Goal: Book appointment/travel/reservation

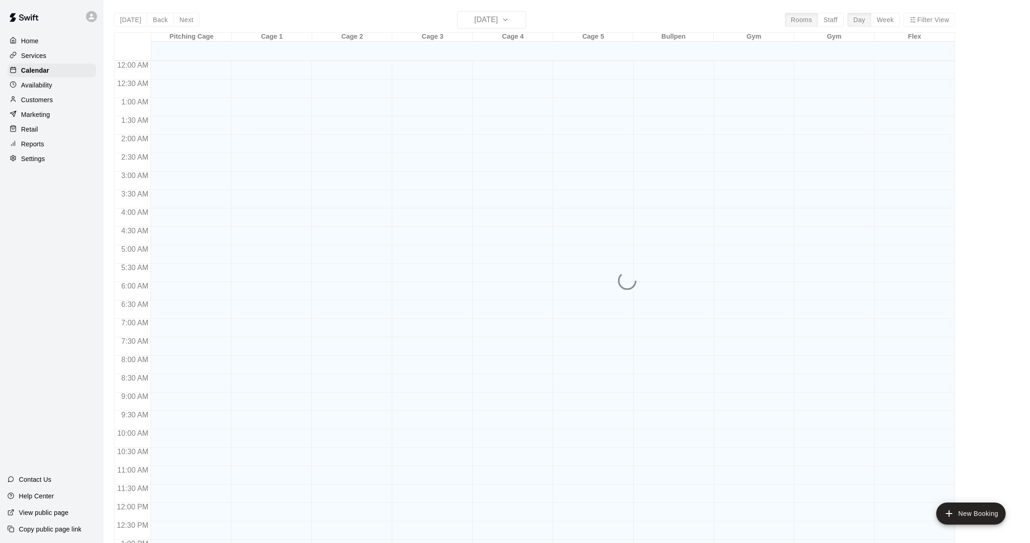
scroll to position [364, 0]
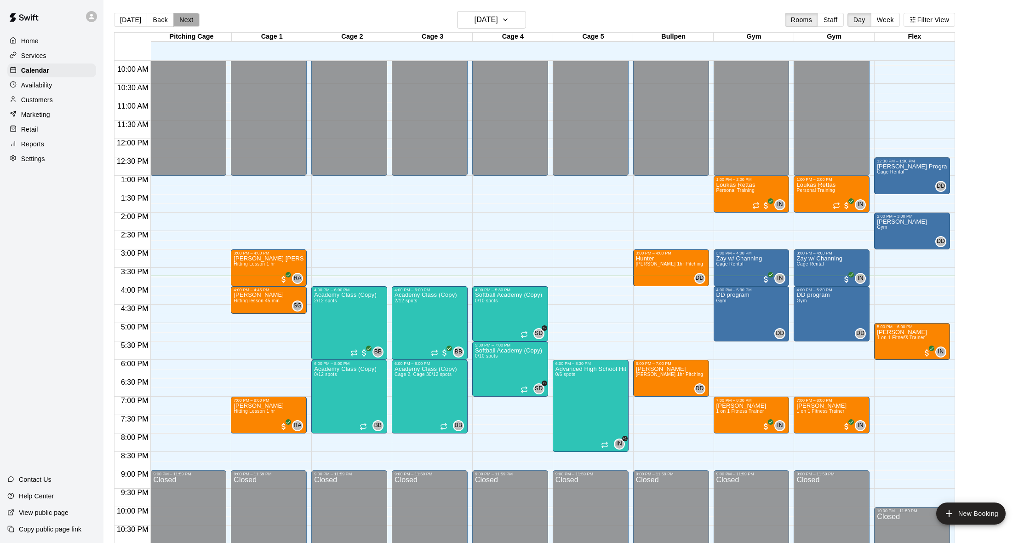
click at [183, 18] on button "Next" at bounding box center [186, 20] width 26 height 14
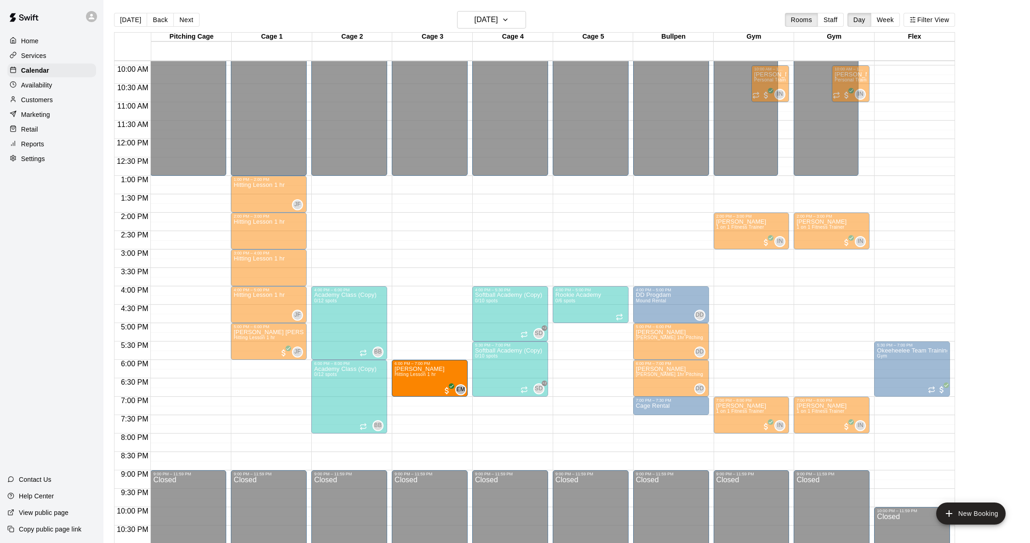
drag, startPoint x: 269, startPoint y: 381, endPoint x: 442, endPoint y: 381, distance: 172.9
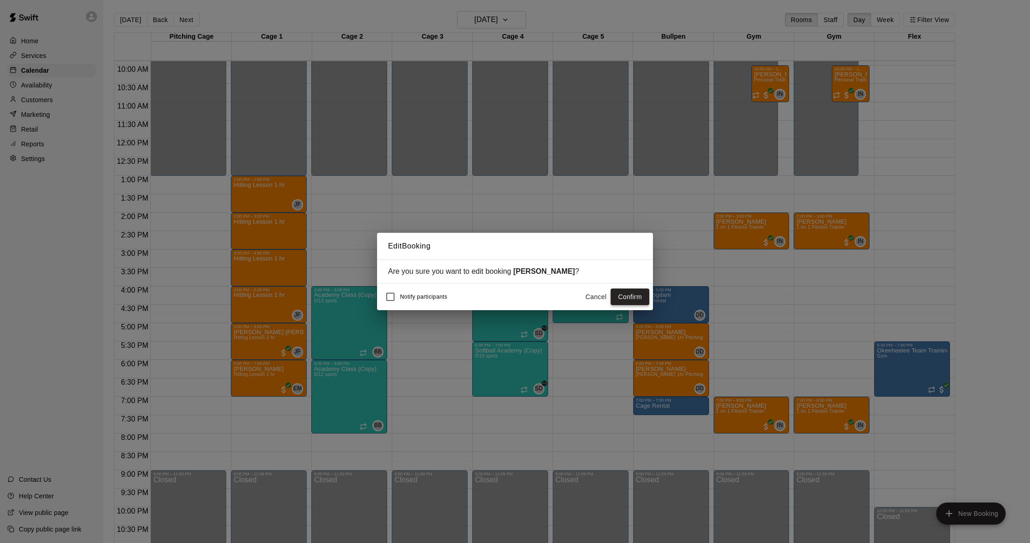
click at [647, 298] on button "Confirm" at bounding box center [630, 296] width 39 height 17
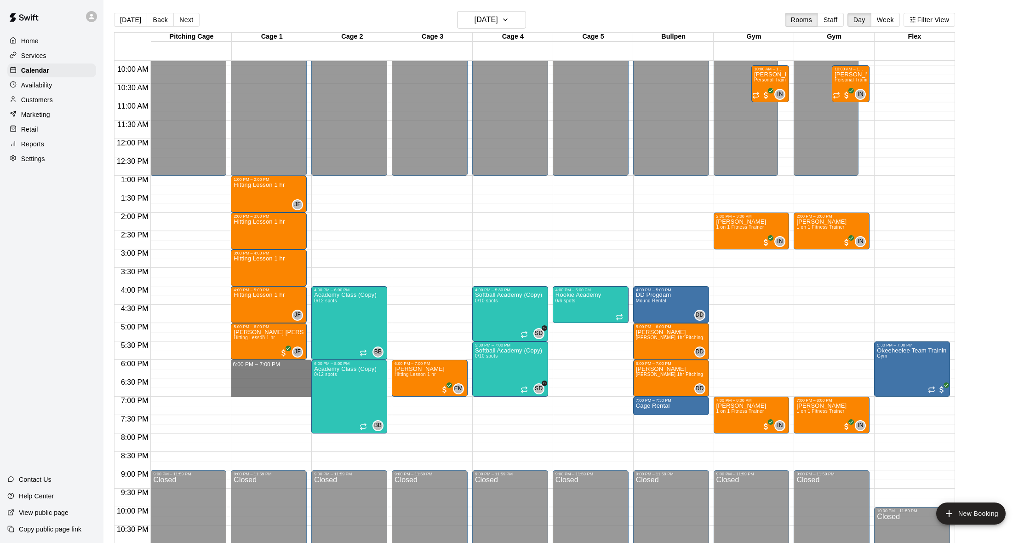
drag, startPoint x: 288, startPoint y: 361, endPoint x: 287, endPoint y: 395, distance: 33.6
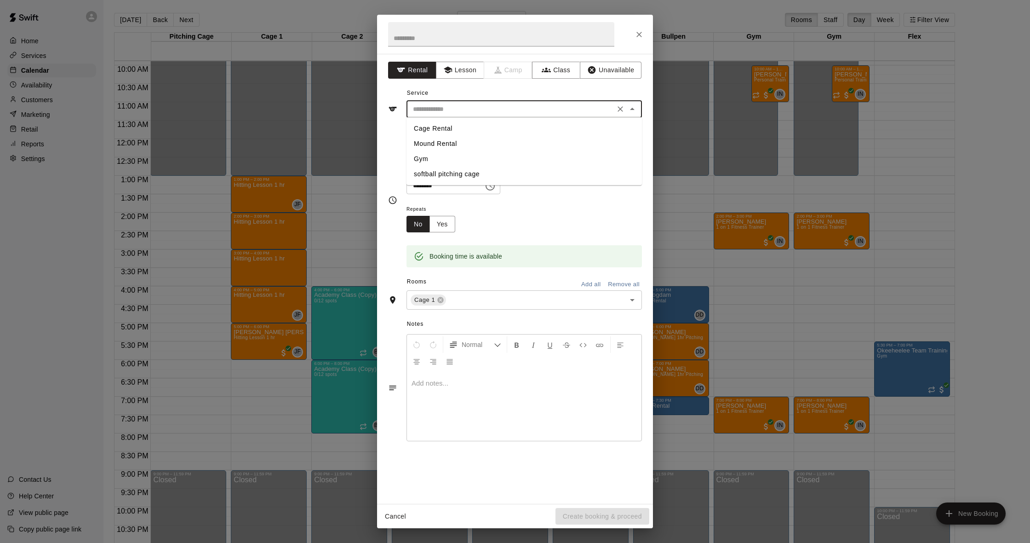
click at [604, 104] on input "text" at bounding box center [510, 108] width 203 height 11
click at [470, 67] on button "Lesson" at bounding box center [460, 70] width 48 height 17
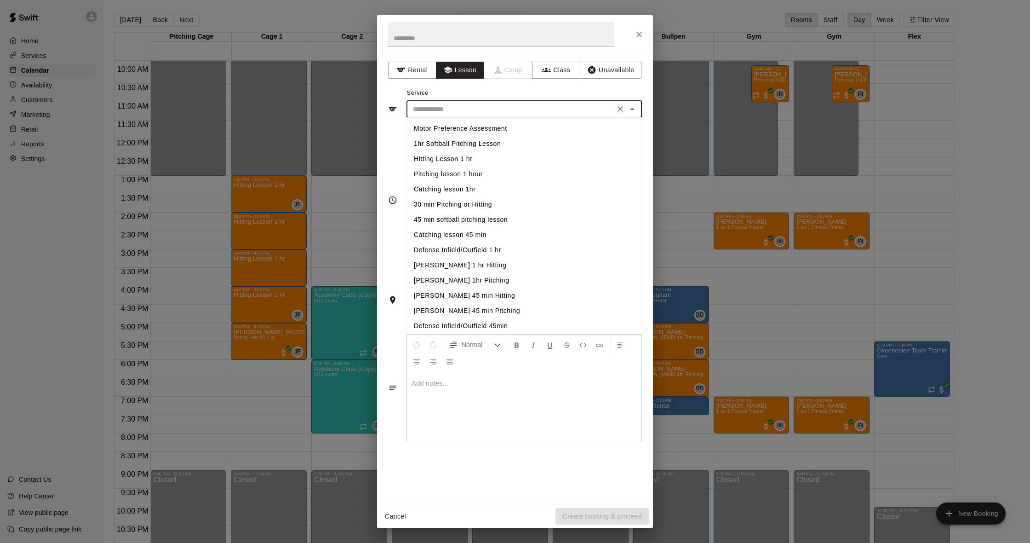
click at [489, 103] on input "text" at bounding box center [510, 108] width 203 height 11
click at [467, 158] on li "Hitting Lesson 1 hr" at bounding box center [524, 158] width 235 height 15
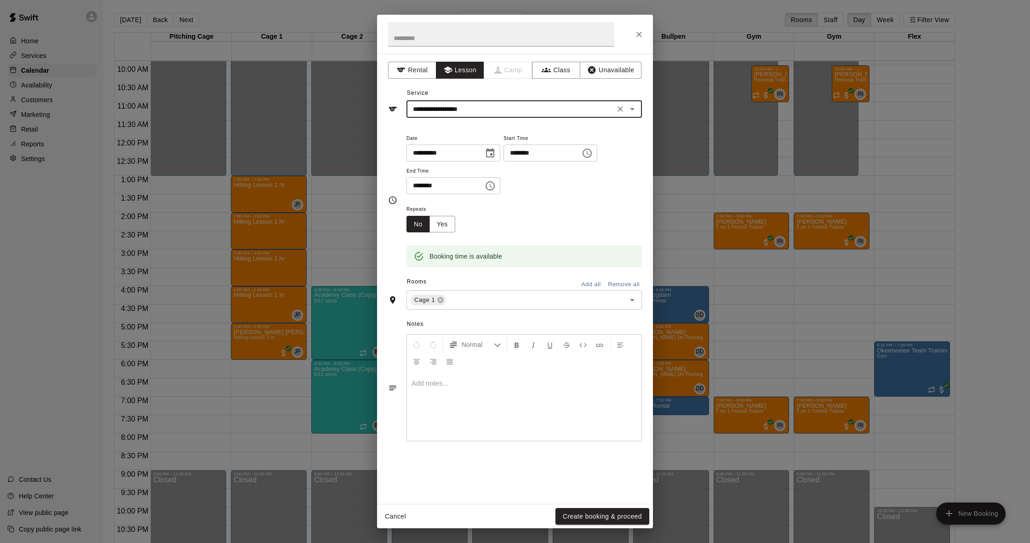
type input "**********"
click at [522, 47] on h2 at bounding box center [501, 34] width 248 height 39
click at [526, 40] on input "text" at bounding box center [501, 34] width 226 height 24
click at [603, 520] on button "Create booking & proceed" at bounding box center [603, 516] width 94 height 17
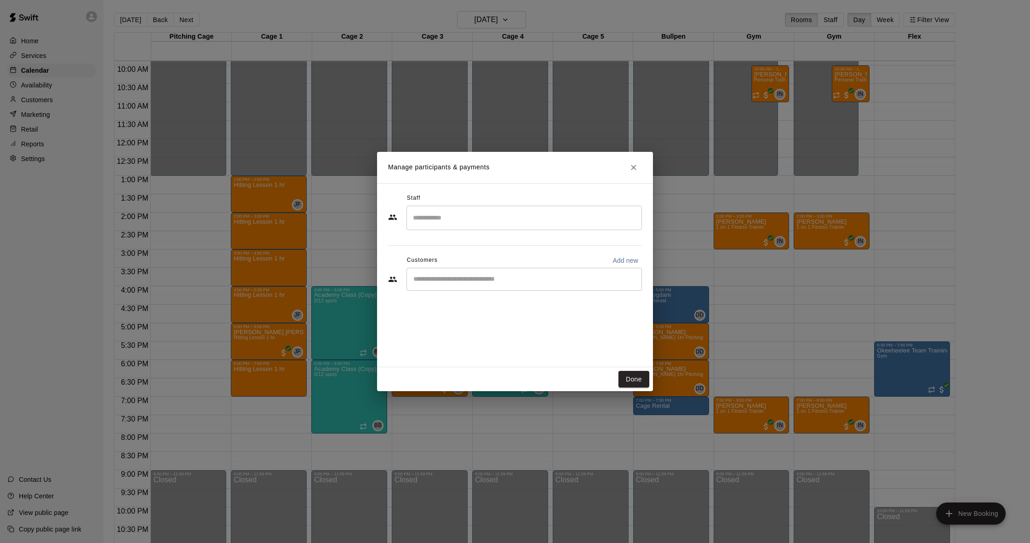
click at [498, 222] on input "Search staff" at bounding box center [524, 218] width 227 height 16
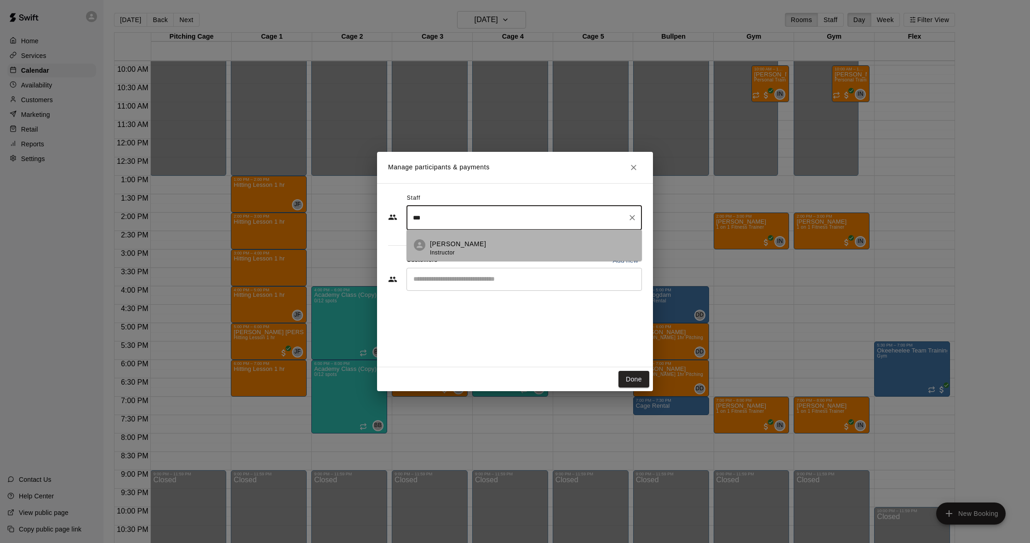
click at [483, 253] on div "[PERSON_NAME] Instructor" at bounding box center [532, 248] width 205 height 18
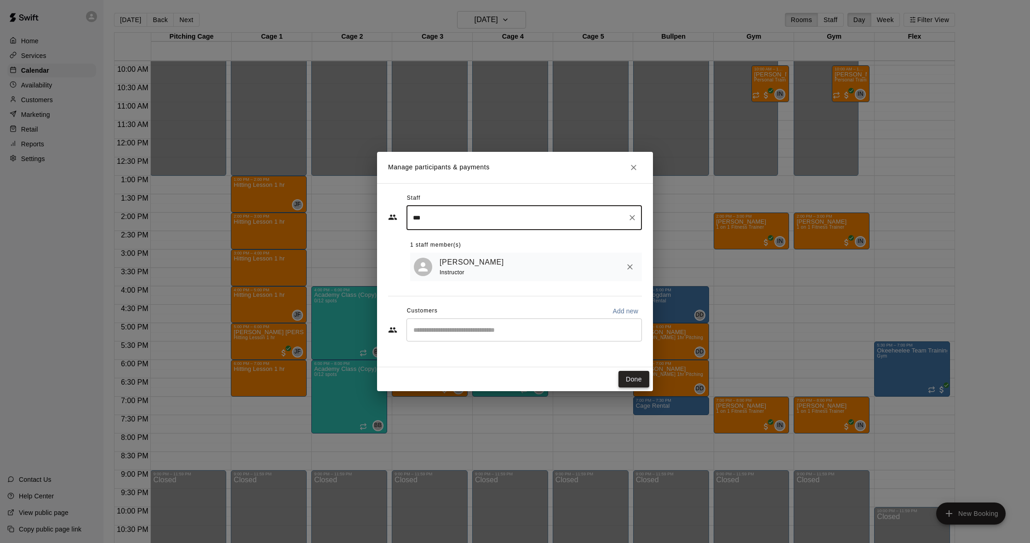
type input "***"
click at [632, 378] on button "Done" at bounding box center [634, 379] width 31 height 17
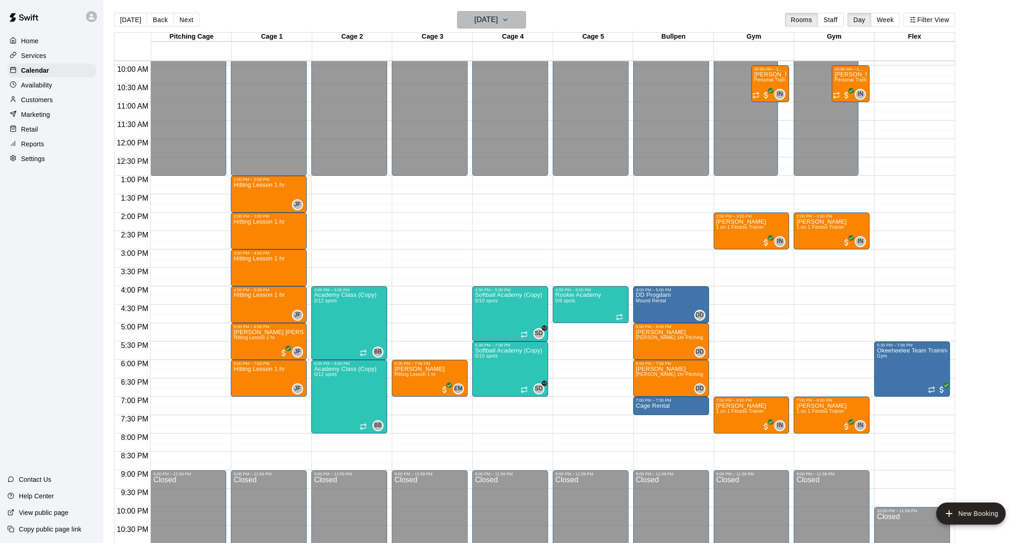
click at [509, 22] on icon "button" at bounding box center [505, 19] width 7 height 11
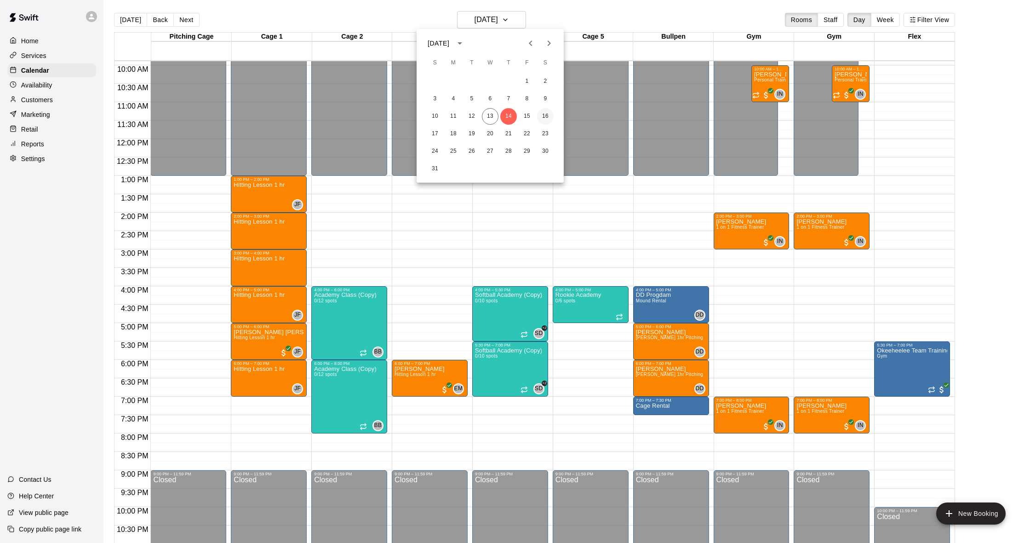
click at [542, 119] on button "16" at bounding box center [545, 116] width 17 height 17
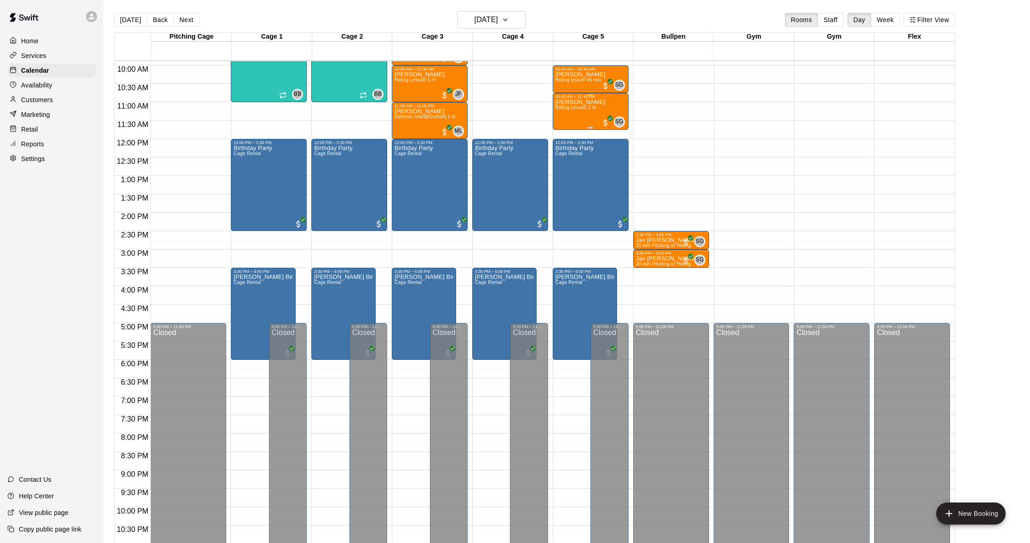
click at [588, 110] on span "Hitting Lesson 1 hr" at bounding box center [576, 107] width 41 height 5
click at [566, 136] on img "edit" at bounding box center [565, 137] width 11 height 11
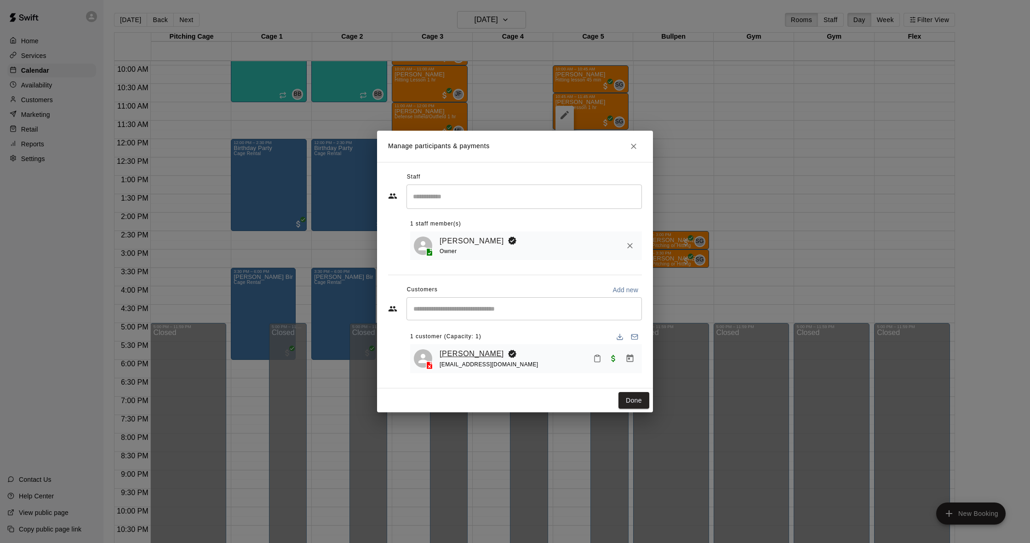
click at [468, 354] on link "[PERSON_NAME]" at bounding box center [472, 354] width 64 height 12
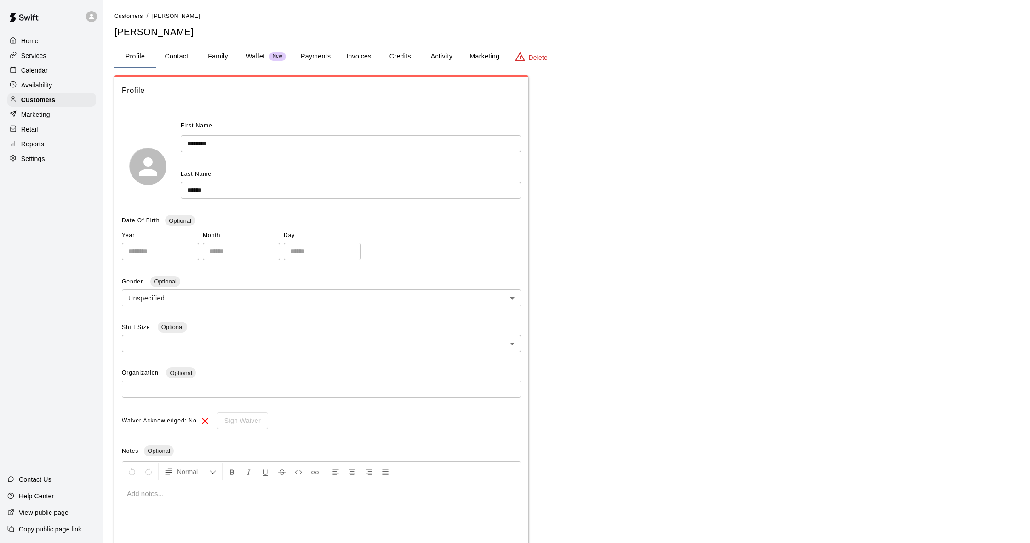
click at [407, 53] on button "Credits" at bounding box center [399, 57] width 41 height 22
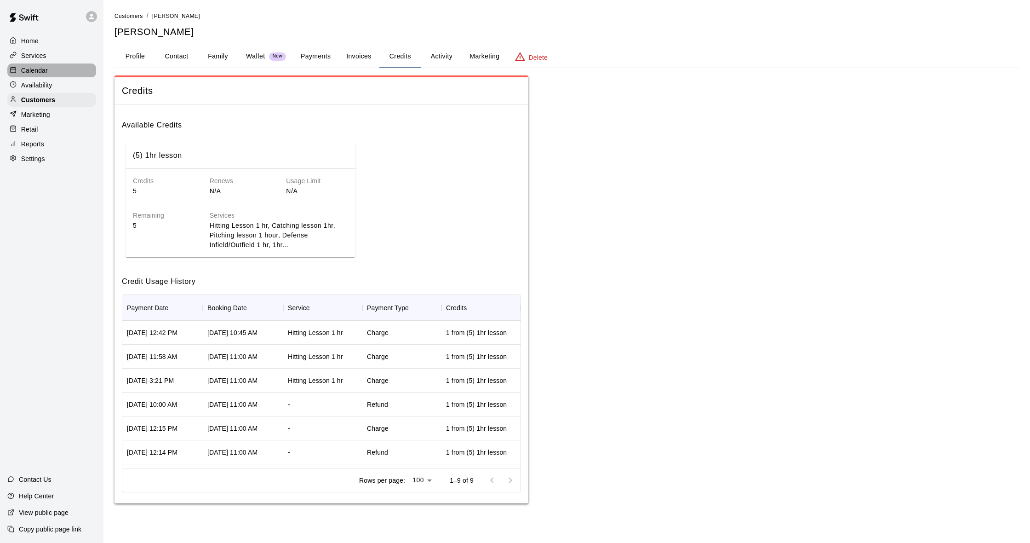
click at [42, 67] on p "Calendar" at bounding box center [34, 70] width 27 height 9
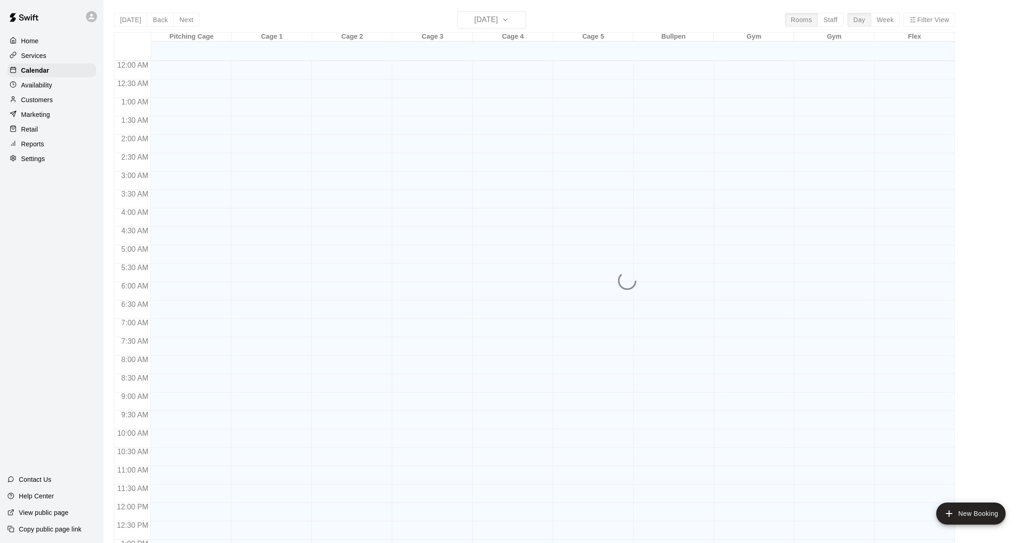
scroll to position [364, 0]
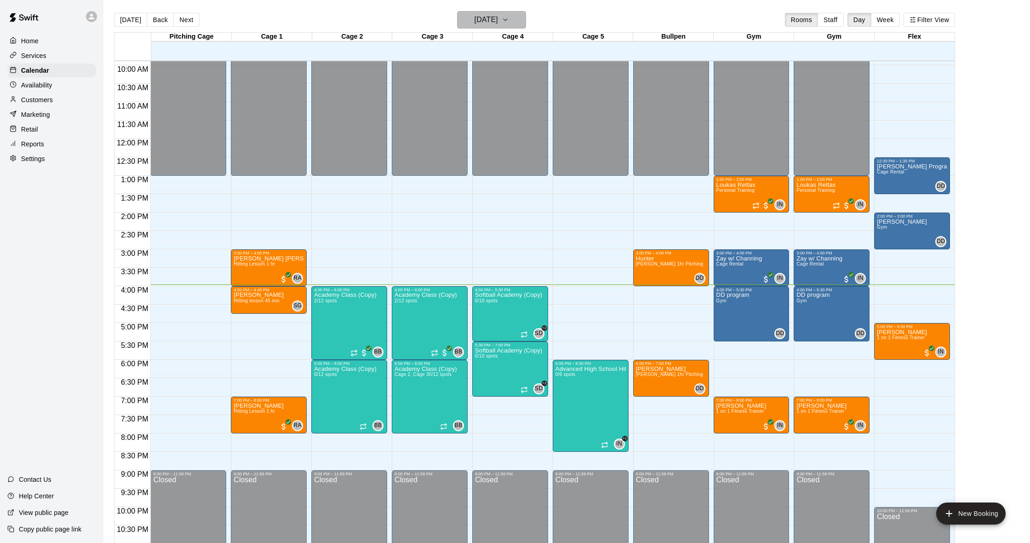
click at [526, 25] on button "[DATE]" at bounding box center [491, 19] width 69 height 17
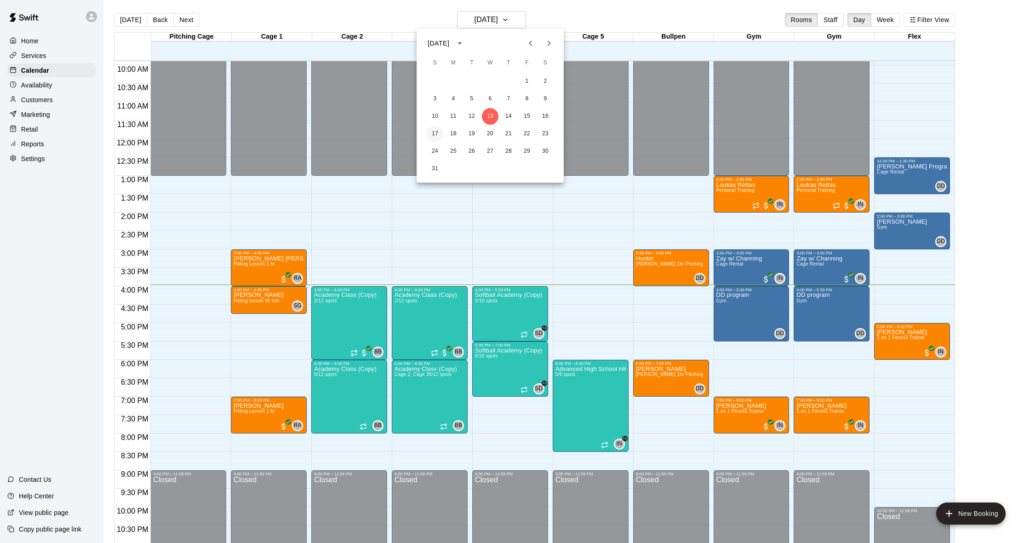
click at [438, 130] on button "17" at bounding box center [435, 134] width 17 height 17
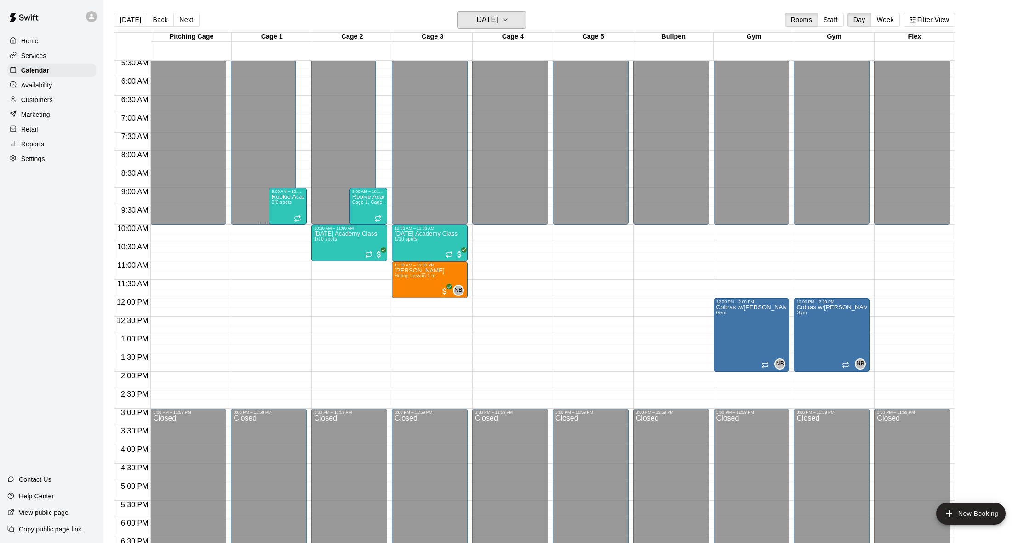
scroll to position [203, 0]
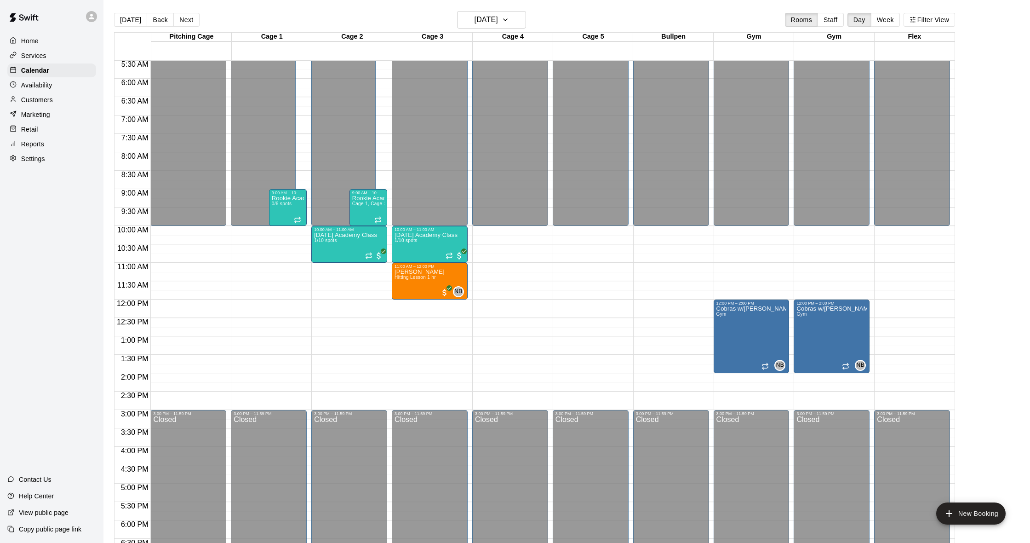
click at [34, 137] on div "Reports" at bounding box center [51, 144] width 89 height 14
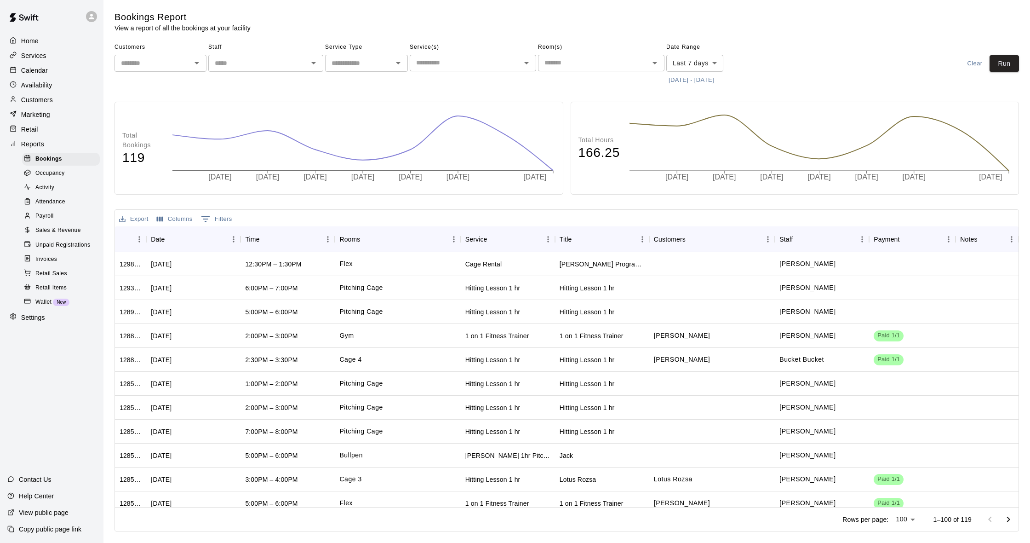
click at [58, 230] on span "Sales & Revenue" at bounding box center [58, 230] width 46 height 9
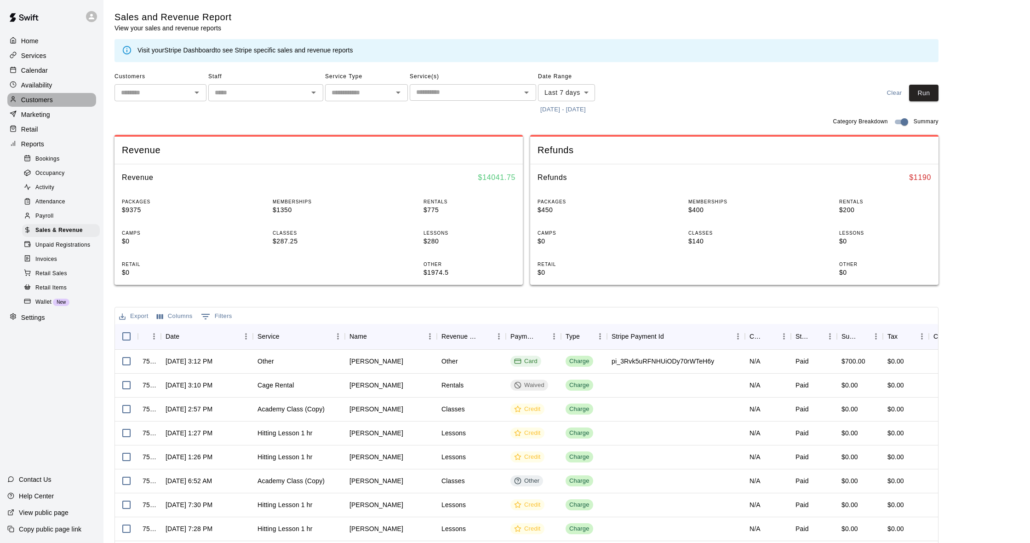
click at [35, 97] on p "Customers" at bounding box center [37, 99] width 32 height 9
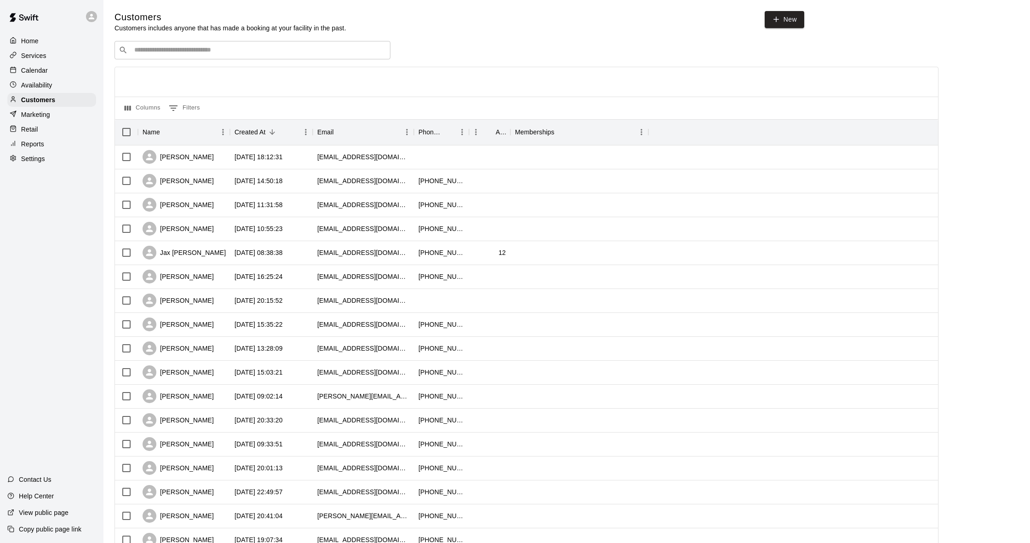
click at [176, 47] on input "Search customers by name or email" at bounding box center [259, 50] width 255 height 9
type input "****"
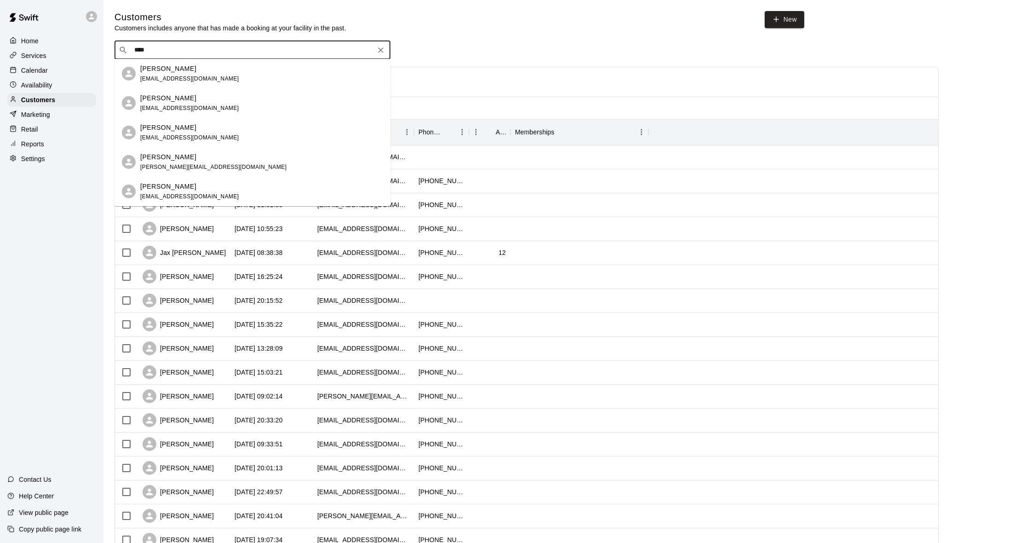
click at [183, 158] on p "[PERSON_NAME]" at bounding box center [168, 157] width 56 height 10
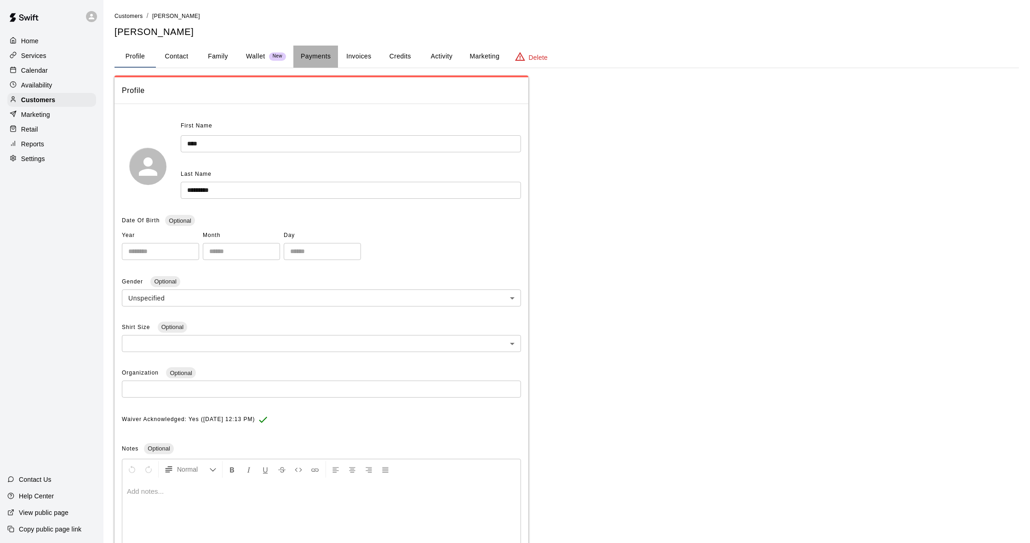
click at [300, 49] on button "Payments" at bounding box center [315, 57] width 45 height 22
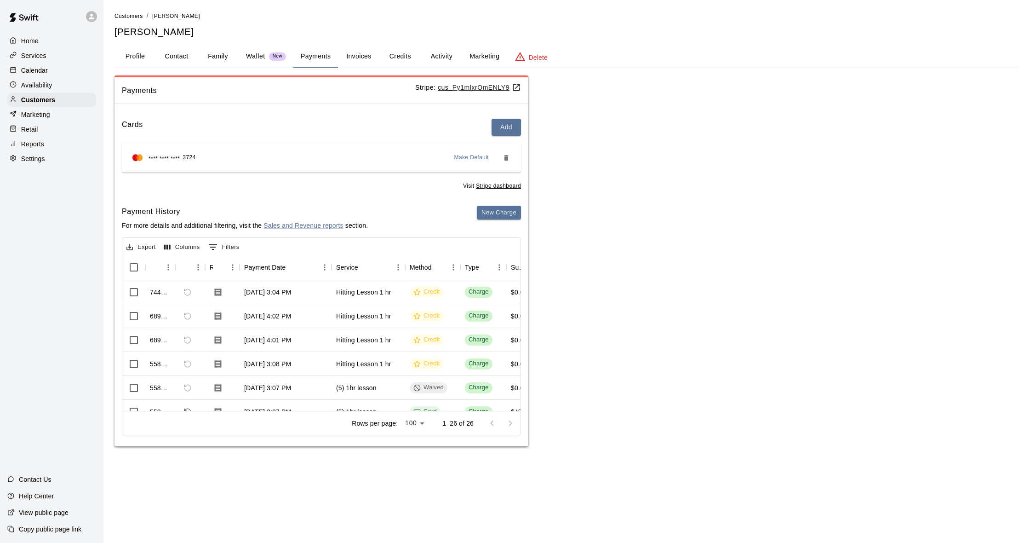
drag, startPoint x: 438, startPoint y: 49, endPoint x: 445, endPoint y: 52, distance: 7.6
click at [445, 52] on button "Activity" at bounding box center [441, 57] width 41 height 22
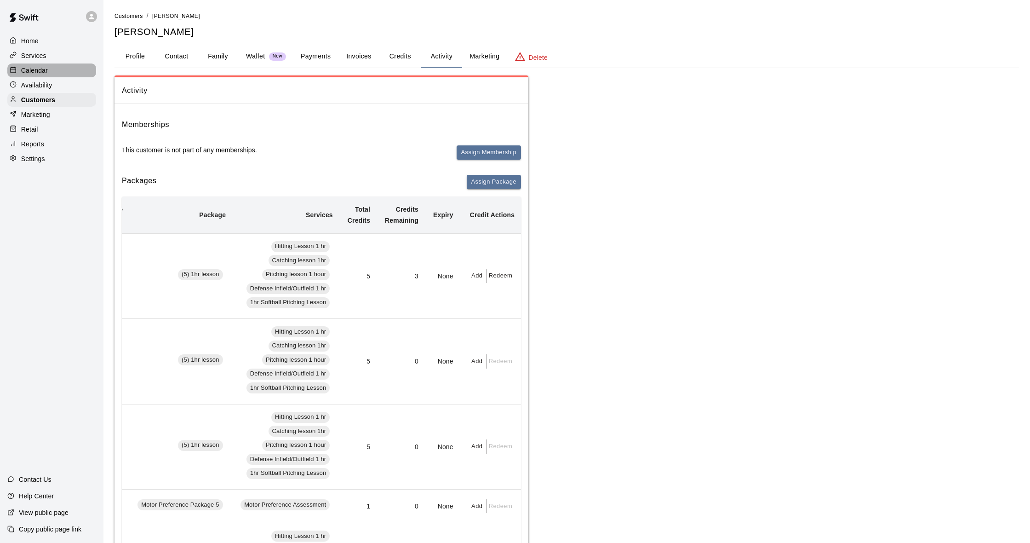
click at [30, 66] on p "Calendar" at bounding box center [34, 70] width 27 height 9
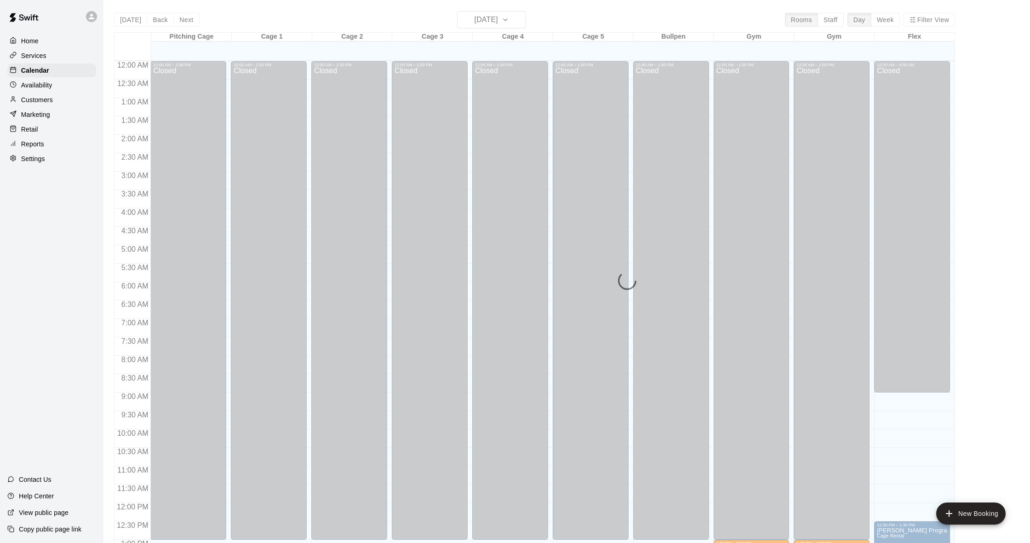
scroll to position [364, 0]
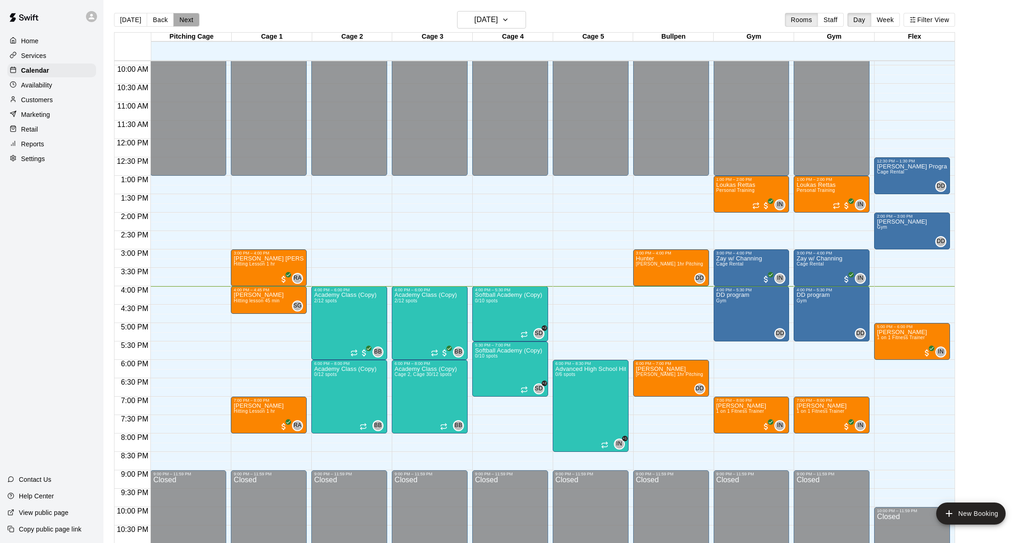
click at [186, 18] on button "Next" at bounding box center [186, 20] width 26 height 14
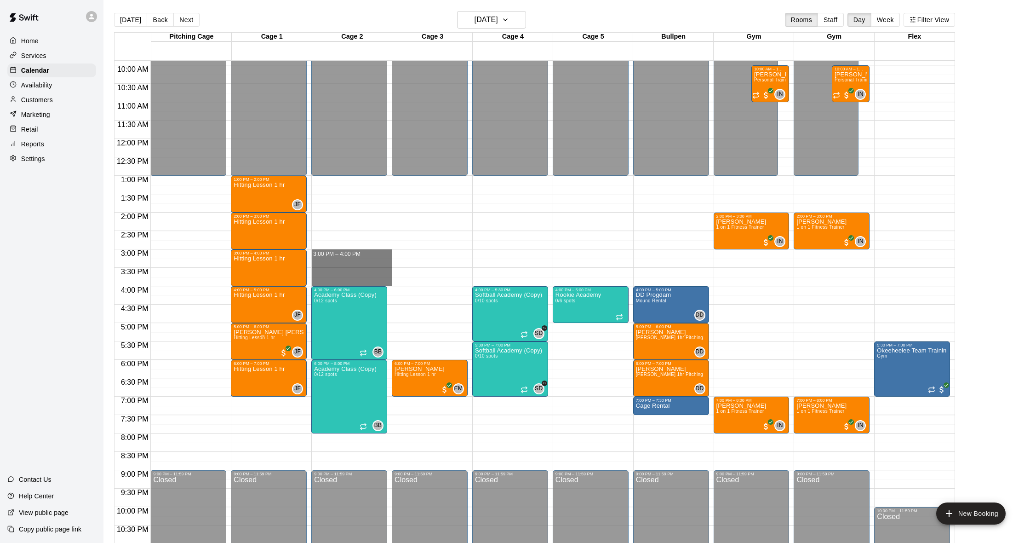
drag, startPoint x: 366, startPoint y: 251, endPoint x: 364, endPoint y: 281, distance: 30.4
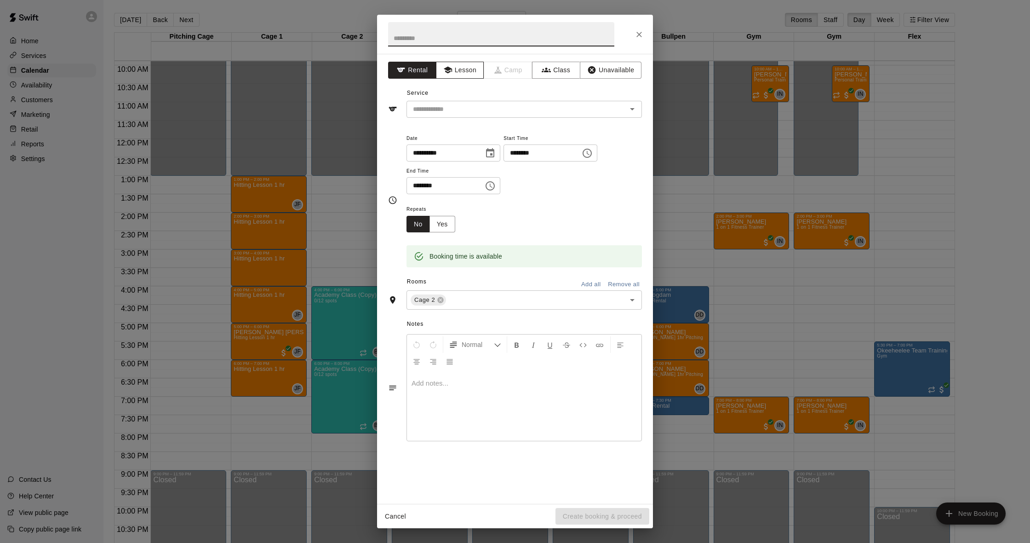
click at [458, 72] on button "Lesson" at bounding box center [460, 70] width 48 height 17
click at [546, 112] on input "text" at bounding box center [510, 108] width 203 height 11
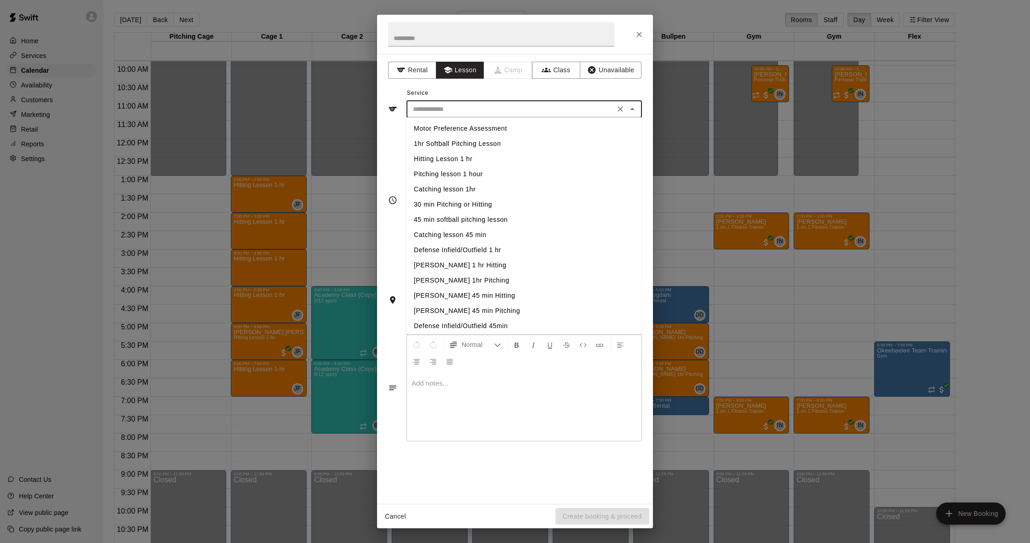
click at [483, 160] on li "Hitting Lesson 1 hr" at bounding box center [524, 158] width 235 height 15
type input "**********"
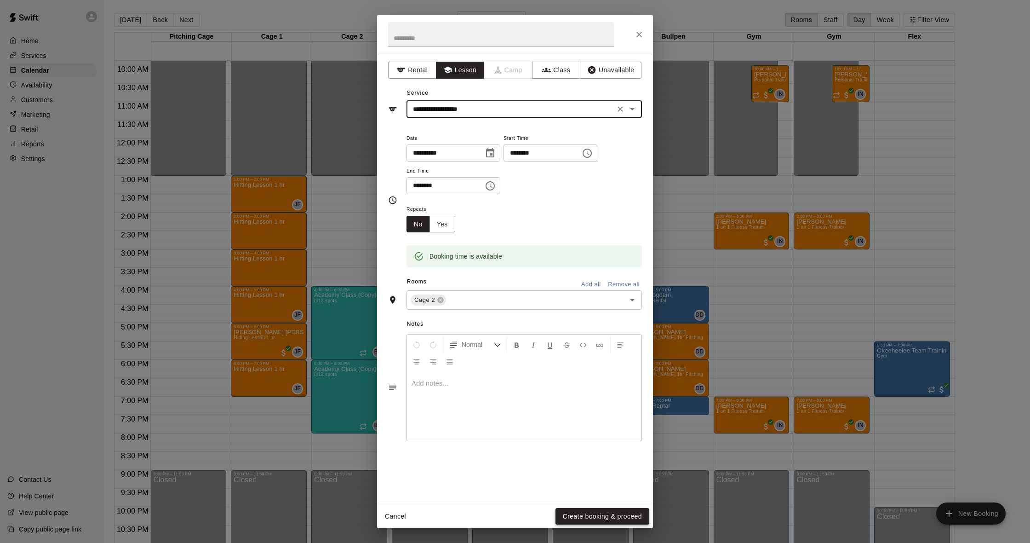
click at [625, 516] on button "Create booking & proceed" at bounding box center [603, 516] width 94 height 17
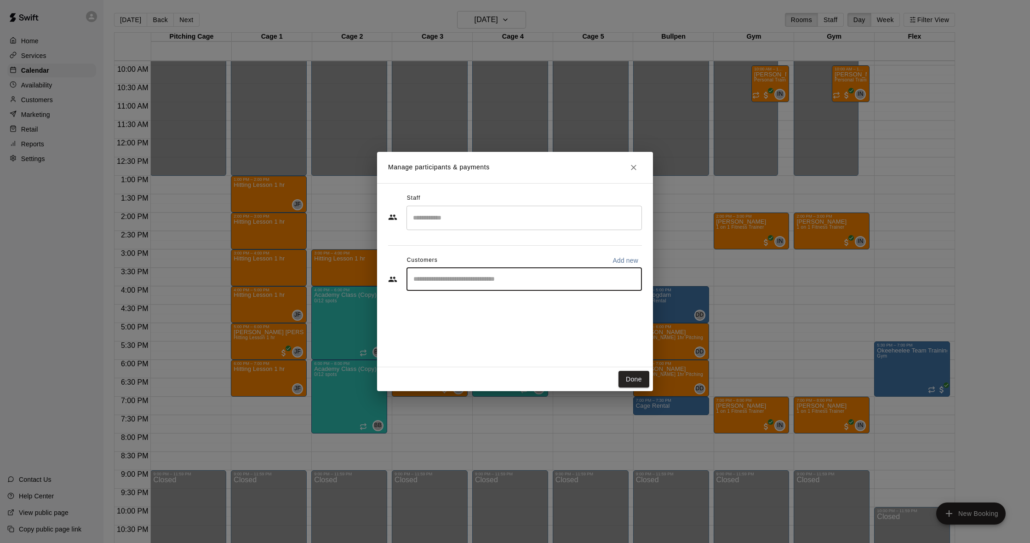
click at [464, 276] on input "Start typing to search customers..." at bounding box center [524, 279] width 227 height 9
type input "****"
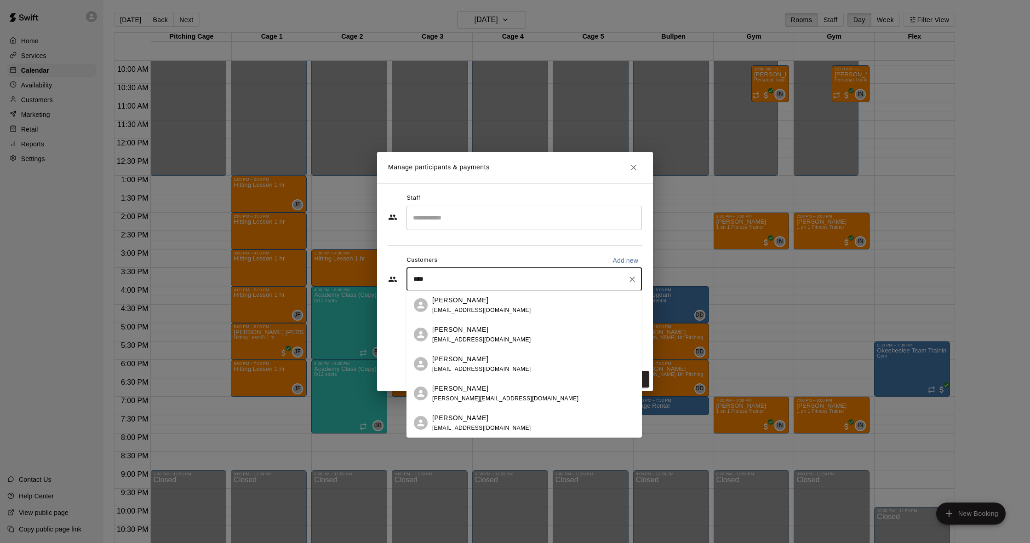
click at [477, 392] on p "[PERSON_NAME]" at bounding box center [460, 389] width 56 height 10
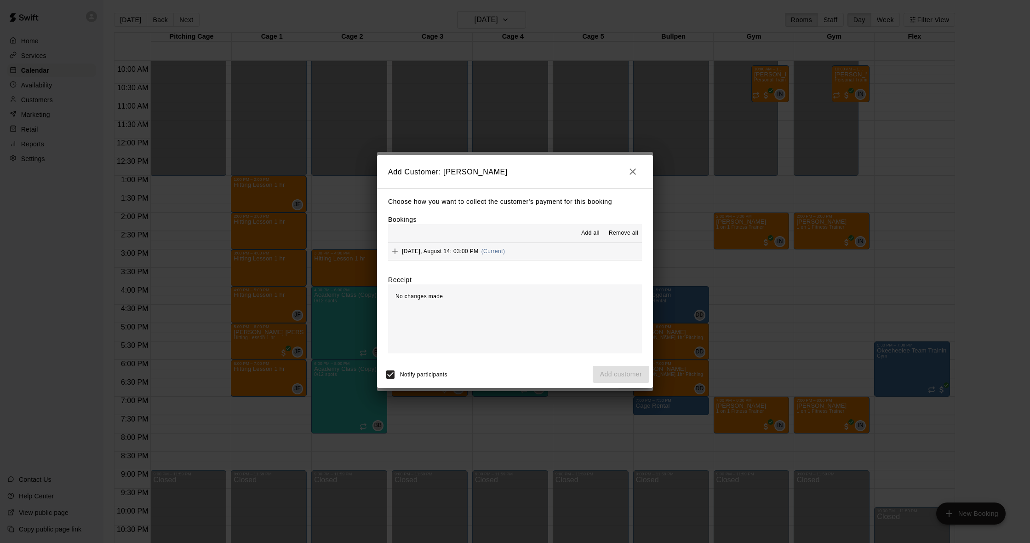
click at [486, 246] on div "[DATE], August 14: 03:00 PM (Current)" at bounding box center [446, 251] width 117 height 14
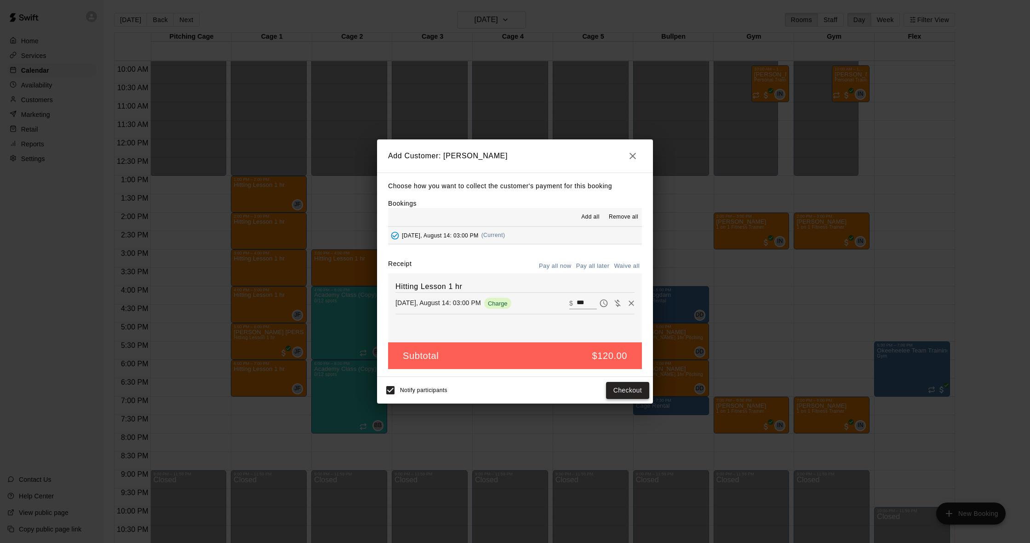
click at [624, 391] on button "Checkout" at bounding box center [627, 390] width 43 height 17
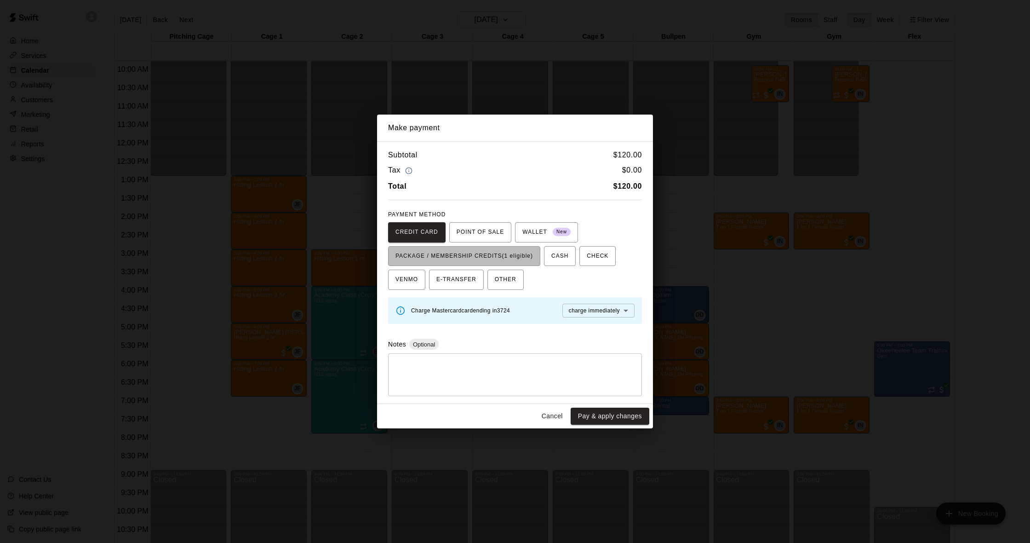
drag, startPoint x: 517, startPoint y: 252, endPoint x: 566, endPoint y: 335, distance: 96.1
click at [517, 252] on span "PACKAGE / MEMBERSHIP CREDITS (1 eligible)" at bounding box center [463, 256] width 137 height 15
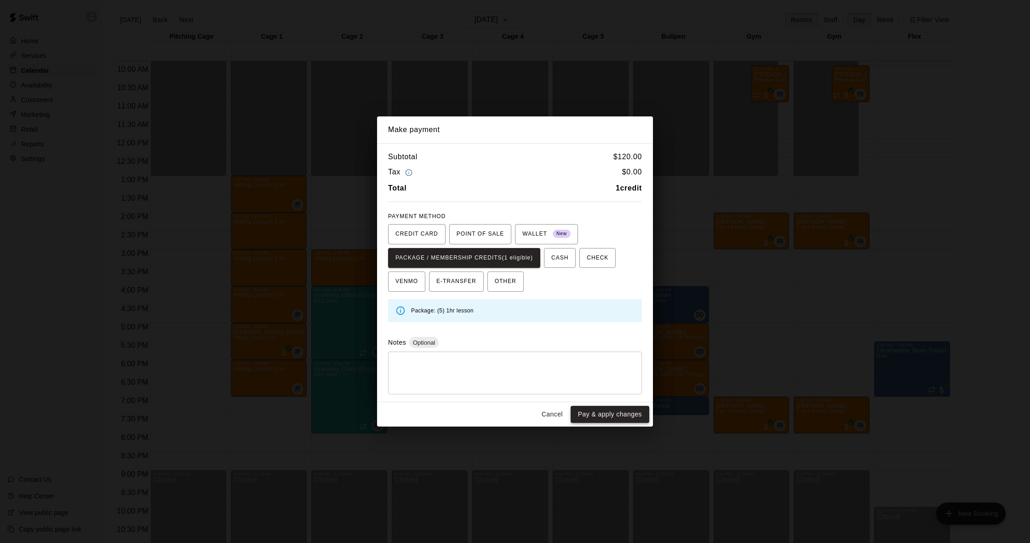
click at [615, 410] on button "Pay & apply changes" at bounding box center [610, 414] width 79 height 17
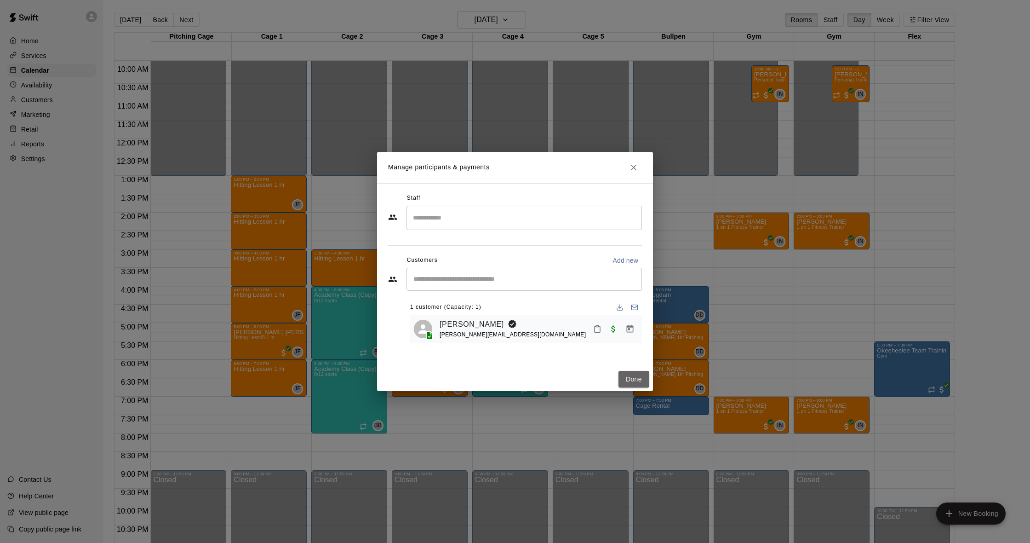
drag, startPoint x: 630, startPoint y: 384, endPoint x: 591, endPoint y: 354, distance: 48.9
click at [630, 384] on button "Done" at bounding box center [634, 379] width 31 height 17
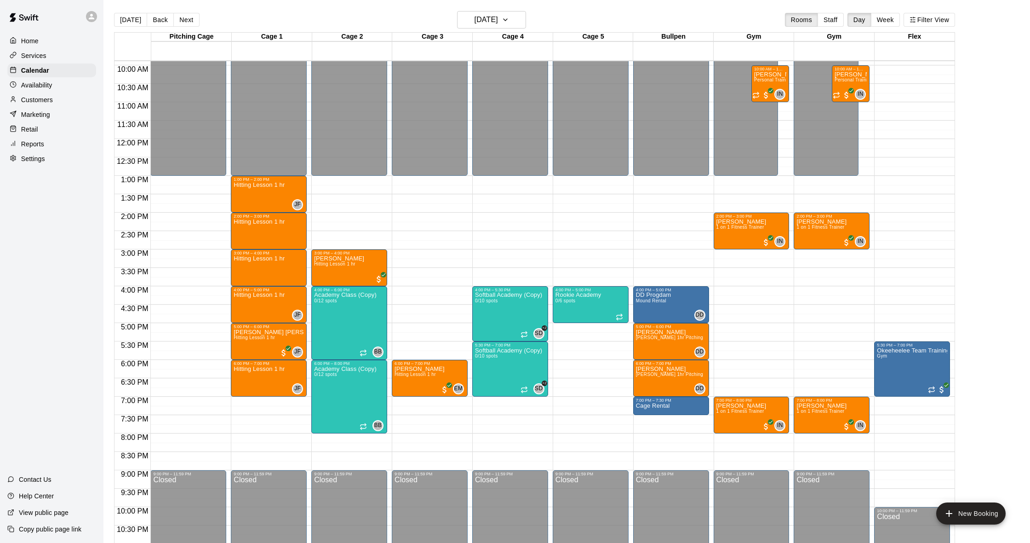
click at [29, 93] on div "Customers" at bounding box center [51, 100] width 89 height 14
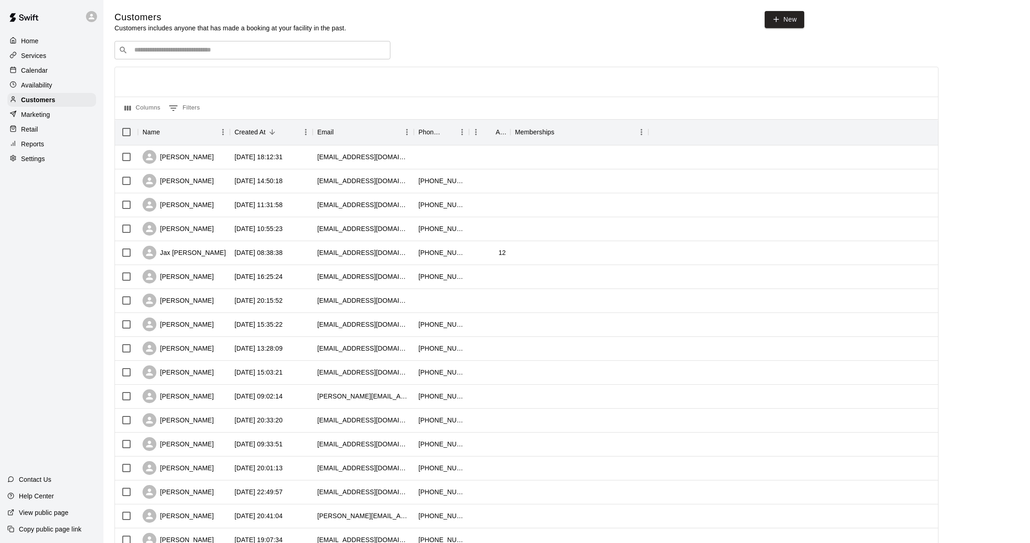
click at [205, 50] on input "Search customers by name or email" at bounding box center [259, 50] width 255 height 9
type input "****"
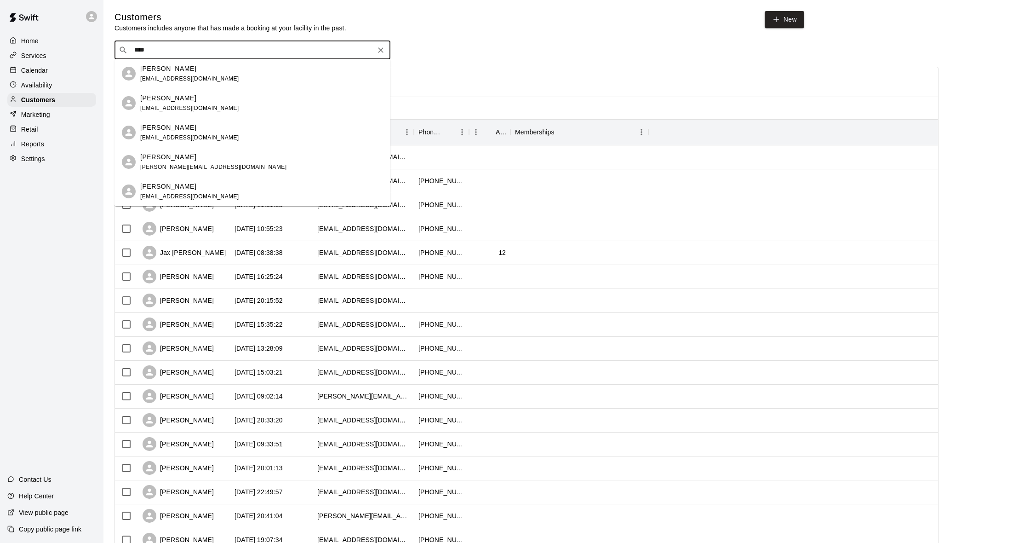
click at [235, 153] on div "[PERSON_NAME] [PERSON_NAME][EMAIL_ADDRESS][DOMAIN_NAME]" at bounding box center [261, 162] width 243 height 20
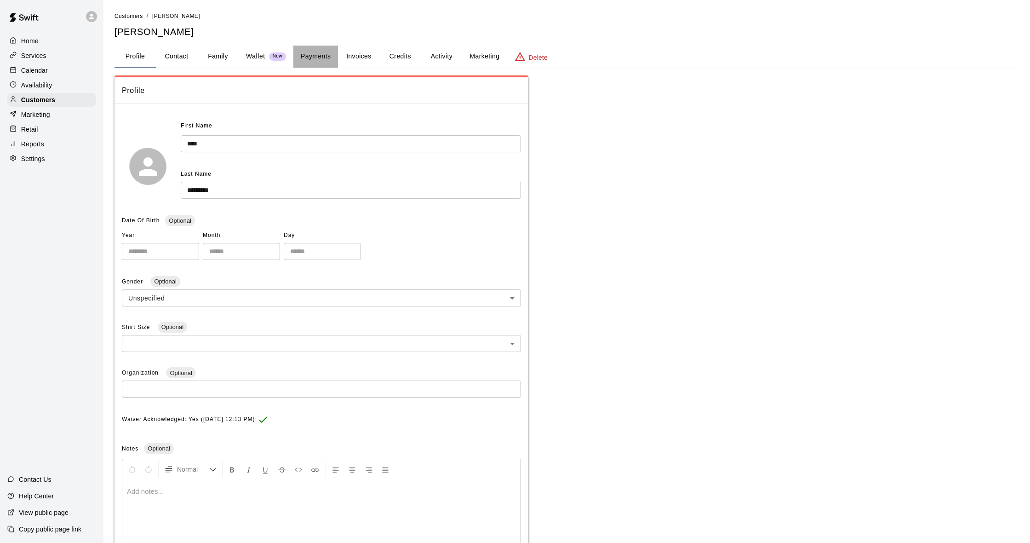
drag, startPoint x: 312, startPoint y: 61, endPoint x: 323, endPoint y: 68, distance: 13.0
click at [312, 61] on button "Payments" at bounding box center [315, 57] width 45 height 22
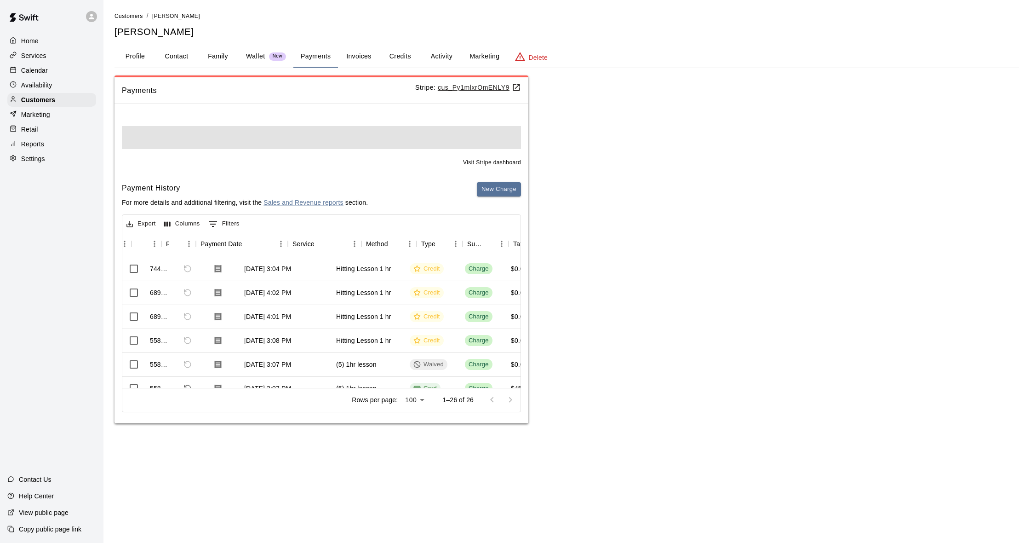
scroll to position [1, 75]
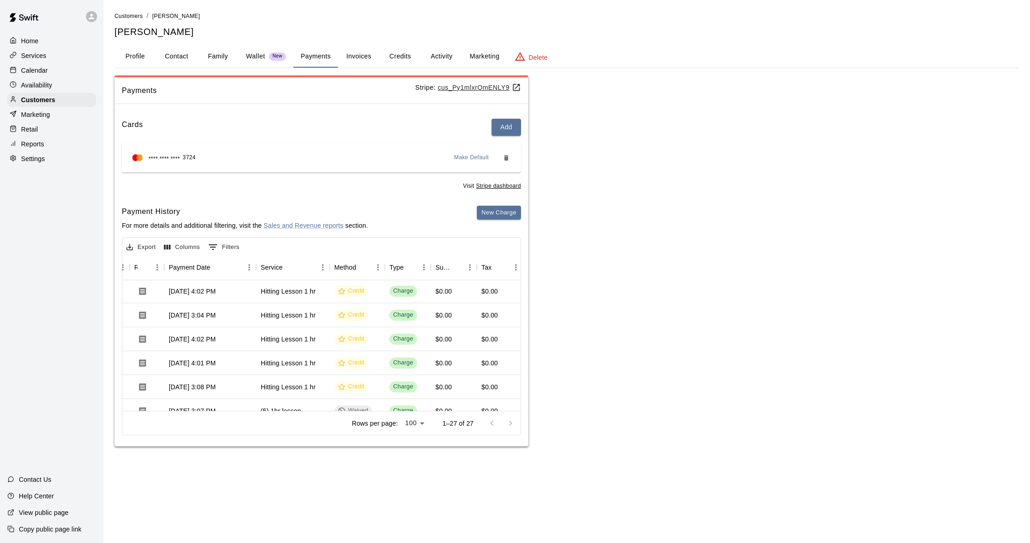
click at [430, 47] on button "Activity" at bounding box center [441, 57] width 41 height 22
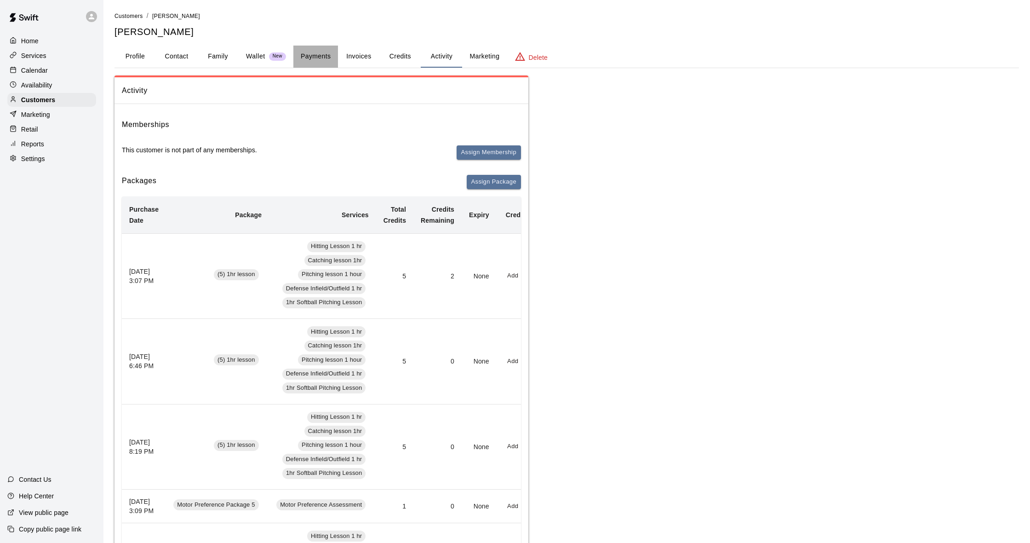
click at [327, 56] on button "Payments" at bounding box center [315, 57] width 45 height 22
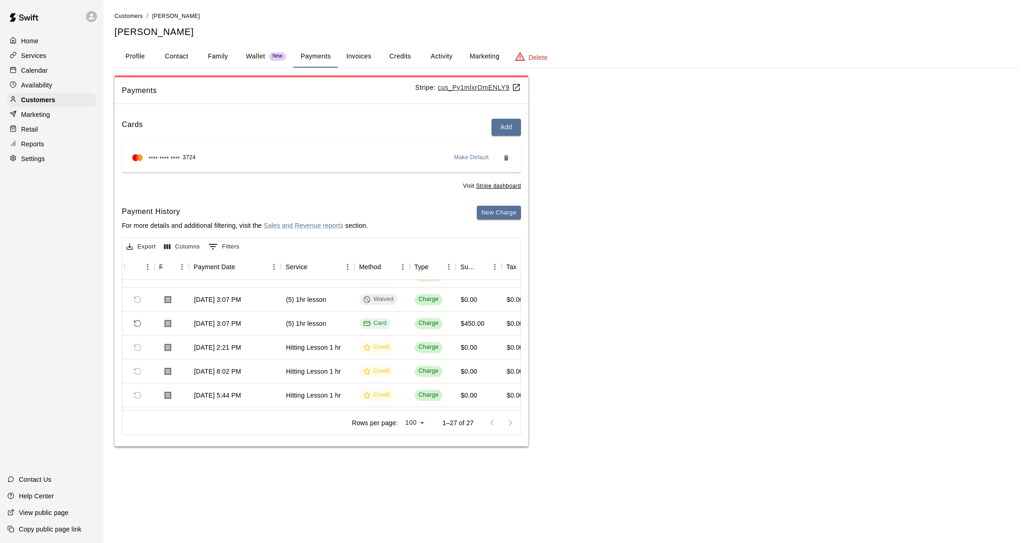
scroll to position [113, 51]
click at [42, 71] on p "Calendar" at bounding box center [34, 70] width 27 height 9
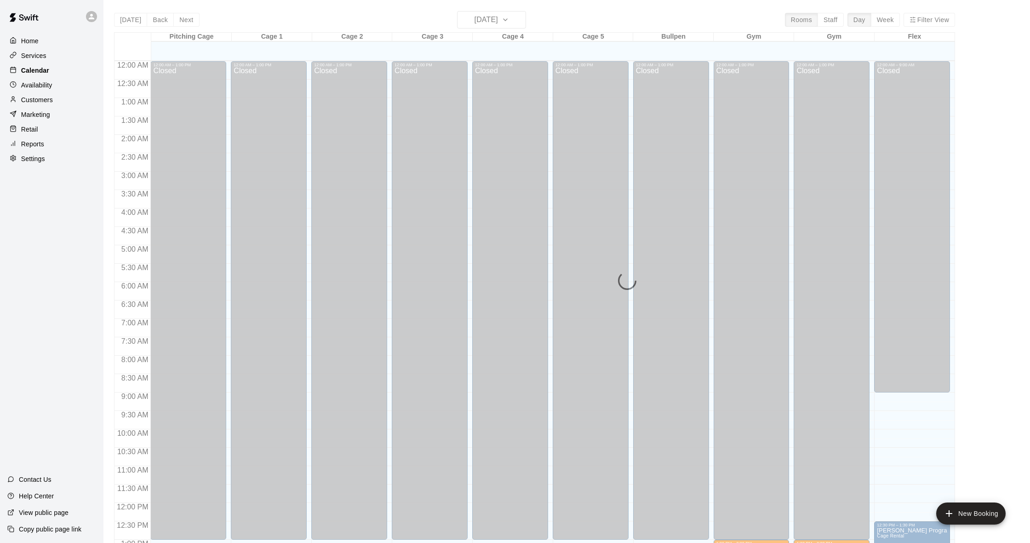
scroll to position [364, 0]
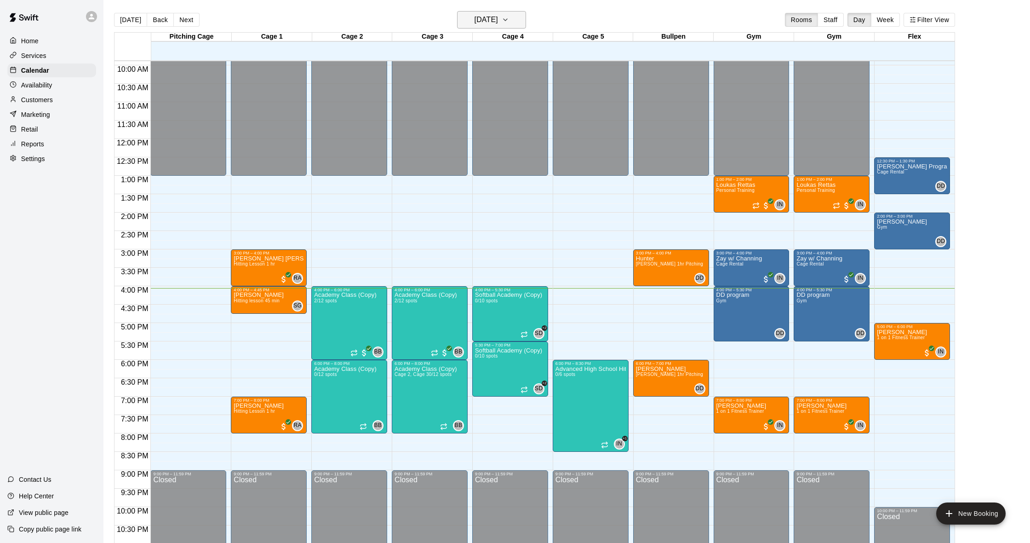
click at [498, 21] on h6 "[DATE]" at bounding box center [486, 19] width 23 height 13
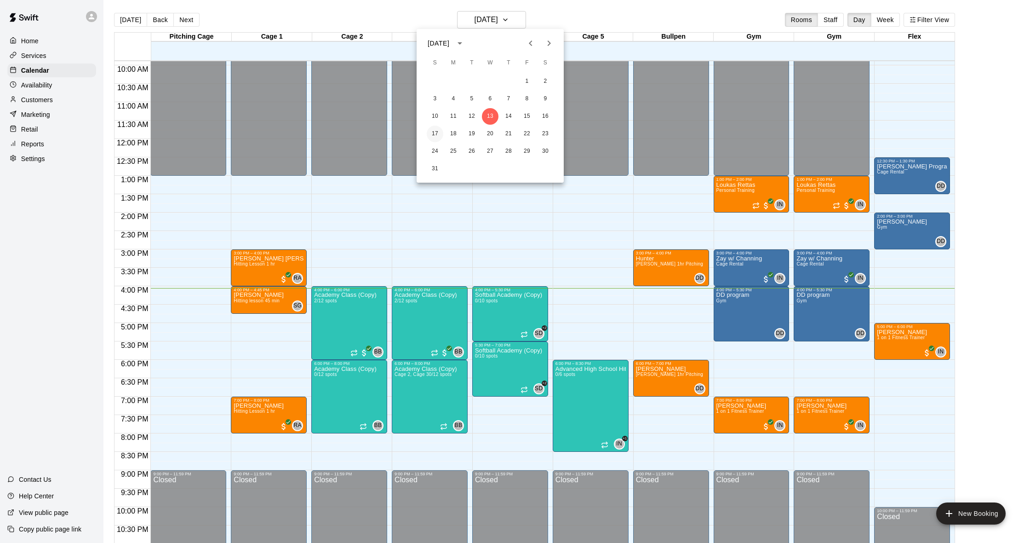
click at [430, 130] on button "17" at bounding box center [435, 134] width 17 height 17
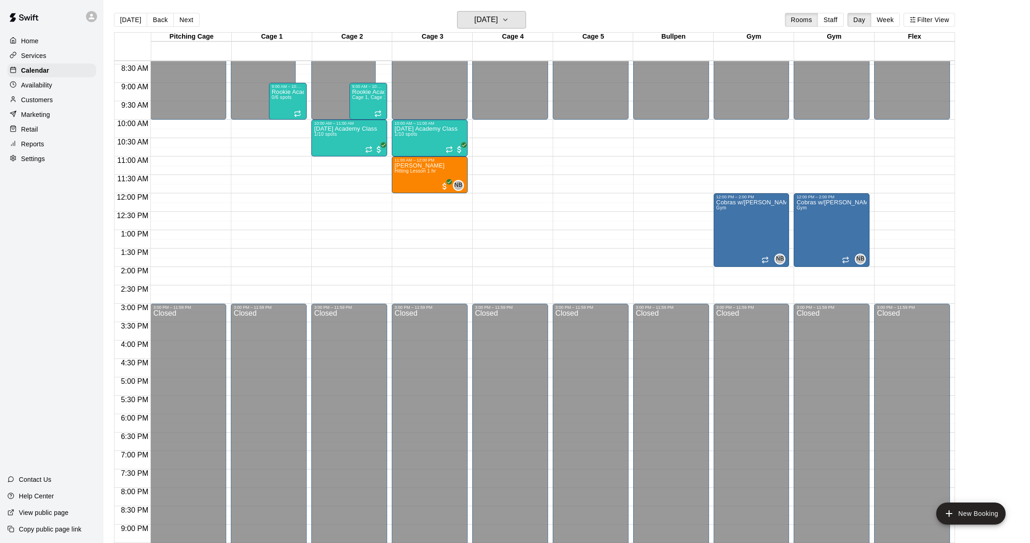
scroll to position [303, 0]
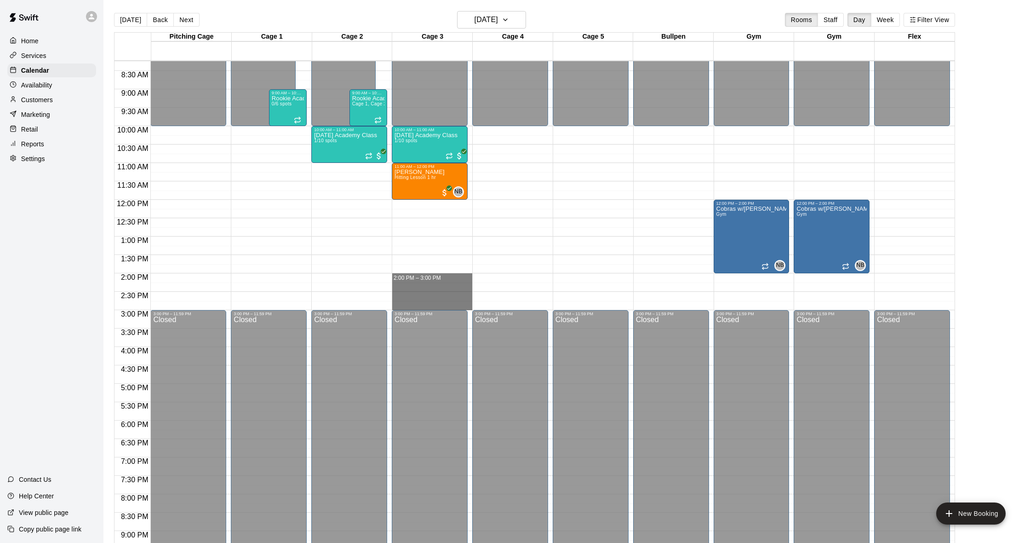
drag, startPoint x: 455, startPoint y: 275, endPoint x: 455, endPoint y: 303, distance: 27.6
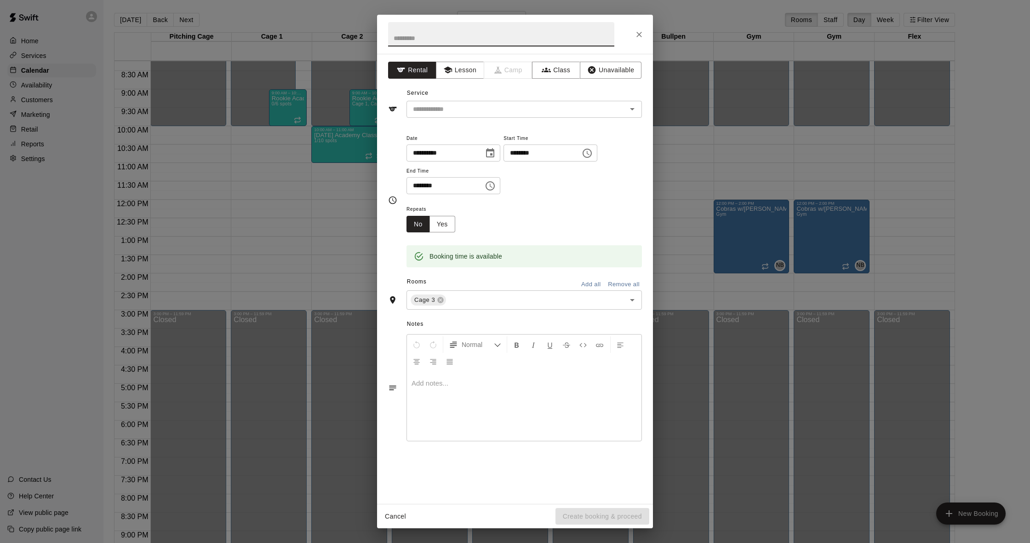
click at [471, 42] on input "text" at bounding box center [501, 34] width 226 height 24
click at [476, 105] on input "text" at bounding box center [510, 108] width 203 height 11
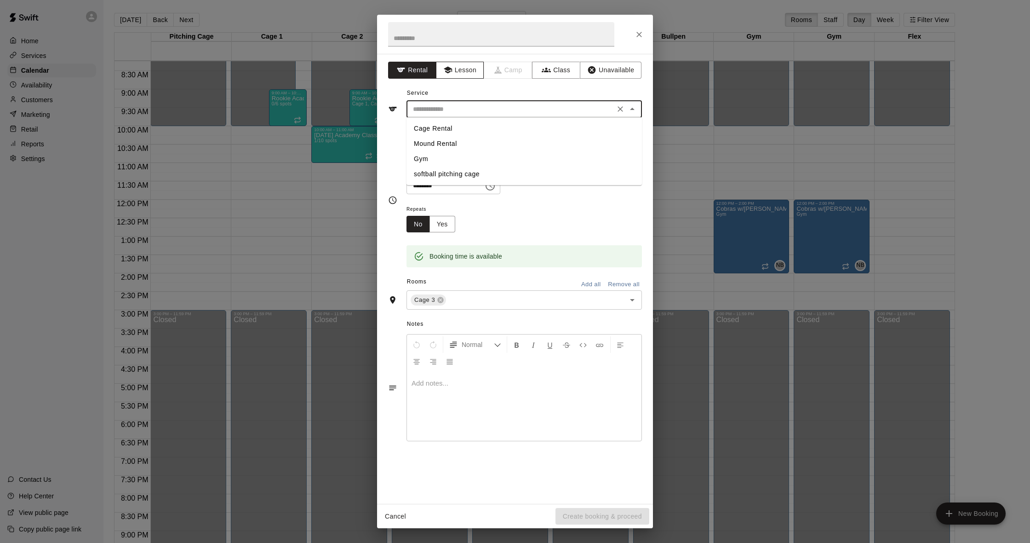
click at [475, 72] on button "Lesson" at bounding box center [460, 70] width 48 height 17
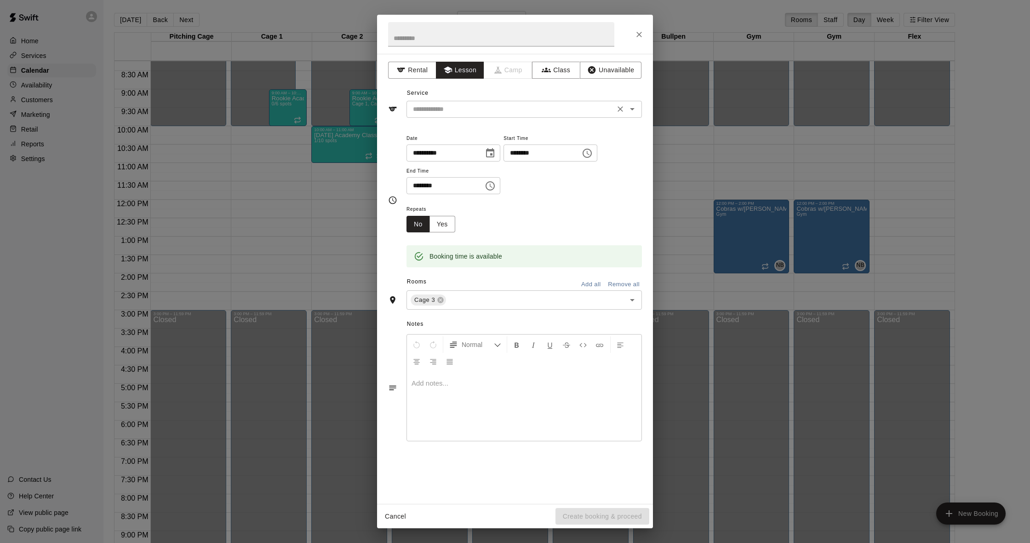
click at [475, 107] on input "text" at bounding box center [510, 108] width 203 height 11
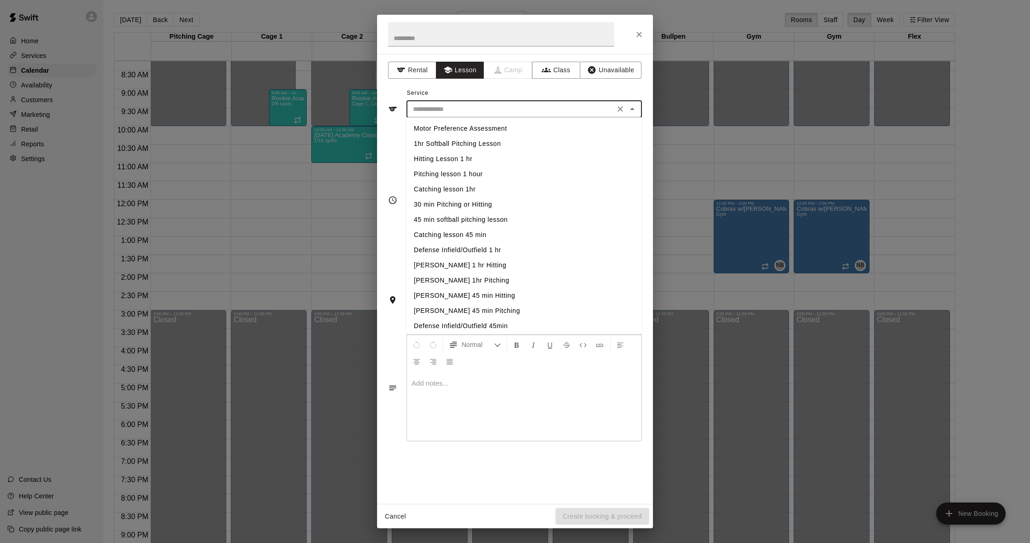
click at [459, 161] on li "Hitting Lesson 1 hr" at bounding box center [524, 158] width 235 height 15
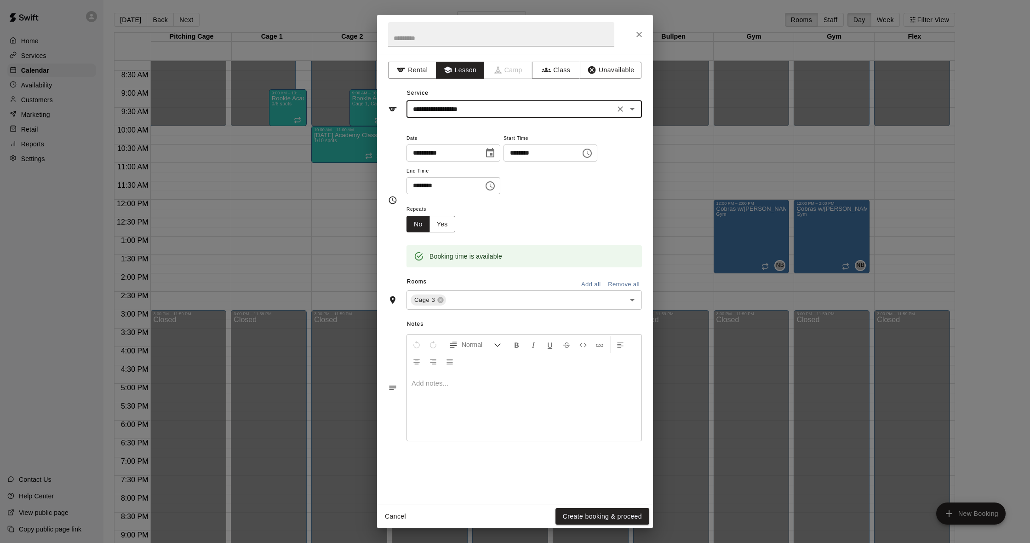
type input "**********"
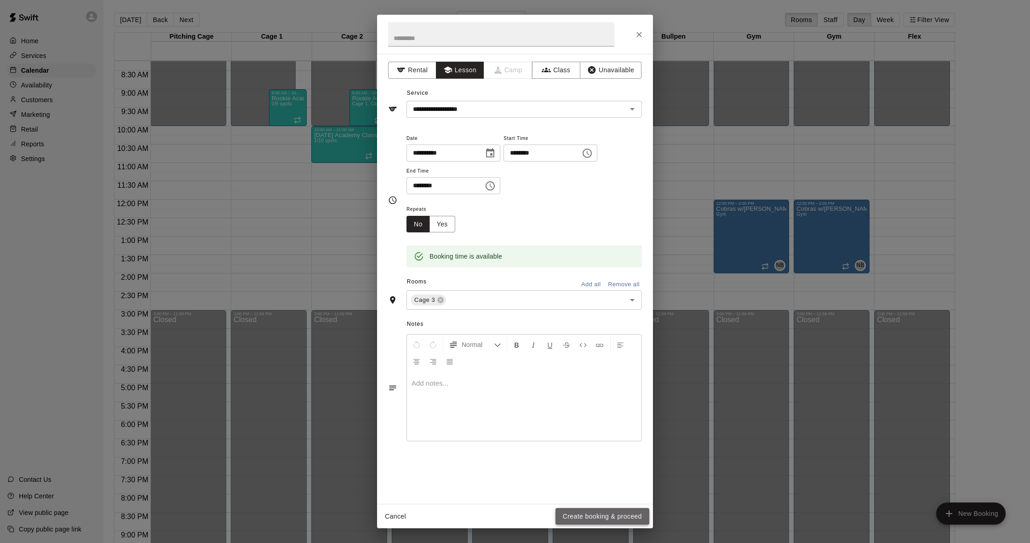
click at [585, 514] on button "Create booking & proceed" at bounding box center [603, 516] width 94 height 17
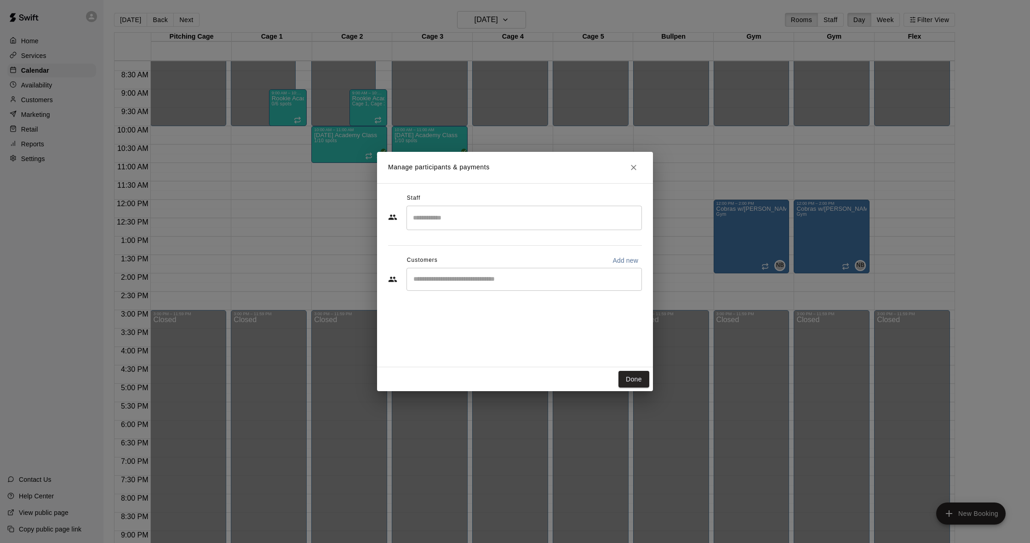
click at [504, 217] on input "Search staff" at bounding box center [524, 218] width 227 height 16
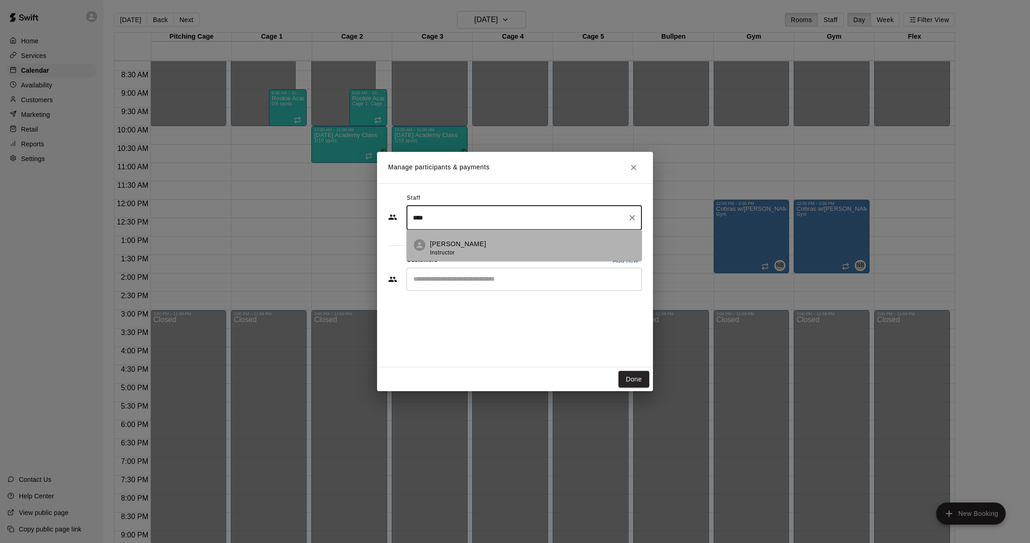
click at [512, 241] on div "[PERSON_NAME] Instructor" at bounding box center [532, 248] width 205 height 18
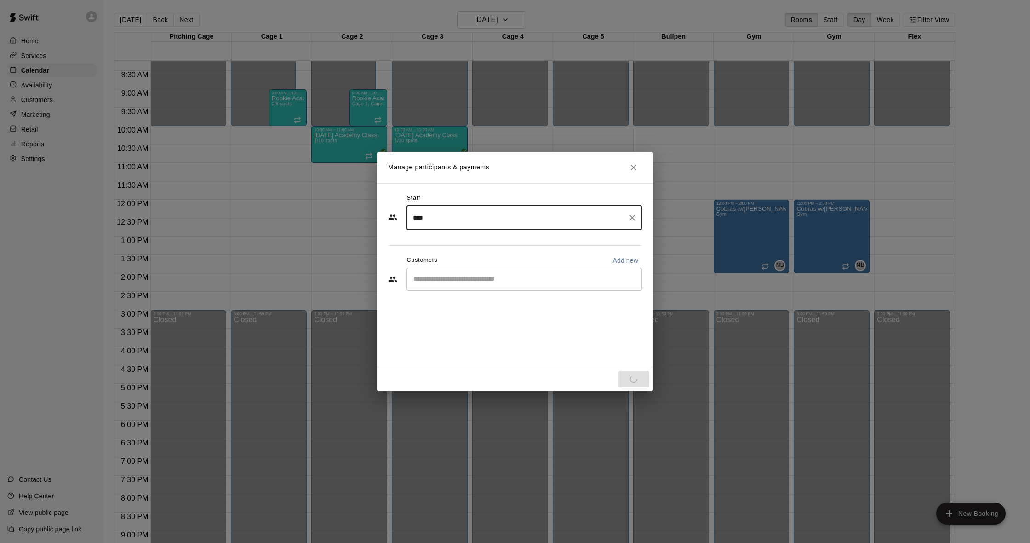
type input "****"
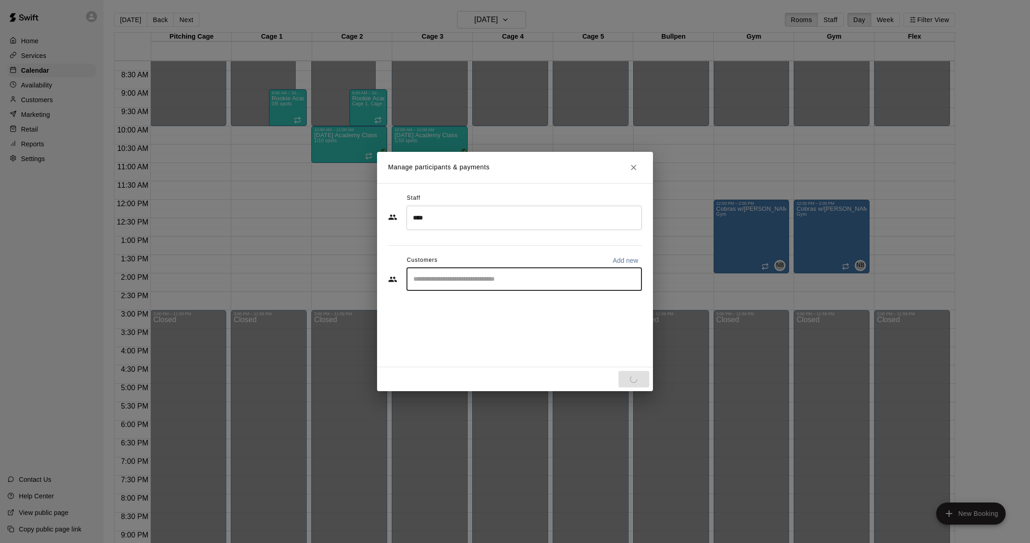
click at [486, 279] on input "Start typing to search customers..." at bounding box center [524, 279] width 227 height 9
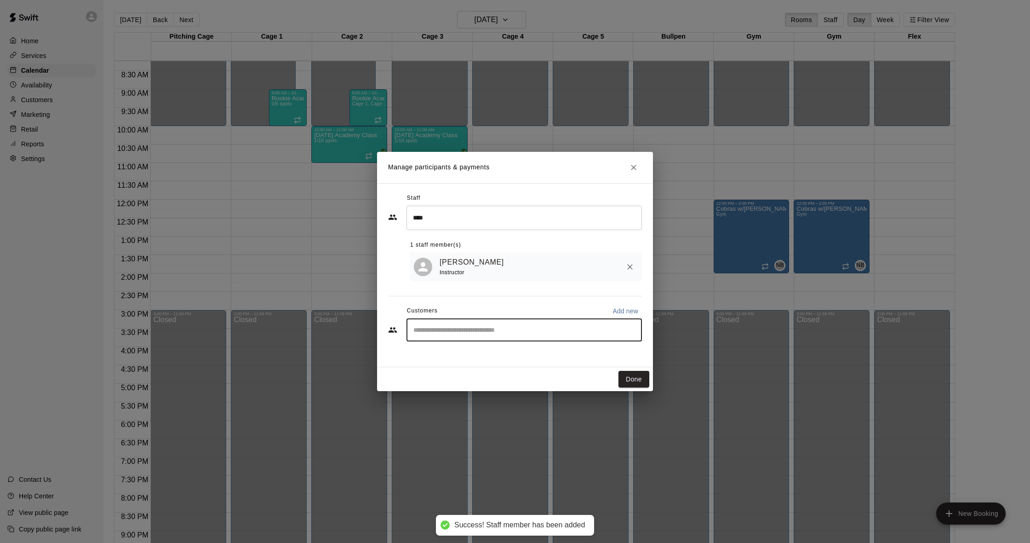
click at [495, 332] on input "Start typing to search customers..." at bounding box center [524, 329] width 227 height 9
type input "******"
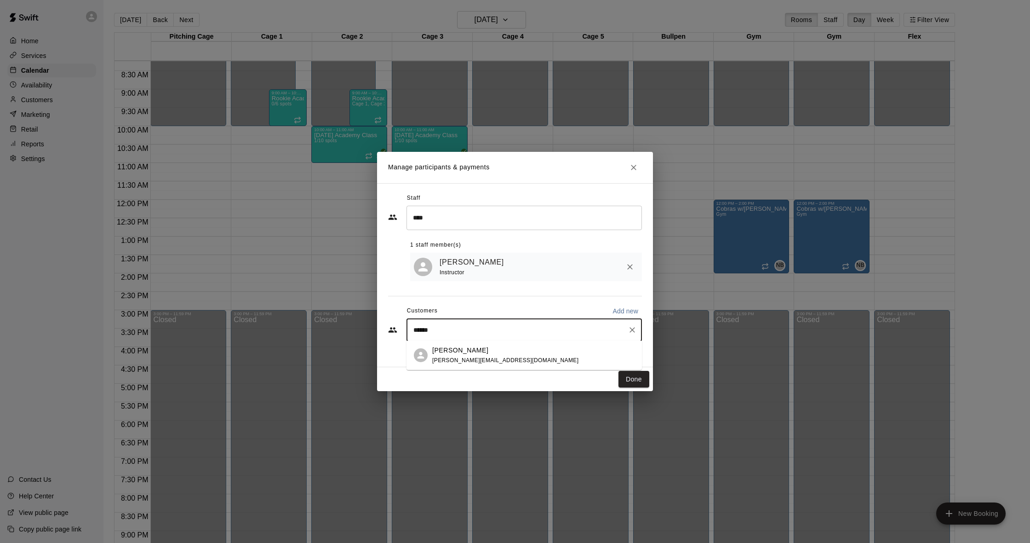
click at [499, 361] on div "[PERSON_NAME] [PERSON_NAME][EMAIL_ADDRESS][DOMAIN_NAME]" at bounding box center [533, 355] width 202 height 20
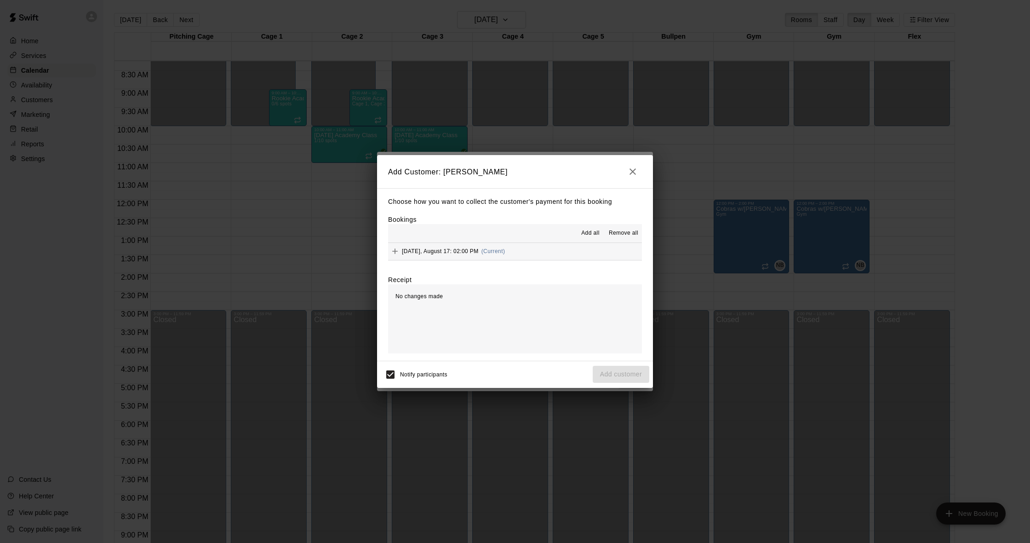
click at [493, 249] on span "(Current)" at bounding box center [493, 251] width 24 height 6
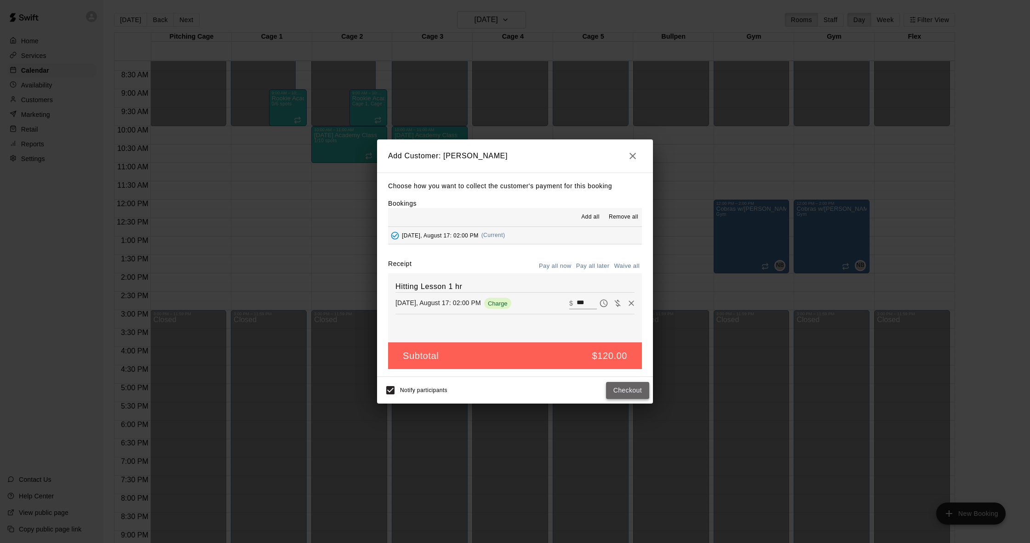
click at [624, 390] on button "Checkout" at bounding box center [627, 390] width 43 height 17
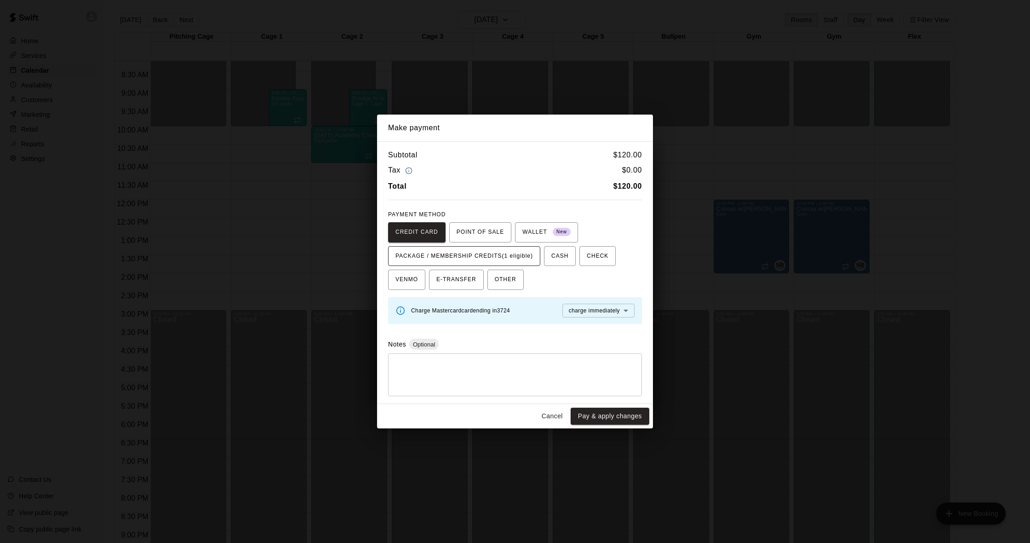
click at [498, 255] on span "PACKAGE / MEMBERSHIP CREDITS (1 eligible)" at bounding box center [463, 256] width 137 height 15
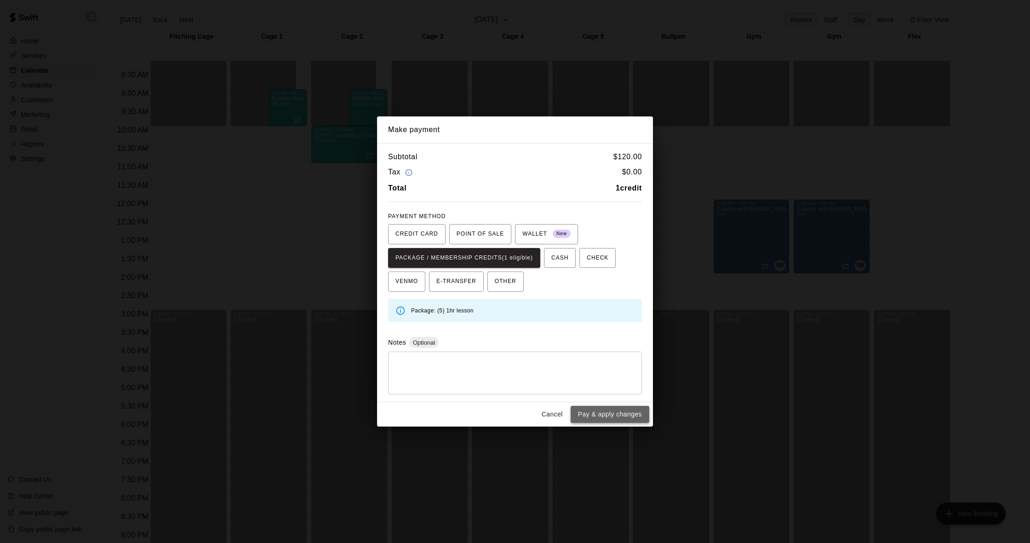
click at [613, 414] on button "Pay & apply changes" at bounding box center [610, 414] width 79 height 17
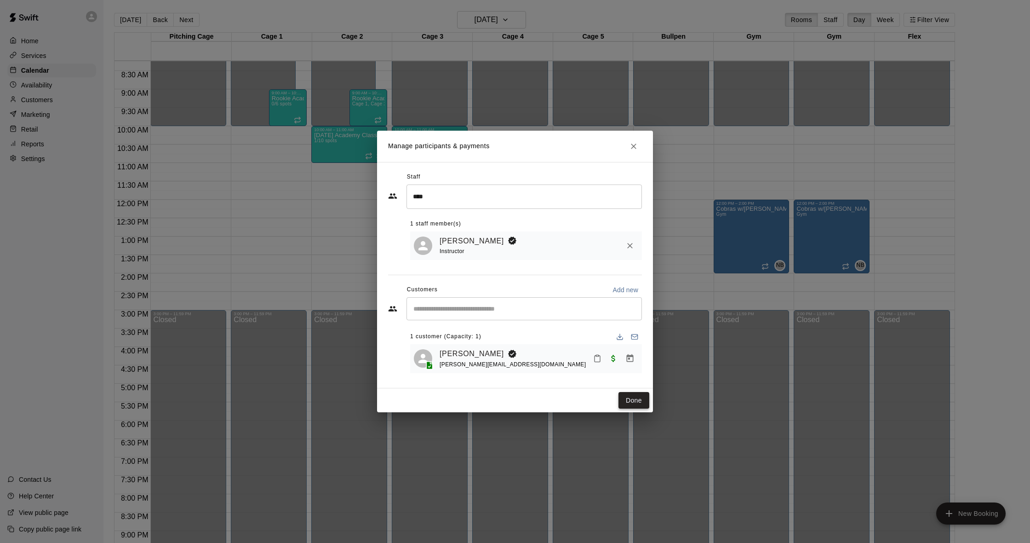
click at [631, 403] on button "Done" at bounding box center [634, 400] width 31 height 17
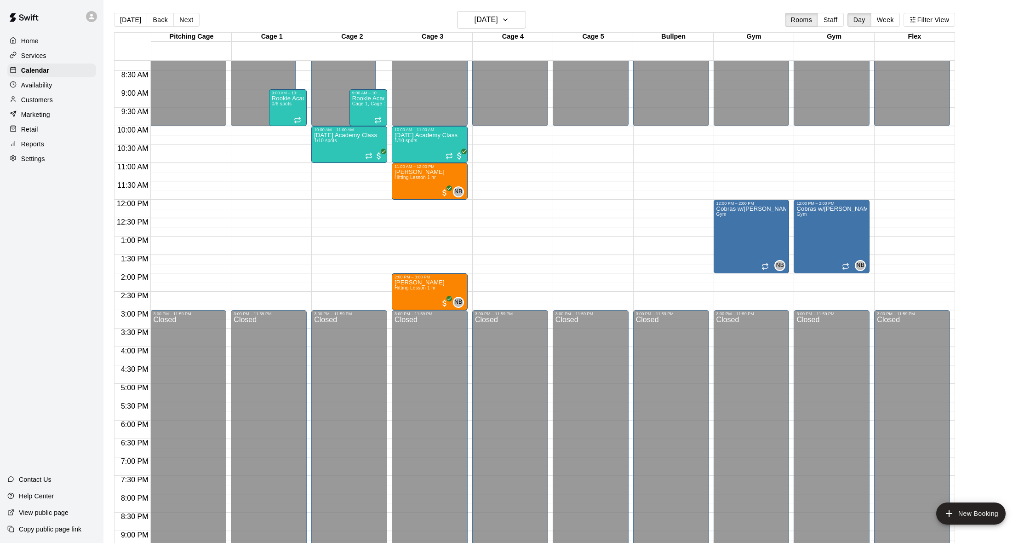
click at [51, 94] on div "Customers" at bounding box center [51, 100] width 89 height 14
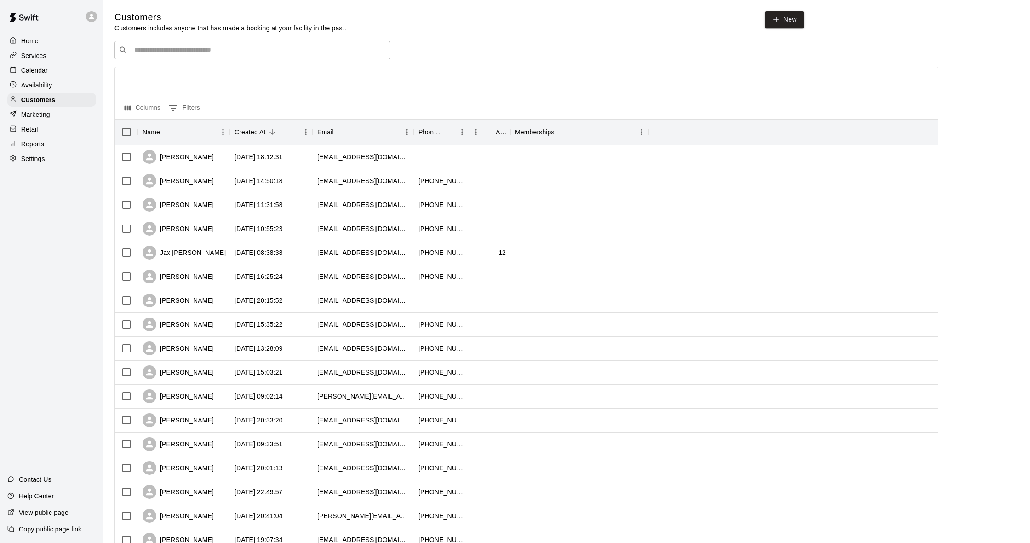
click at [208, 56] on div "​ ​" at bounding box center [253, 50] width 276 height 18
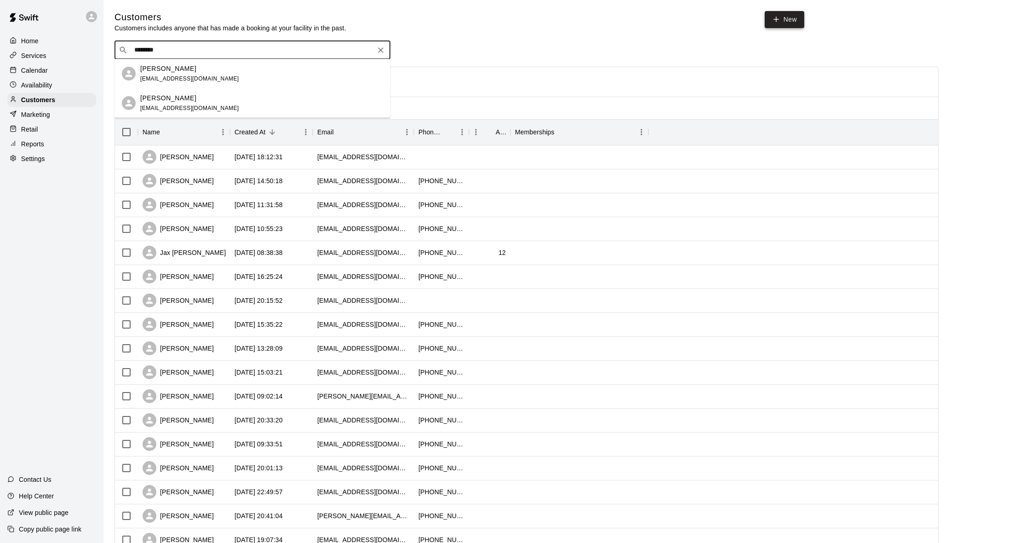
type input "********"
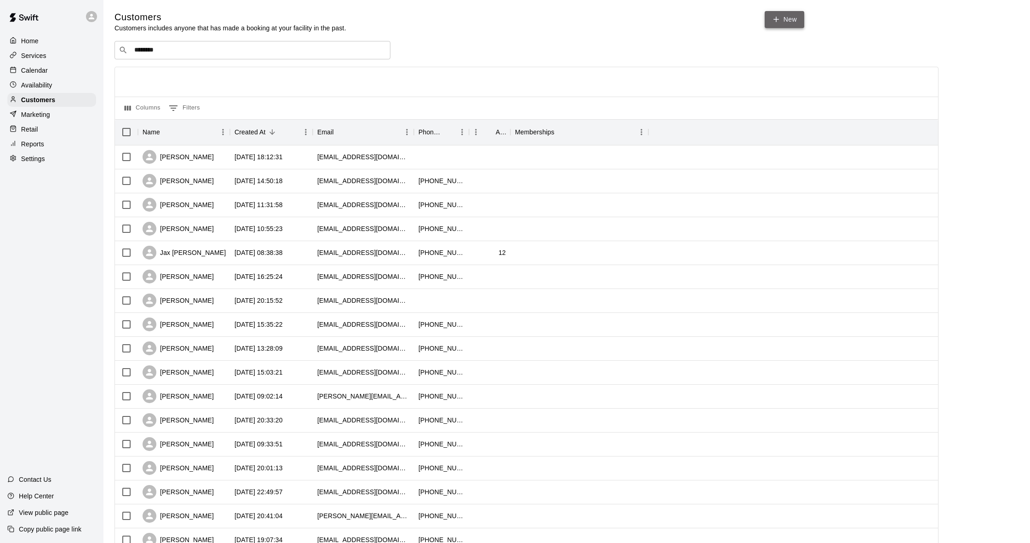
click at [781, 23] on link "New" at bounding box center [785, 19] width 40 height 17
select select "**"
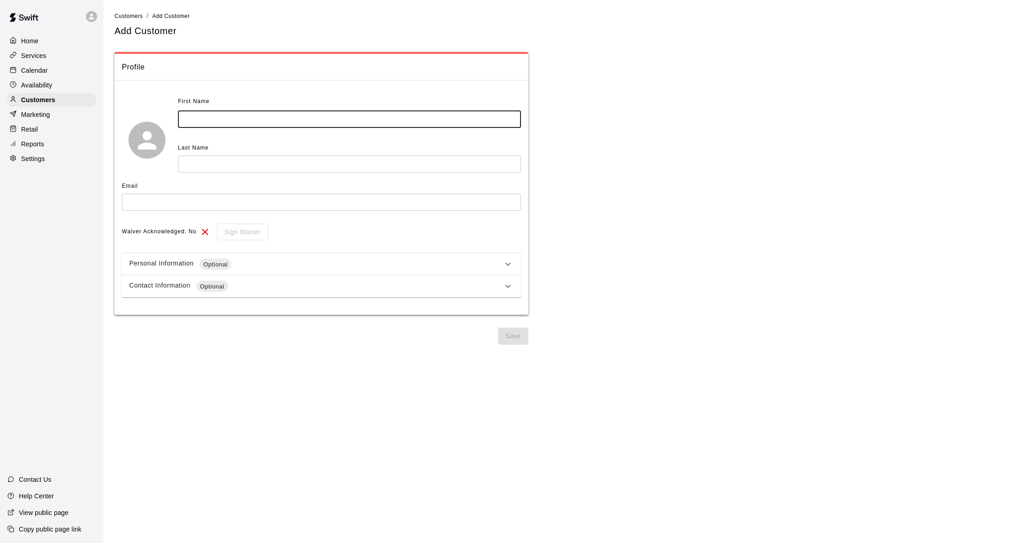
click at [193, 120] on input "text" at bounding box center [349, 119] width 343 height 17
type input "*"
type input "*****"
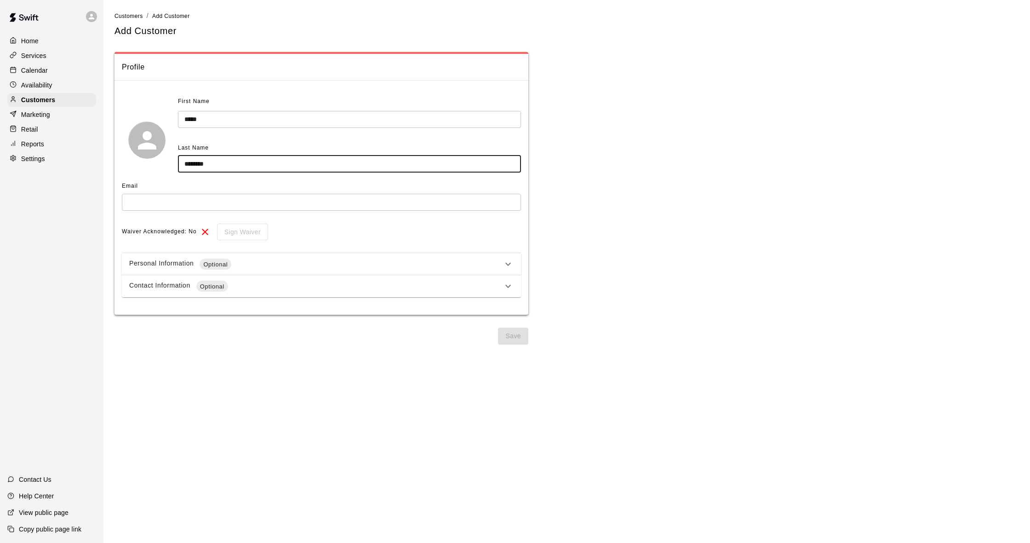
type input "********"
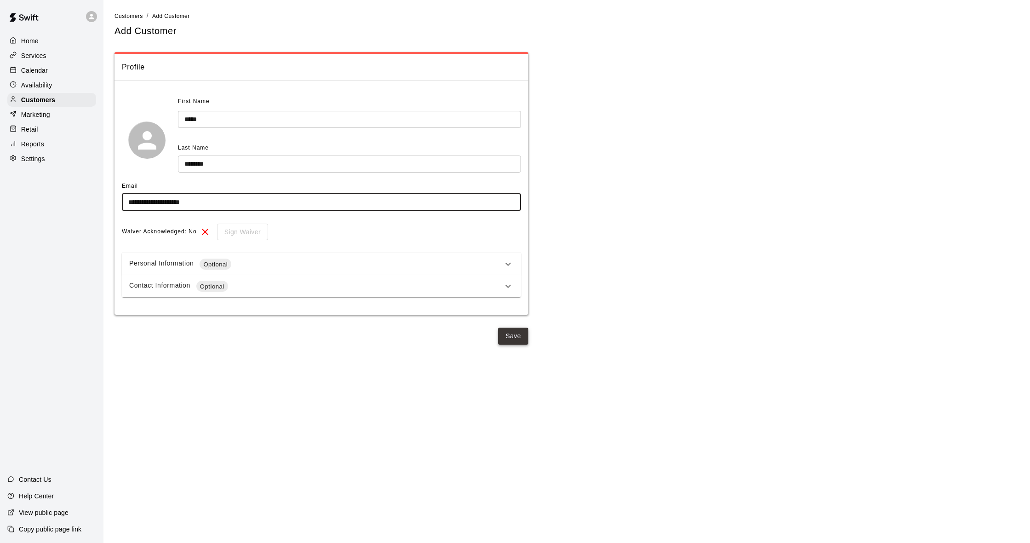
type input "**********"
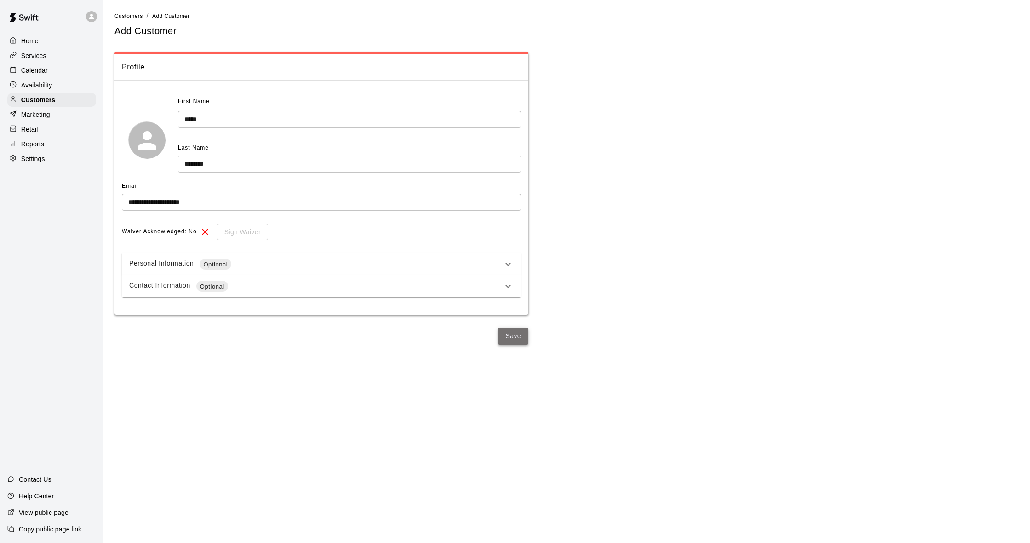
click at [516, 341] on button "Save" at bounding box center [513, 335] width 30 height 17
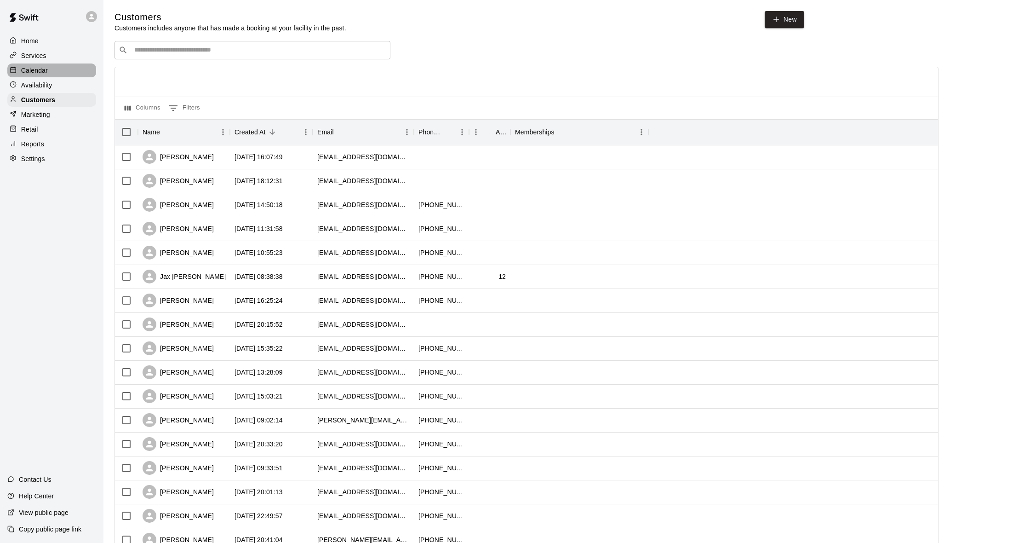
click at [27, 69] on p "Calendar" at bounding box center [34, 70] width 27 height 9
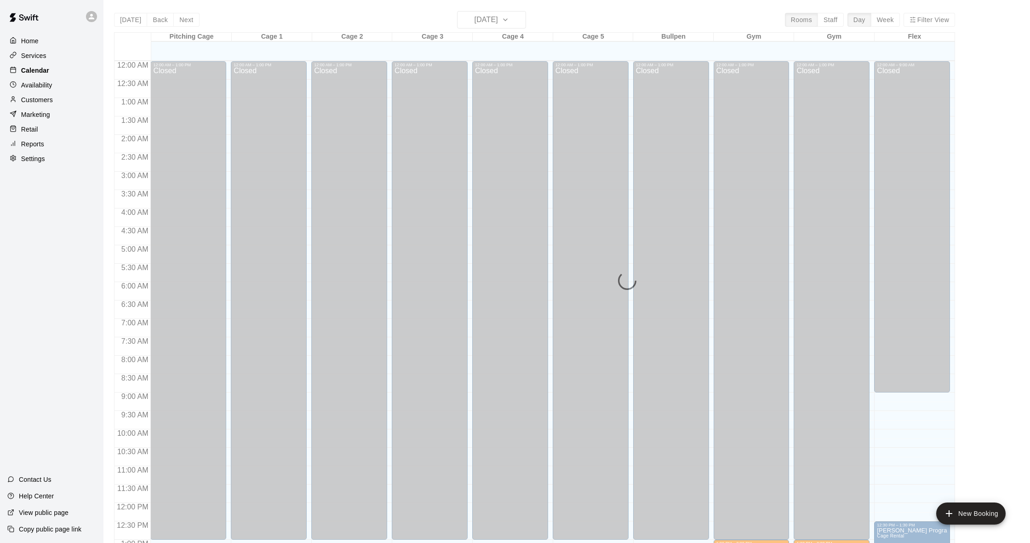
scroll to position [364, 0]
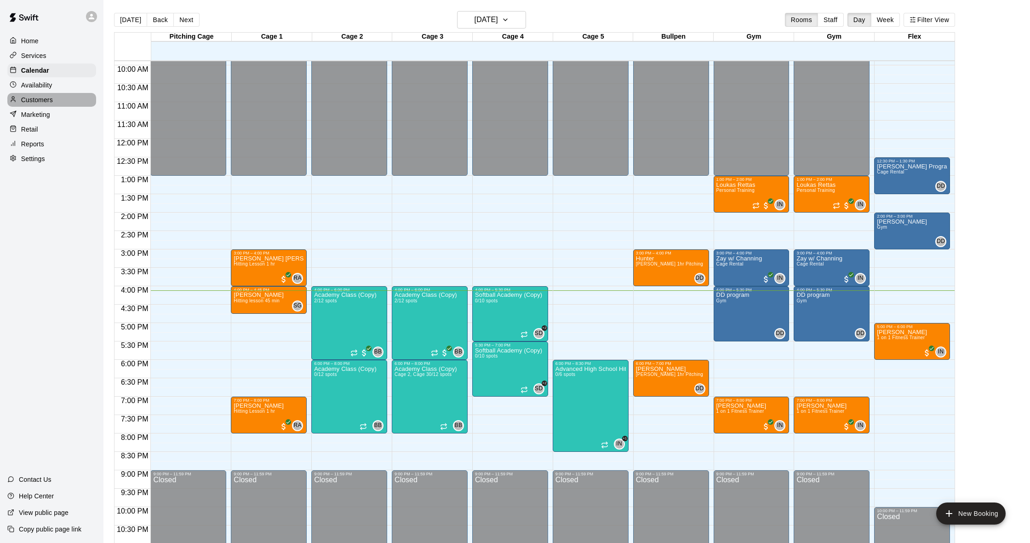
click at [45, 101] on p "Customers" at bounding box center [37, 99] width 32 height 9
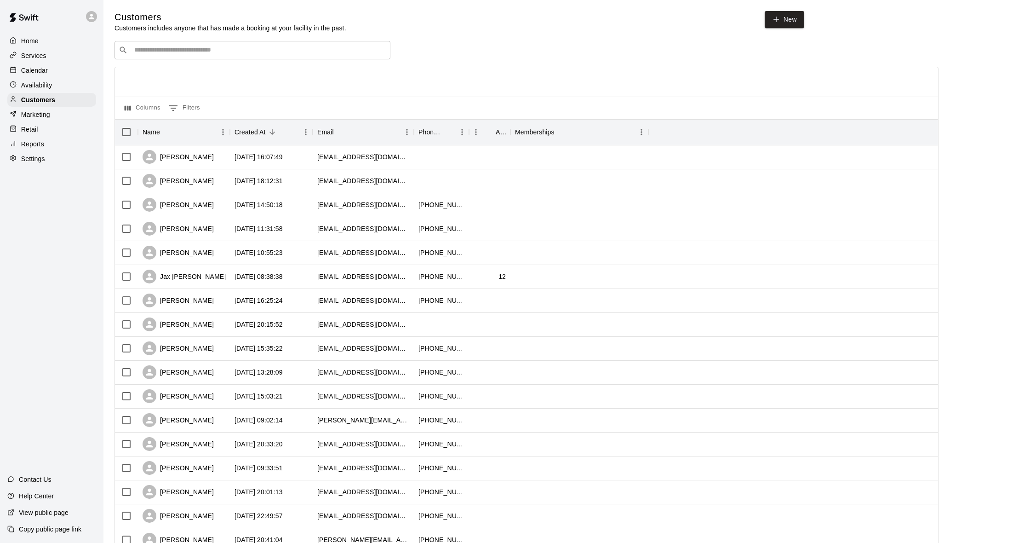
drag, startPoint x: 207, startPoint y: 61, endPoint x: 208, endPoint y: 54, distance: 7.0
click at [207, 59] on div "​ ​ Columns 0 Filters Name Created At Email Phone Number Age Memberships [PERSO…" at bounding box center [527, 404] width 824 height 727
drag, startPoint x: 208, startPoint y: 54, endPoint x: 201, endPoint y: 97, distance: 43.8
click at [208, 54] on input "Search customers by name or email" at bounding box center [259, 50] width 255 height 9
click at [203, 154] on div "[PERSON_NAME]" at bounding box center [178, 157] width 71 height 14
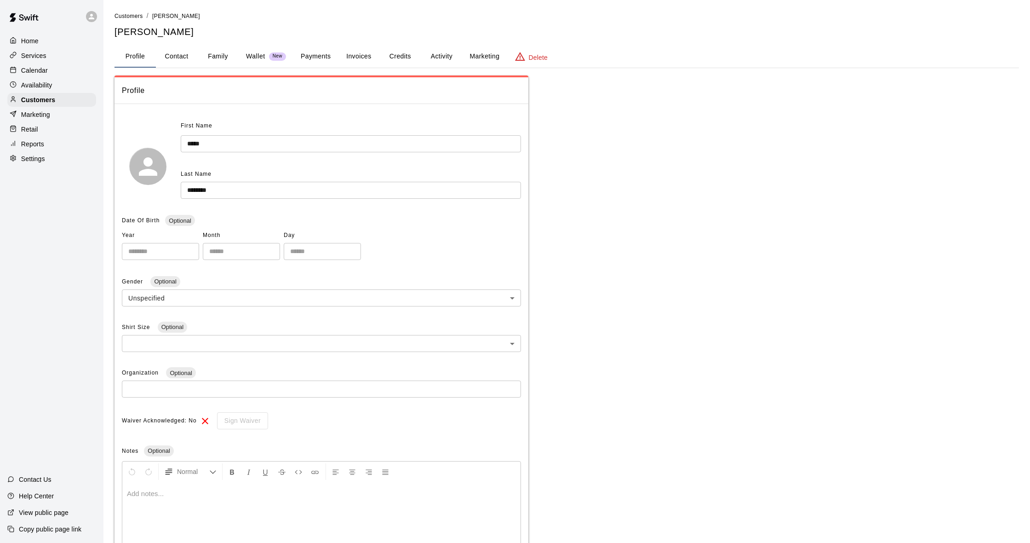
click at [328, 53] on button "Payments" at bounding box center [315, 57] width 45 height 22
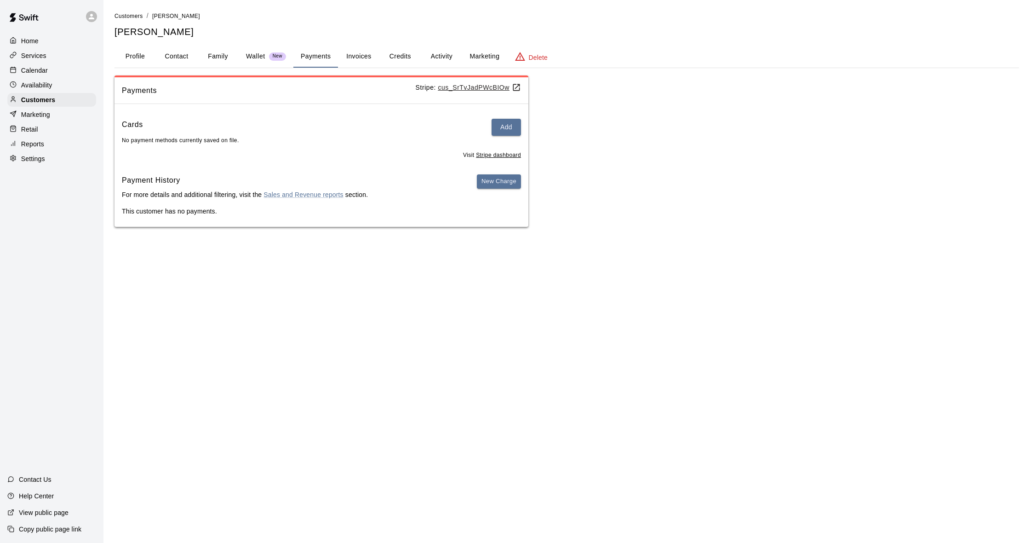
click at [403, 55] on button "Credits" at bounding box center [399, 57] width 41 height 22
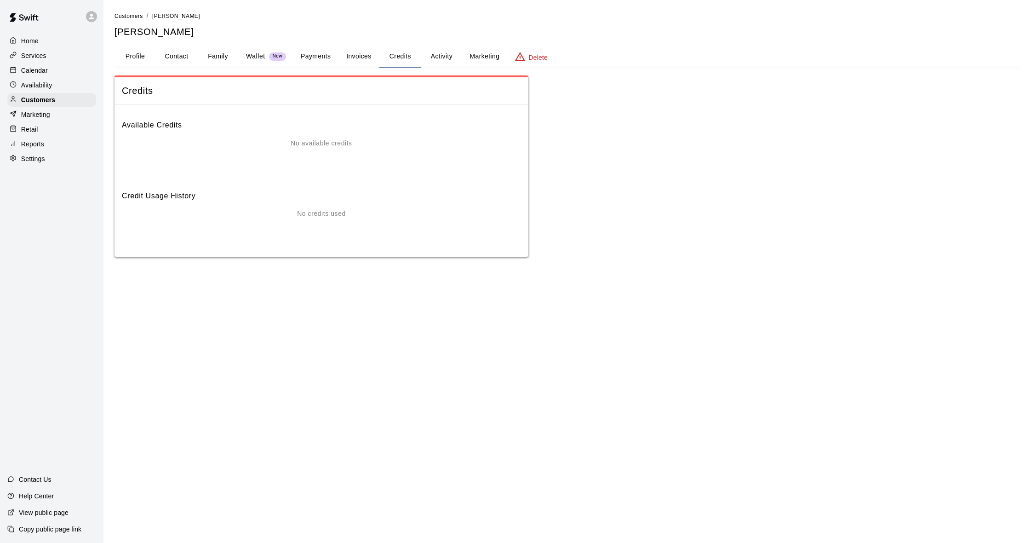
click at [320, 57] on button "Payments" at bounding box center [315, 57] width 45 height 22
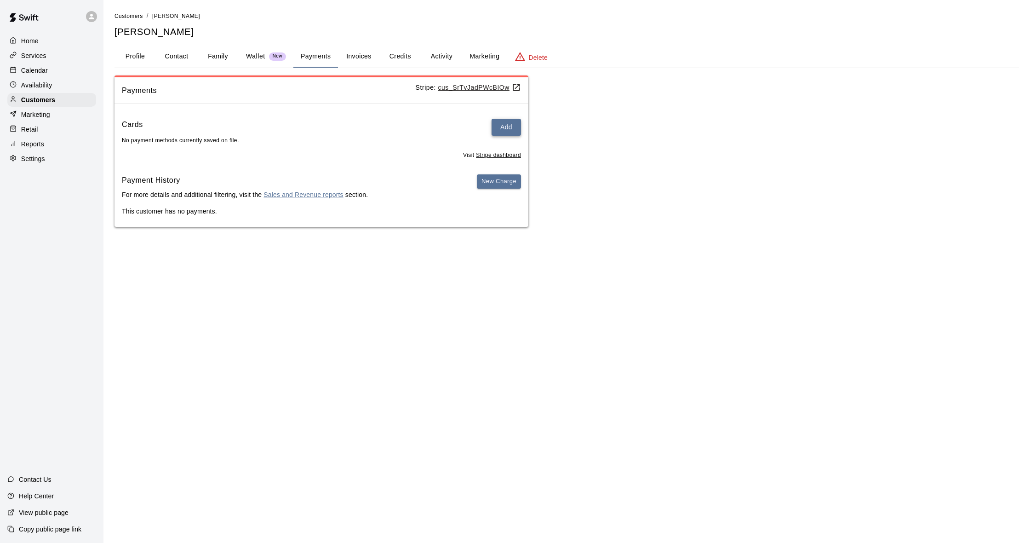
click at [511, 122] on button "Add" at bounding box center [506, 127] width 29 height 17
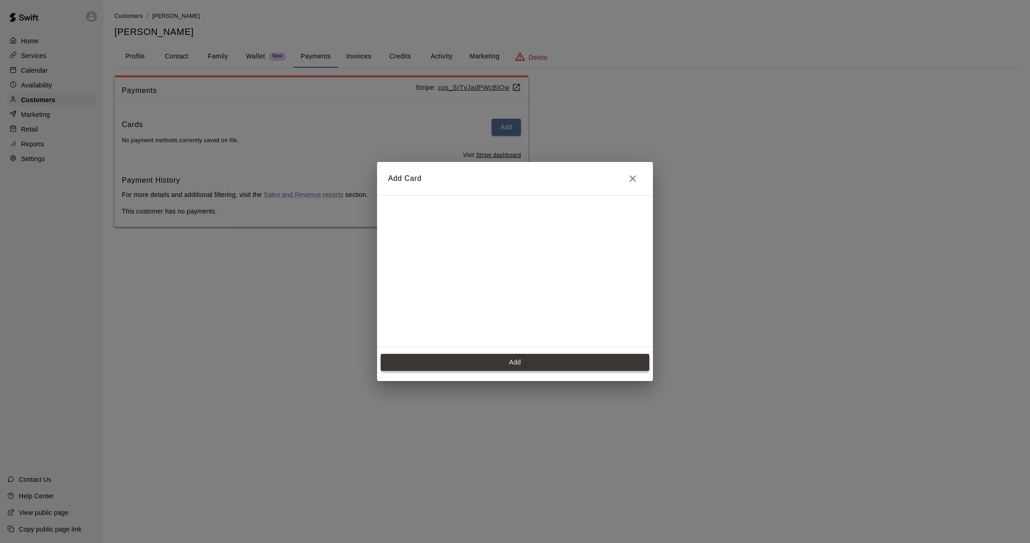
scroll to position [128, 0]
click at [520, 366] on button "Add" at bounding box center [515, 362] width 269 height 17
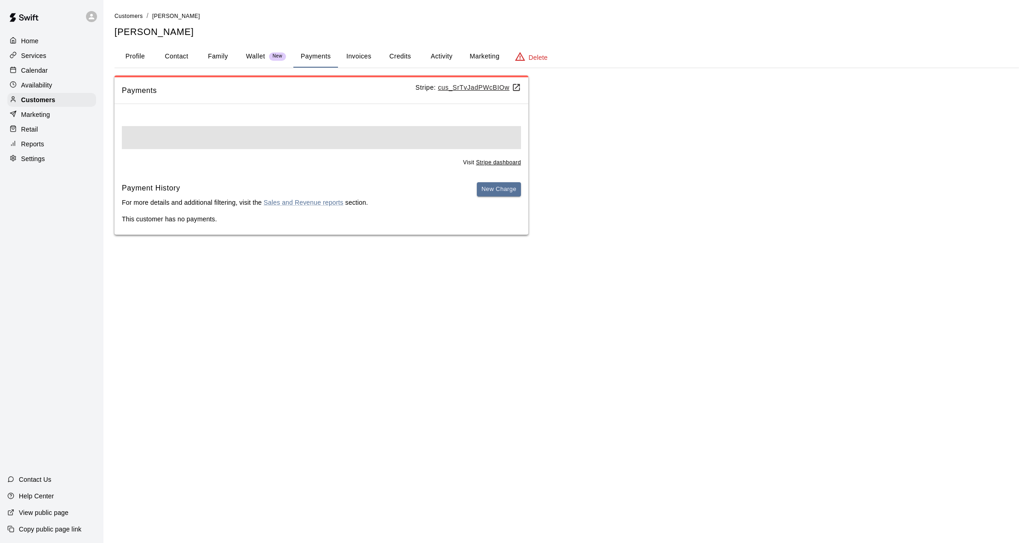
scroll to position [0, 0]
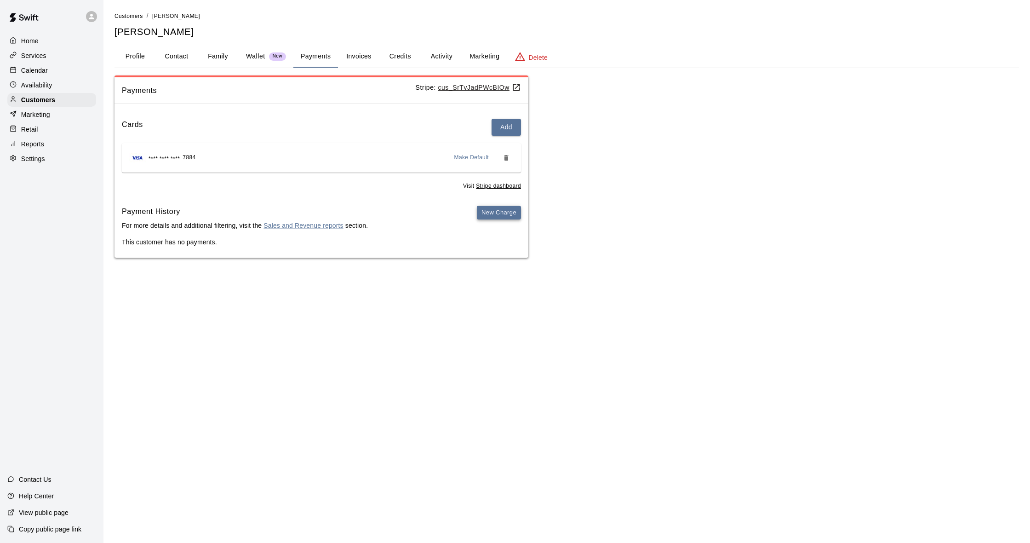
click at [508, 213] on button "New Charge" at bounding box center [499, 213] width 44 height 14
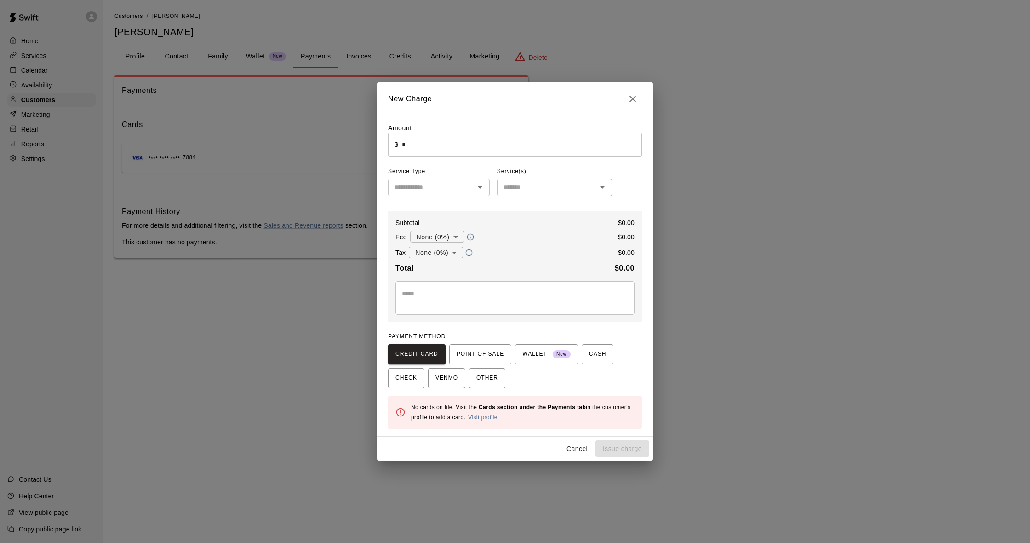
click at [490, 153] on input "*" at bounding box center [522, 144] width 240 height 24
type input "*"
click at [481, 190] on icon "Open" at bounding box center [480, 187] width 11 height 11
type input "*******"
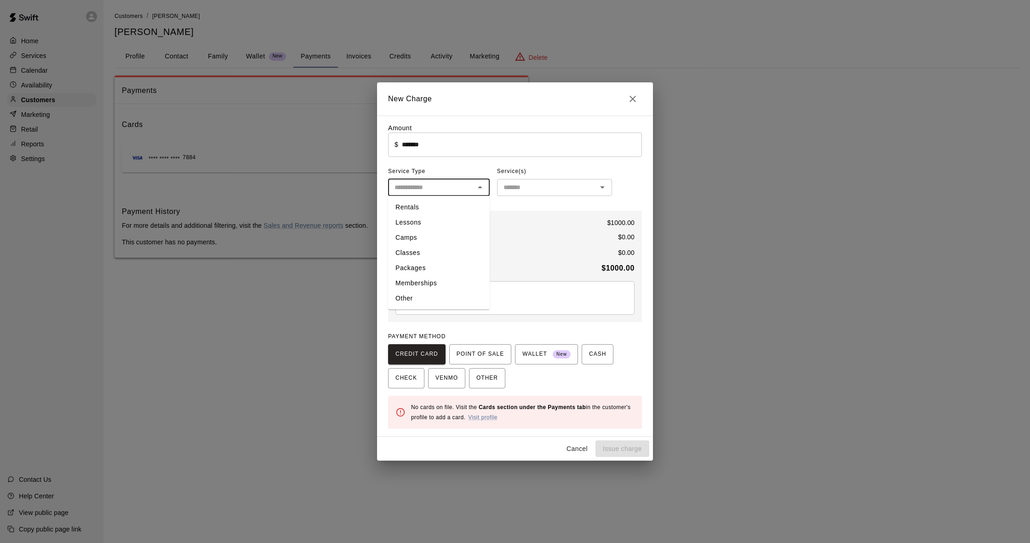
click at [449, 264] on li "Packages" at bounding box center [439, 267] width 102 height 15
type input "********"
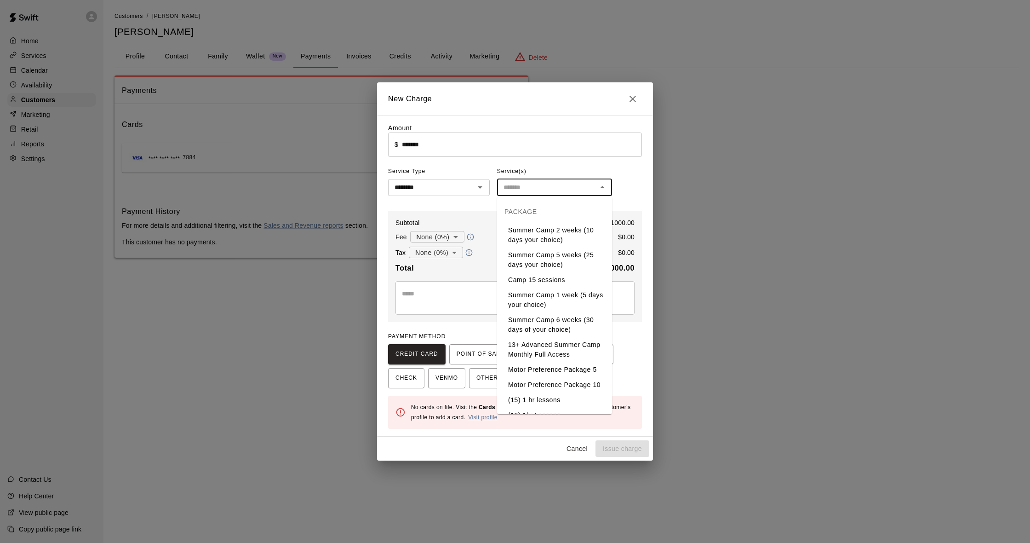
click at [535, 189] on input "text" at bounding box center [547, 187] width 94 height 11
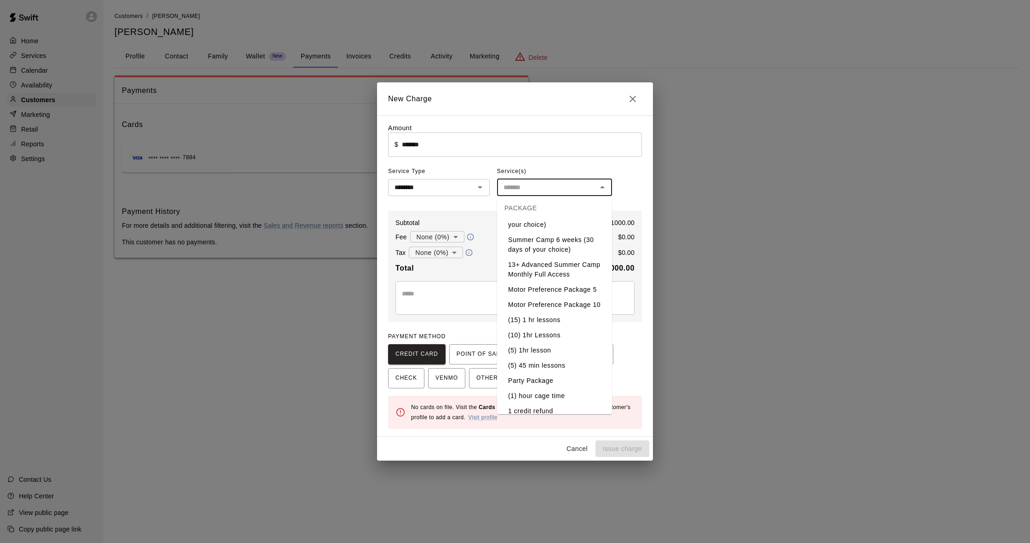
click at [552, 319] on li "(15) 1 hr lessons" at bounding box center [554, 319] width 115 height 15
type input "**********"
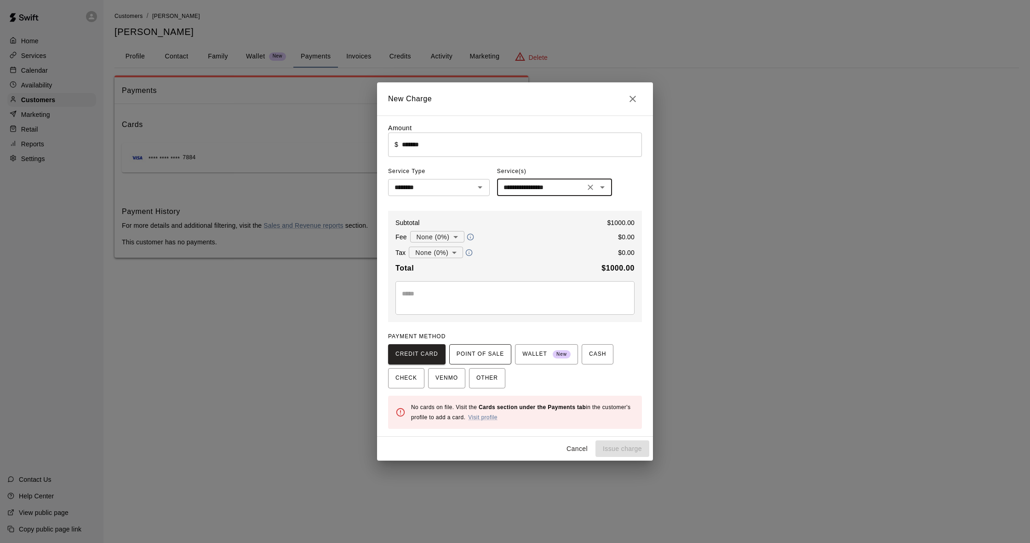
drag, startPoint x: 505, startPoint y: 356, endPoint x: 470, endPoint y: 360, distance: 36.0
click at [505, 356] on button "POINT OF SALE" at bounding box center [480, 354] width 62 height 20
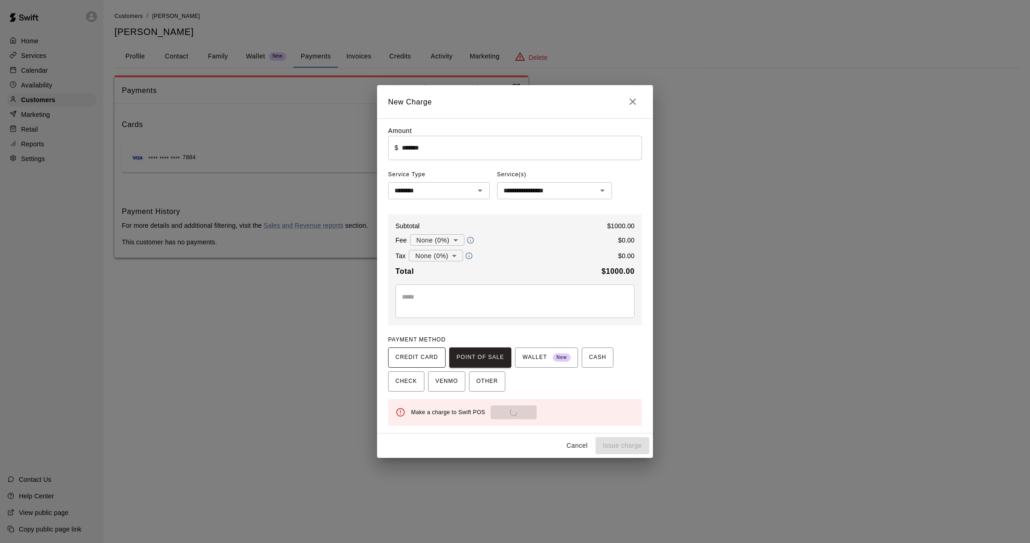
click at [428, 358] on span "CREDIT CARD" at bounding box center [416, 357] width 43 height 15
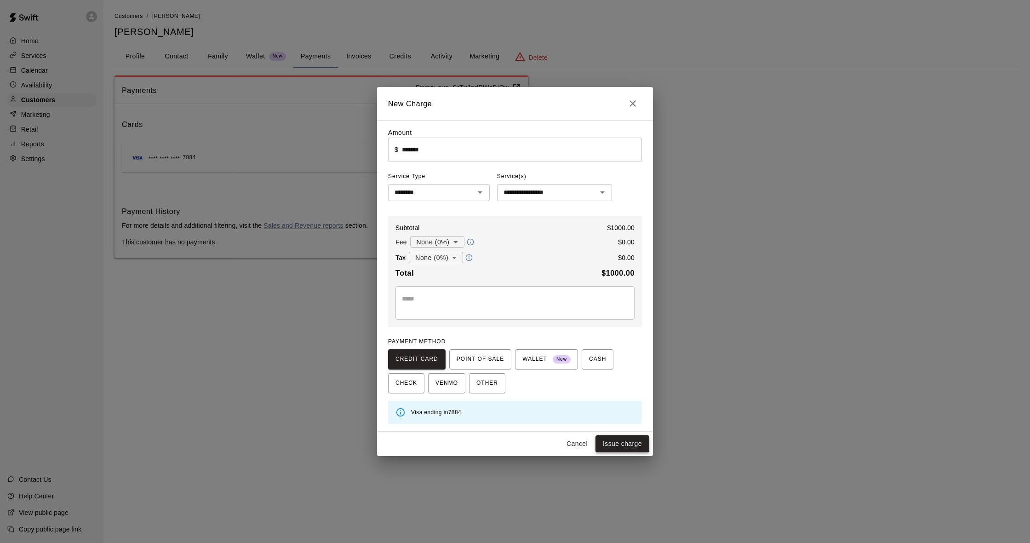
click at [624, 441] on button "Issue charge" at bounding box center [623, 443] width 54 height 17
type input "*"
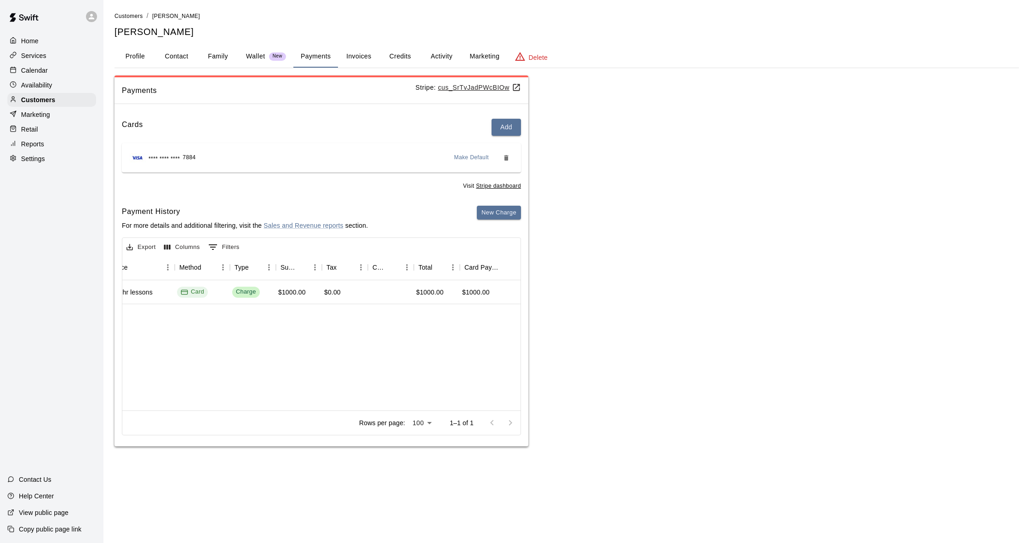
scroll to position [0, 230]
click at [49, 65] on div "Calendar" at bounding box center [51, 70] width 89 height 14
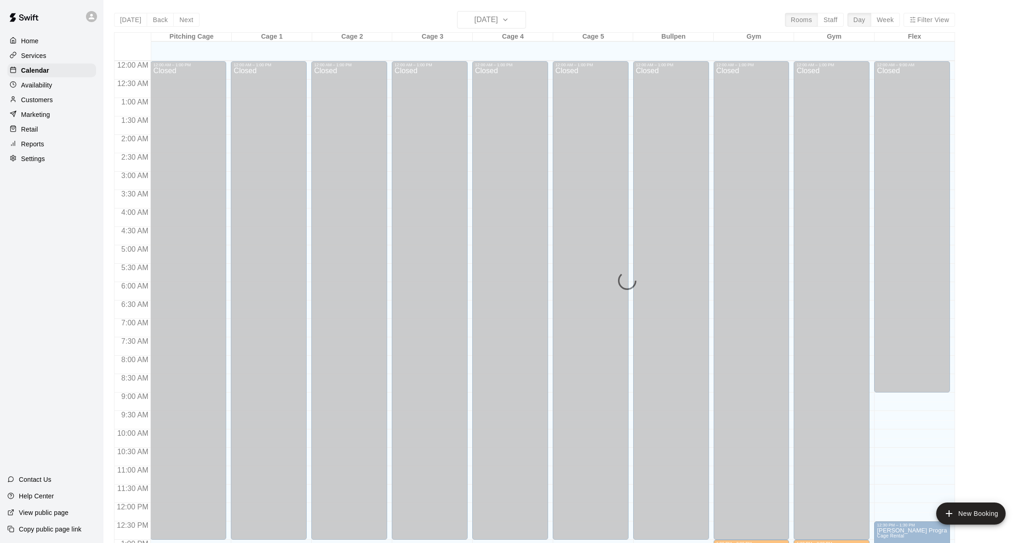
scroll to position [364, 0]
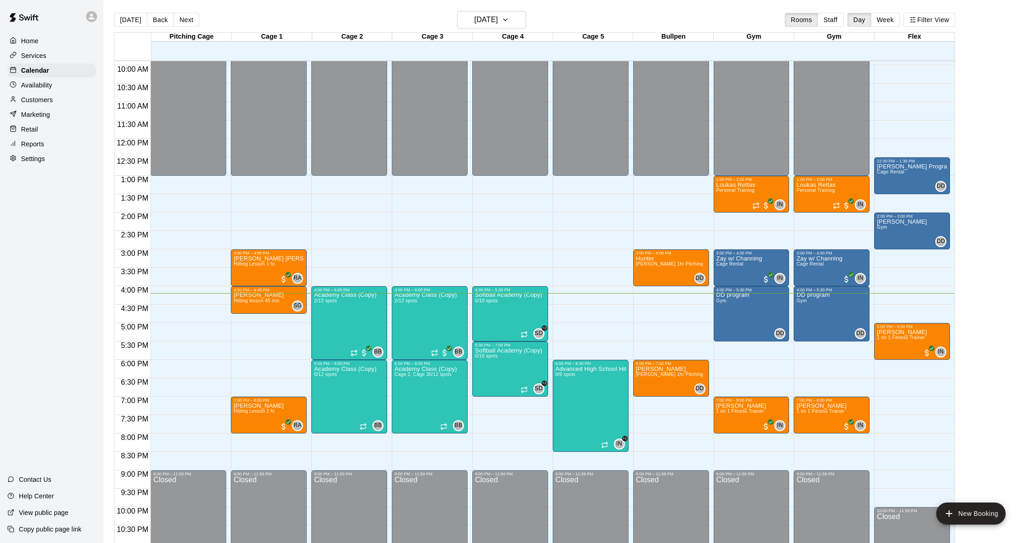
click at [535, 31] on div "[DATE] Back [DATE][DATE] Rooms Staff Day Week Filter View" at bounding box center [534, 21] width 841 height 21
click at [509, 24] on icon "button" at bounding box center [505, 19] width 7 height 11
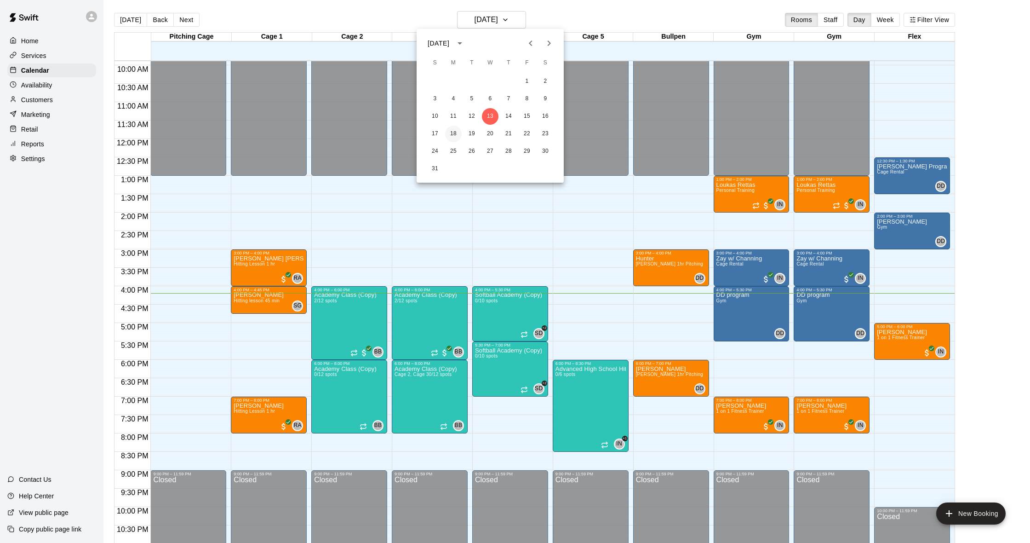
click at [453, 134] on button "18" at bounding box center [453, 134] width 17 height 17
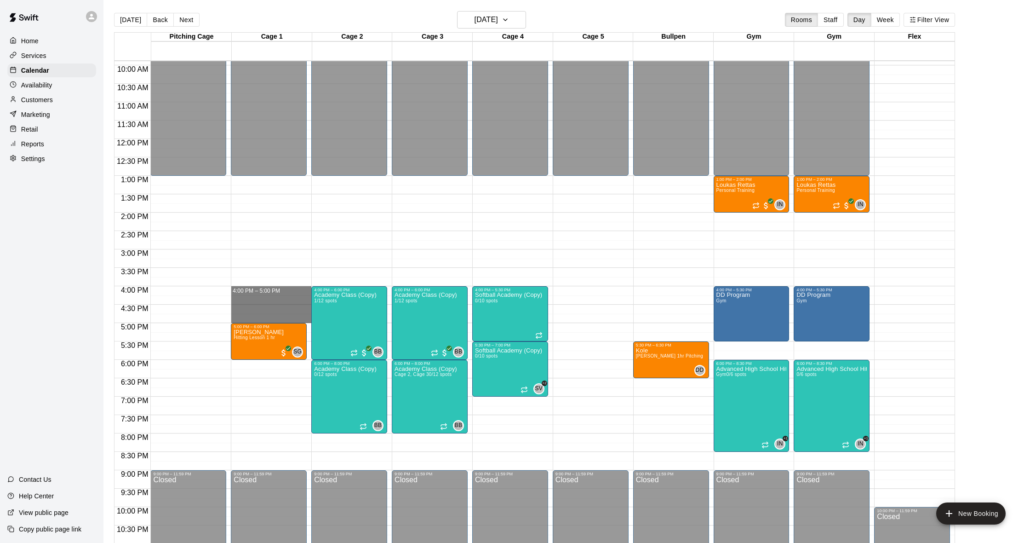
drag, startPoint x: 284, startPoint y: 287, endPoint x: 283, endPoint y: 317, distance: 29.9
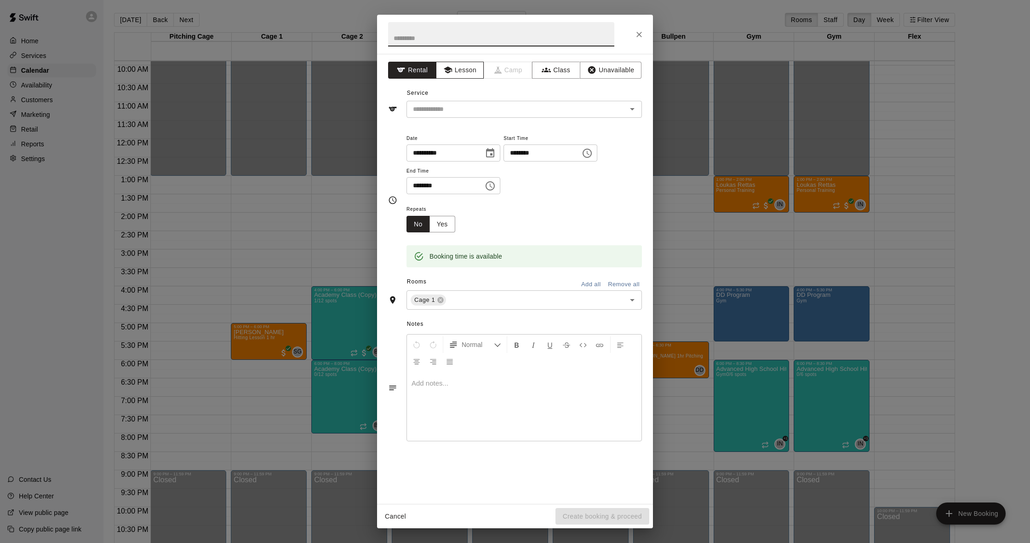
click at [476, 73] on button "Lesson" at bounding box center [460, 70] width 48 height 17
click at [475, 105] on input "text" at bounding box center [510, 108] width 203 height 11
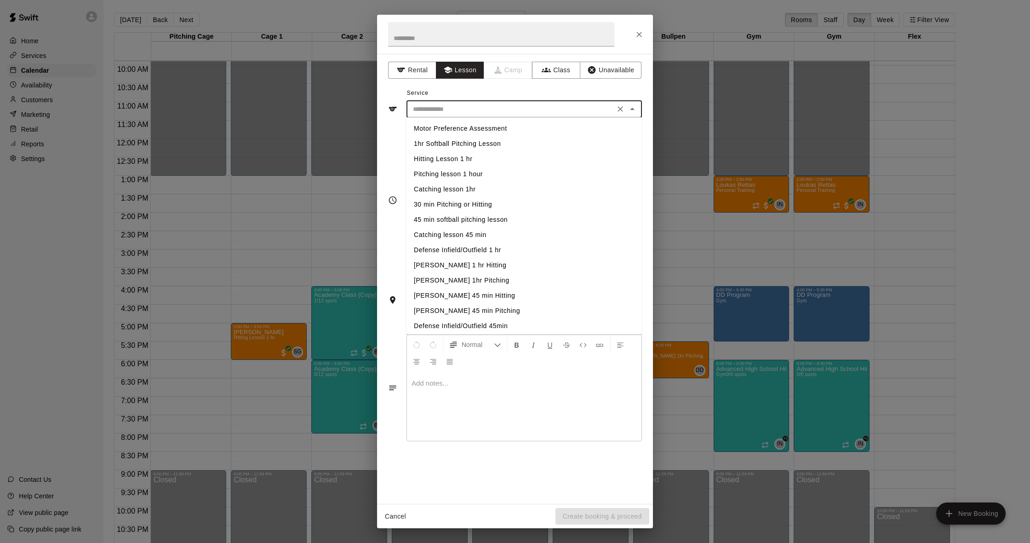
click at [458, 160] on li "Hitting Lesson 1 hr" at bounding box center [524, 158] width 235 height 15
type input "**********"
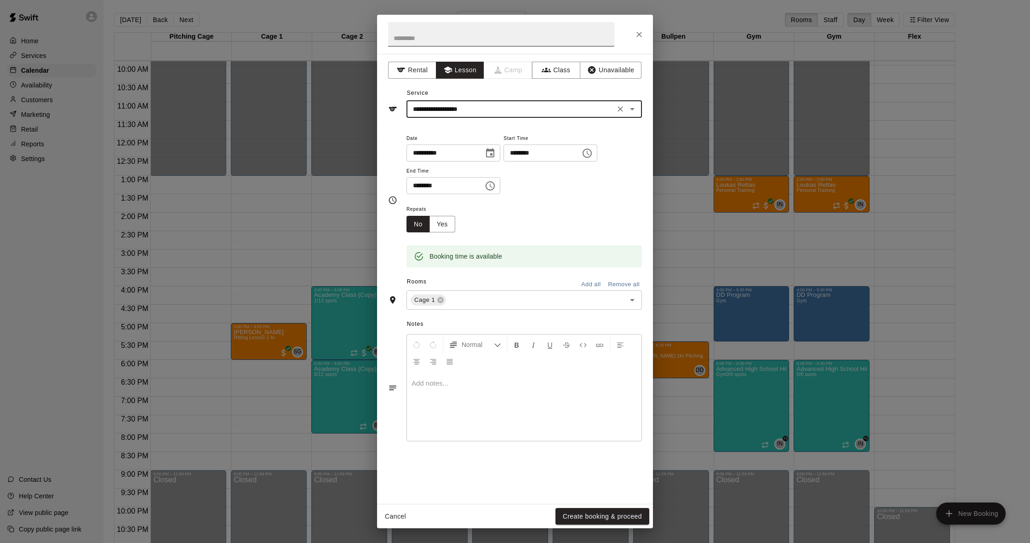
click at [470, 43] on input "text" at bounding box center [501, 34] width 226 height 24
type input "**********"
click at [590, 520] on button "Create booking & proceed" at bounding box center [603, 516] width 94 height 17
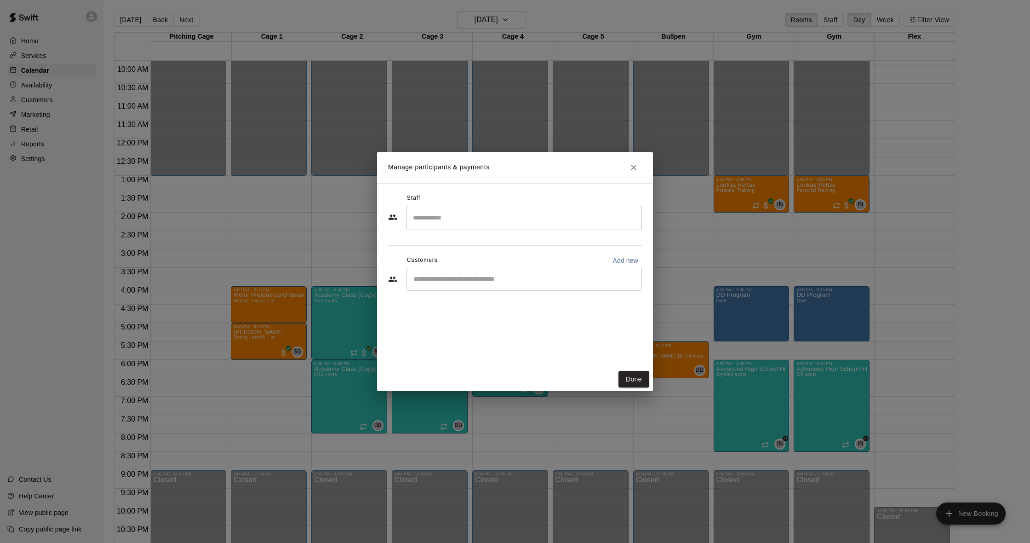
click at [522, 218] on input "Search staff" at bounding box center [524, 218] width 227 height 16
click at [468, 306] on p "[PERSON_NAME]" at bounding box center [458, 307] width 56 height 10
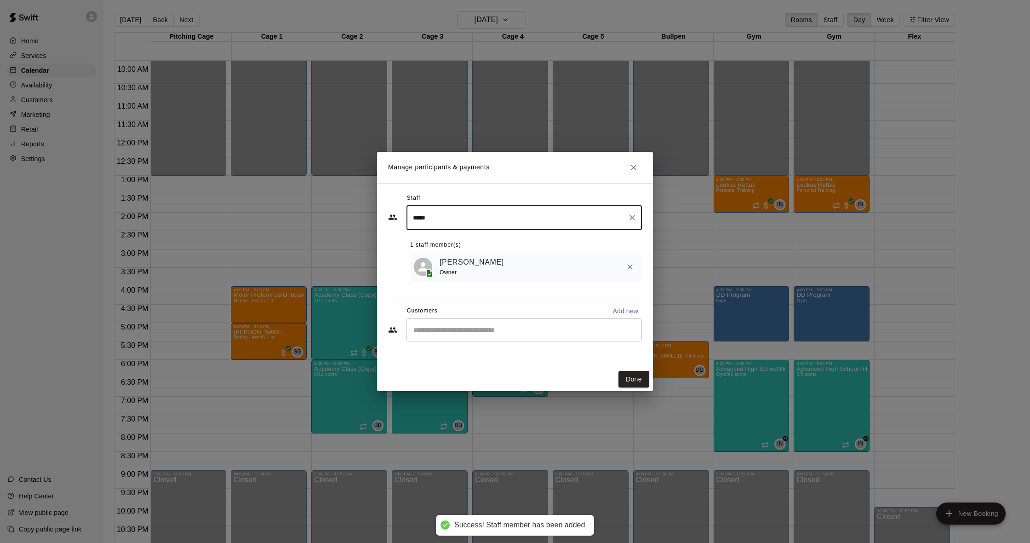
type input "*****"
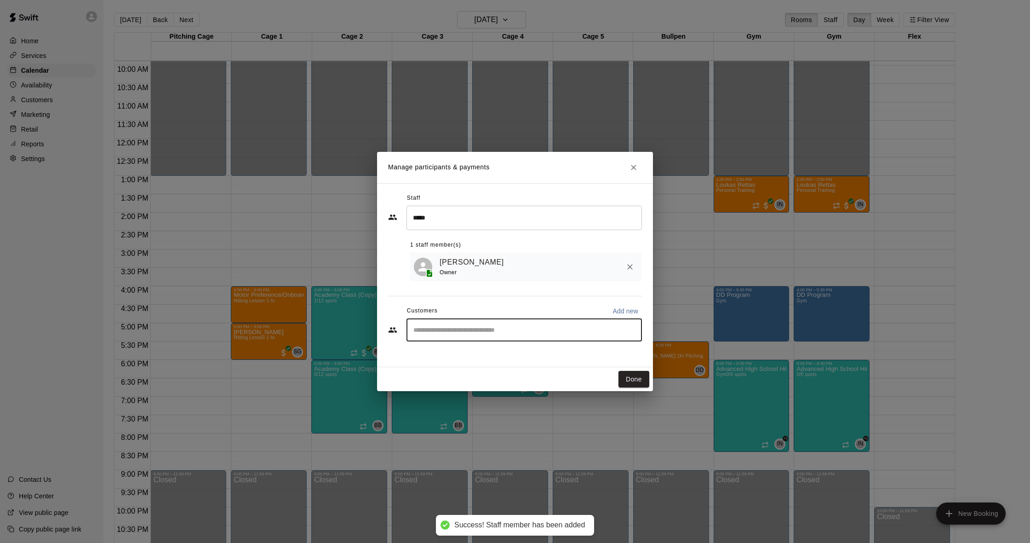
click at [480, 328] on input "Start typing to search customers..." at bounding box center [524, 329] width 227 height 9
type input "*****"
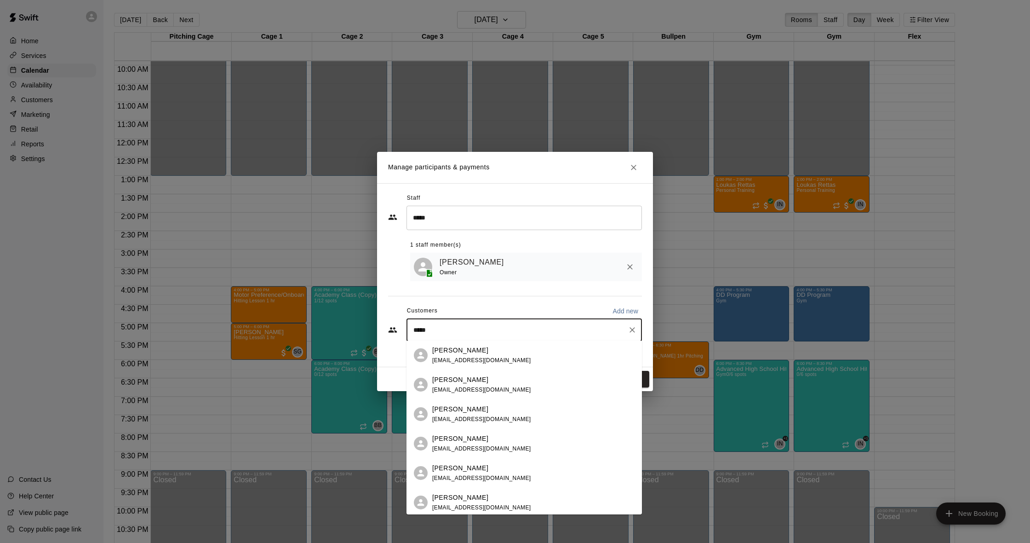
click at [458, 360] on span "[EMAIL_ADDRESS][DOMAIN_NAME]" at bounding box center [481, 360] width 99 height 6
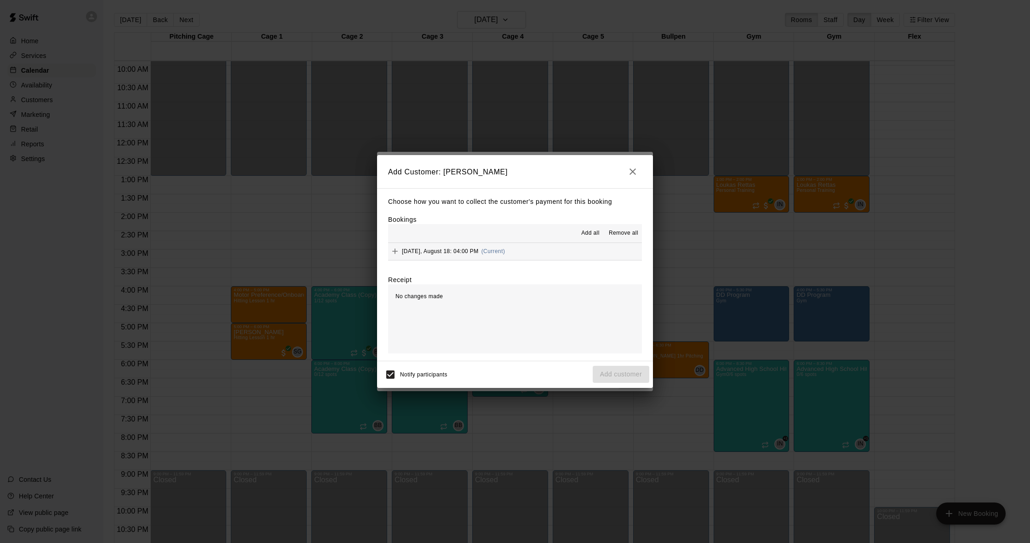
click at [465, 252] on span "[DATE], August 18: 04:00 PM" at bounding box center [440, 251] width 77 height 6
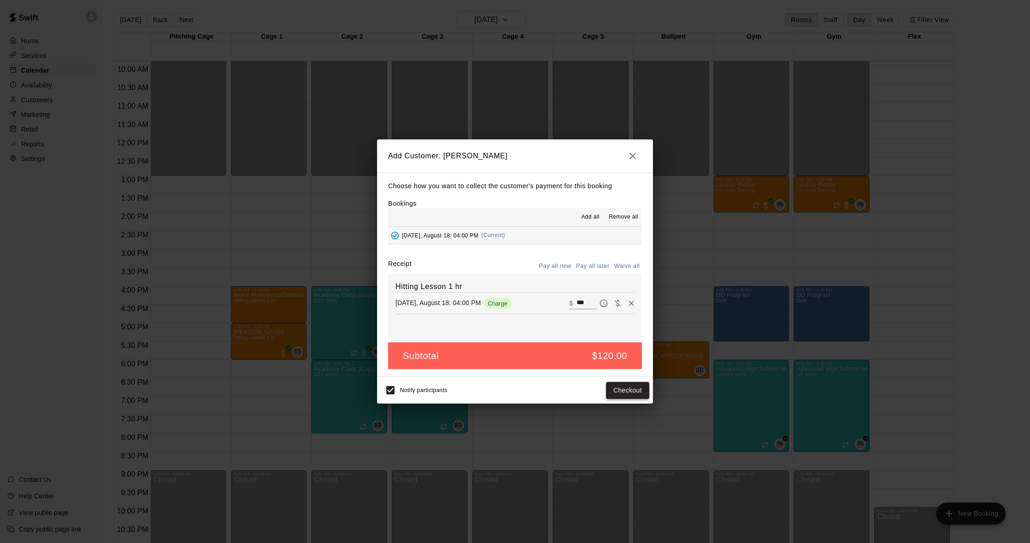
click at [629, 391] on button "Checkout" at bounding box center [627, 390] width 43 height 17
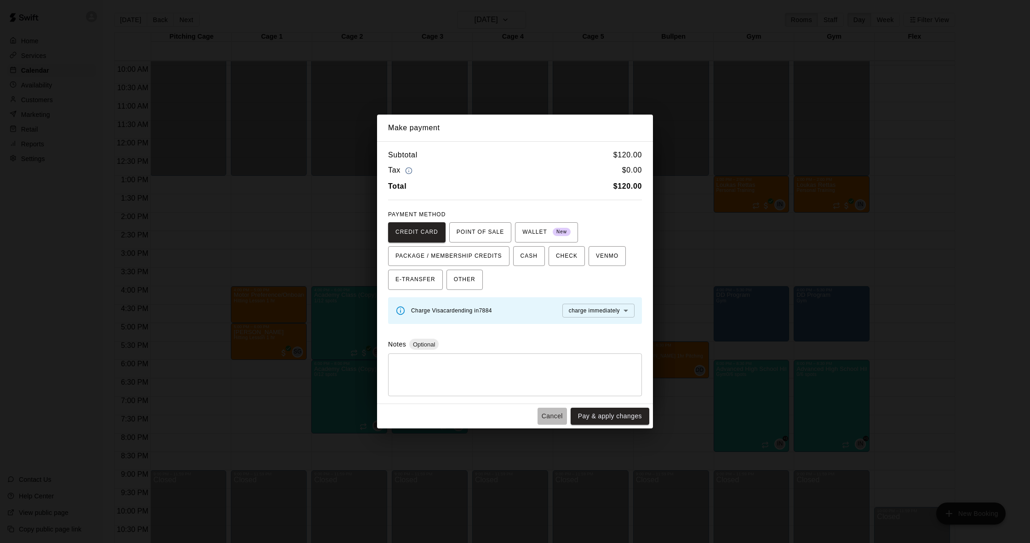
click at [556, 417] on button "Cancel" at bounding box center [552, 415] width 29 height 17
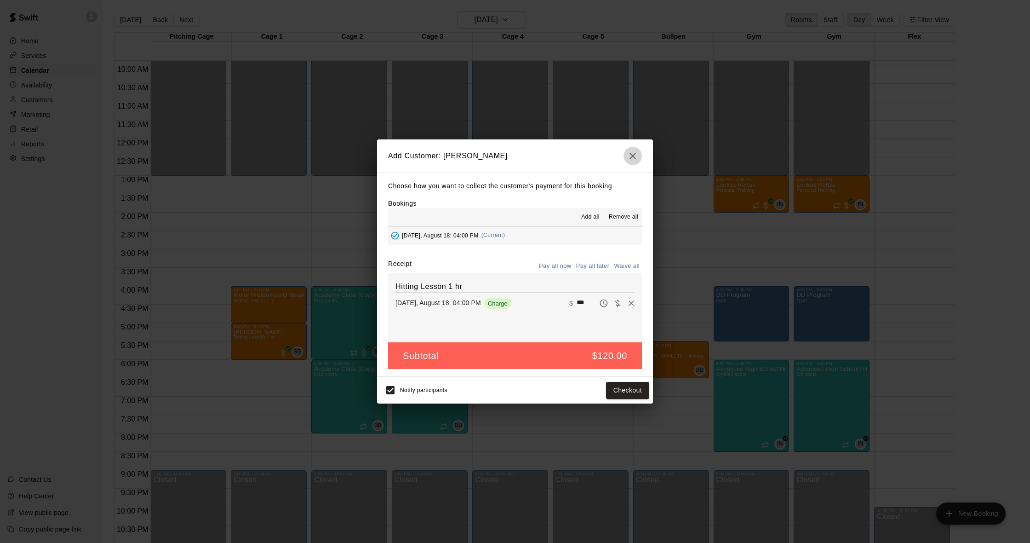
click at [631, 158] on icon "button" at bounding box center [633, 156] width 6 height 6
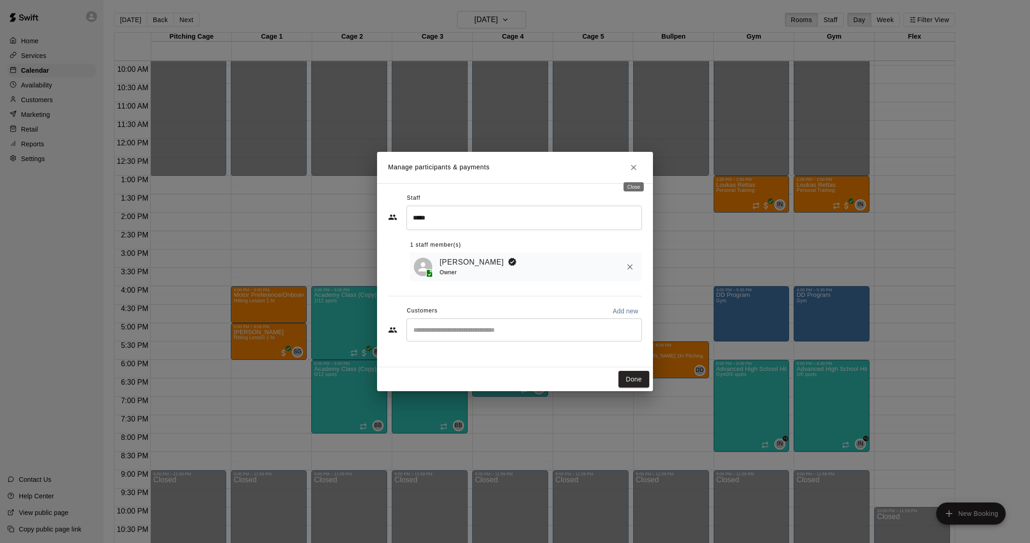
click at [636, 166] on icon "Close" at bounding box center [633, 167] width 9 height 9
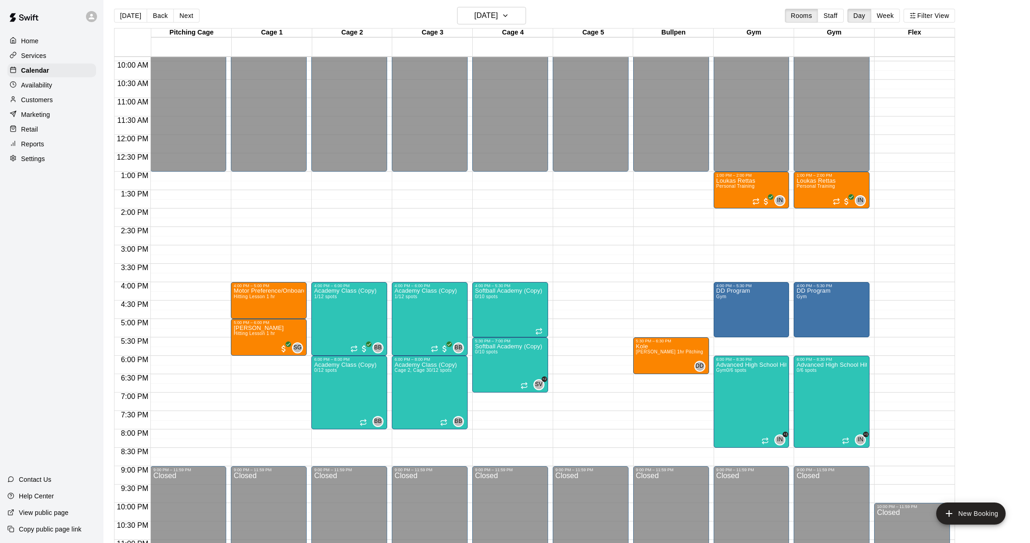
scroll to position [5, 0]
click at [58, 100] on div "Customers" at bounding box center [51, 100] width 89 height 14
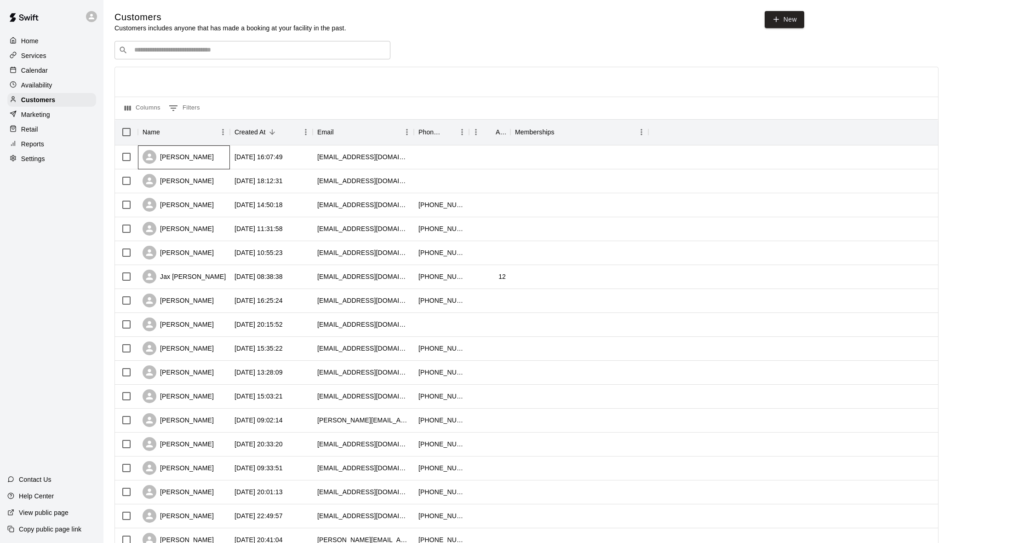
click at [205, 154] on div "[PERSON_NAME]" at bounding box center [178, 157] width 71 height 14
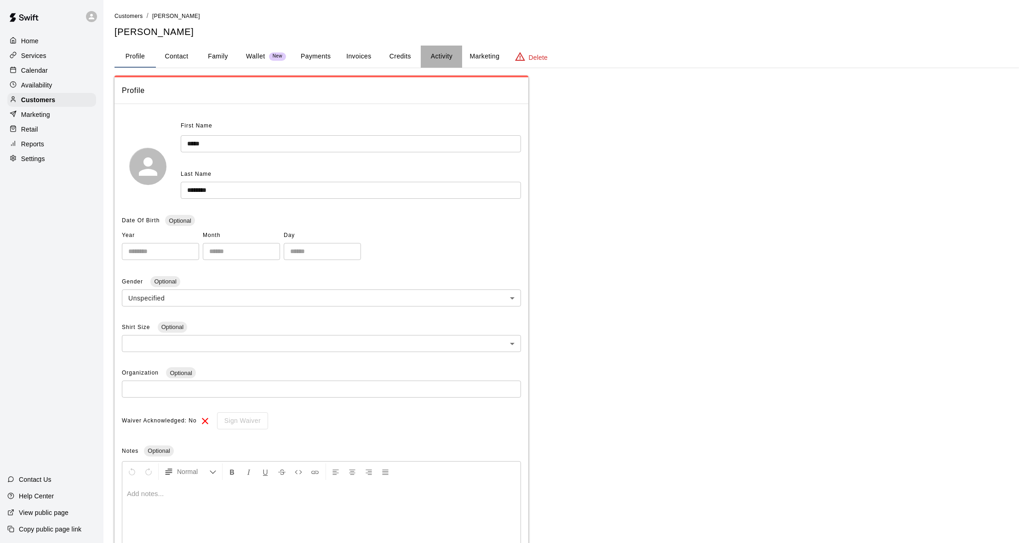
click at [443, 50] on button "Activity" at bounding box center [441, 57] width 41 height 22
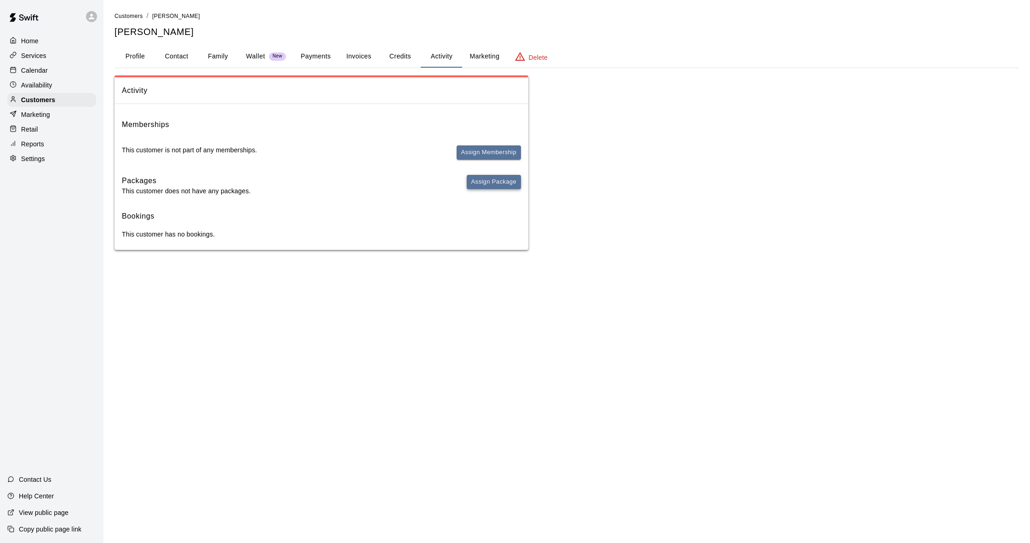
click at [490, 181] on button "Assign Package" at bounding box center [494, 182] width 54 height 14
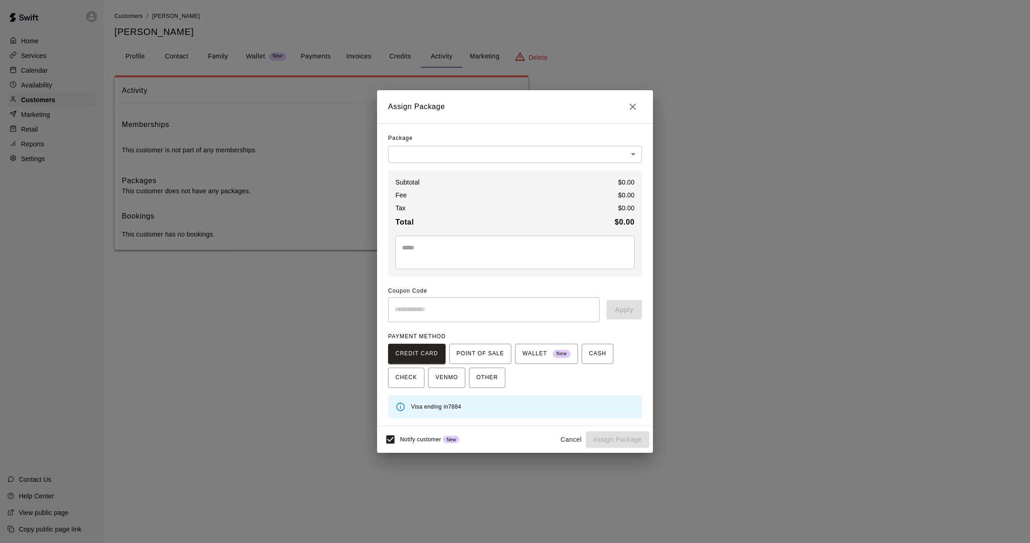
click at [494, 135] on div "Package" at bounding box center [515, 138] width 254 height 15
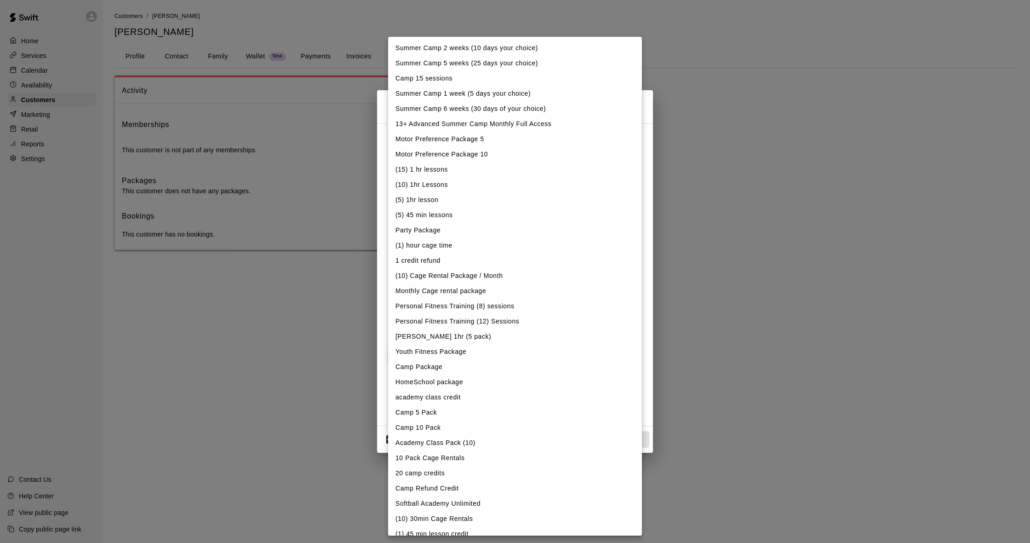
click at [493, 152] on body "Home Services Calendar Availability Customers Marketing Retail Reports Settings…" at bounding box center [515, 134] width 1030 height 268
click at [486, 166] on li "(15) 1 hr lessons" at bounding box center [515, 169] width 254 height 15
type input "**********"
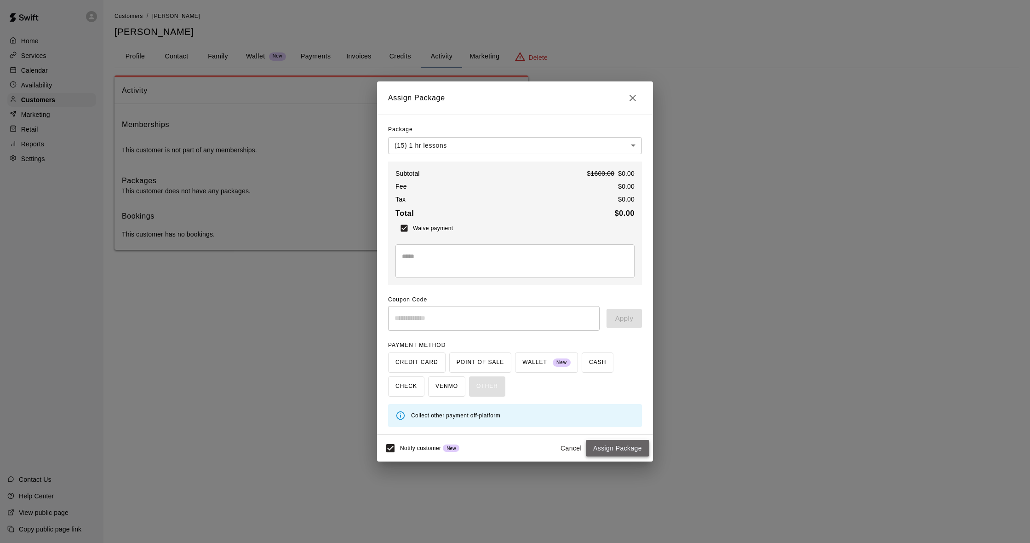
click at [637, 449] on button "Assign Package" at bounding box center [617, 448] width 63 height 17
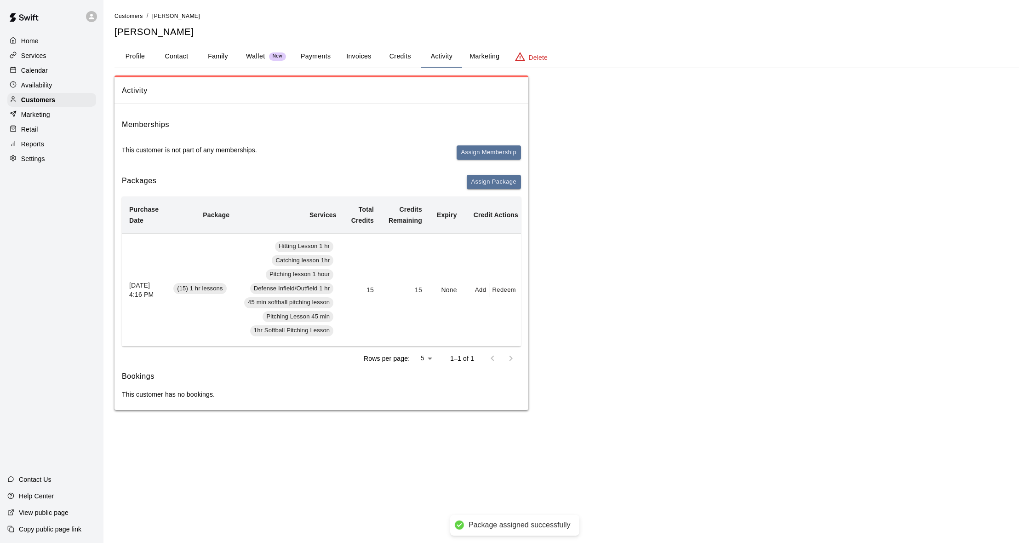
click at [499, 288] on button "Redeem" at bounding box center [504, 290] width 28 height 14
click at [517, 328] on input "text" at bounding box center [512, 324] width 29 height 17
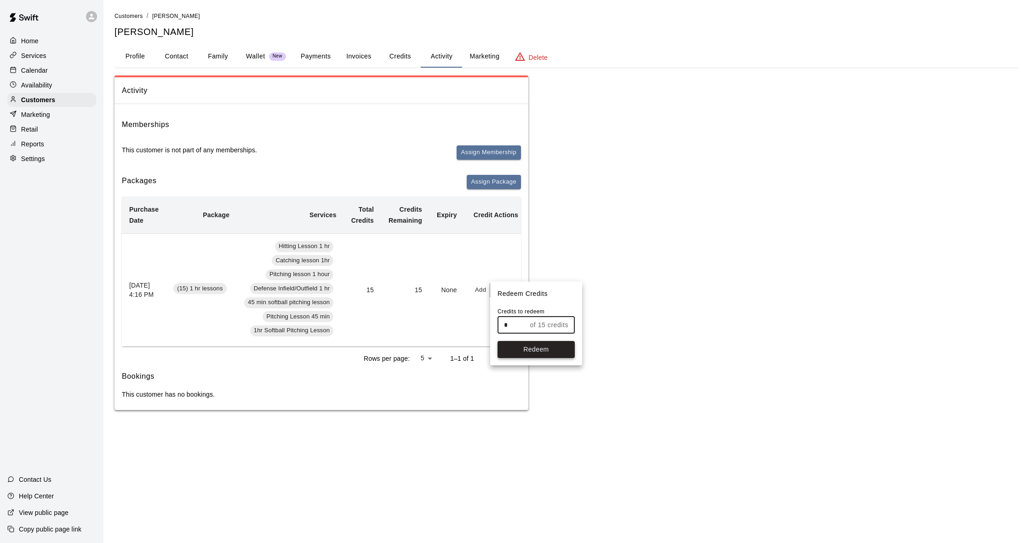
type input "*"
click at [546, 350] on button "Redeem" at bounding box center [536, 349] width 77 height 17
click at [605, 284] on div "Activity Memberships This customer is not part of any memberships. Assign Membe…" at bounding box center [567, 242] width 905 height 334
click at [46, 66] on p "Calendar" at bounding box center [34, 70] width 27 height 9
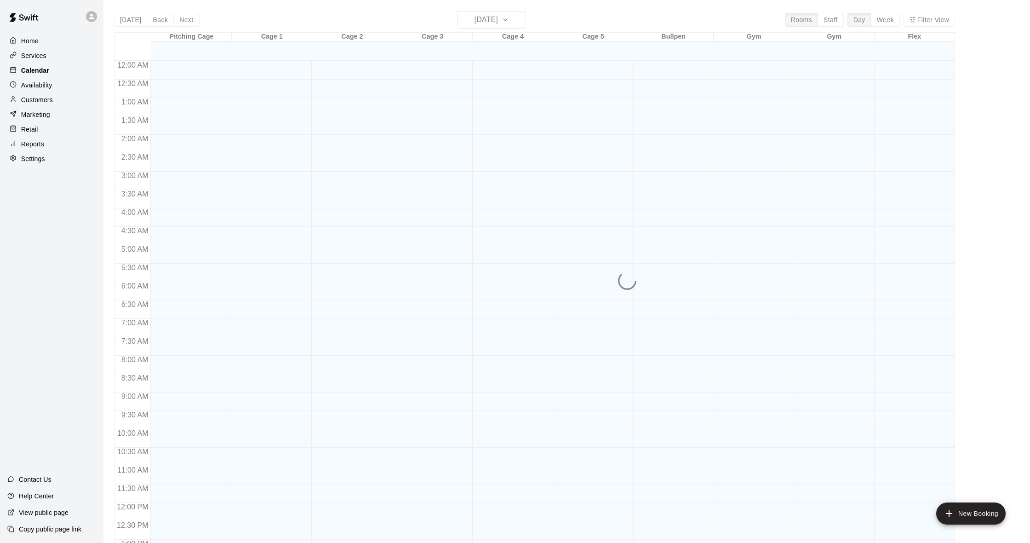
scroll to position [364, 0]
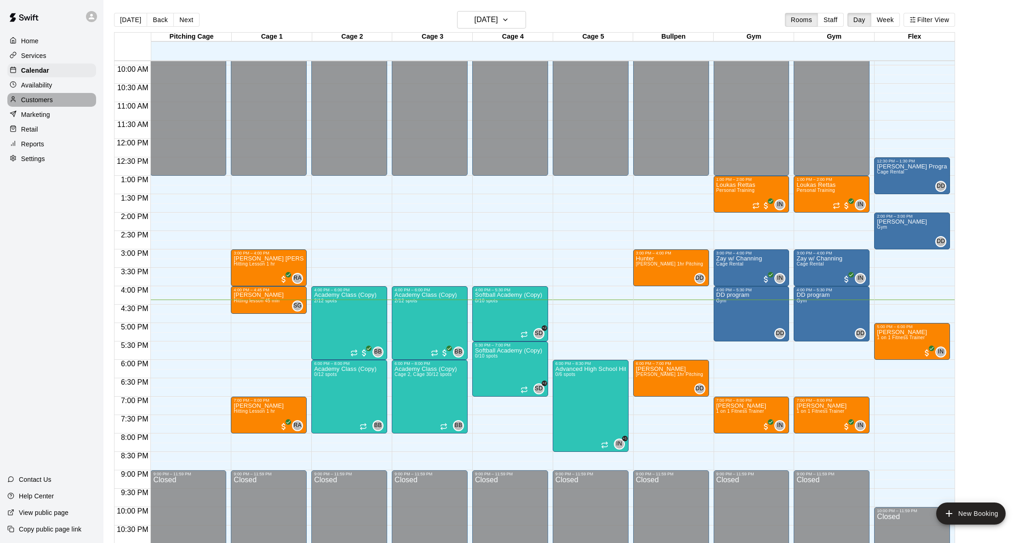
click at [58, 95] on div "Customers" at bounding box center [51, 100] width 89 height 14
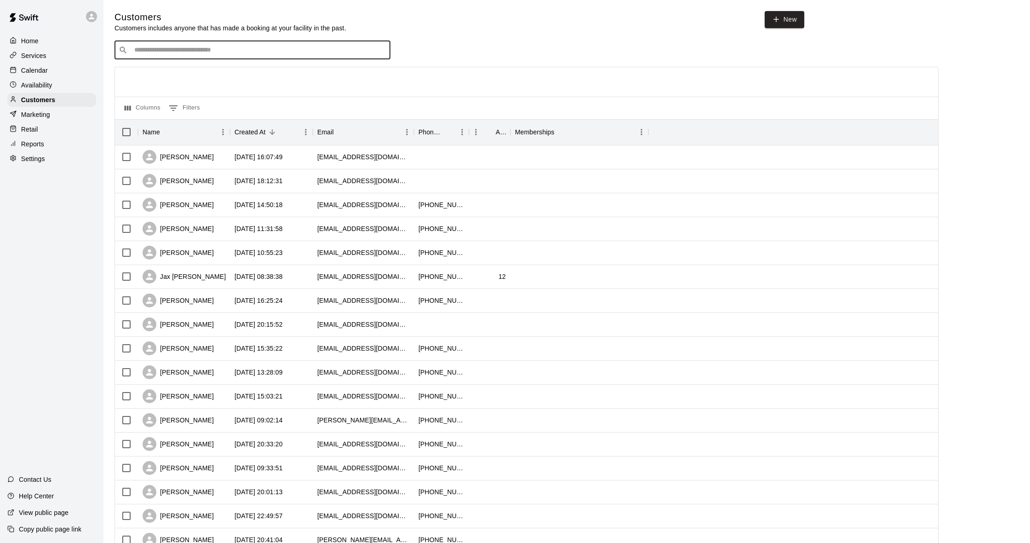
click at [189, 50] on input "Search customers by name or email" at bounding box center [259, 50] width 255 height 9
type input "****"
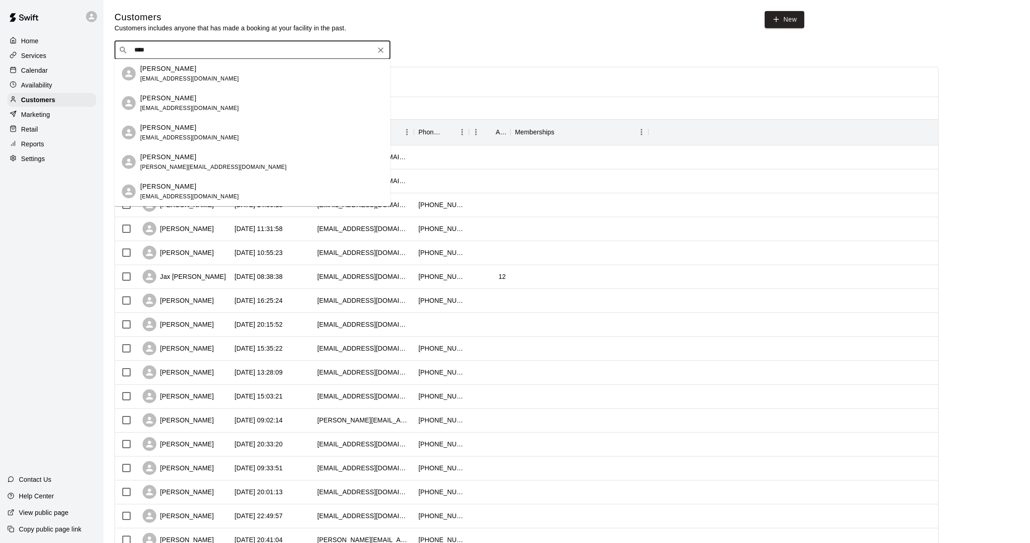
click at [193, 160] on div "[PERSON_NAME] [PERSON_NAME][EMAIL_ADDRESS][DOMAIN_NAME]" at bounding box center [261, 162] width 243 height 20
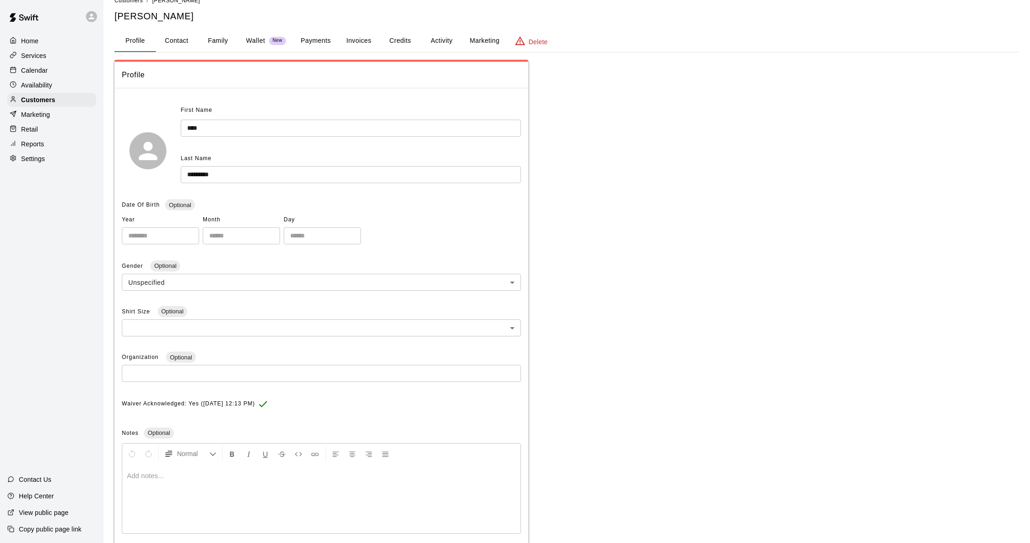
scroll to position [20, 0]
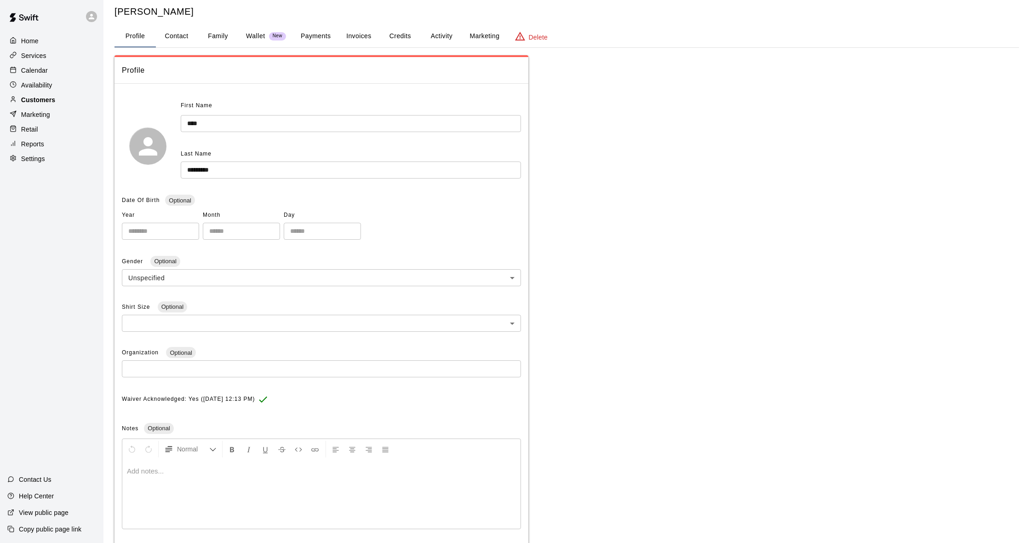
click at [53, 101] on p "Customers" at bounding box center [38, 99] width 34 height 9
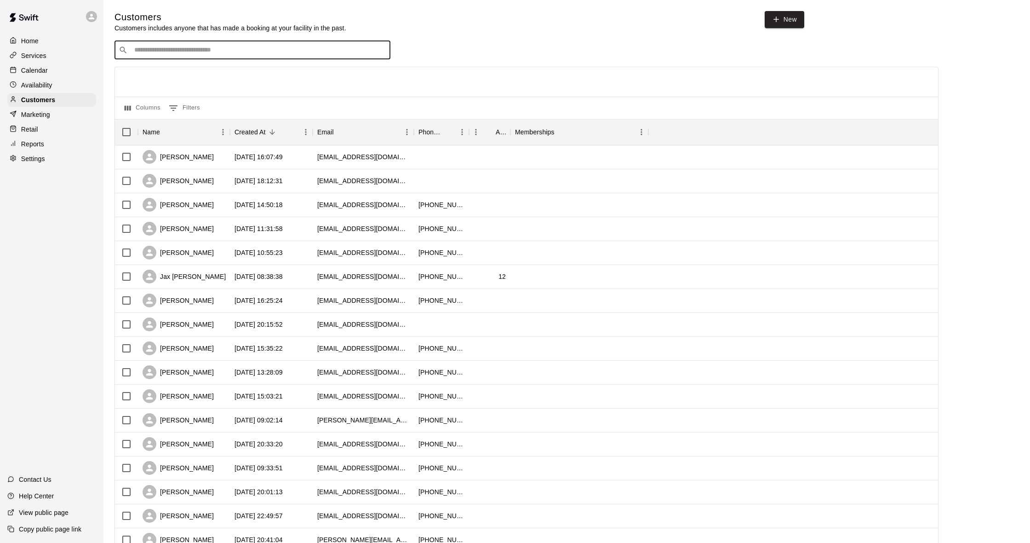
click at [230, 50] on input "Search customers by name or email" at bounding box center [259, 50] width 255 height 9
type input "******"
click at [196, 70] on div "[PERSON_NAME]" at bounding box center [189, 69] width 99 height 10
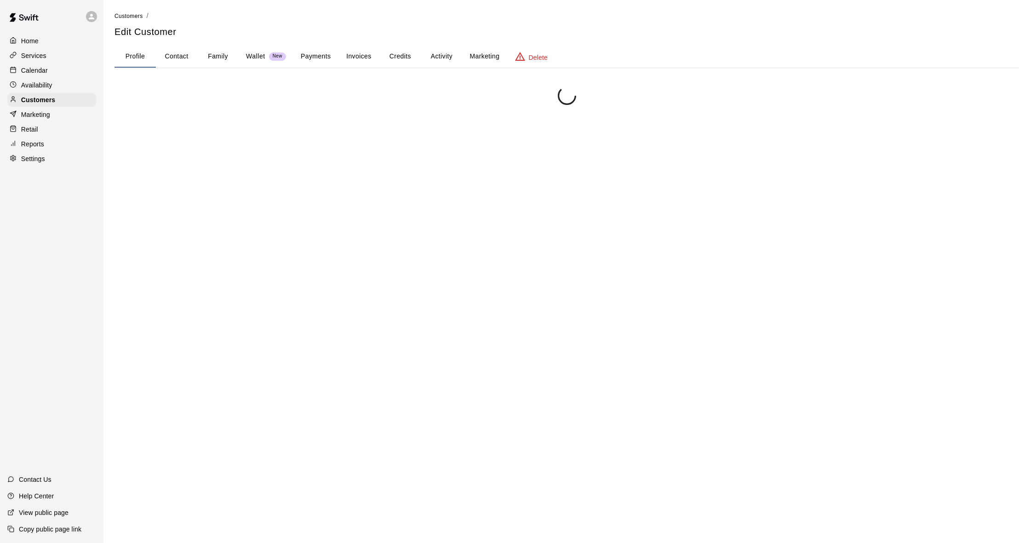
click at [177, 56] on button "Contact" at bounding box center [176, 57] width 41 height 22
select select "**"
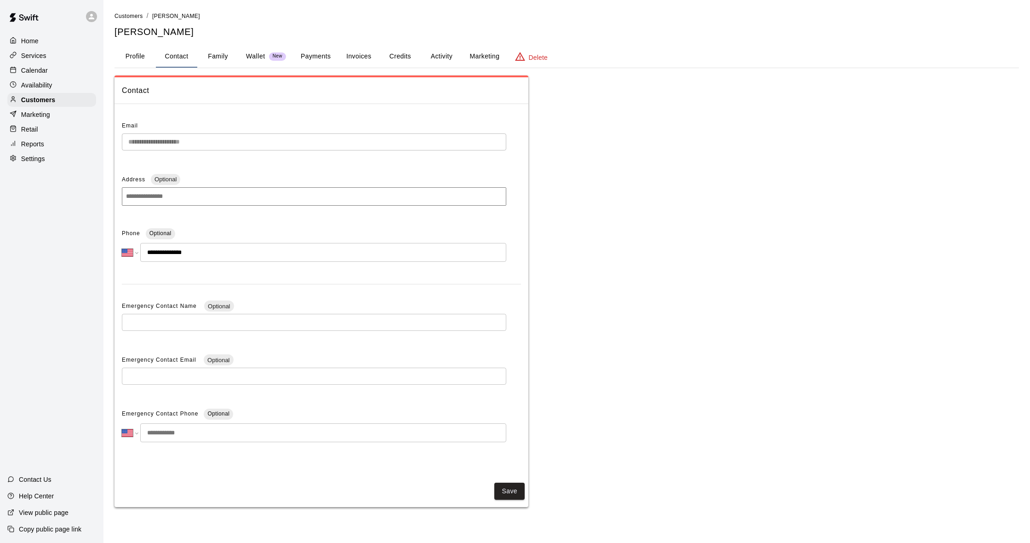
click at [324, 58] on button "Payments" at bounding box center [315, 57] width 45 height 22
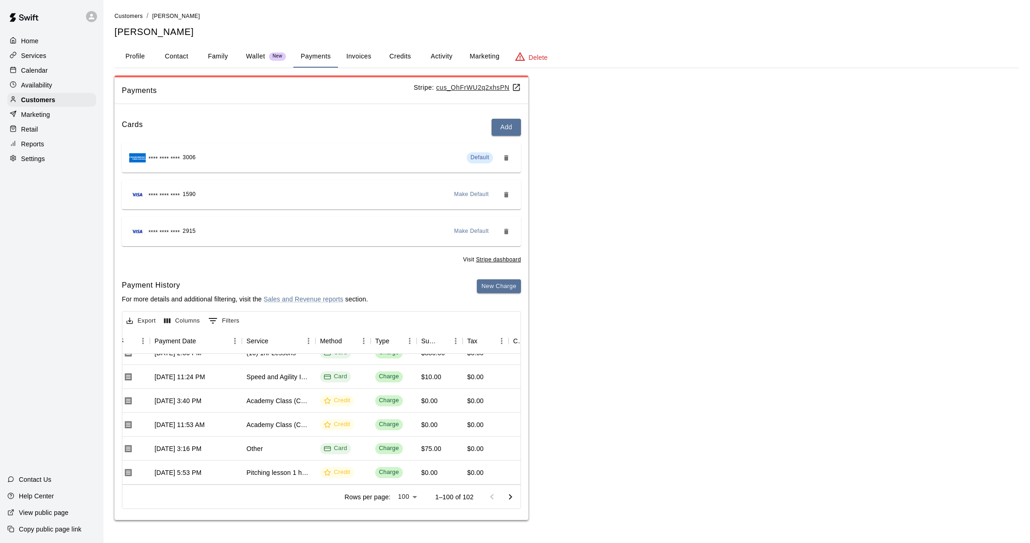
scroll to position [779, 90]
click at [328, 59] on button "Payments" at bounding box center [315, 57] width 45 height 22
click at [357, 54] on button "Invoices" at bounding box center [358, 57] width 41 height 22
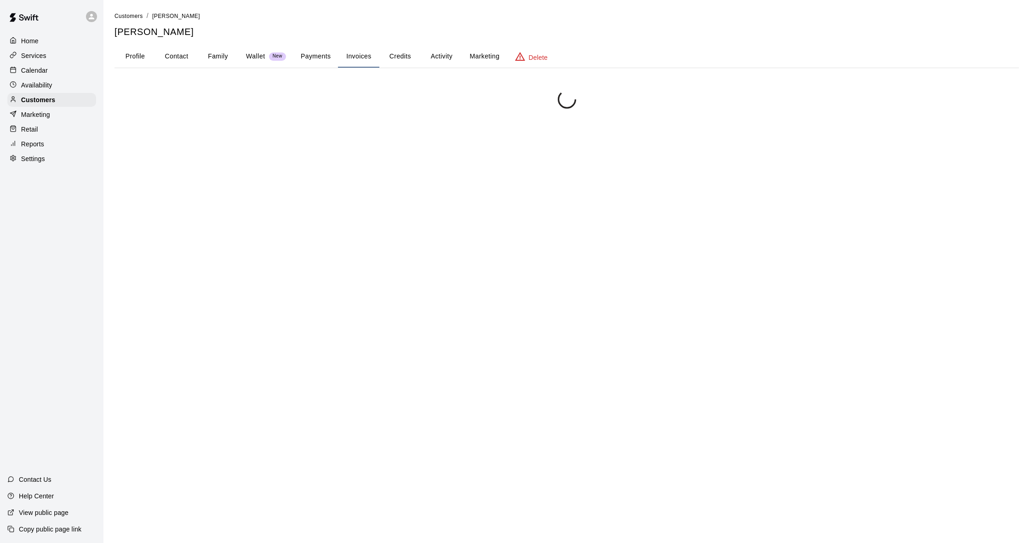
click at [403, 57] on button "Credits" at bounding box center [399, 57] width 41 height 22
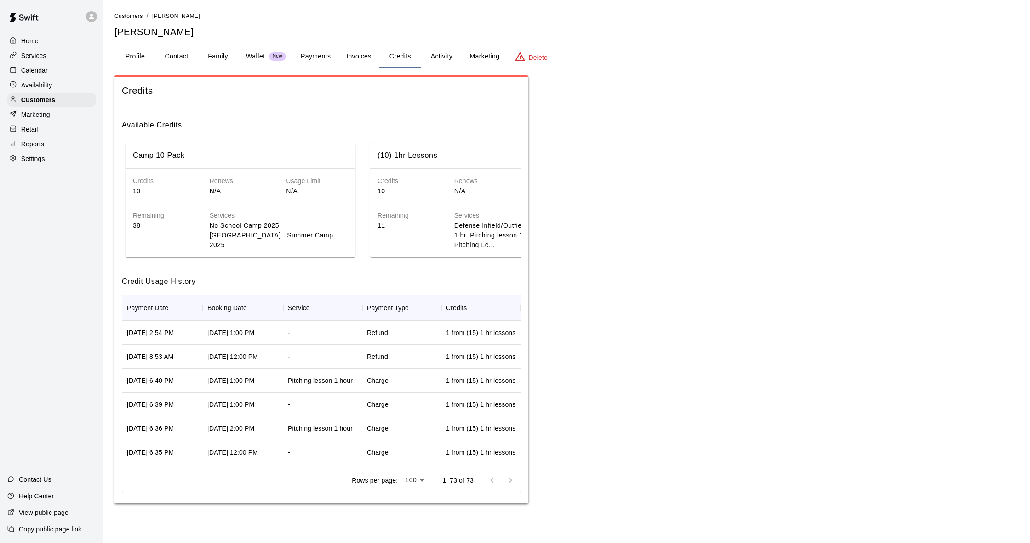
scroll to position [0, 0]
click at [24, 72] on p "Calendar" at bounding box center [34, 70] width 27 height 9
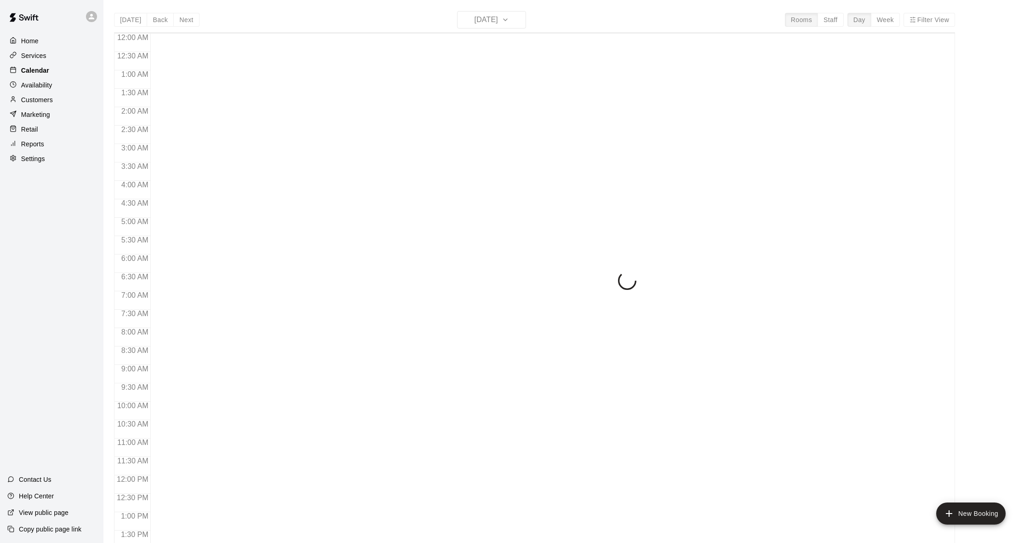
scroll to position [364, 0]
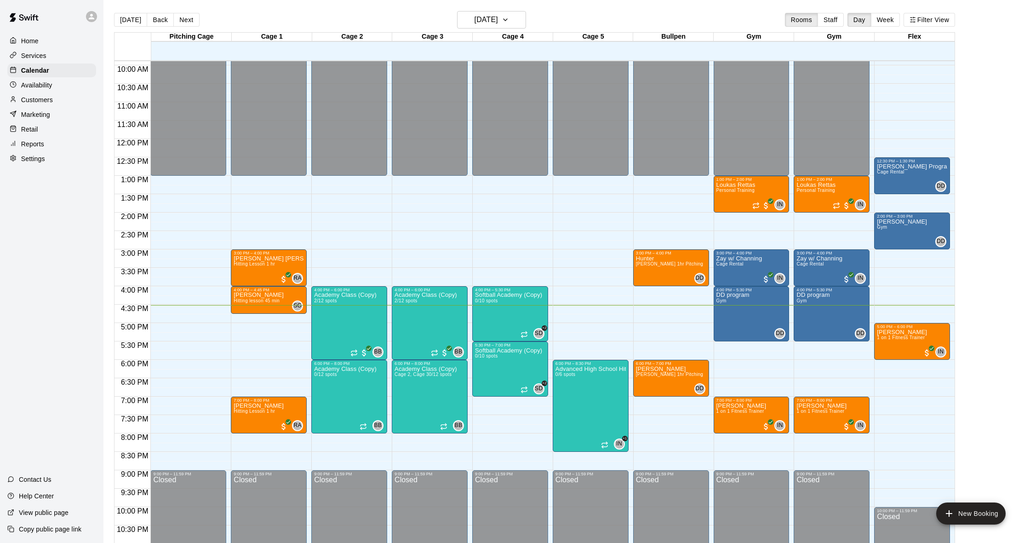
click at [40, 150] on div "Home Services Calendar Availability Customers Marketing Retail Reports Settings" at bounding box center [51, 99] width 103 height 133
click at [42, 147] on p "Reports" at bounding box center [32, 143] width 23 height 9
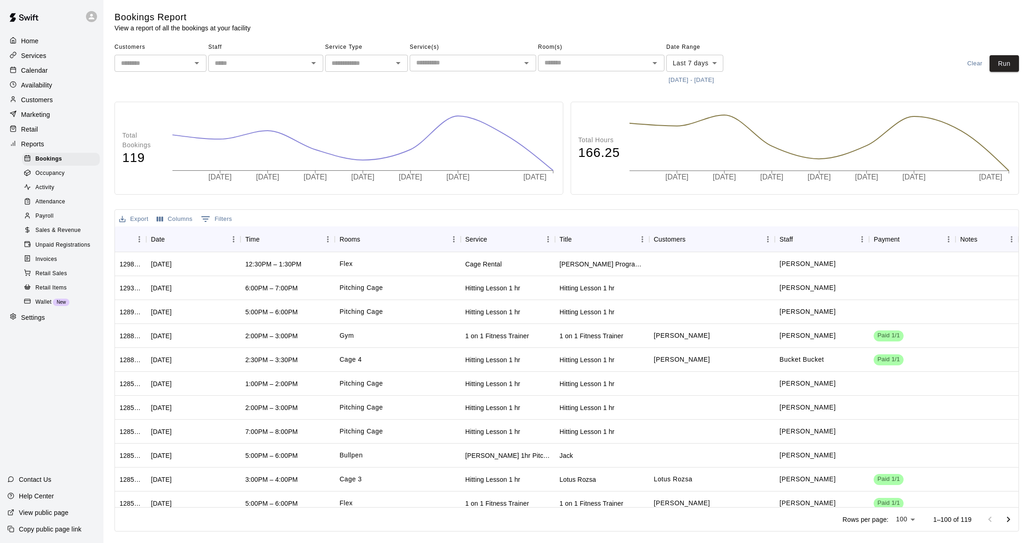
click at [56, 70] on div "Calendar" at bounding box center [51, 70] width 89 height 14
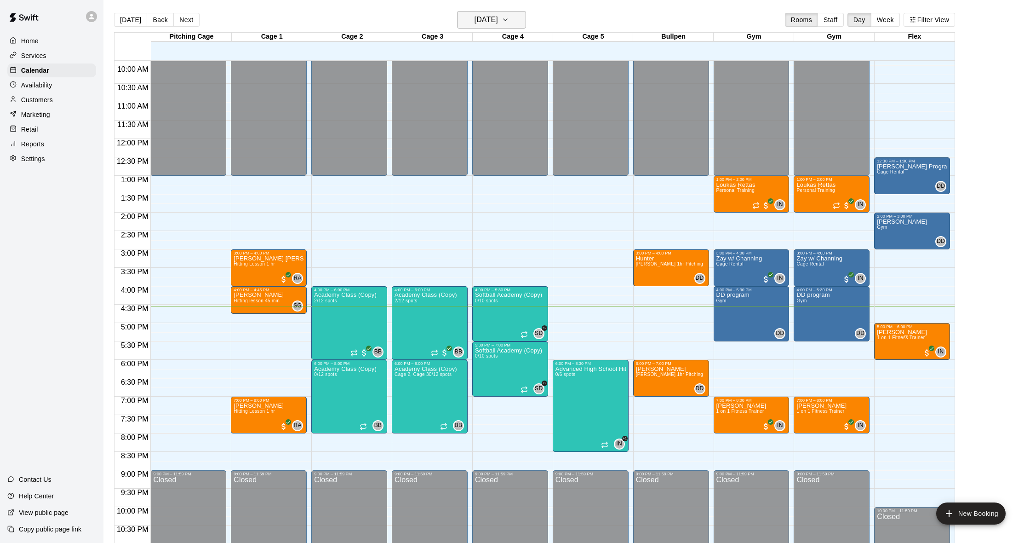
click at [498, 17] on h6 "[DATE]" at bounding box center [486, 19] width 23 height 13
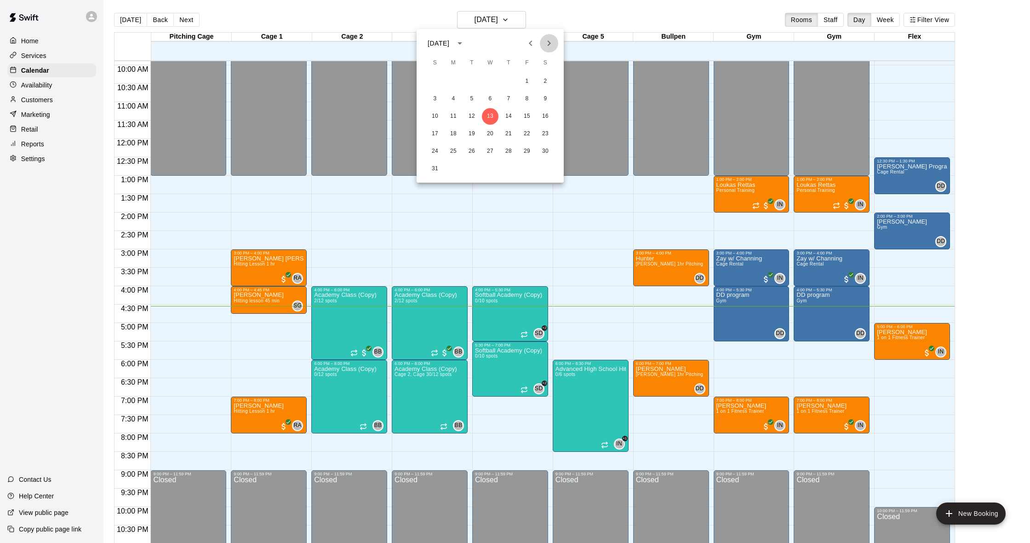
click at [545, 46] on icon "Next month" at bounding box center [549, 43] width 11 height 11
click at [528, 81] on button "5" at bounding box center [527, 81] width 17 height 17
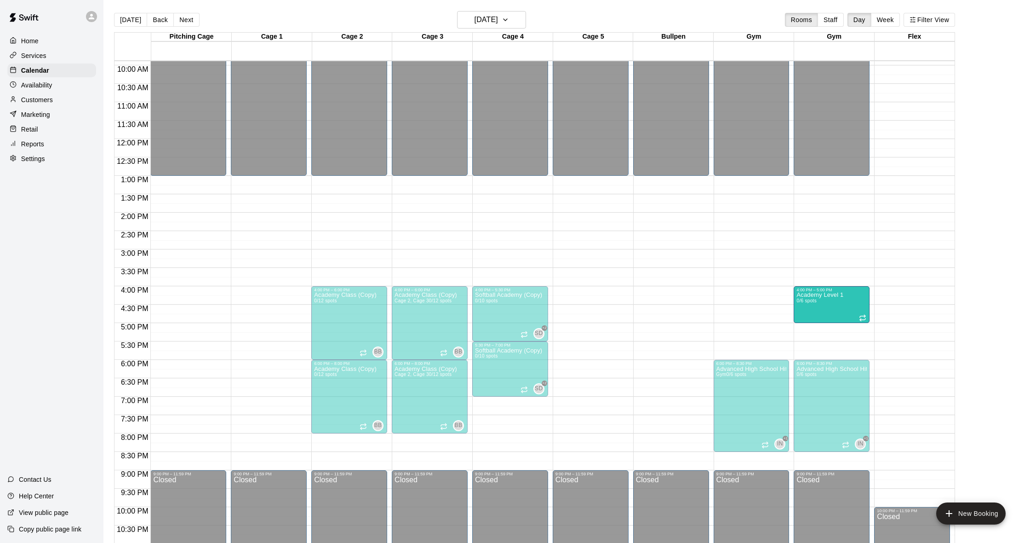
drag, startPoint x: 927, startPoint y: 305, endPoint x: 873, endPoint y: 308, distance: 54.3
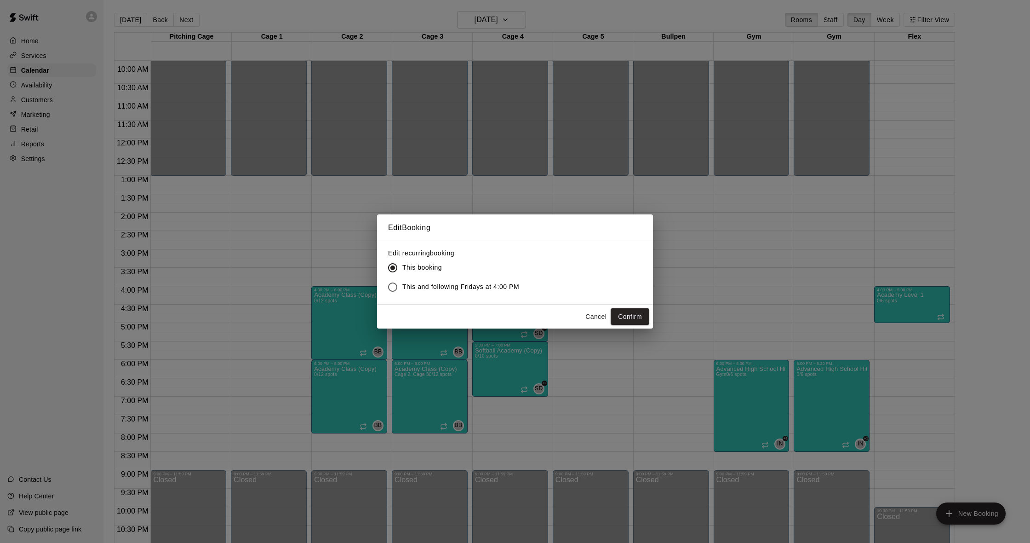
click at [589, 319] on button "Cancel" at bounding box center [595, 316] width 29 height 17
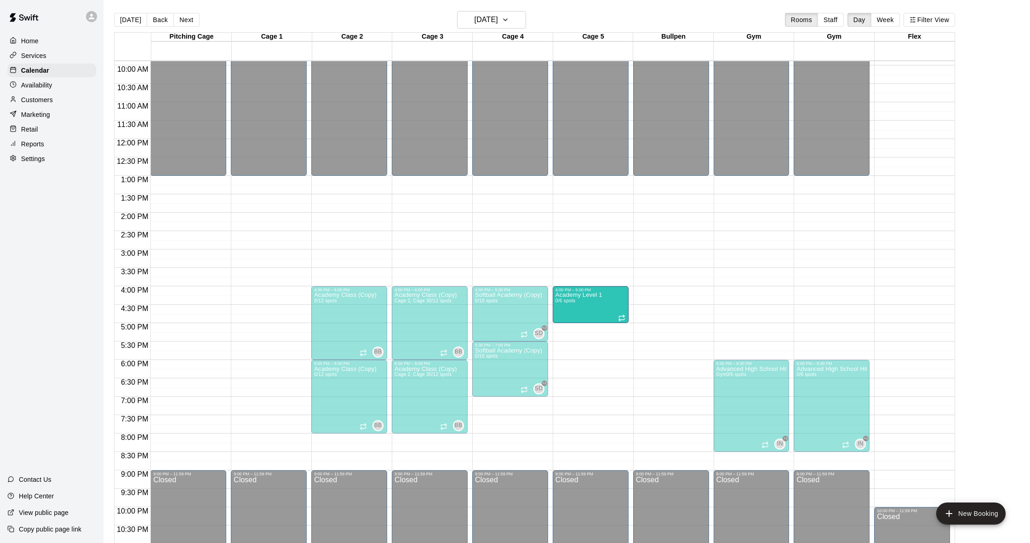
drag, startPoint x: 921, startPoint y: 305, endPoint x: 615, endPoint y: 309, distance: 305.8
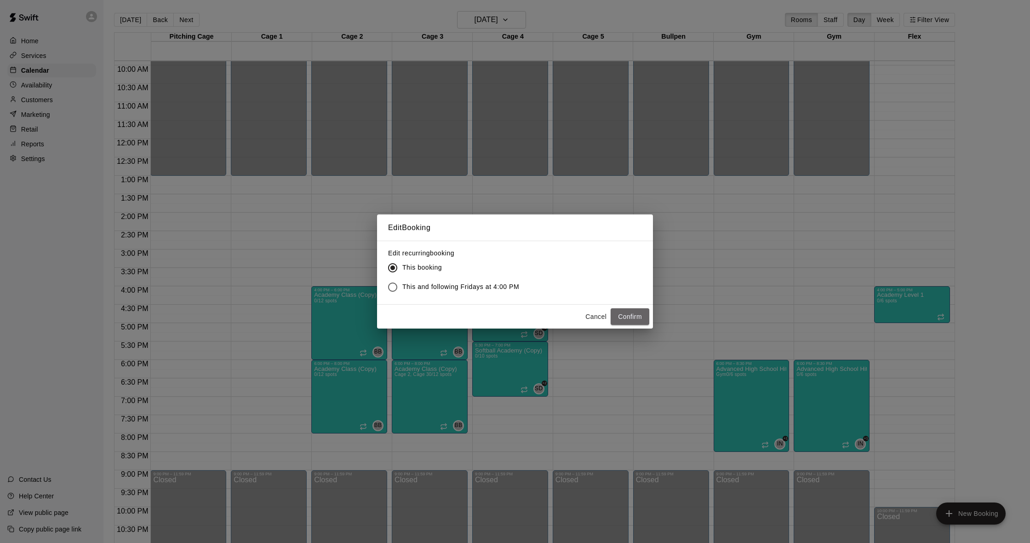
drag, startPoint x: 628, startPoint y: 311, endPoint x: 633, endPoint y: 312, distance: 5.7
click at [627, 311] on button "Confirm" at bounding box center [630, 316] width 39 height 17
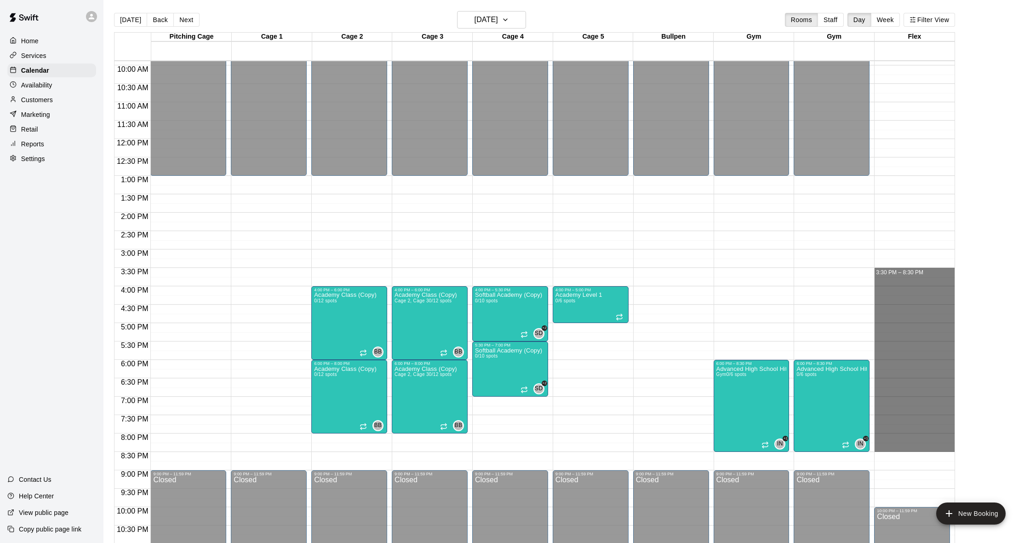
drag, startPoint x: 919, startPoint y: 268, endPoint x: 945, endPoint y: 448, distance: 182.0
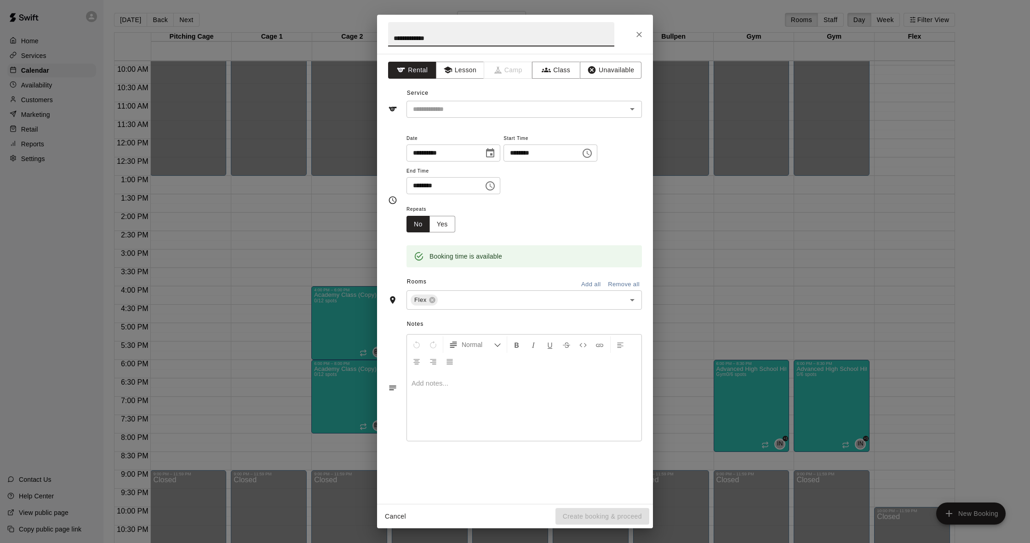
click at [418, 37] on input "**********" at bounding box center [501, 34] width 226 height 24
click at [414, 40] on input "**********" at bounding box center [501, 34] width 226 height 24
type input "**********"
click at [485, 108] on input "text" at bounding box center [510, 108] width 203 height 11
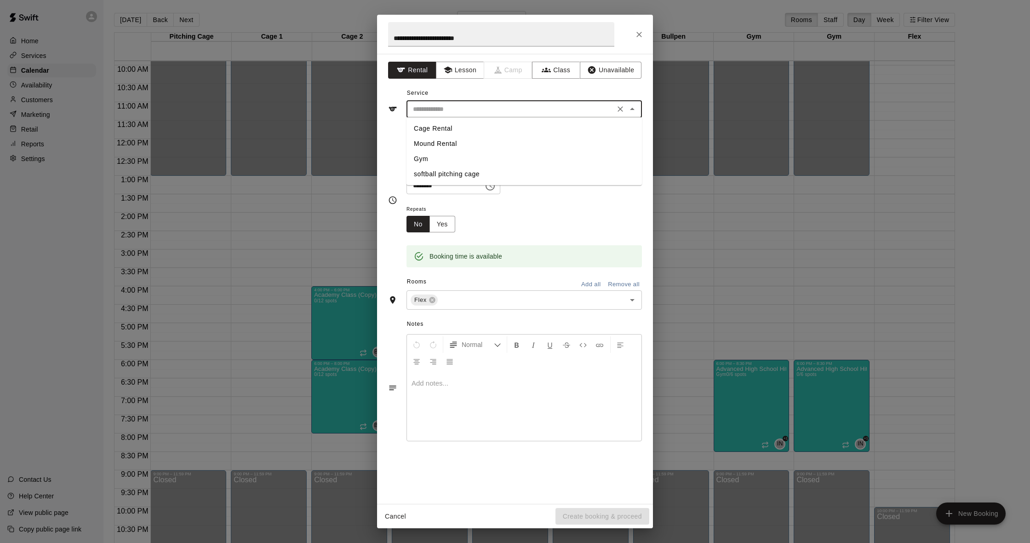
click at [449, 128] on li "Cage Rental" at bounding box center [524, 128] width 235 height 15
type input "**********"
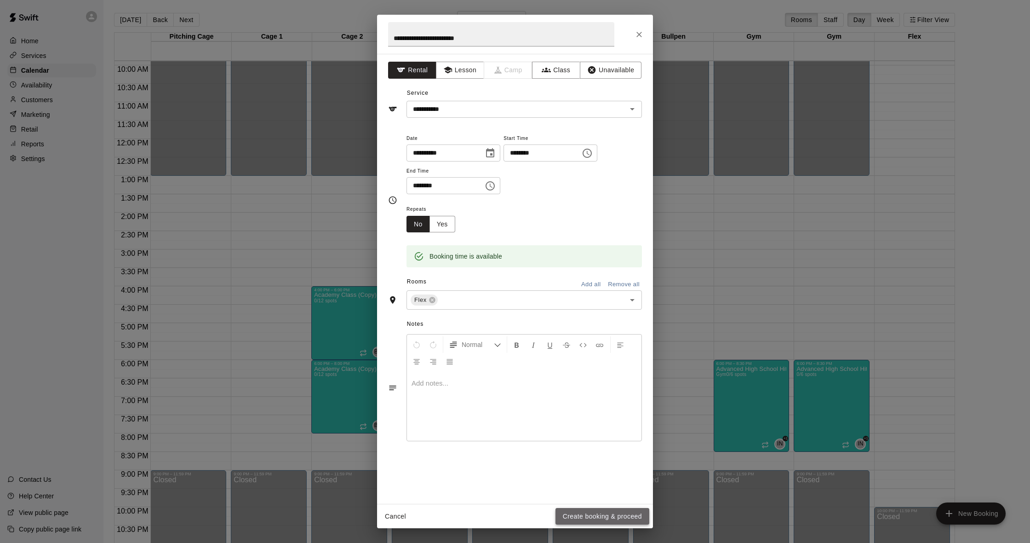
click at [616, 516] on button "Create booking & proceed" at bounding box center [603, 516] width 94 height 17
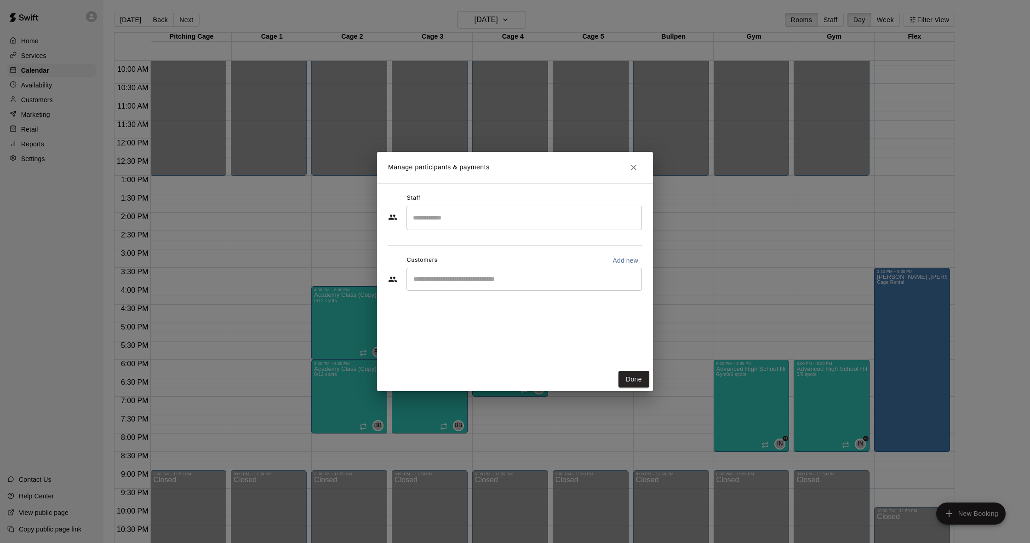
click at [471, 219] on input "Search staff" at bounding box center [524, 218] width 227 height 16
click at [464, 305] on p "[PERSON_NAME]" at bounding box center [458, 307] width 56 height 10
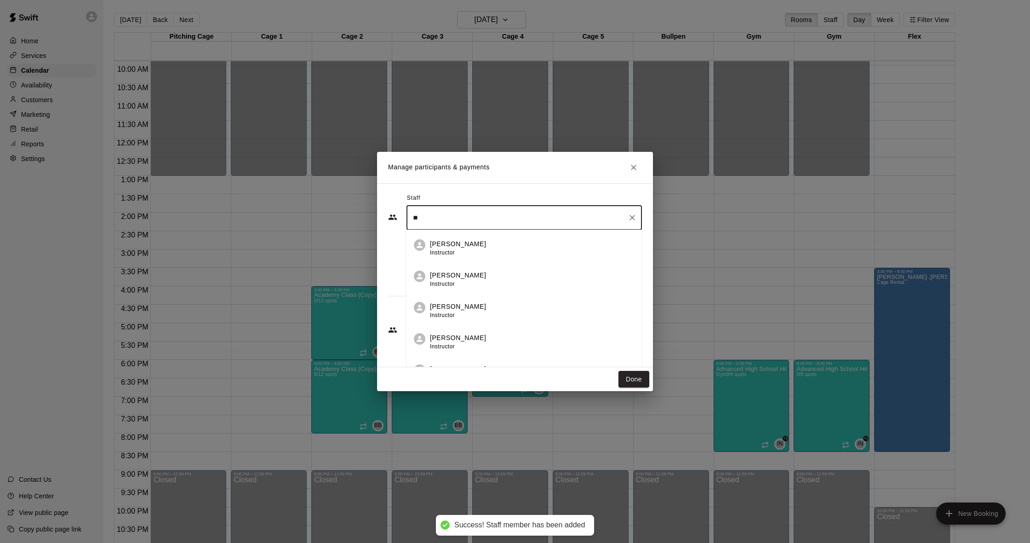
type input "*"
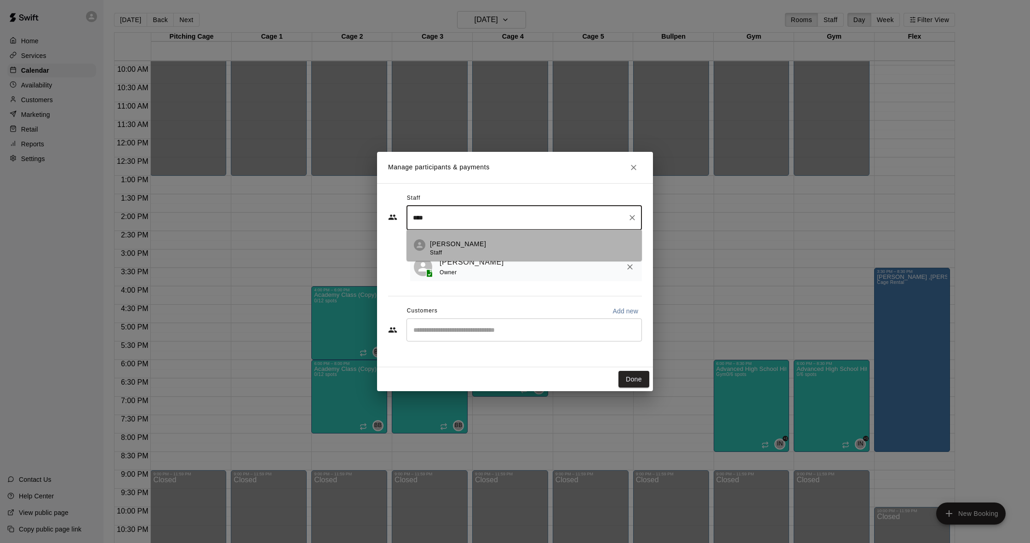
click at [470, 243] on div "[PERSON_NAME] Staff" at bounding box center [532, 248] width 205 height 18
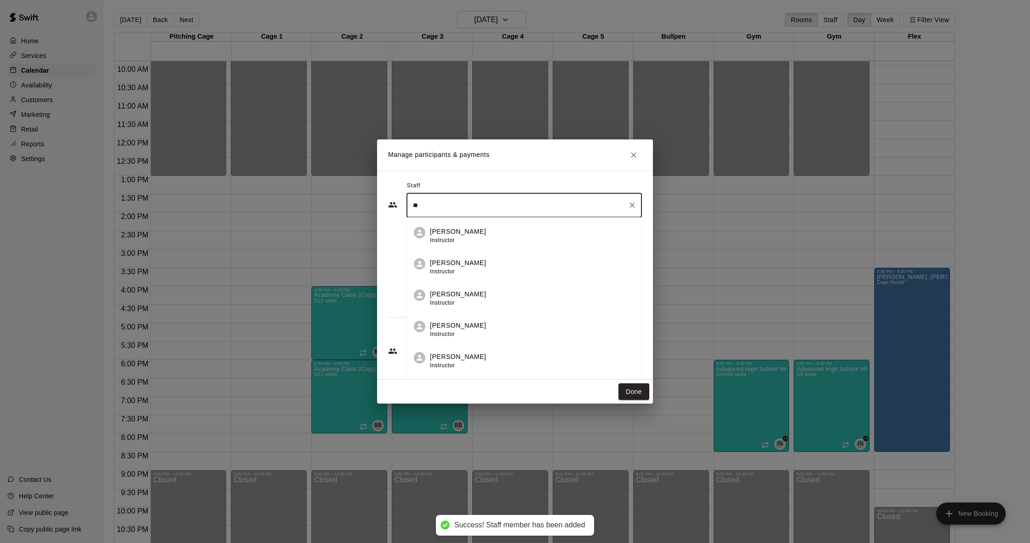
type input "*"
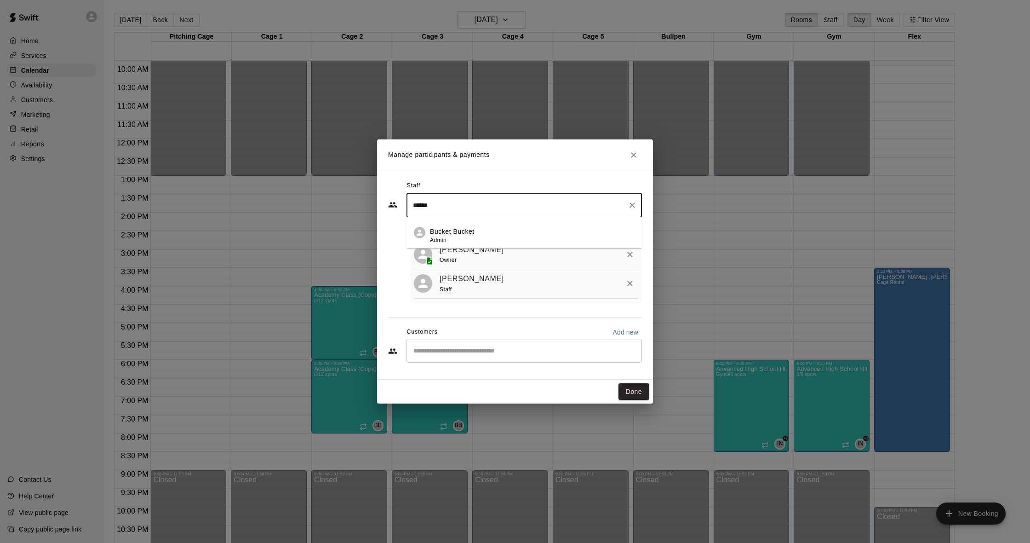
click at [450, 230] on p "Bucket Bucket" at bounding box center [452, 232] width 45 height 10
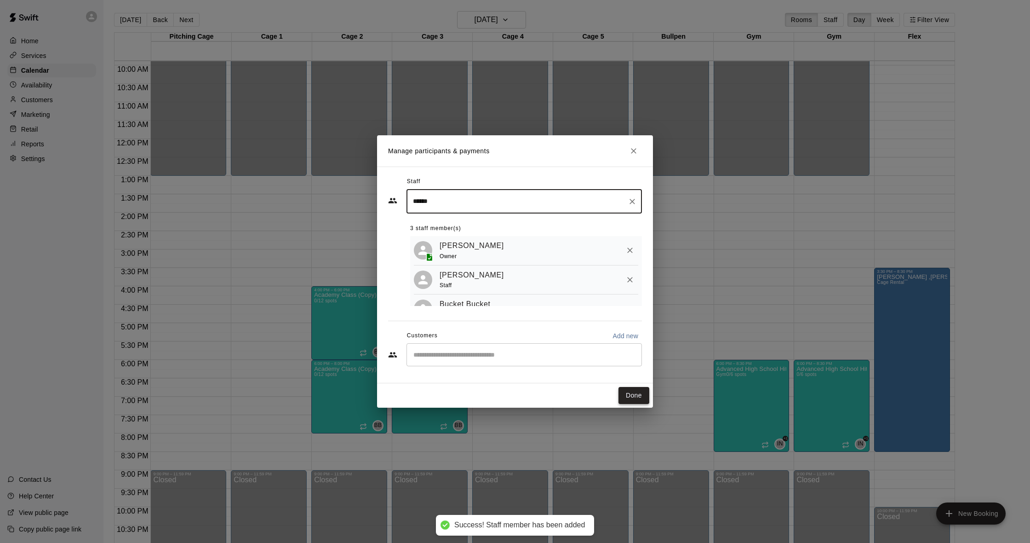
type input "******"
click at [630, 393] on button "Done" at bounding box center [634, 395] width 31 height 17
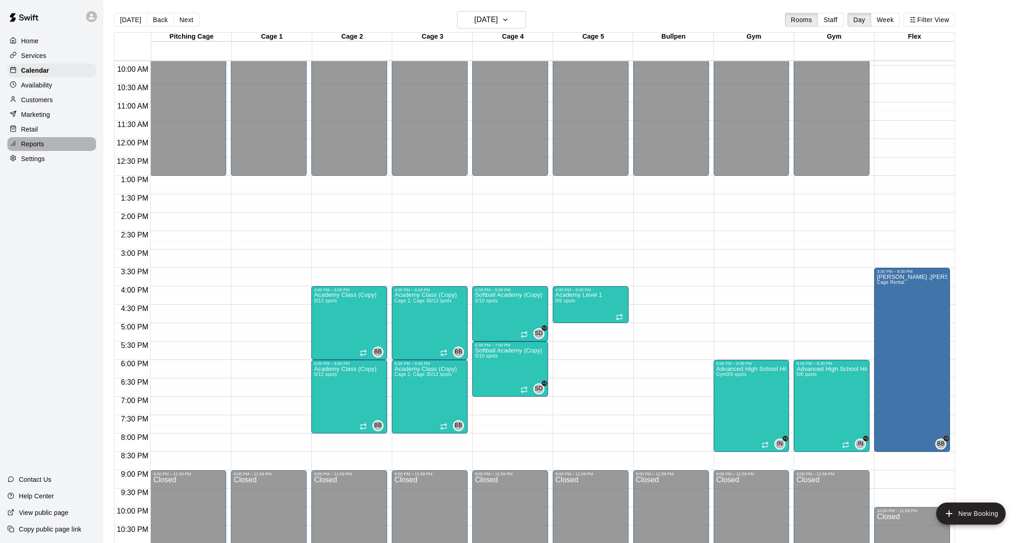
click at [38, 140] on p "Reports" at bounding box center [32, 143] width 23 height 9
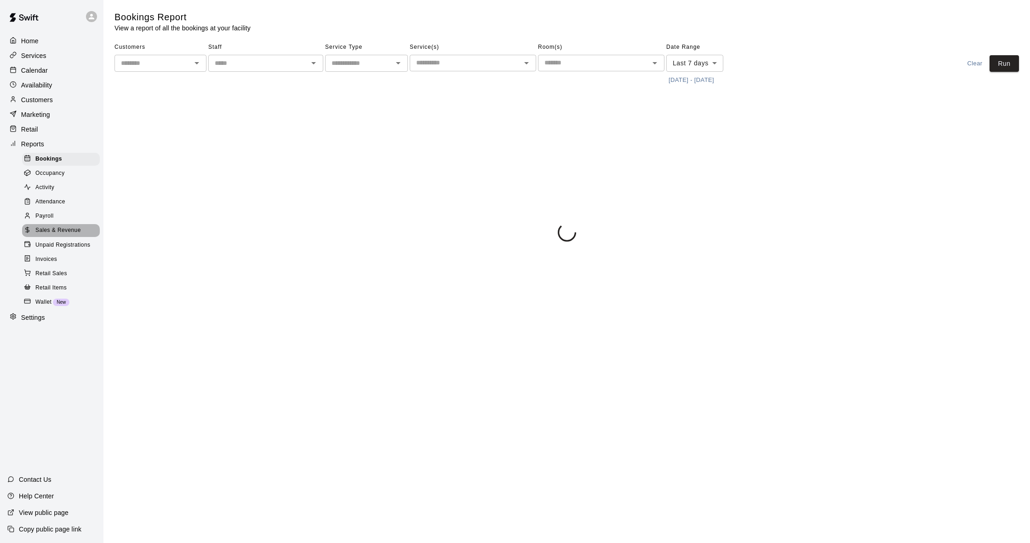
drag, startPoint x: 44, startPoint y: 230, endPoint x: 51, endPoint y: 220, distance: 11.9
click at [43, 229] on span "Sales & Revenue" at bounding box center [58, 230] width 46 height 9
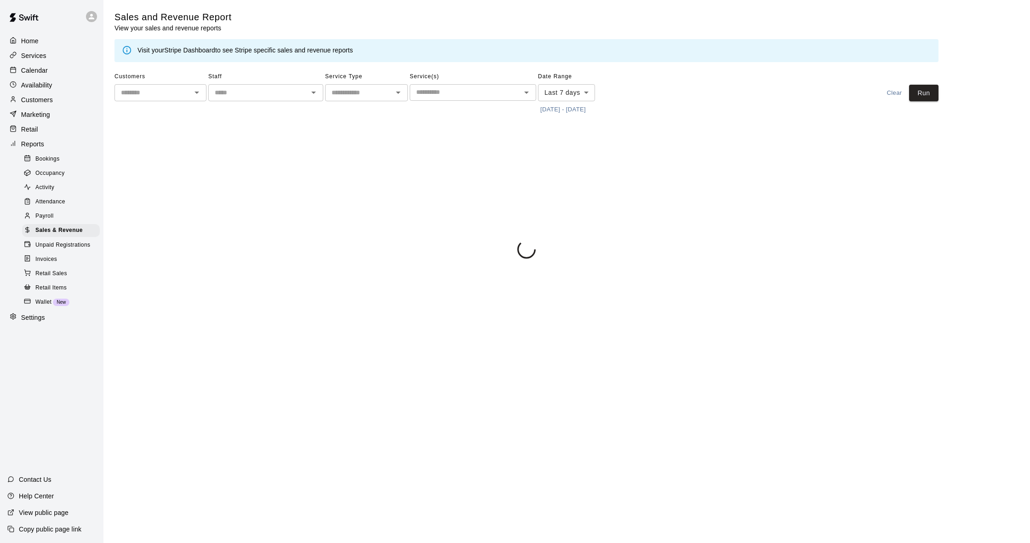
click at [204, 46] on div "Visit your Stripe Dashboard to see Stripe specific sales and revenue reports" at bounding box center [245, 51] width 216 height 10
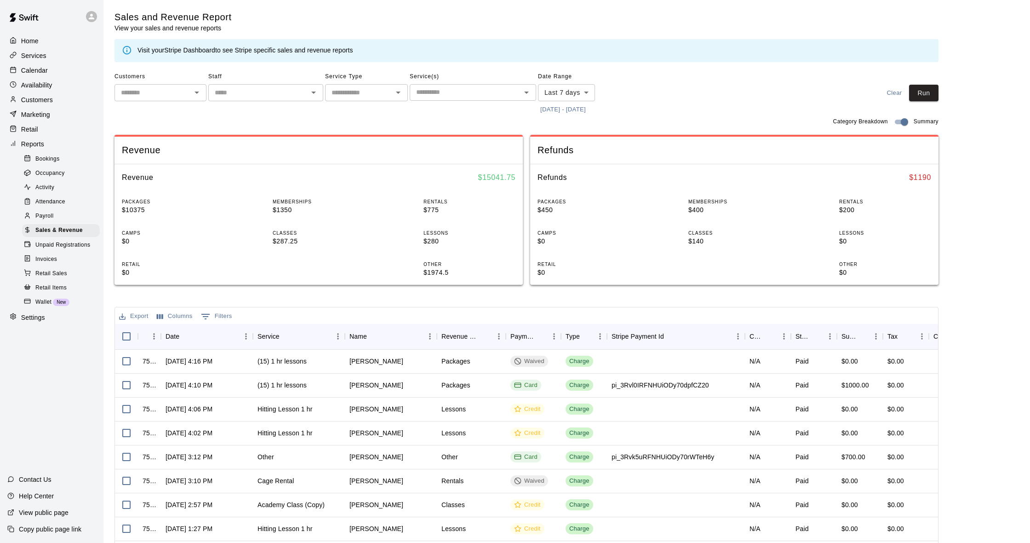
drag, startPoint x: 203, startPoint y: 47, endPoint x: 191, endPoint y: 48, distance: 11.5
click at [201, 47] on link "Stripe Dashboard" at bounding box center [189, 49] width 51 height 7
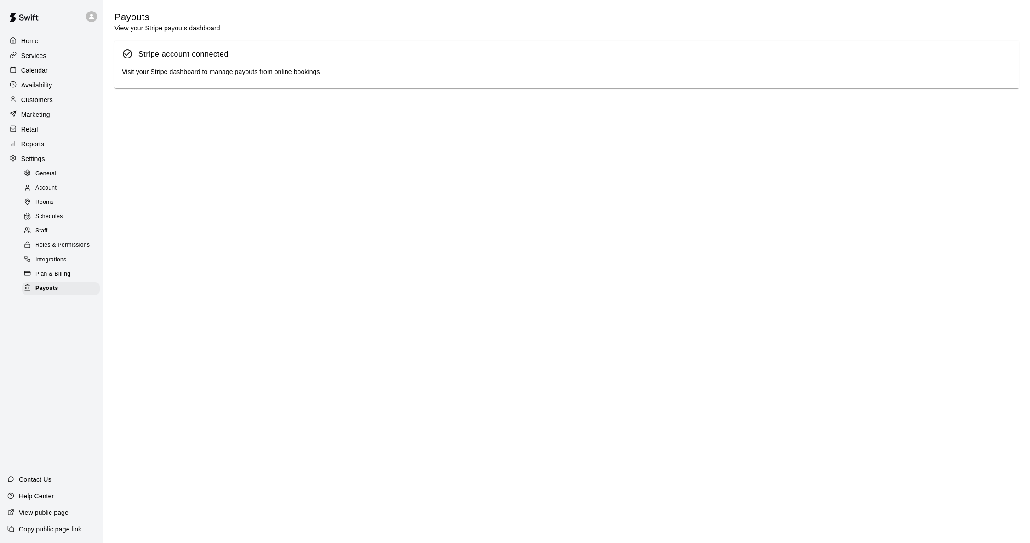
click at [171, 71] on link "Stripe dashboard" at bounding box center [175, 71] width 50 height 7
click at [56, 97] on div "Customers" at bounding box center [51, 100] width 89 height 14
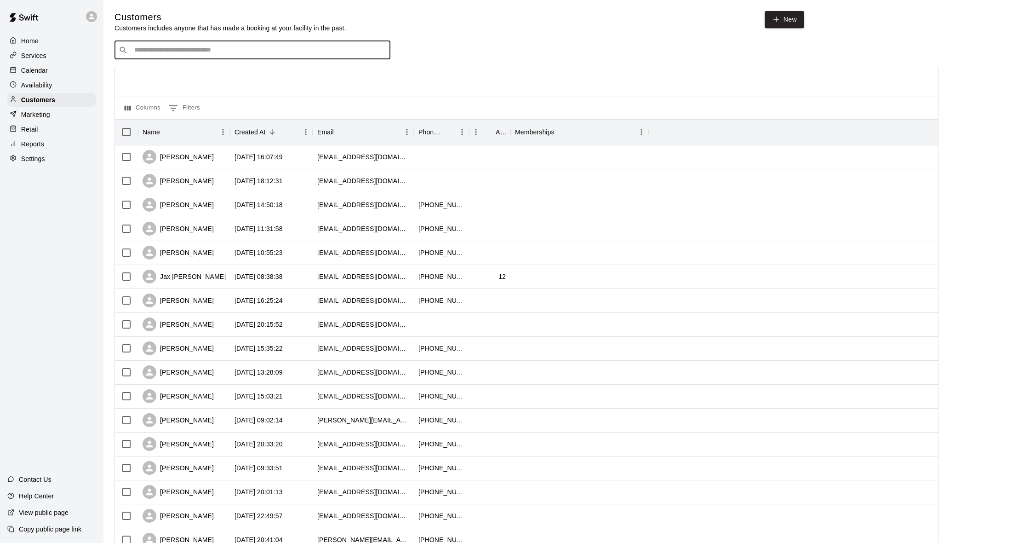
click at [201, 51] on input "Search customers by name or email" at bounding box center [259, 50] width 255 height 9
type input "****"
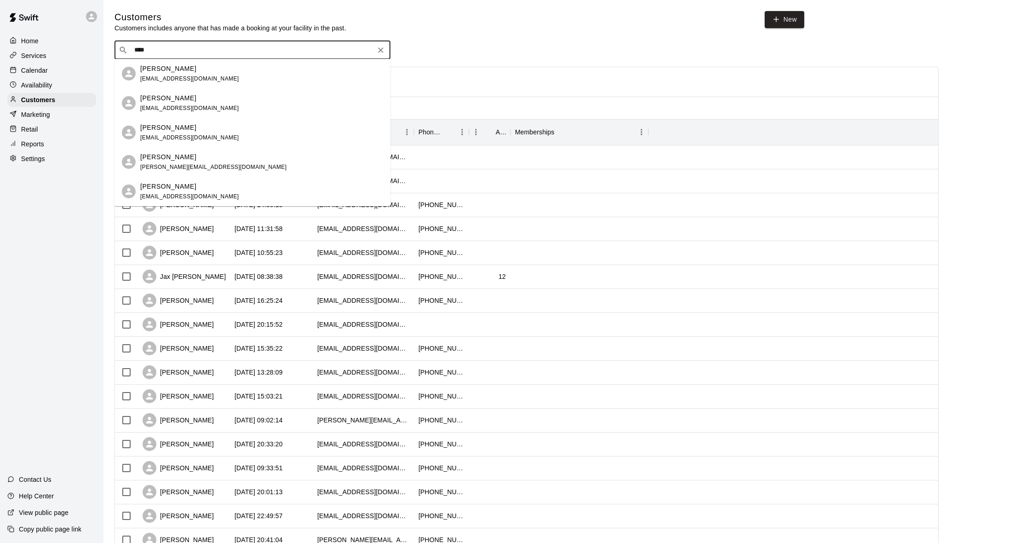
click at [178, 166] on span "[PERSON_NAME][EMAIL_ADDRESS][DOMAIN_NAME]" at bounding box center [213, 167] width 146 height 6
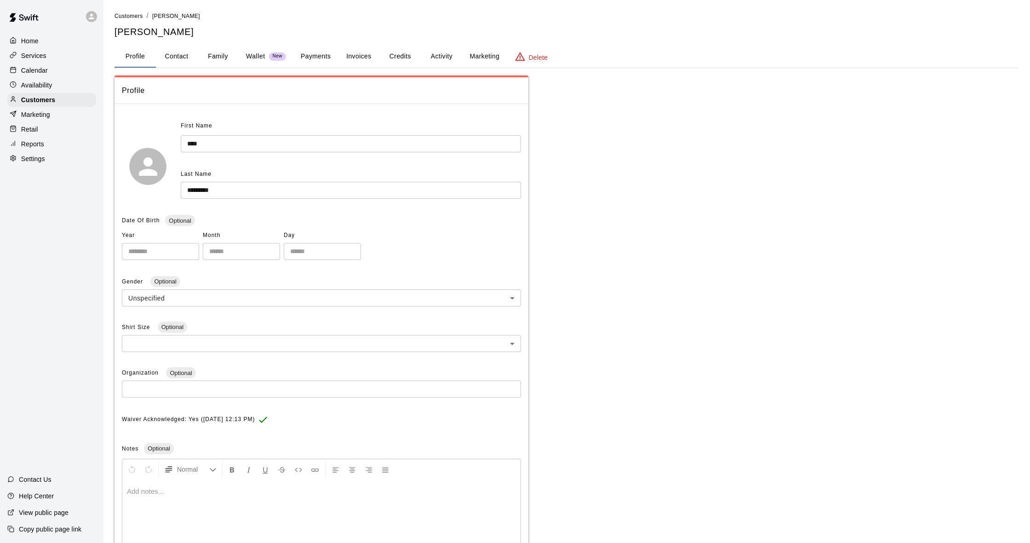
click at [312, 54] on button "Payments" at bounding box center [315, 57] width 45 height 22
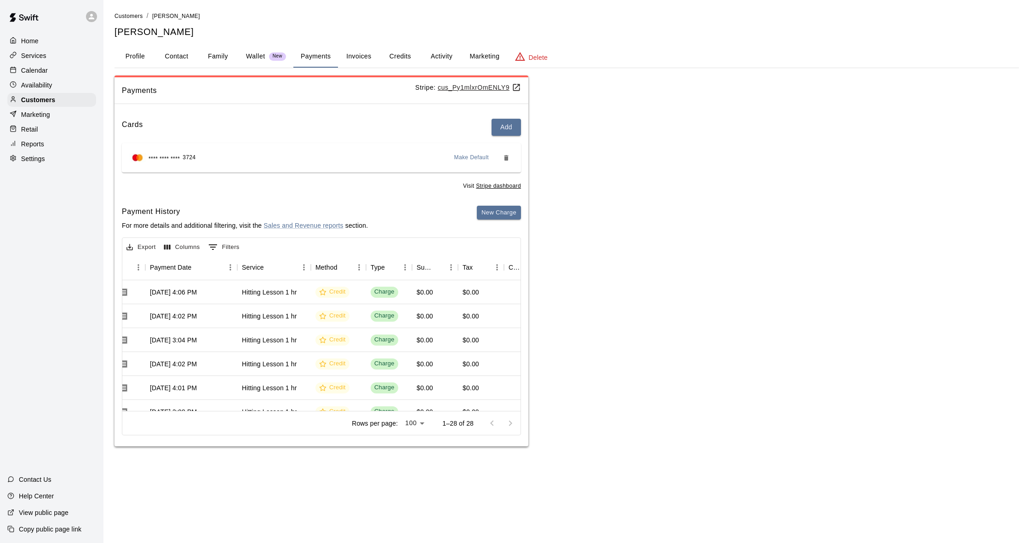
scroll to position [0, 95]
click at [510, 211] on button "New Charge" at bounding box center [499, 213] width 44 height 14
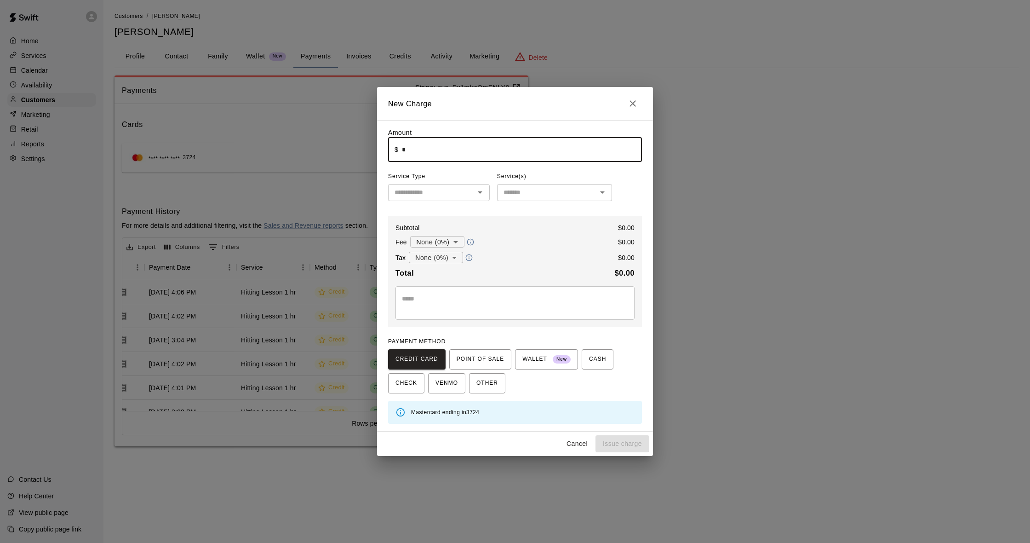
click at [510, 155] on input "*" at bounding box center [522, 149] width 240 height 24
type input "******"
click at [459, 196] on input "text" at bounding box center [431, 192] width 81 height 11
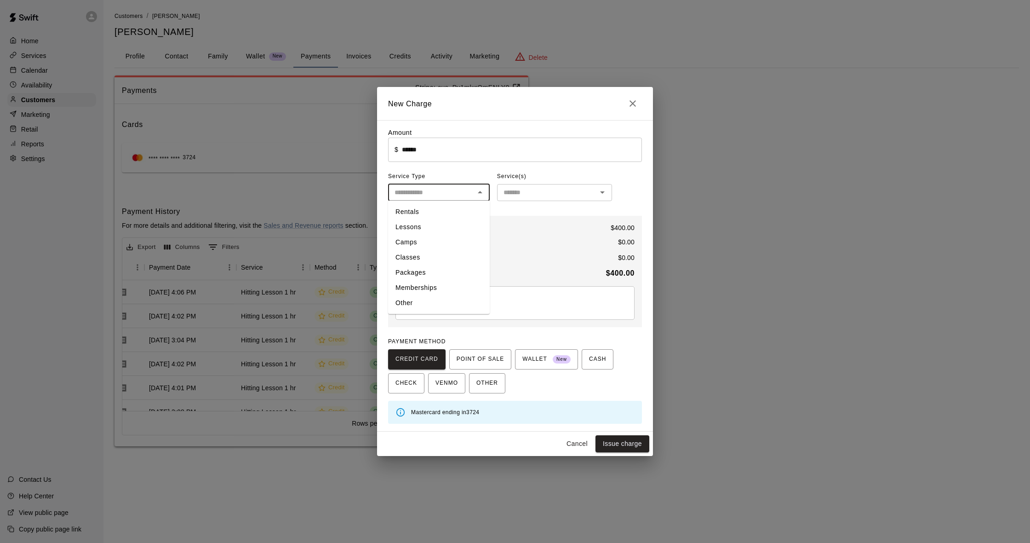
drag, startPoint x: 428, startPoint y: 273, endPoint x: 444, endPoint y: 257, distance: 23.4
click at [428, 272] on li "Packages" at bounding box center [439, 272] width 102 height 15
type input "********"
click at [529, 190] on input "text" at bounding box center [547, 192] width 94 height 11
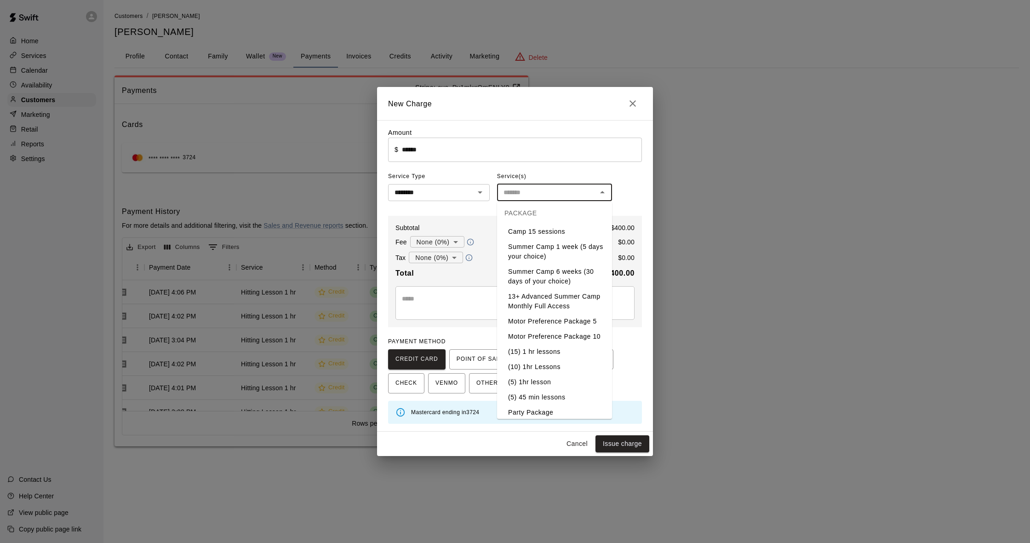
scroll to position [62, 0]
click at [553, 377] on li "(5) 1hr lesson" at bounding box center [554, 373] width 115 height 15
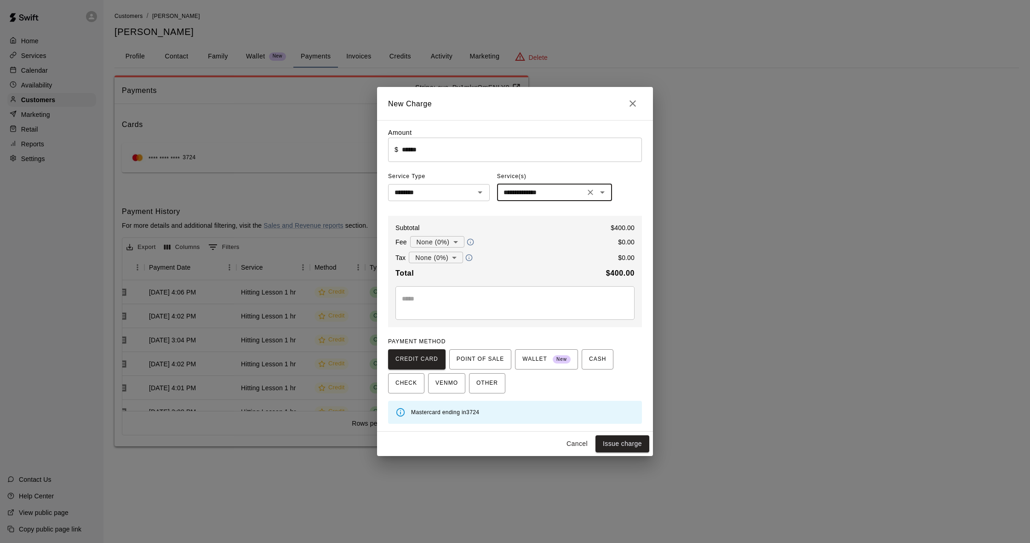
type input "**********"
click at [619, 438] on button "Issue charge" at bounding box center [623, 443] width 54 height 17
type input "*"
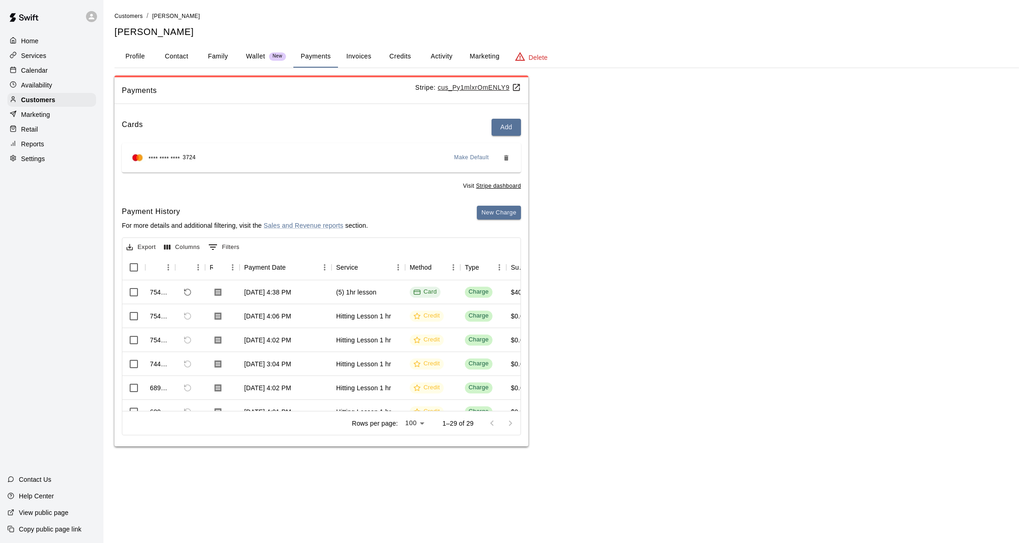
scroll to position [0, 0]
click at [437, 56] on button "Activity" at bounding box center [441, 57] width 41 height 22
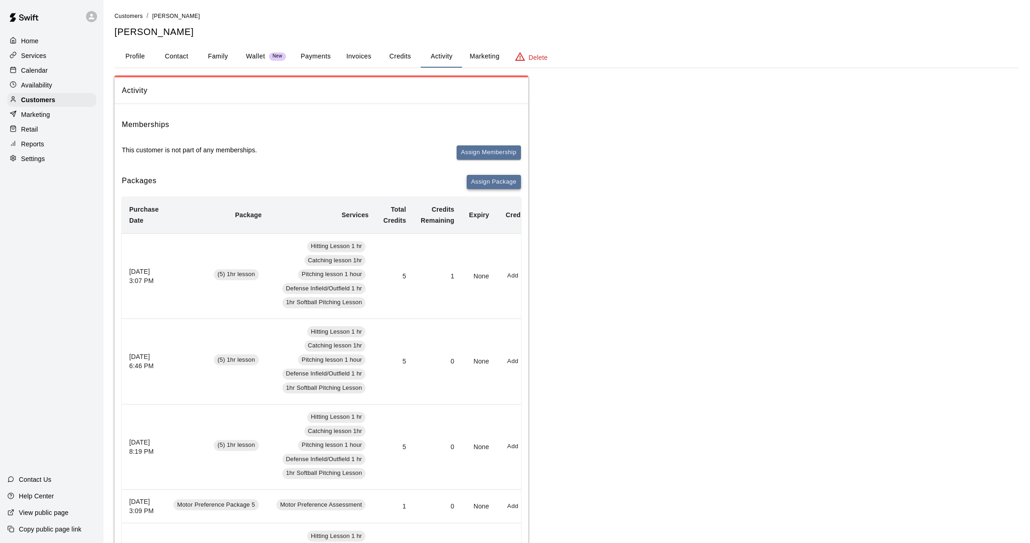
click at [484, 180] on button "Assign Package" at bounding box center [494, 182] width 54 height 14
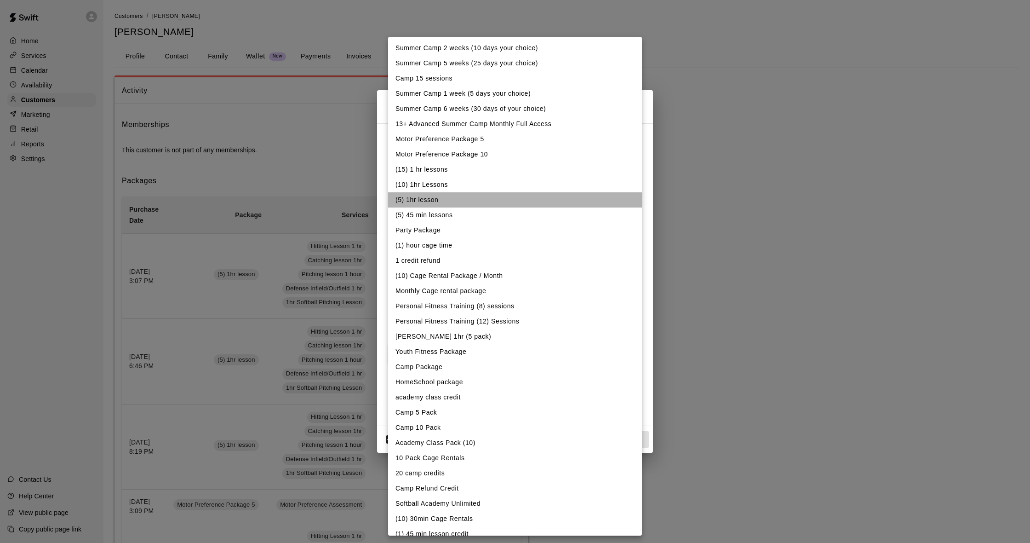
click at [452, 201] on li "(5) 1hr lesson" at bounding box center [515, 199] width 254 height 15
type input "**********"
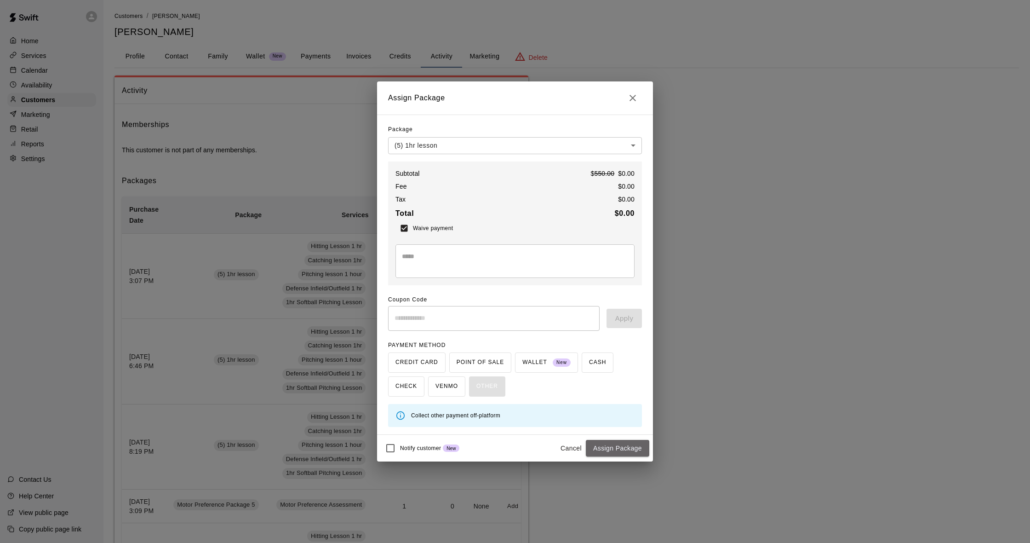
click at [602, 449] on button "Assign Package" at bounding box center [617, 448] width 63 height 17
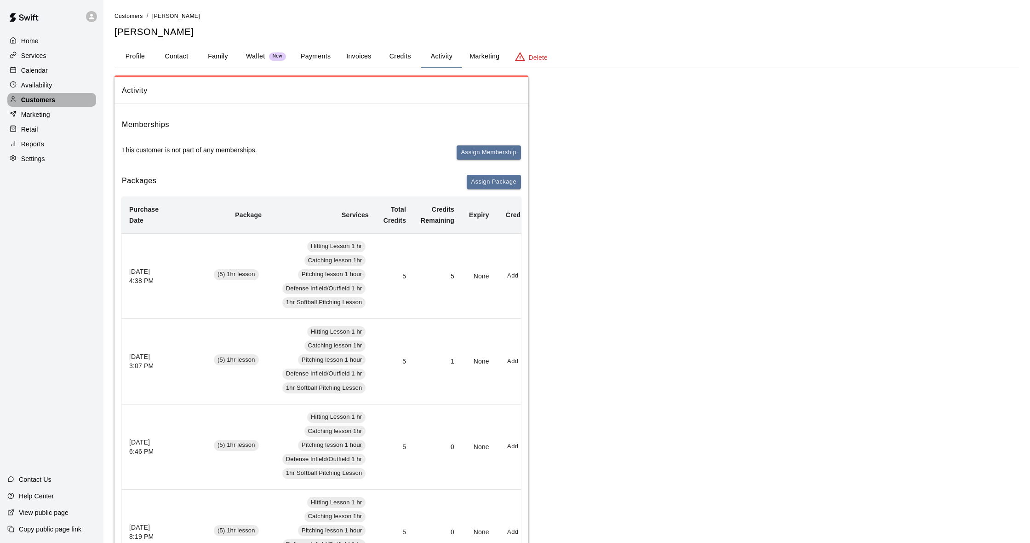
click at [51, 100] on p "Customers" at bounding box center [38, 99] width 34 height 9
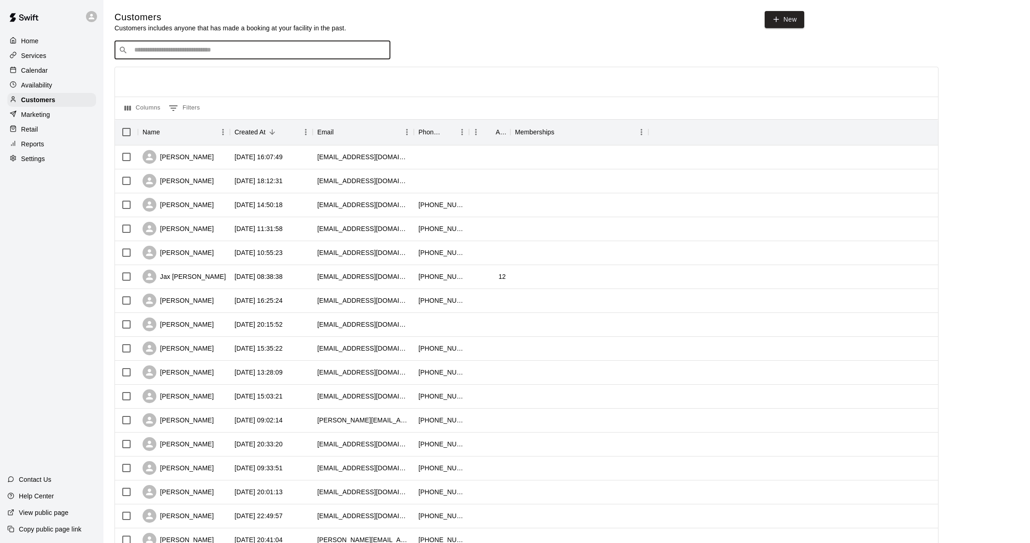
click at [188, 52] on input "Search customers by name or email" at bounding box center [259, 50] width 255 height 9
type input "*****"
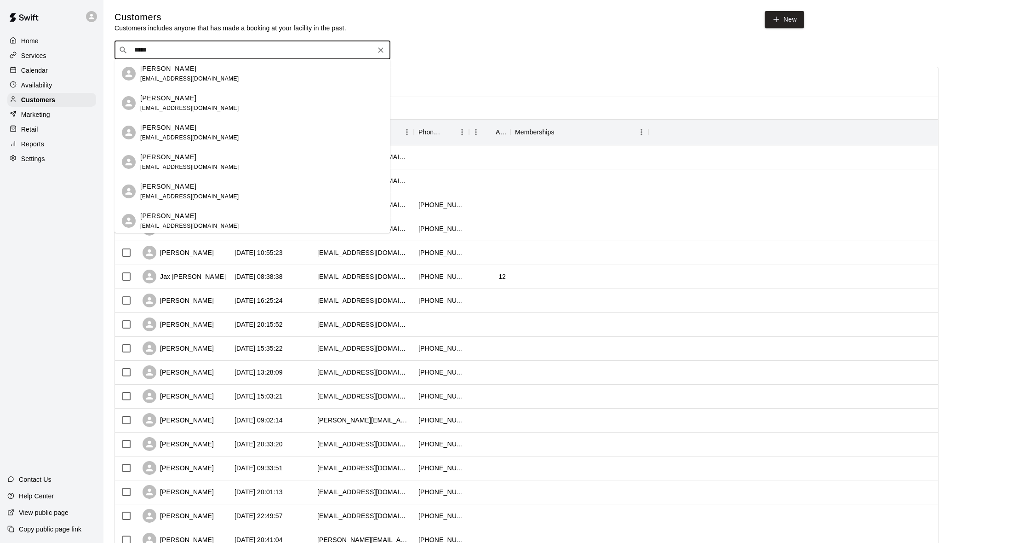
click at [176, 138] on span "[EMAIL_ADDRESS][DOMAIN_NAME]" at bounding box center [189, 137] width 99 height 6
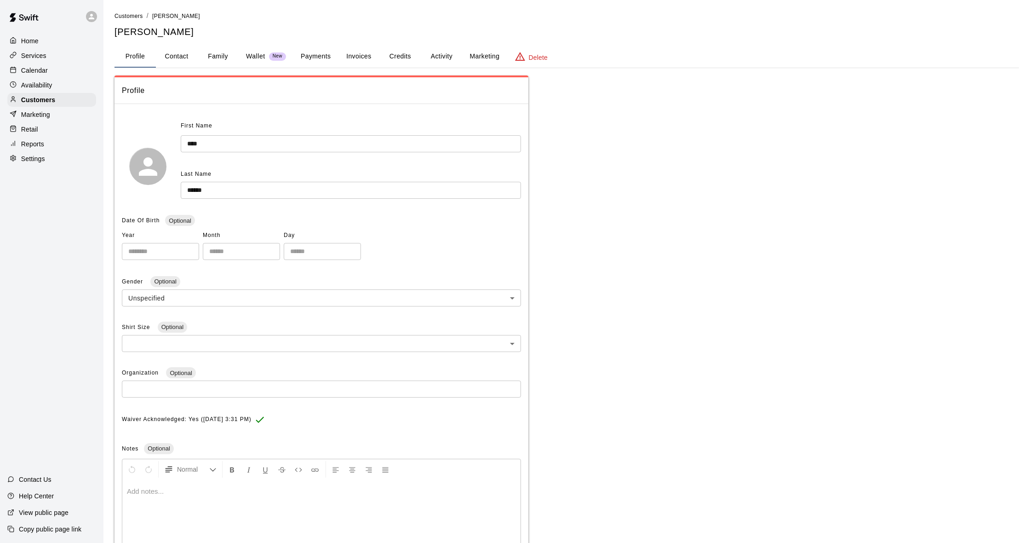
click at [326, 57] on button "Payments" at bounding box center [315, 57] width 45 height 22
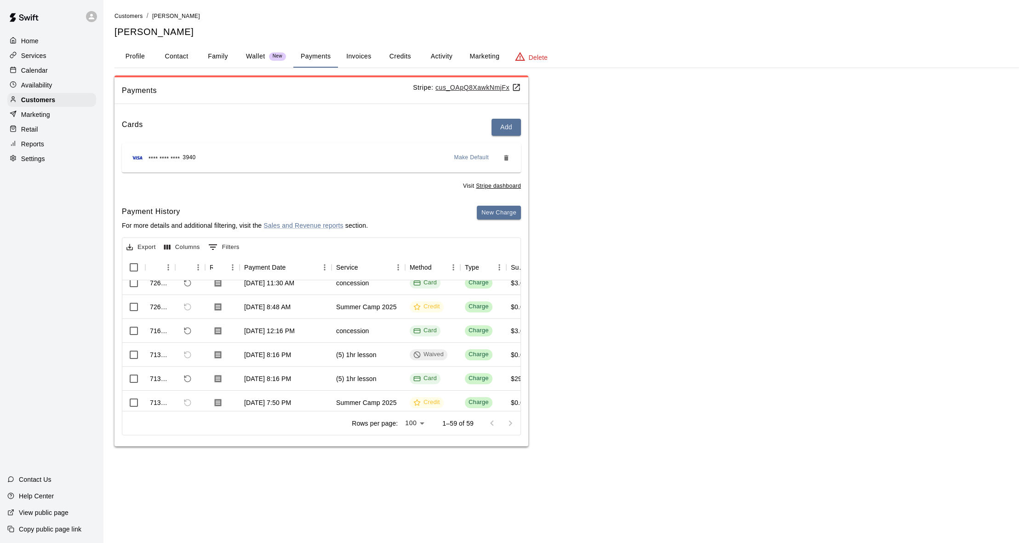
scroll to position [9, 0]
click at [437, 54] on button "Activity" at bounding box center [441, 57] width 41 height 22
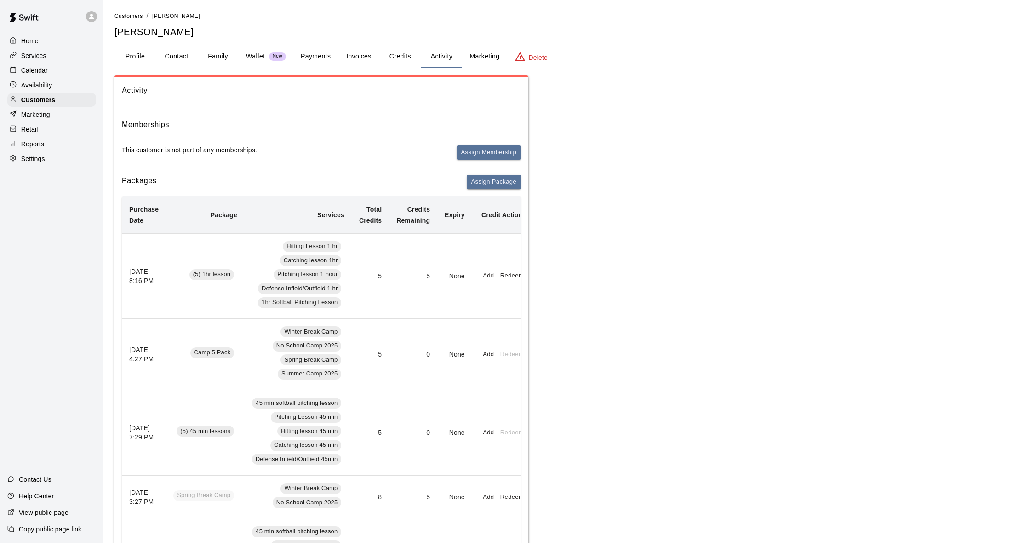
click at [58, 70] on div "Calendar" at bounding box center [51, 70] width 89 height 14
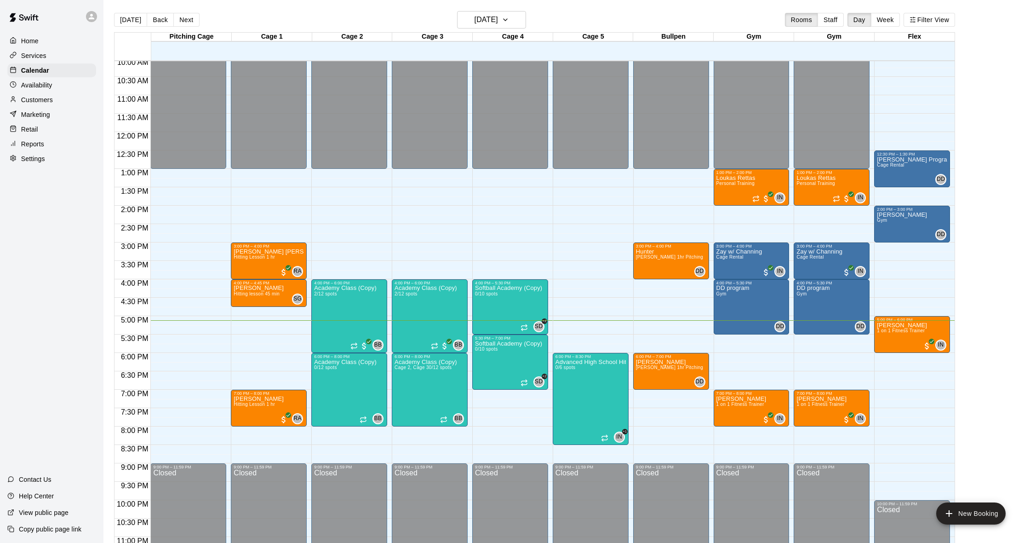
scroll to position [370, 0]
click at [970, 513] on button "New Booking" at bounding box center [970, 513] width 69 height 22
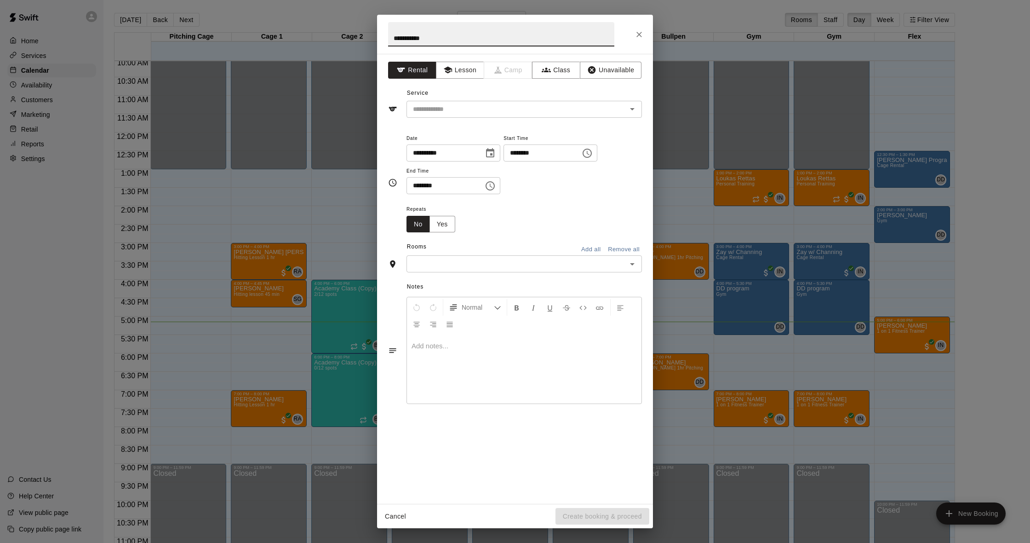
type input "**********"
click at [475, 117] on div "**********" at bounding box center [515, 279] width 276 height 450
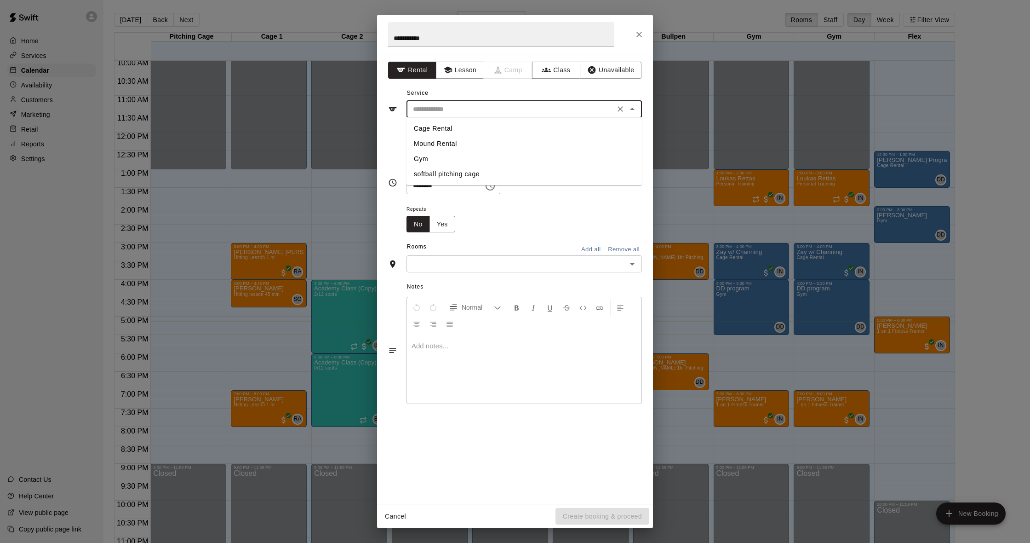
click at [476, 113] on input "text" at bounding box center [510, 108] width 203 height 11
click at [473, 122] on li "Cage Rental" at bounding box center [524, 128] width 235 height 15
type input "**********"
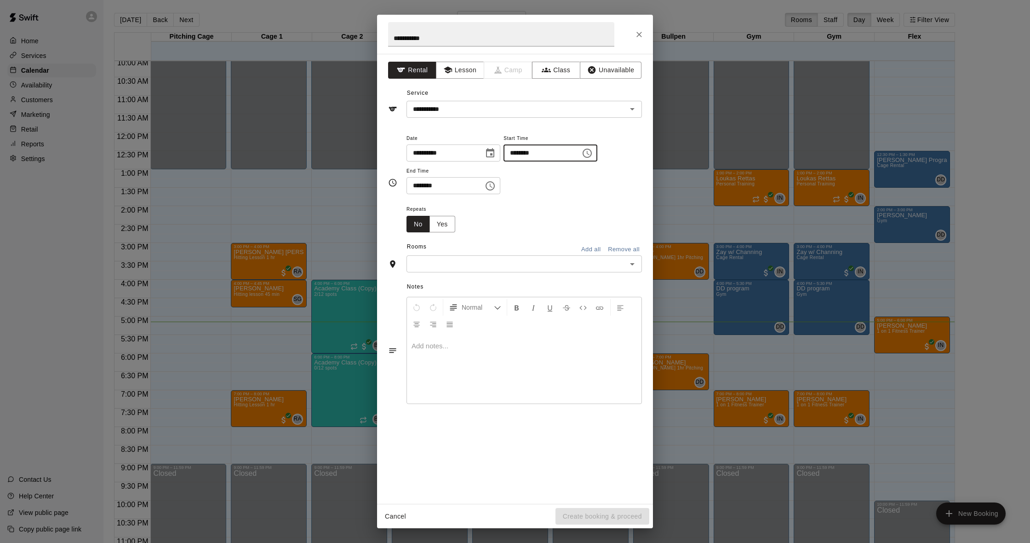
click at [522, 155] on input "********" at bounding box center [539, 152] width 71 height 17
type input "********"
click at [421, 190] on input "********" at bounding box center [442, 185] width 71 height 17
type input "********"
click at [552, 270] on div "​" at bounding box center [524, 263] width 235 height 17
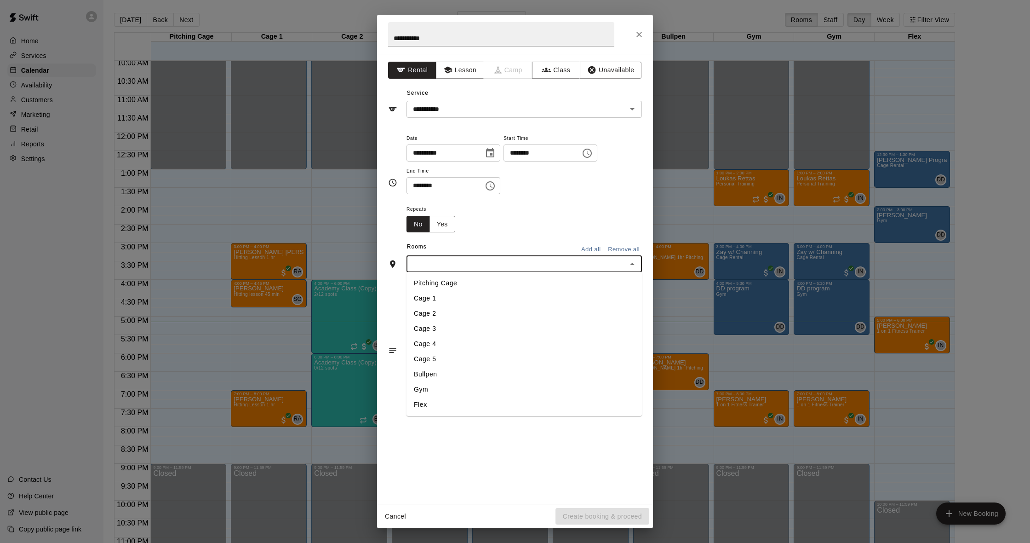
click at [520, 293] on li "Cage 1" at bounding box center [524, 298] width 235 height 15
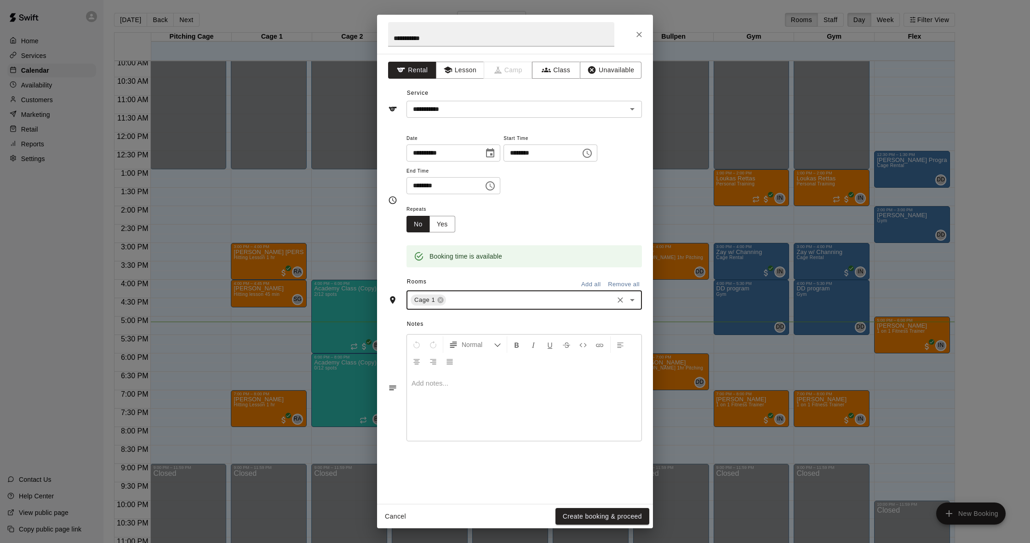
click at [606, 514] on button "Create booking & proceed" at bounding box center [603, 516] width 94 height 17
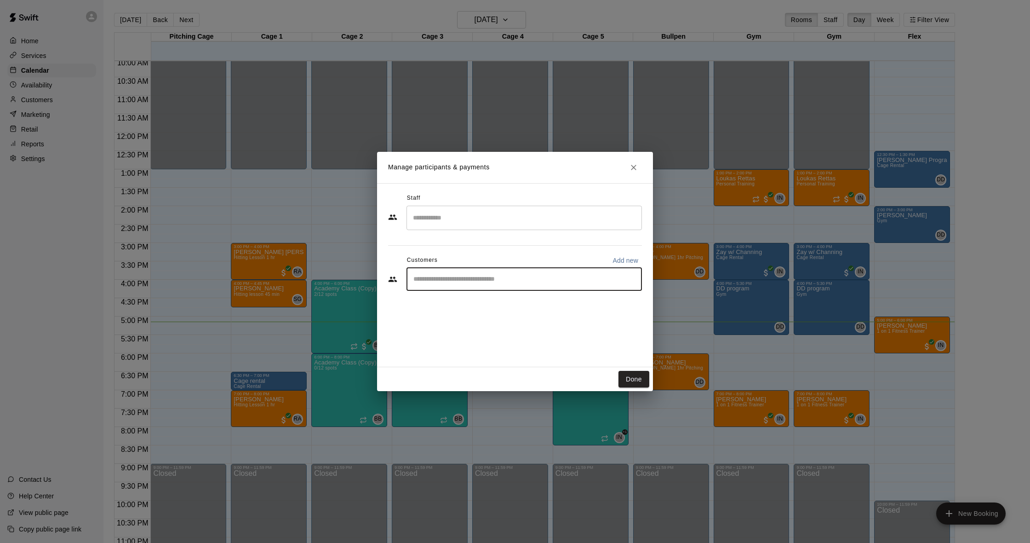
click at [546, 283] on input "Start typing to search customers..." at bounding box center [524, 279] width 227 height 9
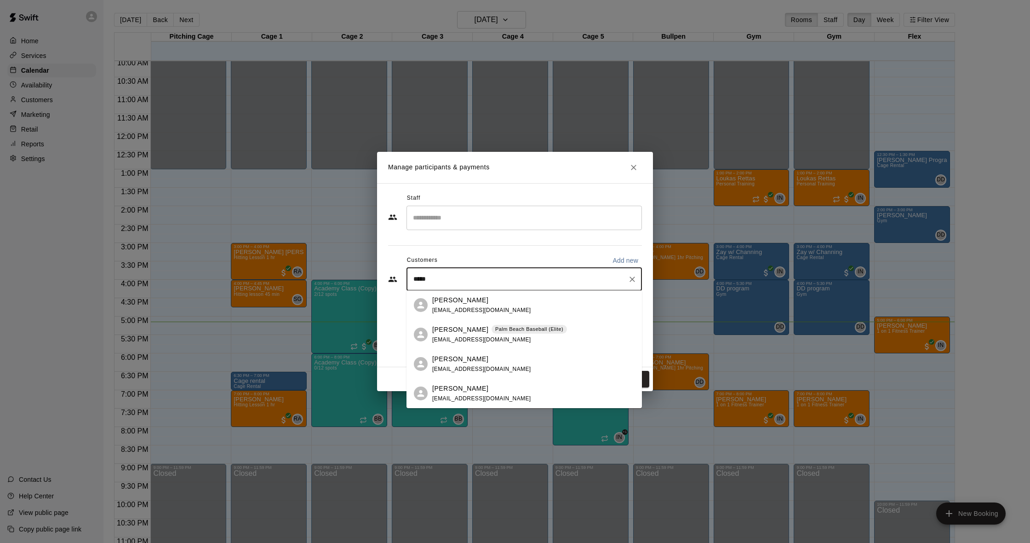
type input "******"
click at [465, 331] on p "[PERSON_NAME]" at bounding box center [460, 330] width 56 height 10
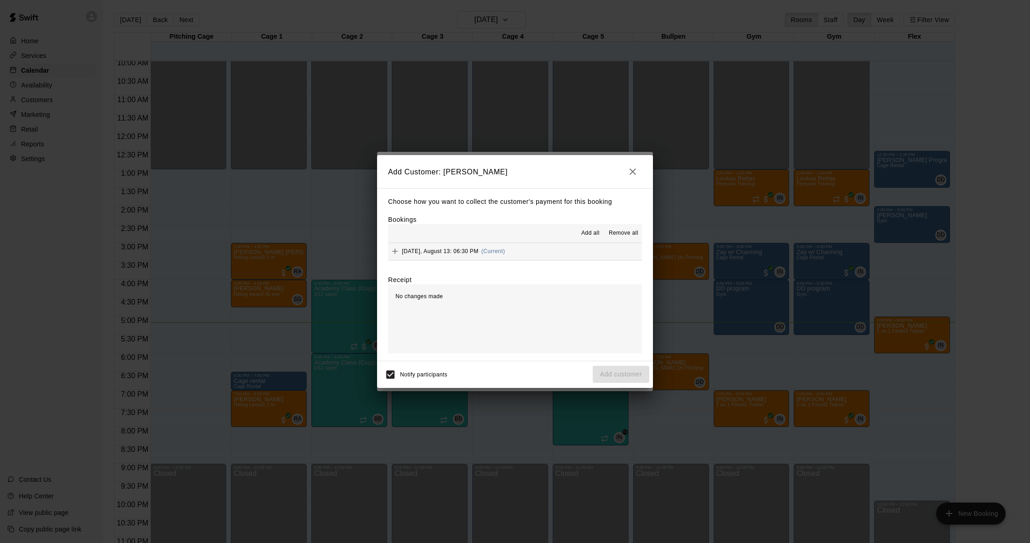
click at [558, 246] on button "[DATE], August 13: 06:30 PM (Current)" at bounding box center [515, 251] width 254 height 17
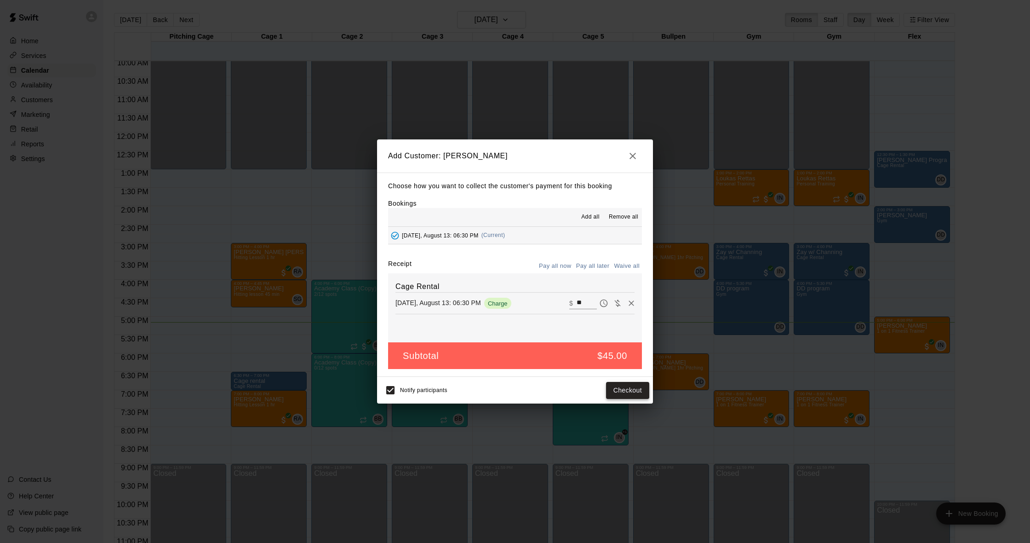
click at [624, 389] on button "Checkout" at bounding box center [627, 390] width 43 height 17
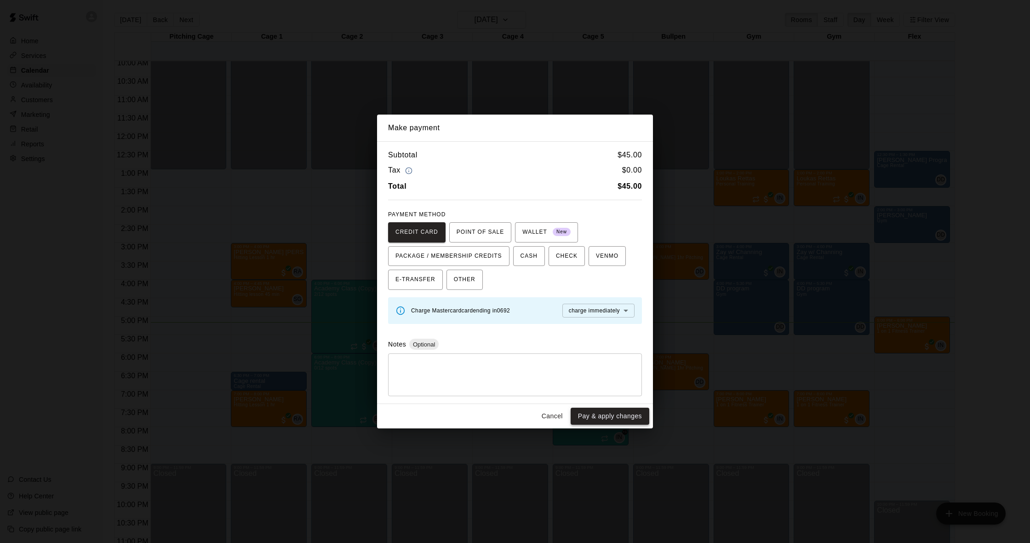
click at [593, 416] on button "Pay & apply changes" at bounding box center [610, 415] width 79 height 17
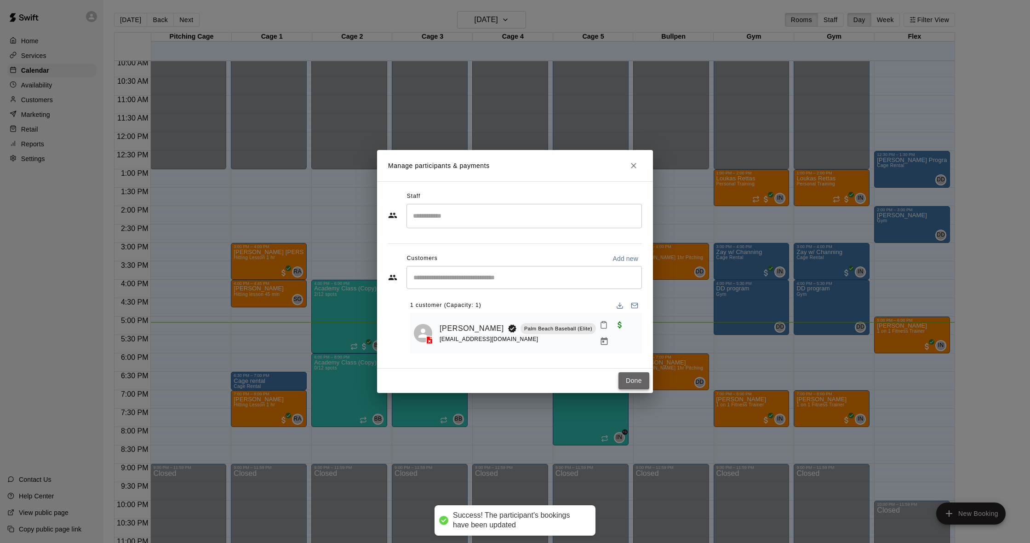
click at [644, 383] on button "Done" at bounding box center [634, 380] width 31 height 17
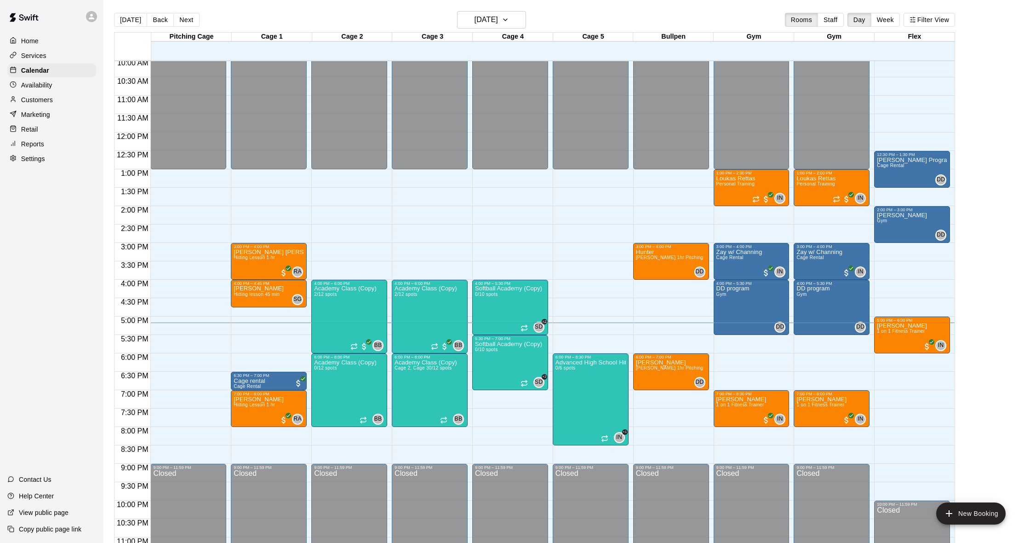
click at [20, 97] on div at bounding box center [15, 100] width 11 height 9
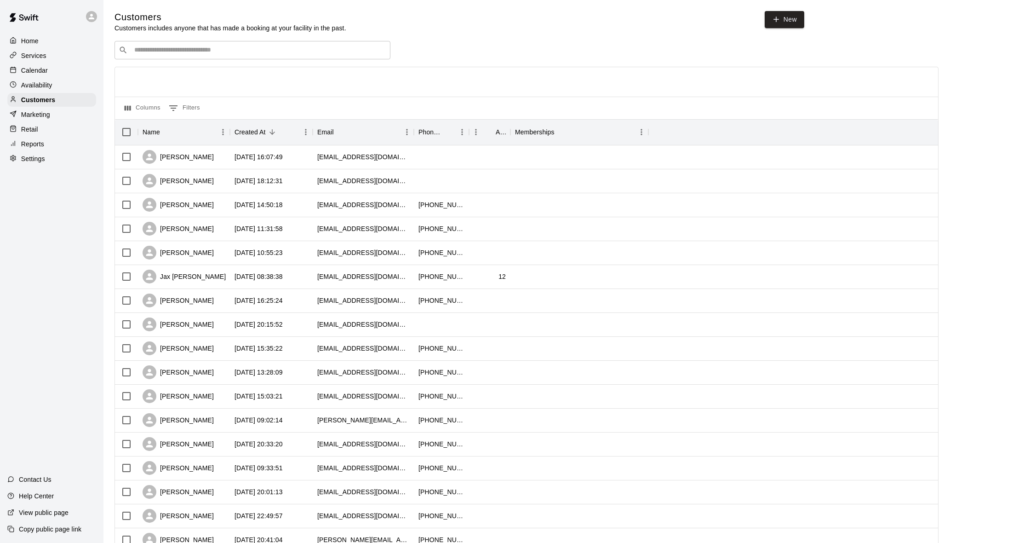
scroll to position [1, 1]
click at [143, 58] on div "​ ​ Columns 0 Filters Name Created At Email Phone Number Age Memberships [PERSO…" at bounding box center [527, 403] width 824 height 727
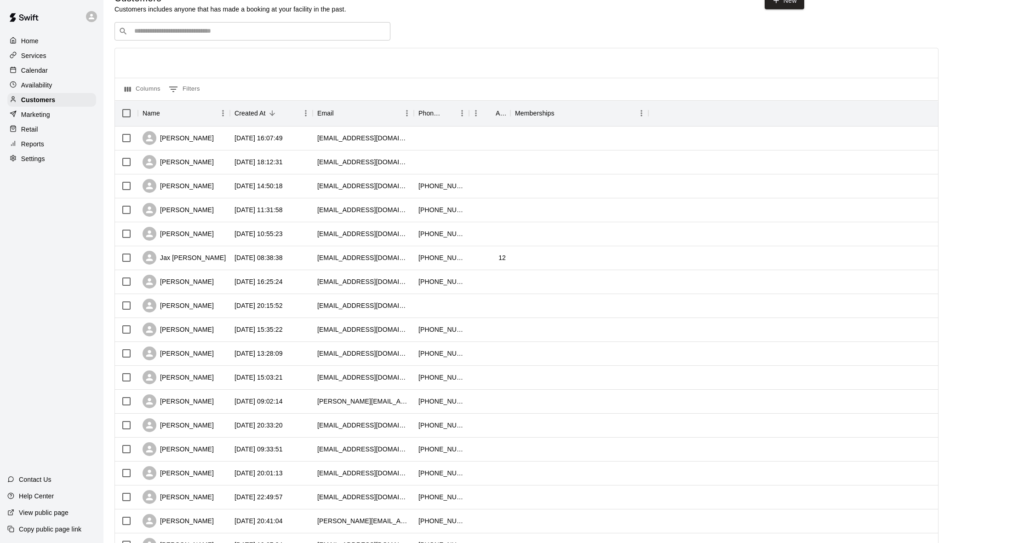
scroll to position [18, 0]
click at [146, 36] on div "​ ​" at bounding box center [253, 32] width 276 height 18
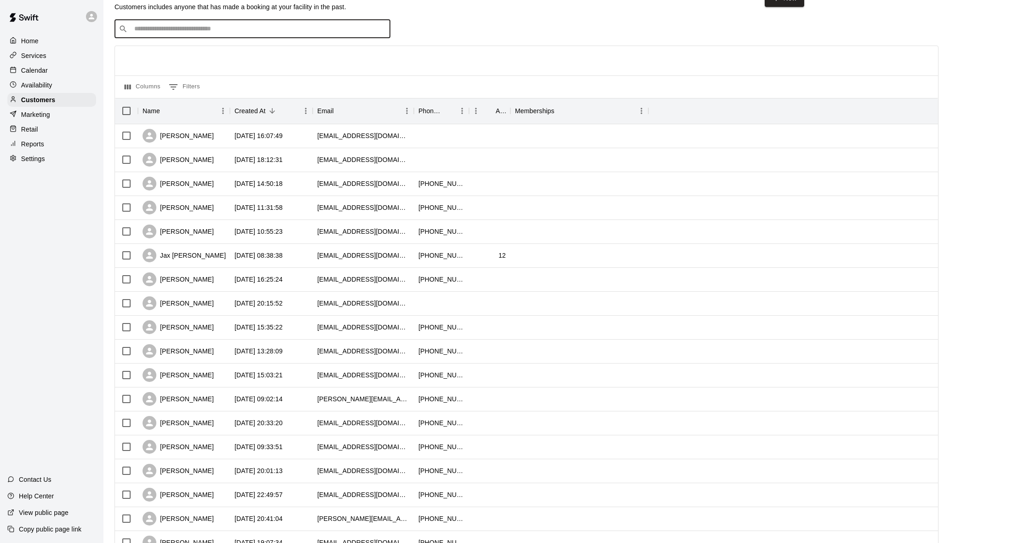
scroll to position [21, 0]
type input "*****"
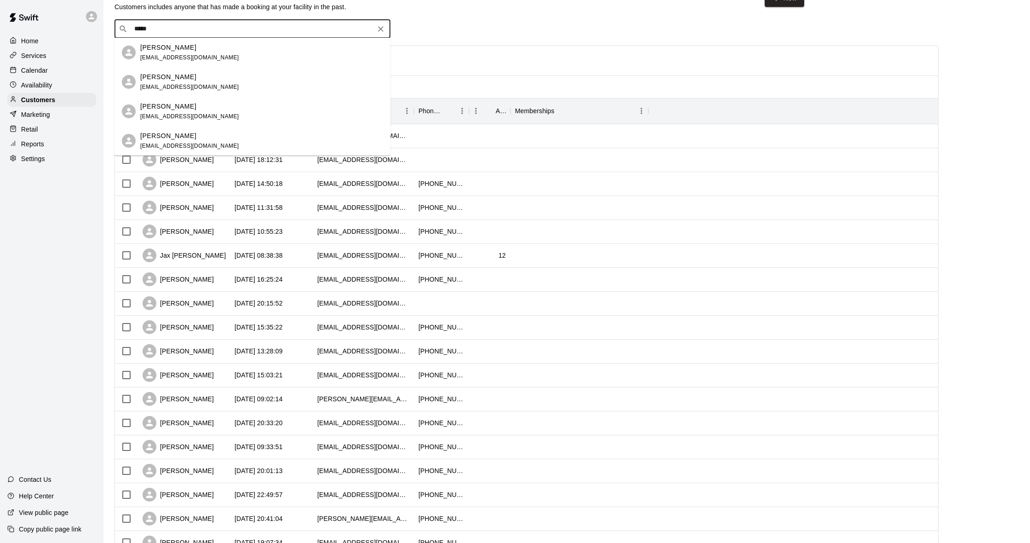
click at [231, 50] on div "[PERSON_NAME] [EMAIL_ADDRESS][DOMAIN_NAME]" at bounding box center [261, 53] width 243 height 20
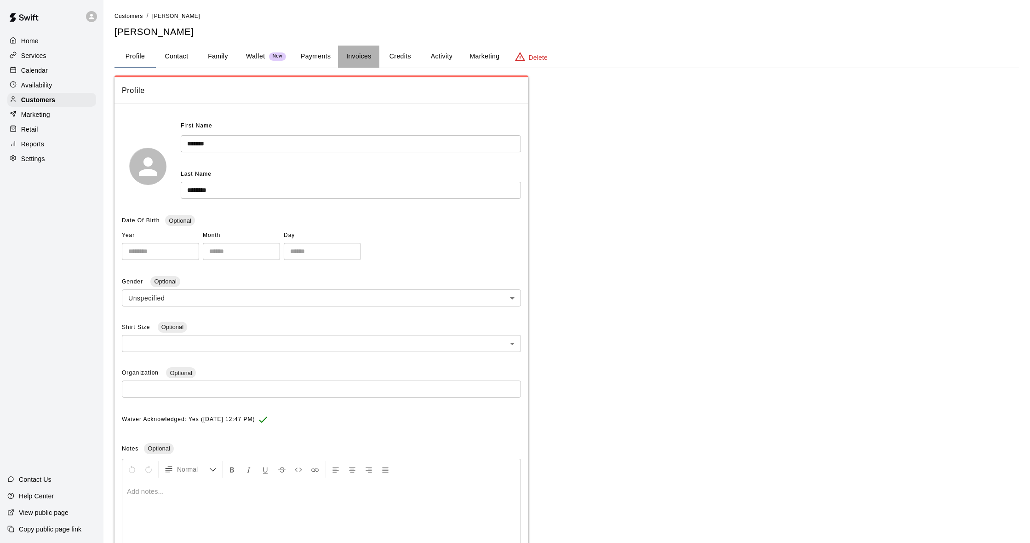
click at [379, 59] on button "Invoices" at bounding box center [358, 57] width 41 height 22
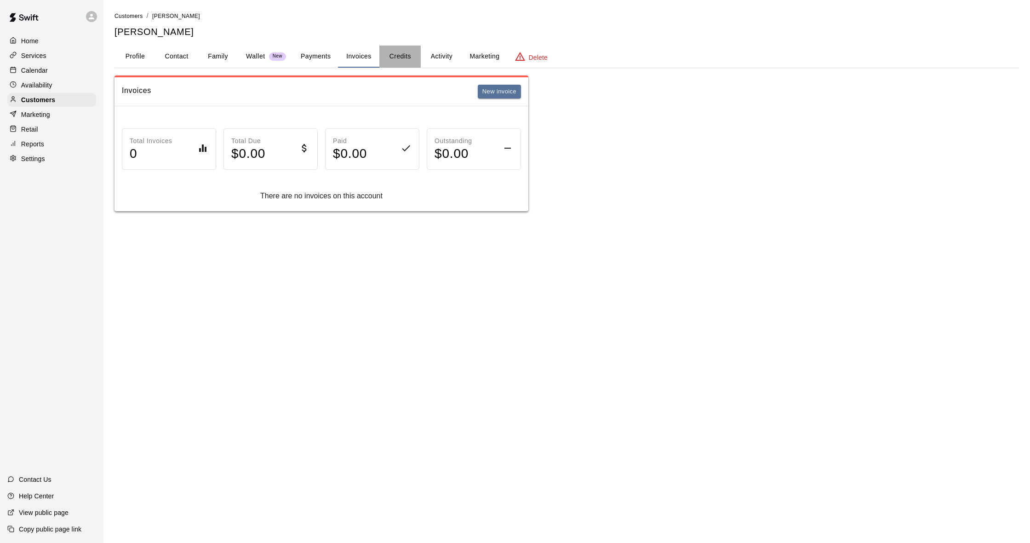
click at [403, 57] on button "Credits" at bounding box center [399, 57] width 41 height 22
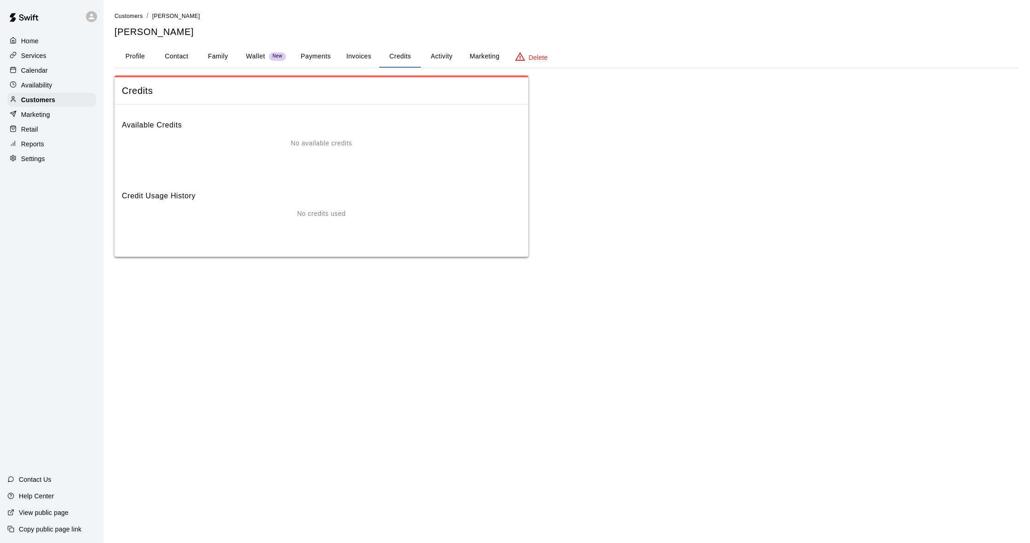
click at [215, 57] on button "Family" at bounding box center [217, 57] width 41 height 22
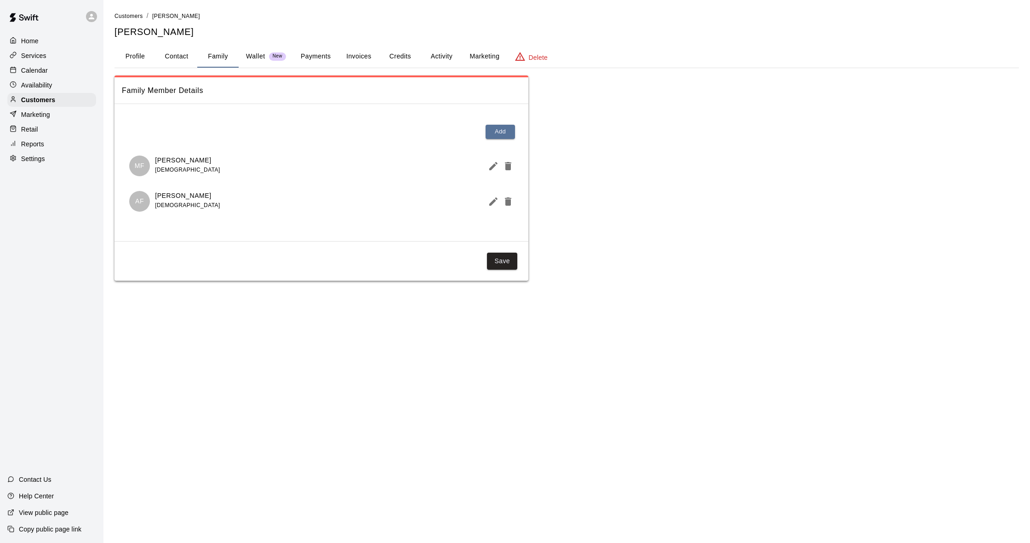
scroll to position [0, 0]
click at [175, 55] on button "Contact" at bounding box center [176, 57] width 41 height 22
select select "**"
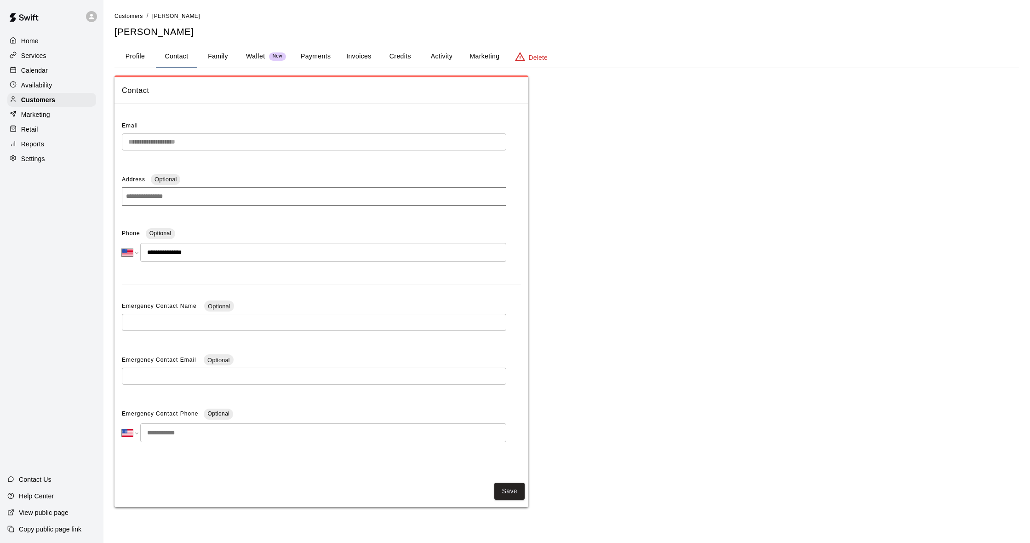
click at [219, 53] on button "Family" at bounding box center [217, 57] width 41 height 22
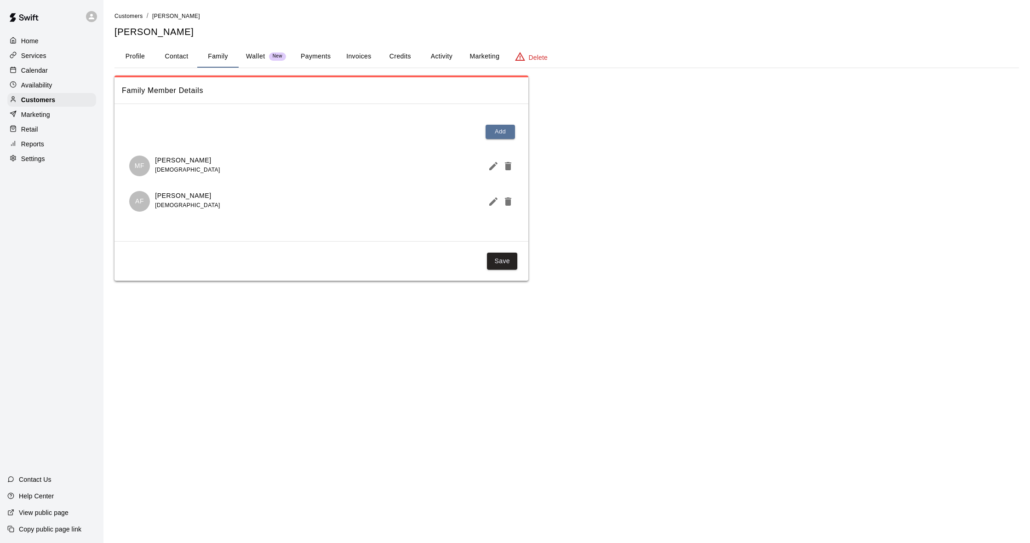
click at [189, 54] on button "Contact" at bounding box center [176, 57] width 41 height 22
select select "**"
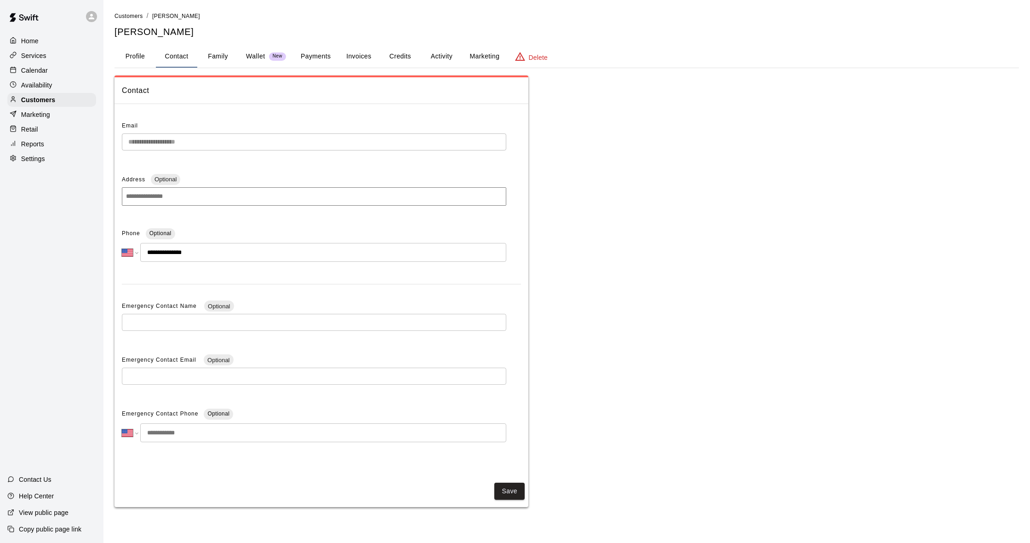
click at [398, 56] on button "Credits" at bounding box center [399, 57] width 41 height 22
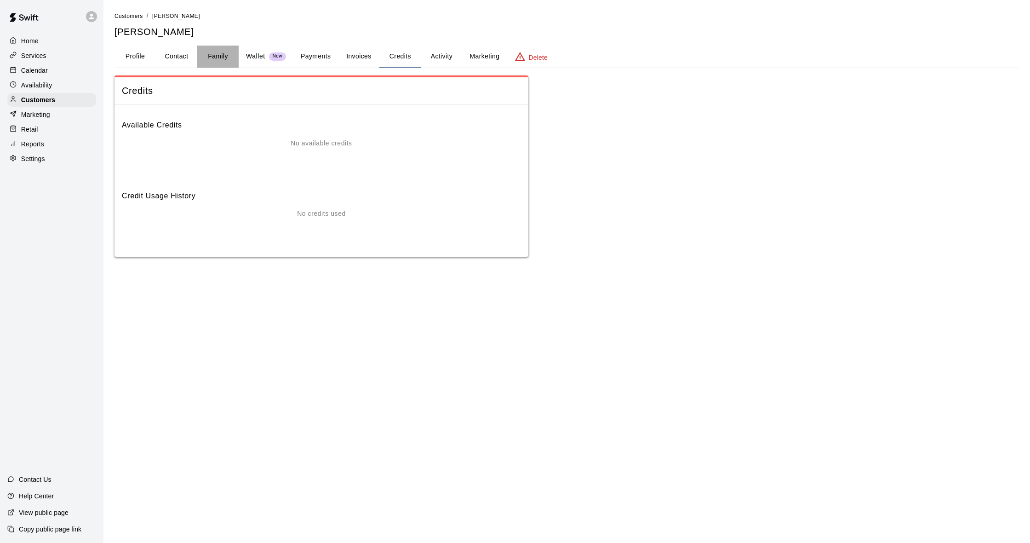
click at [206, 58] on button "Family" at bounding box center [217, 57] width 41 height 22
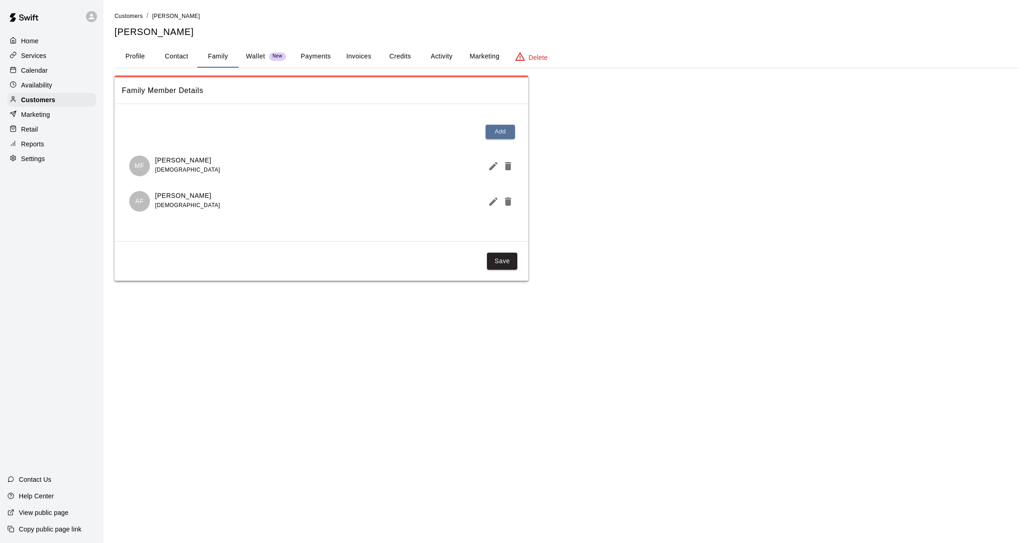
click at [323, 50] on button "Payments" at bounding box center [315, 57] width 45 height 22
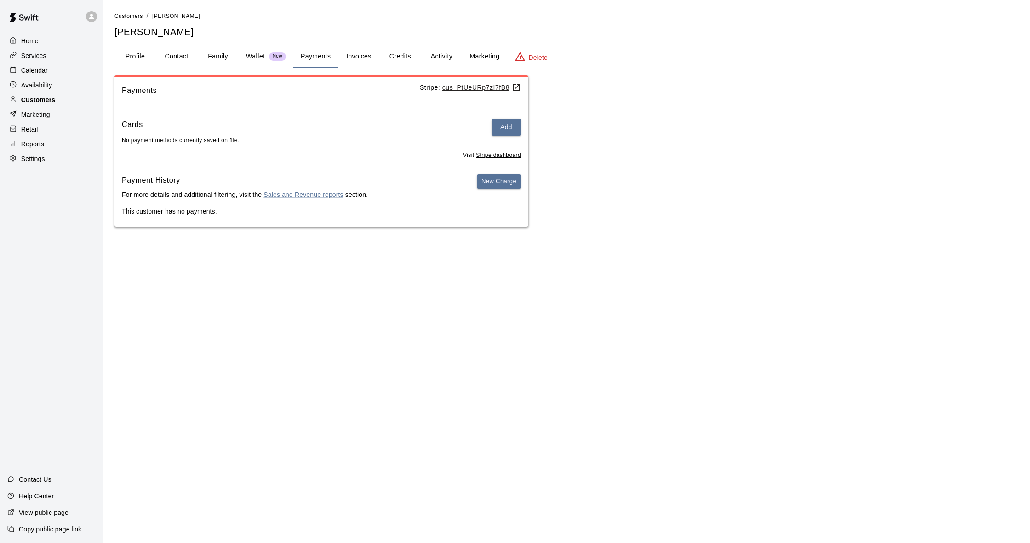
scroll to position [0, 0]
click at [43, 100] on p "Customers" at bounding box center [38, 99] width 34 height 9
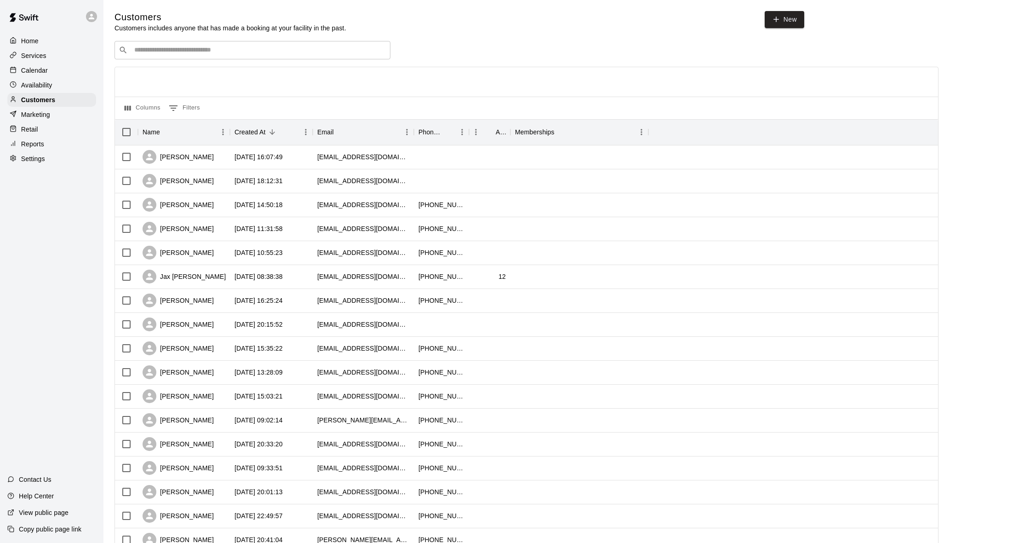
click at [157, 53] on input "Search customers by name or email" at bounding box center [259, 50] width 255 height 9
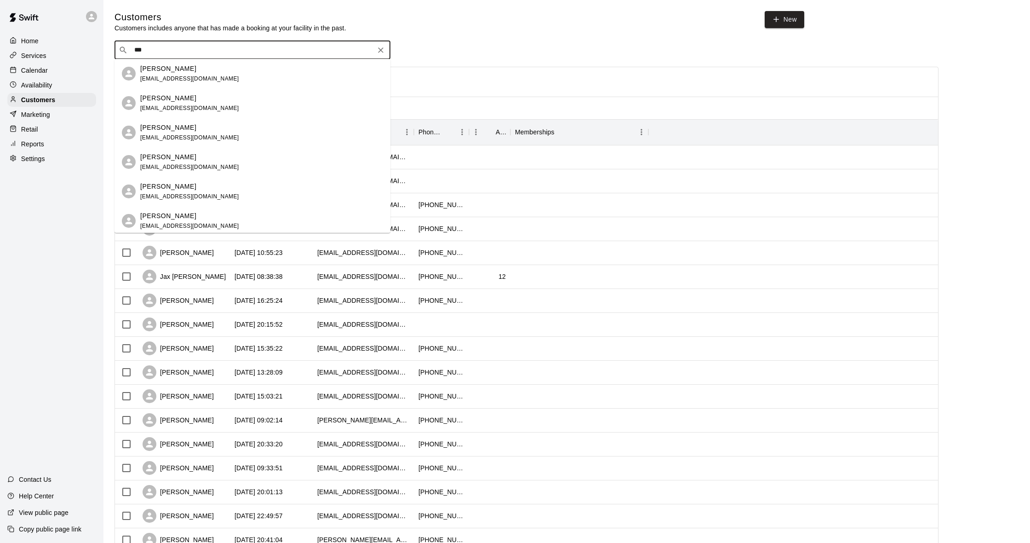
type input "****"
click at [223, 193] on div "[PERSON_NAME] [EMAIL_ADDRESS][DOMAIN_NAME]" at bounding box center [261, 192] width 243 height 20
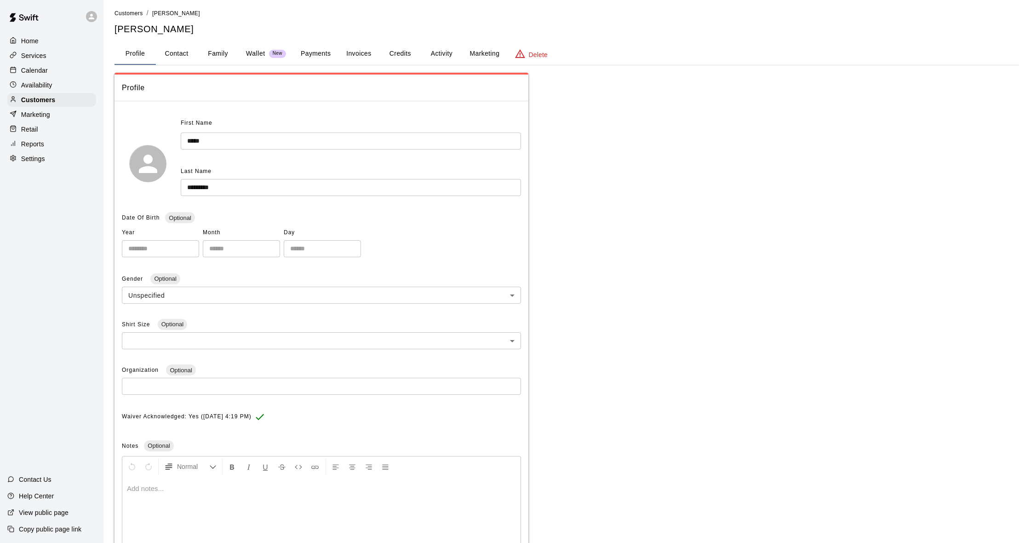
scroll to position [6, 1]
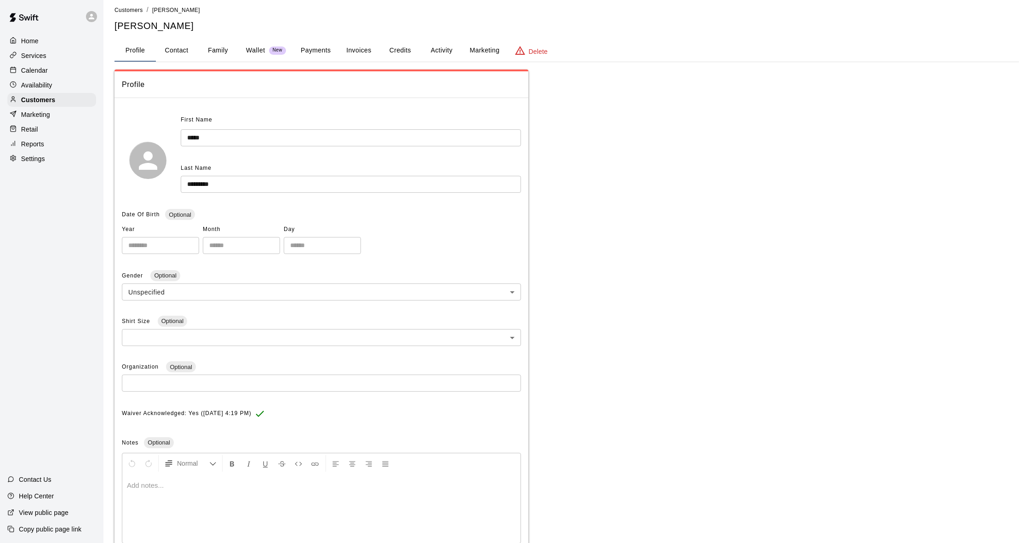
click at [390, 52] on button "Credits" at bounding box center [399, 51] width 41 height 22
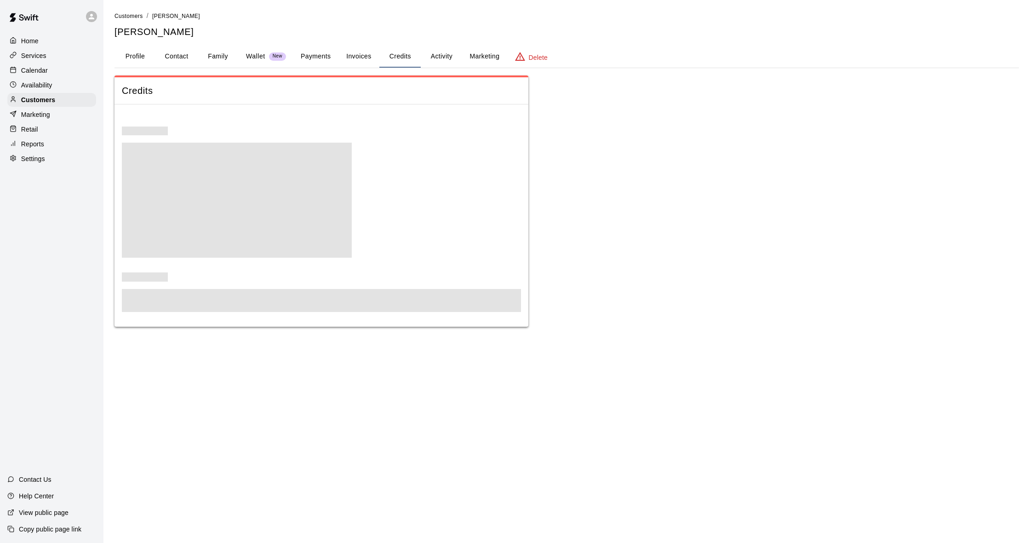
scroll to position [6, 0]
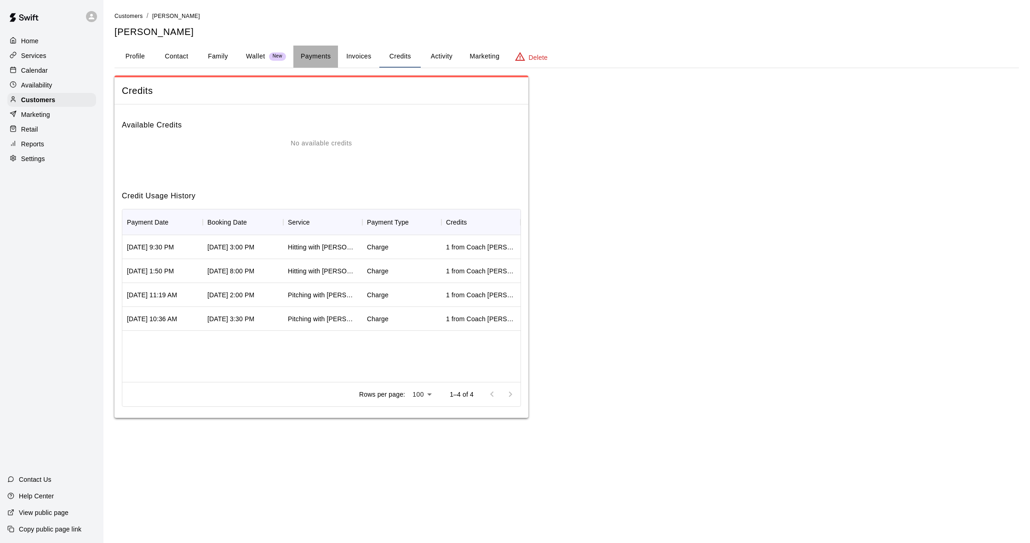
click at [323, 54] on button "Payments" at bounding box center [315, 57] width 45 height 22
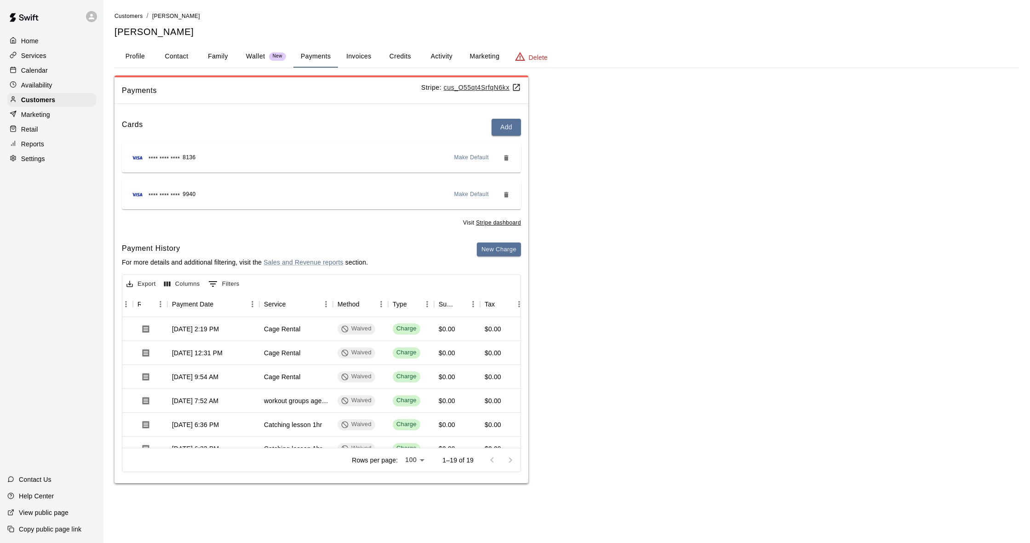
scroll to position [0, 0]
click at [399, 56] on button "Credits" at bounding box center [399, 57] width 41 height 22
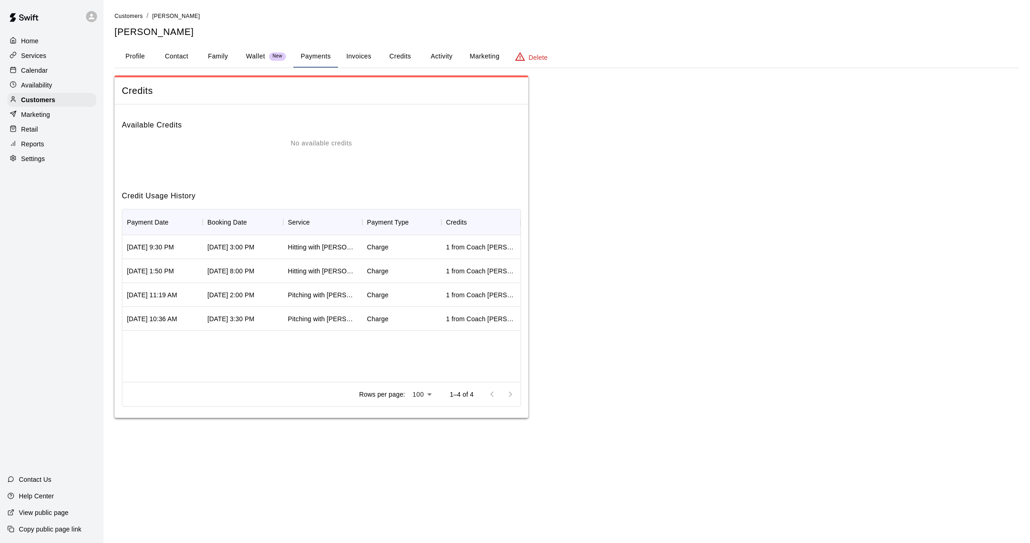
scroll to position [0, 0]
click at [224, 55] on button "Family" at bounding box center [217, 57] width 41 height 22
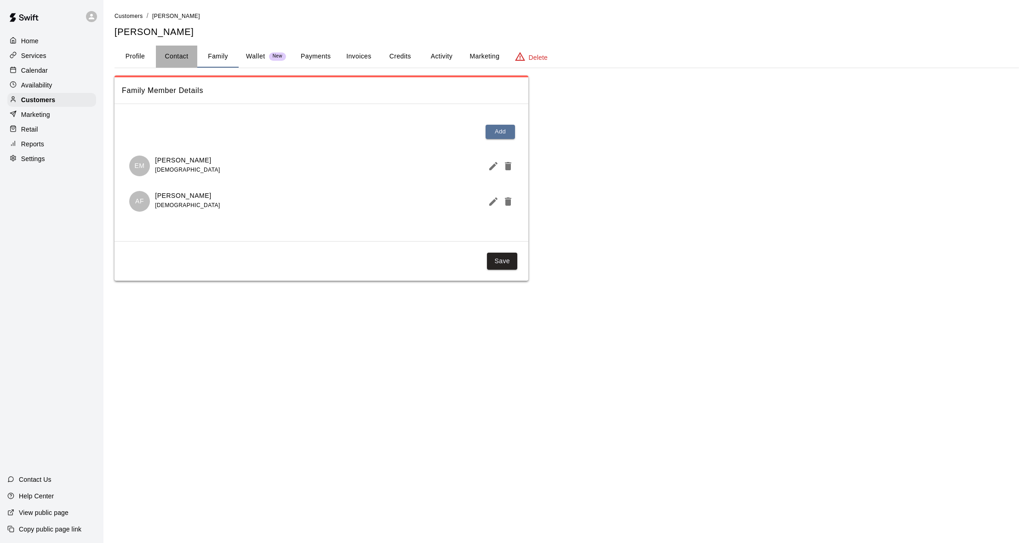
click at [175, 60] on button "Contact" at bounding box center [176, 57] width 41 height 22
select select "**"
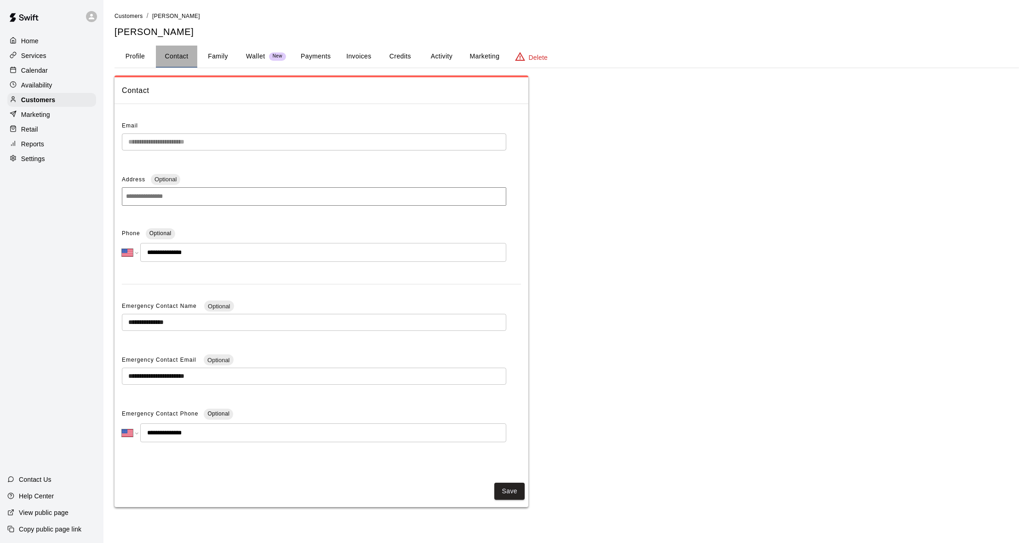
click at [193, 55] on button "Contact" at bounding box center [176, 57] width 41 height 22
click at [208, 57] on button "Family" at bounding box center [217, 57] width 41 height 22
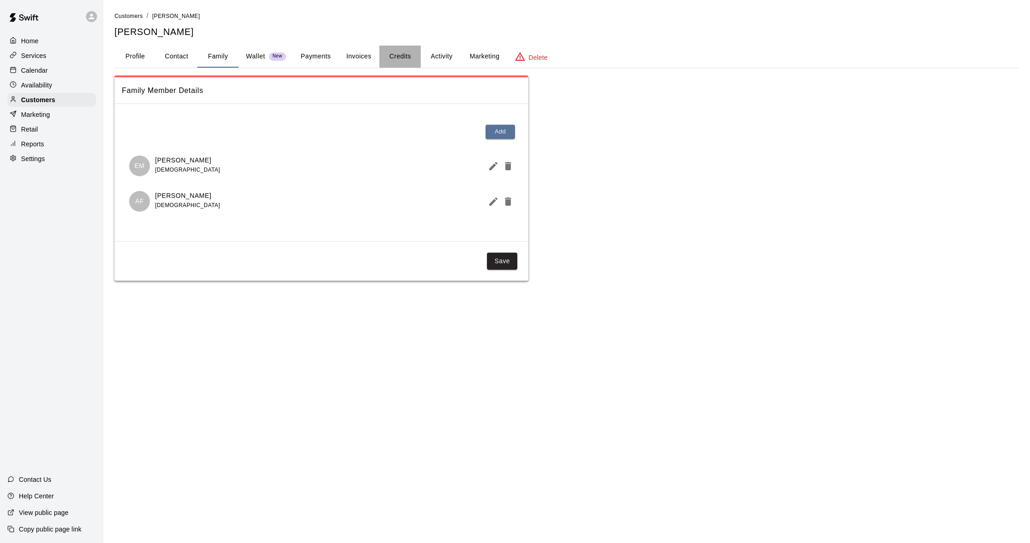
click at [407, 50] on button "Credits" at bounding box center [399, 57] width 41 height 22
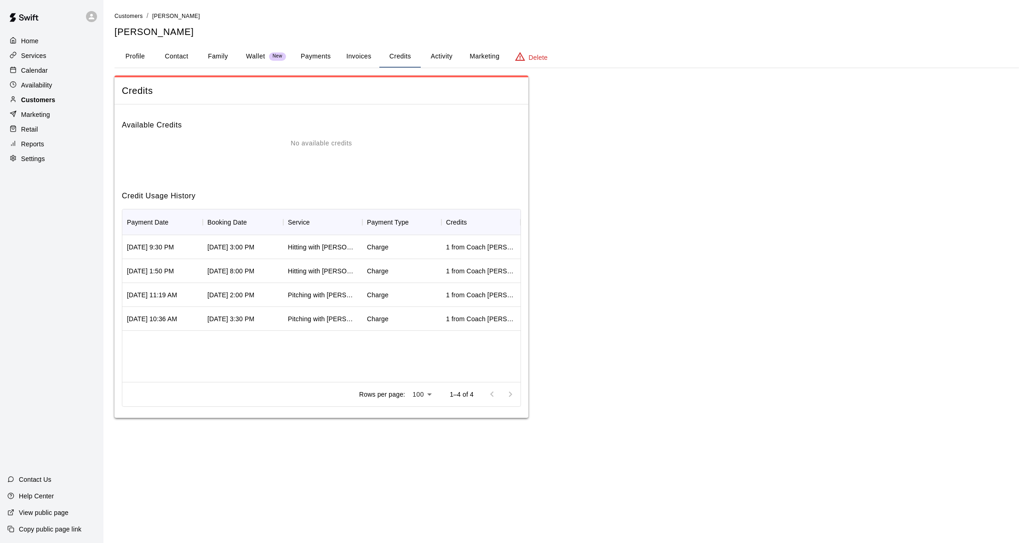
scroll to position [0, 0]
click at [87, 99] on div "Customers" at bounding box center [51, 100] width 89 height 14
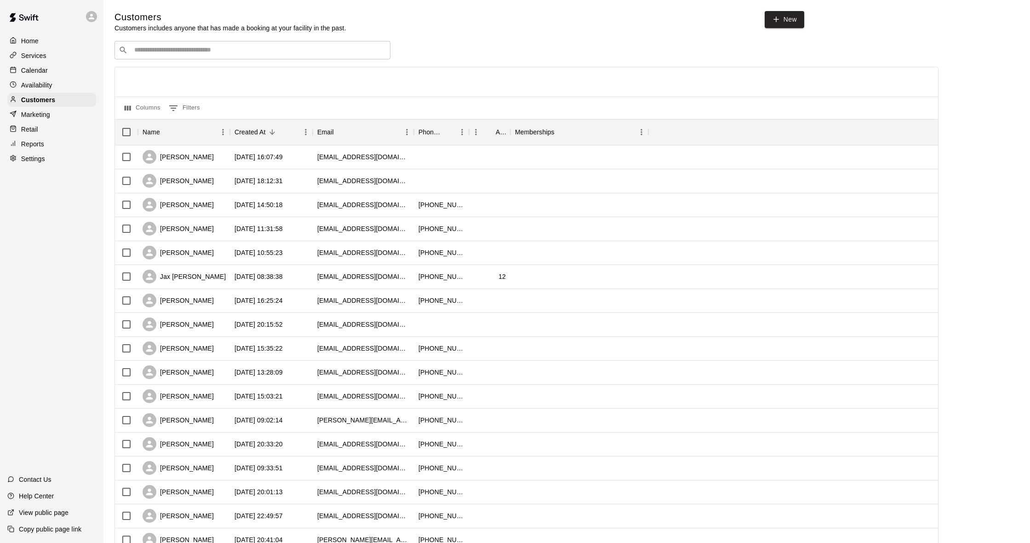
click at [164, 57] on div "​ ​" at bounding box center [253, 50] width 276 height 18
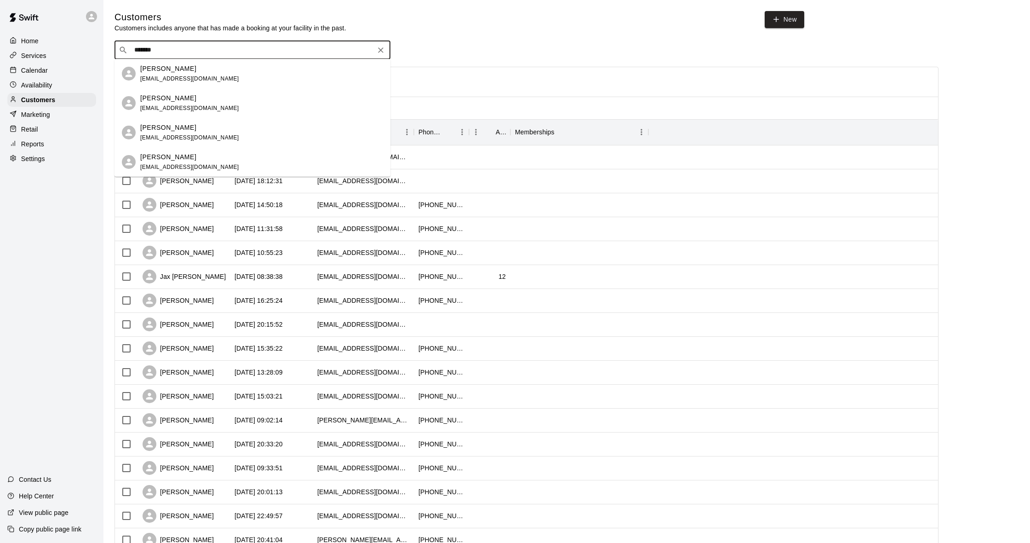
type input "********"
click at [172, 82] on div "[PERSON_NAME] [EMAIL_ADDRESS][DOMAIN_NAME]" at bounding box center [189, 74] width 99 height 20
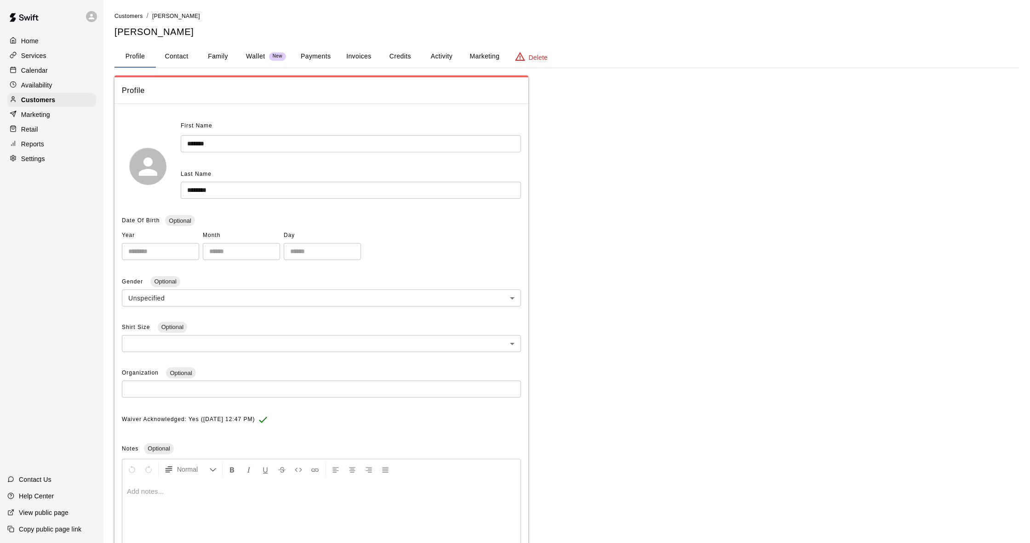
click at [382, 57] on button "Credits" at bounding box center [399, 57] width 41 height 22
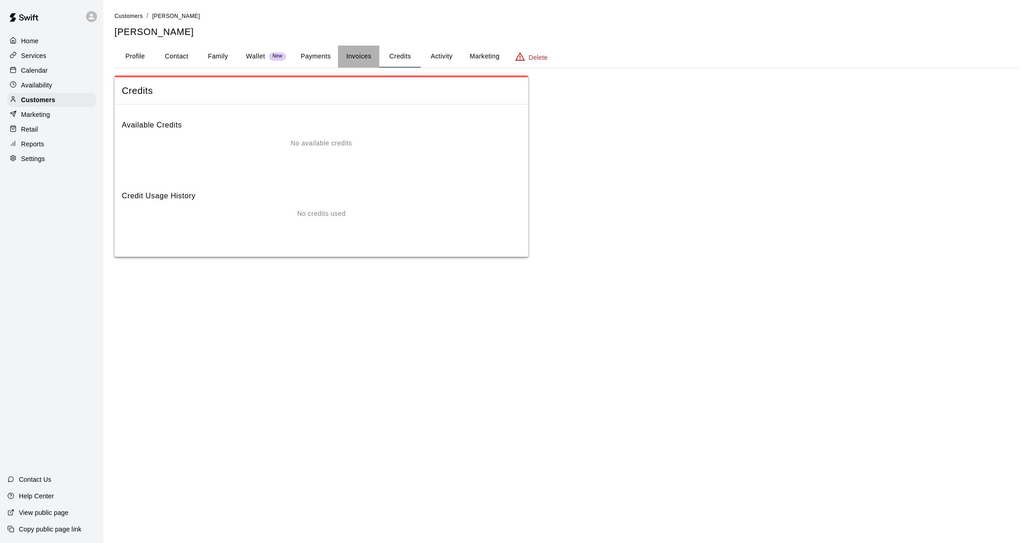
drag, startPoint x: 340, startPoint y: 57, endPoint x: 332, endPoint y: 59, distance: 7.7
click at [340, 57] on button "Invoices" at bounding box center [358, 57] width 41 height 22
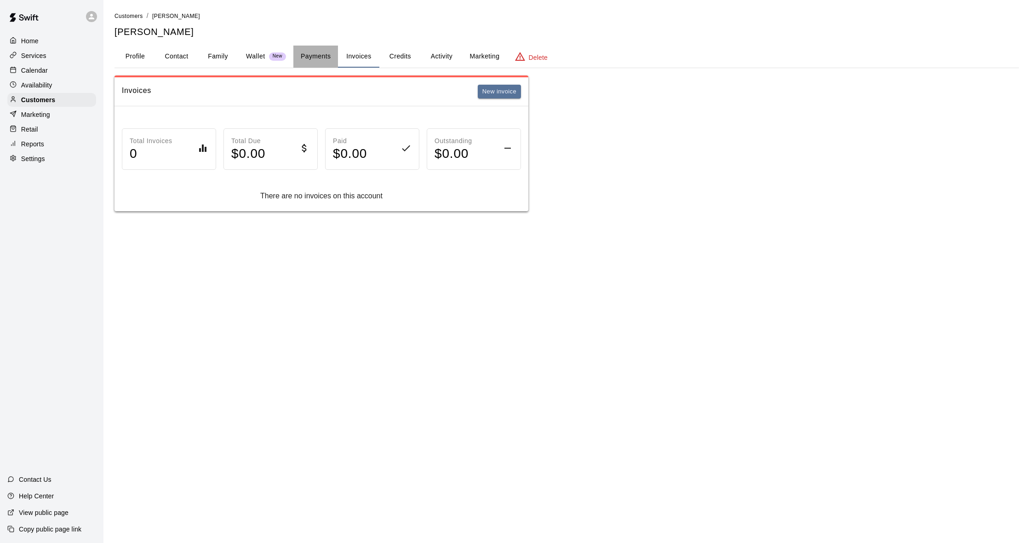
click at [317, 57] on button "Payments" at bounding box center [315, 57] width 45 height 22
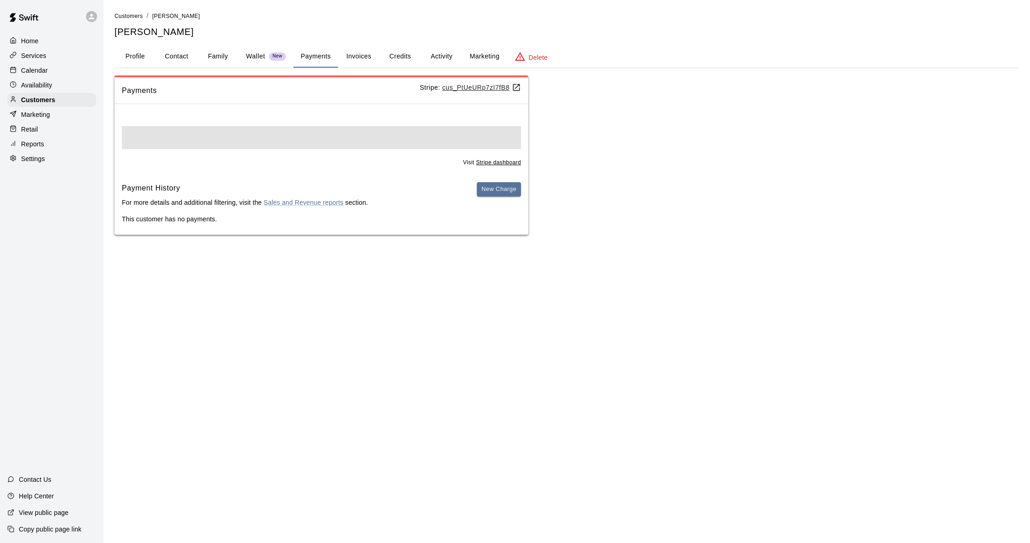
scroll to position [0, 0]
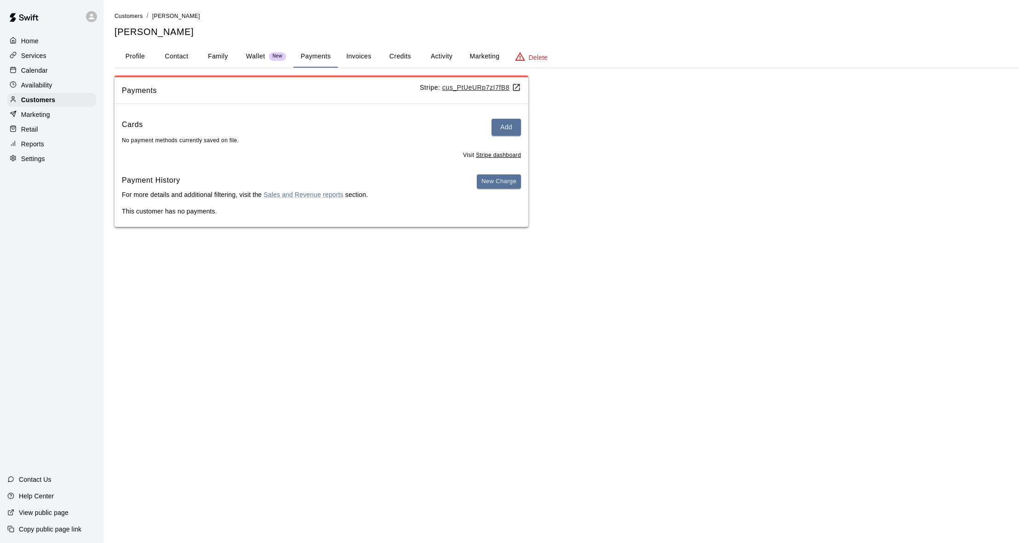
click at [248, 56] on p "Wallet" at bounding box center [255, 57] width 19 height 10
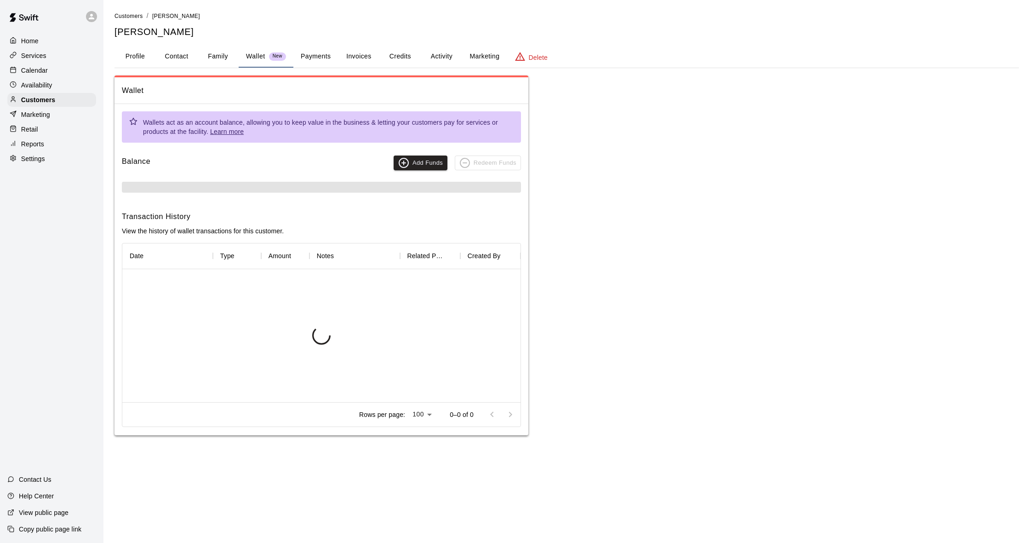
scroll to position [0, 0]
click at [228, 57] on button "Family" at bounding box center [217, 57] width 41 height 22
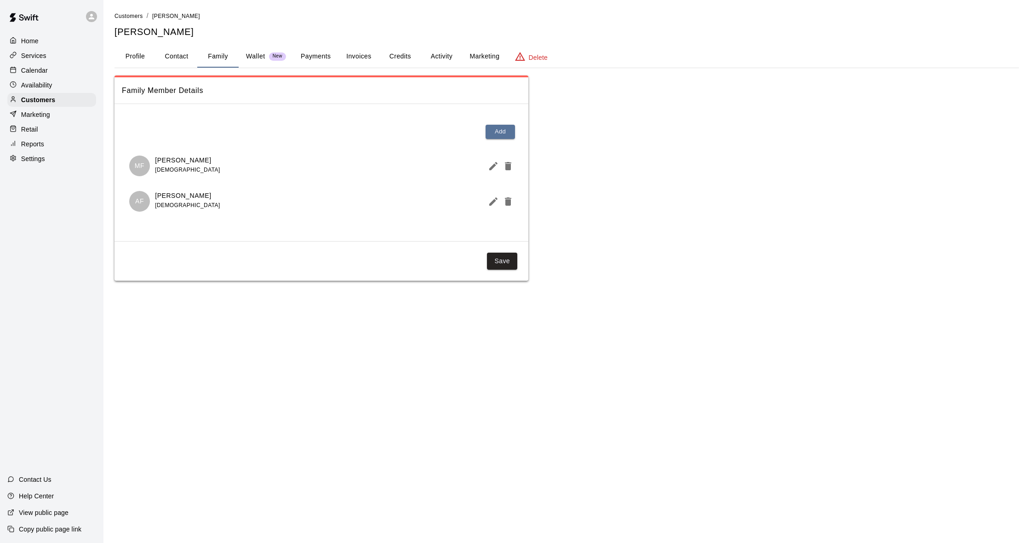
click at [157, 59] on button "Contact" at bounding box center [176, 57] width 41 height 22
select select "**"
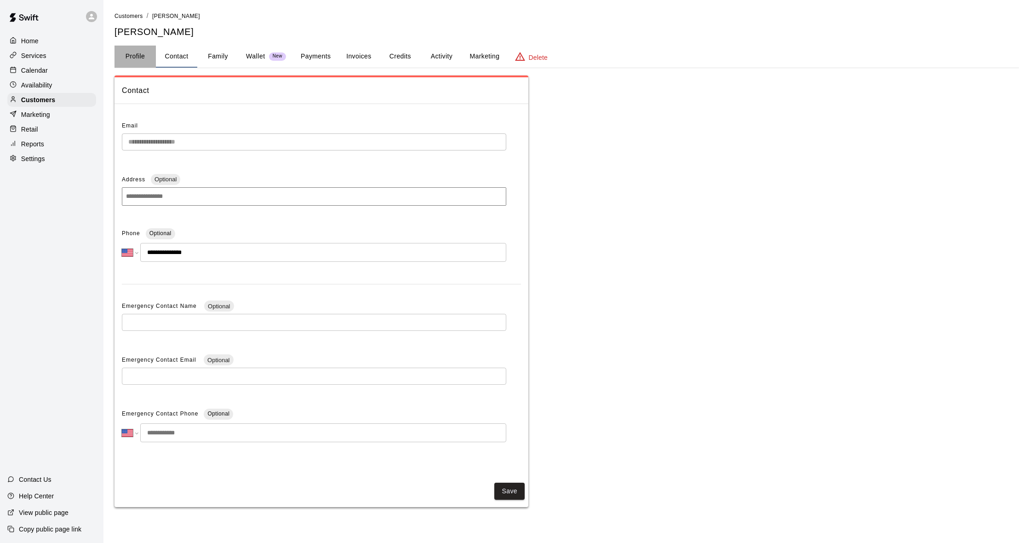
click at [140, 55] on button "Profile" at bounding box center [135, 57] width 41 height 22
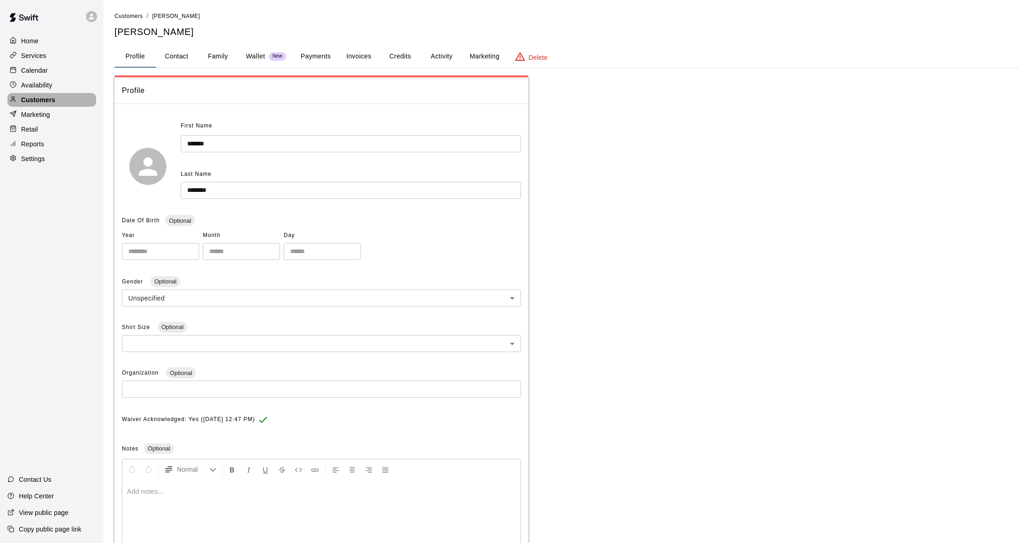
click at [50, 104] on p "Customers" at bounding box center [38, 99] width 34 height 9
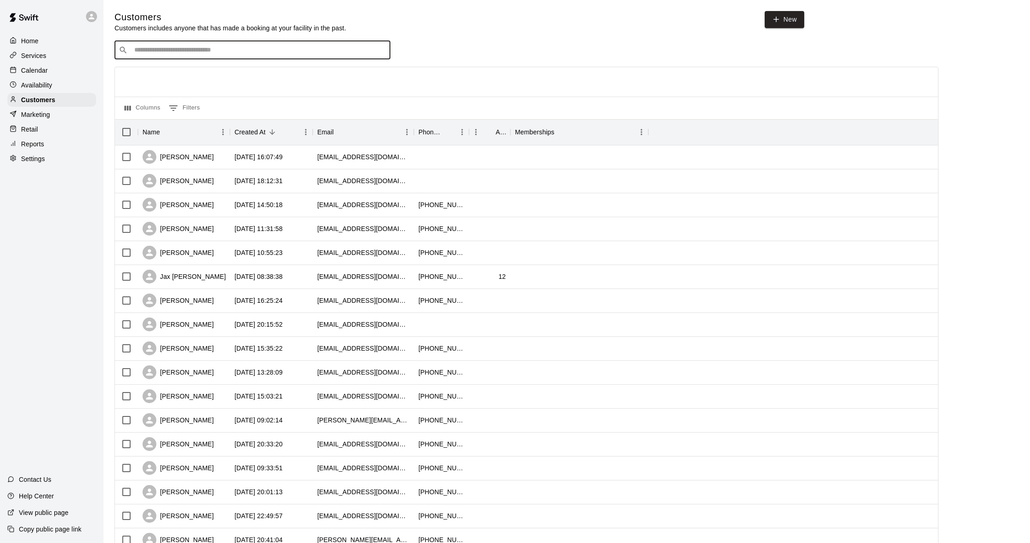
click at [166, 47] on input "Search customers by name or email" at bounding box center [259, 50] width 255 height 9
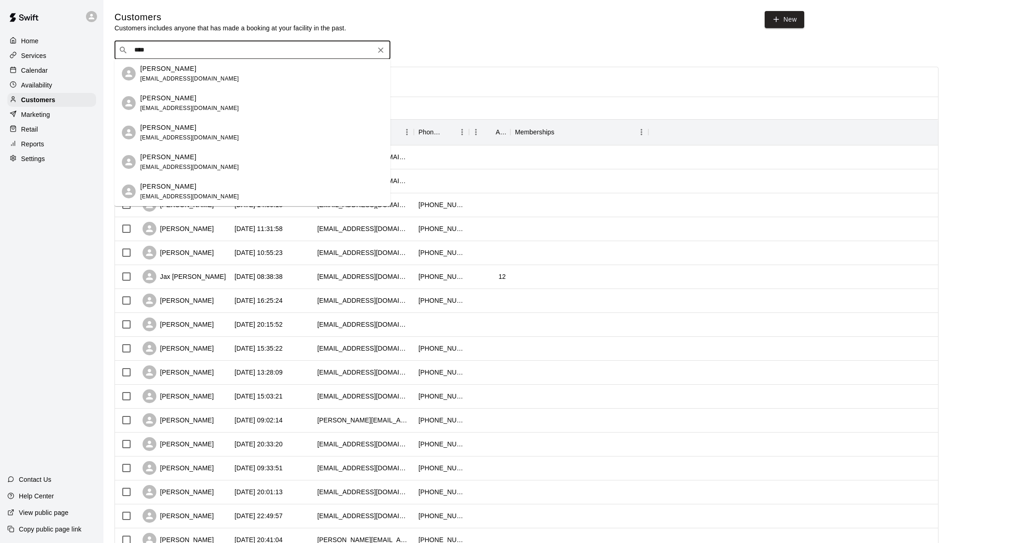
type input "*****"
click at [217, 137] on div "[PERSON_NAME] [EMAIL_ADDRESS][DOMAIN_NAME]" at bounding box center [261, 133] width 243 height 20
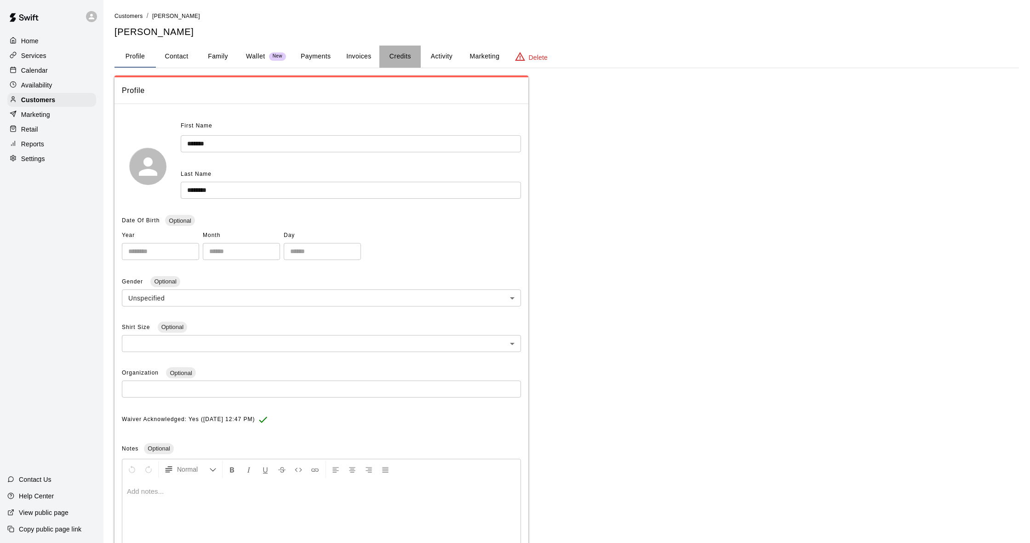
click at [405, 55] on button "Credits" at bounding box center [399, 57] width 41 height 22
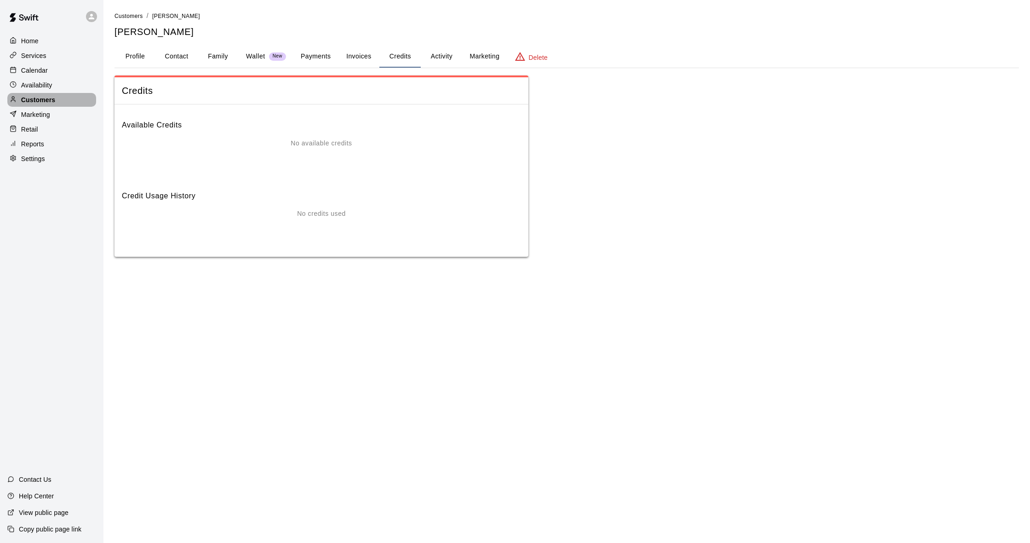
click at [82, 95] on div "Customers" at bounding box center [51, 100] width 89 height 14
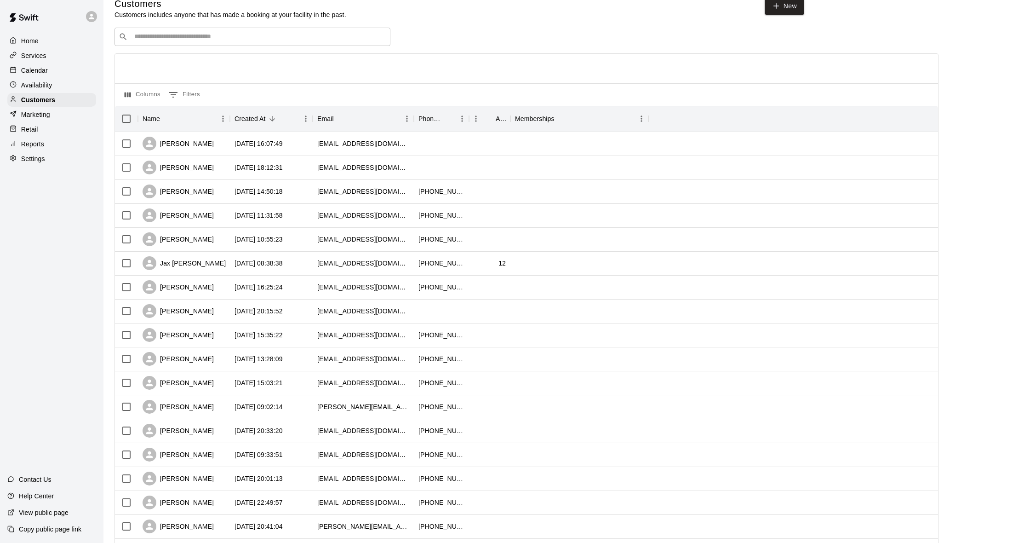
click at [202, 52] on div "​ ​ Columns 0 Filters Name Created At Email Phone Number Age Memberships [PERSO…" at bounding box center [527, 391] width 824 height 727
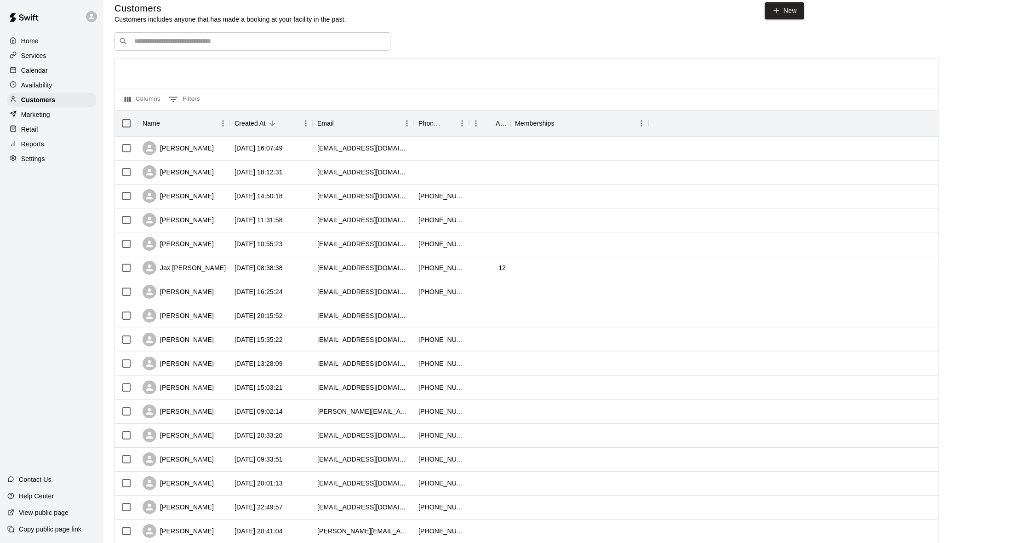
scroll to position [9, 0]
click at [204, 43] on input "Search customers by name or email" at bounding box center [259, 41] width 255 height 9
type input "******"
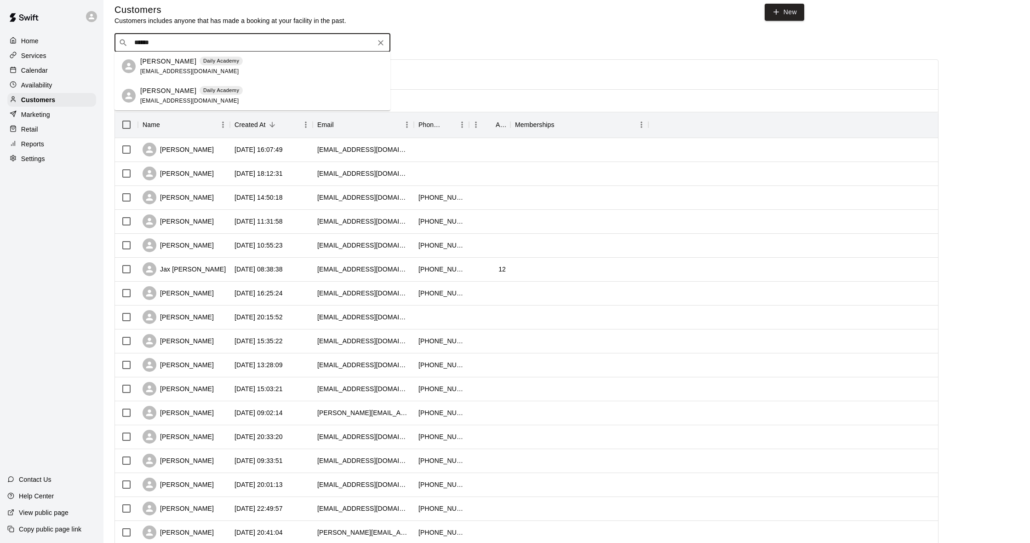
scroll to position [6, 0]
click at [160, 59] on p "[PERSON_NAME]" at bounding box center [168, 63] width 56 height 10
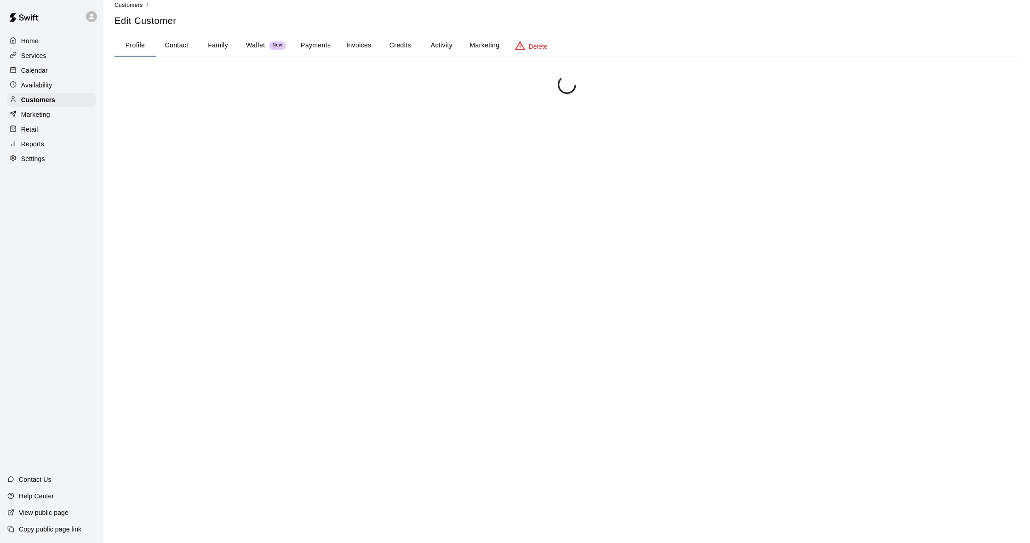
scroll to position [12, 0]
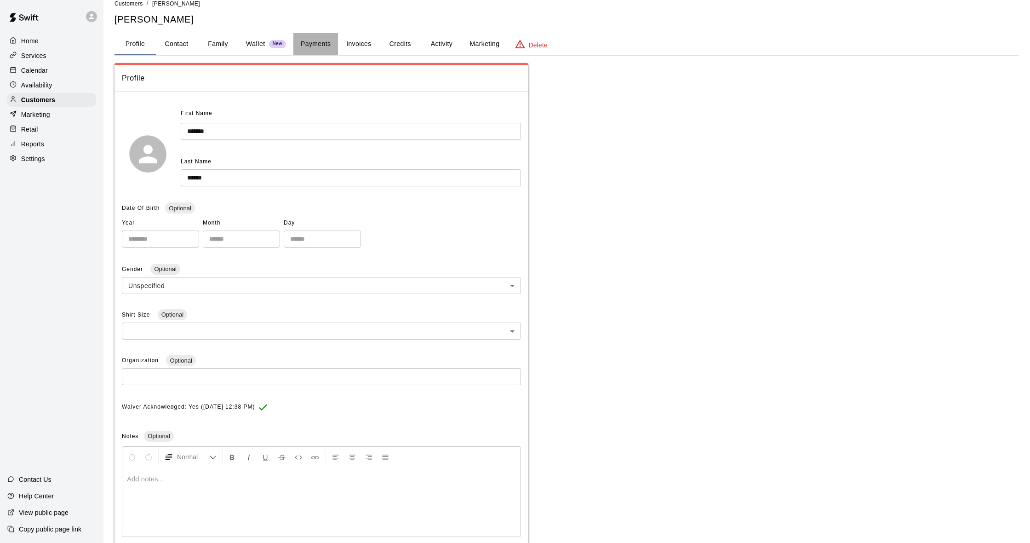
click at [308, 39] on button "Payments" at bounding box center [315, 44] width 45 height 22
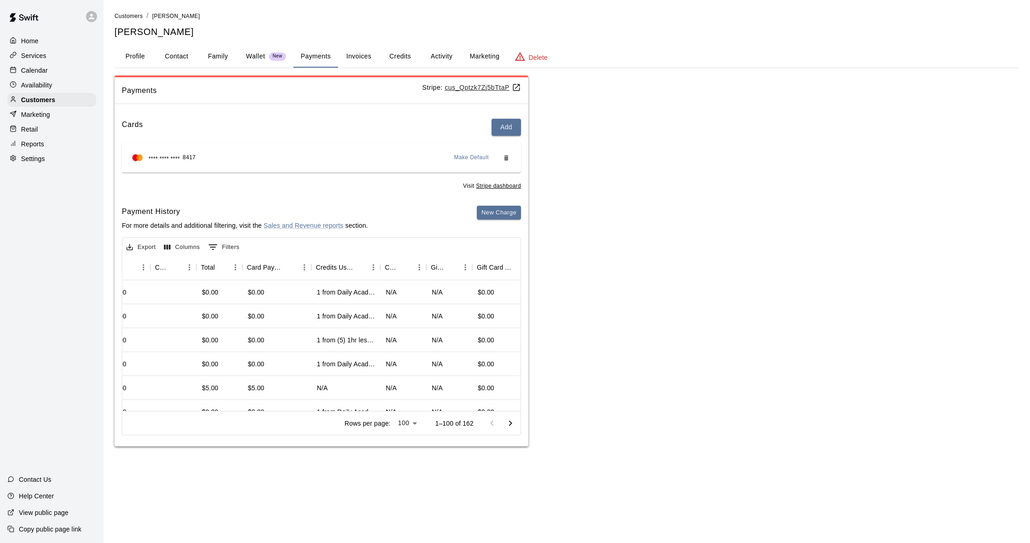
scroll to position [0, 448]
click at [29, 125] on p "Retail" at bounding box center [29, 129] width 17 height 9
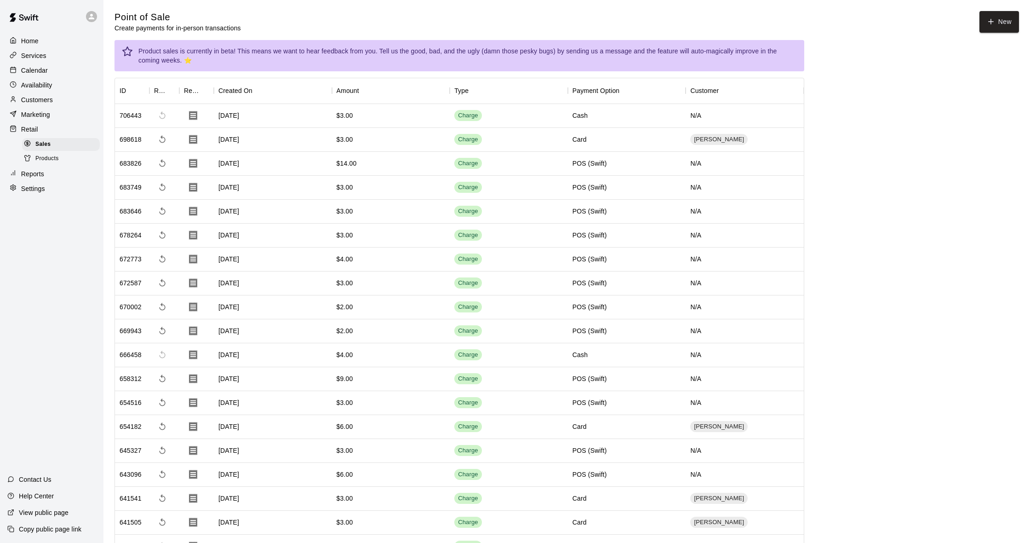
click at [57, 60] on div "Services" at bounding box center [51, 56] width 89 height 14
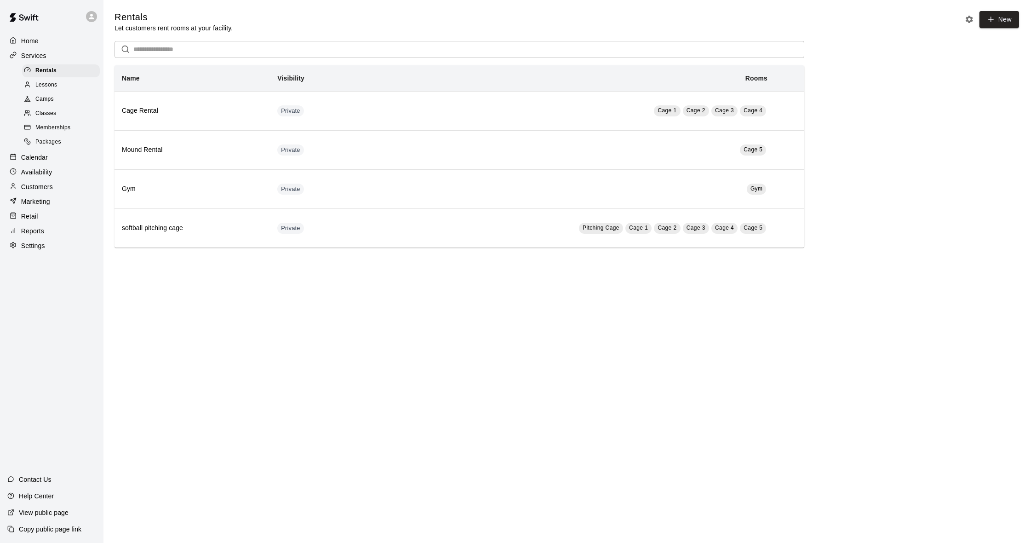
click at [54, 140] on span "Packages" at bounding box center [48, 141] width 26 height 9
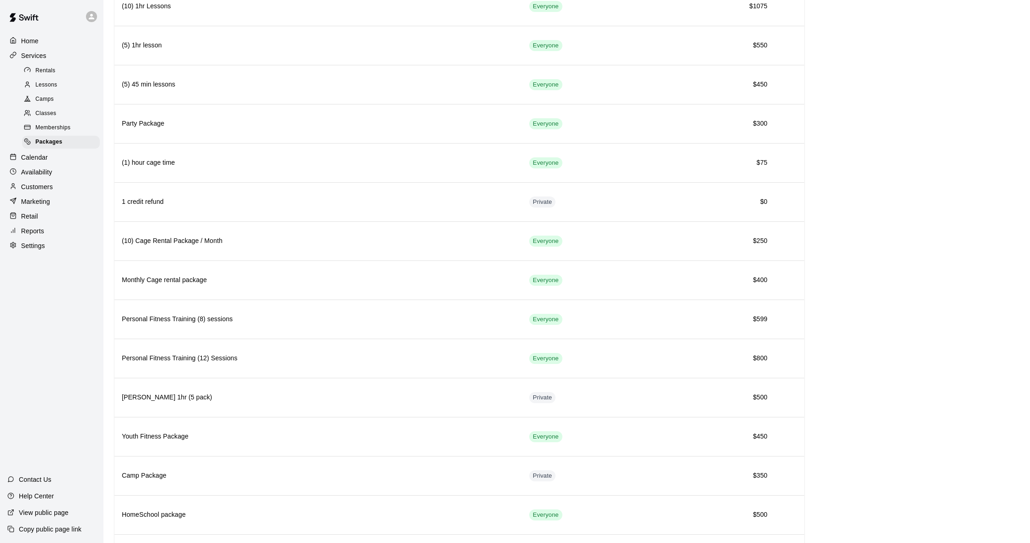
scroll to position [563, 0]
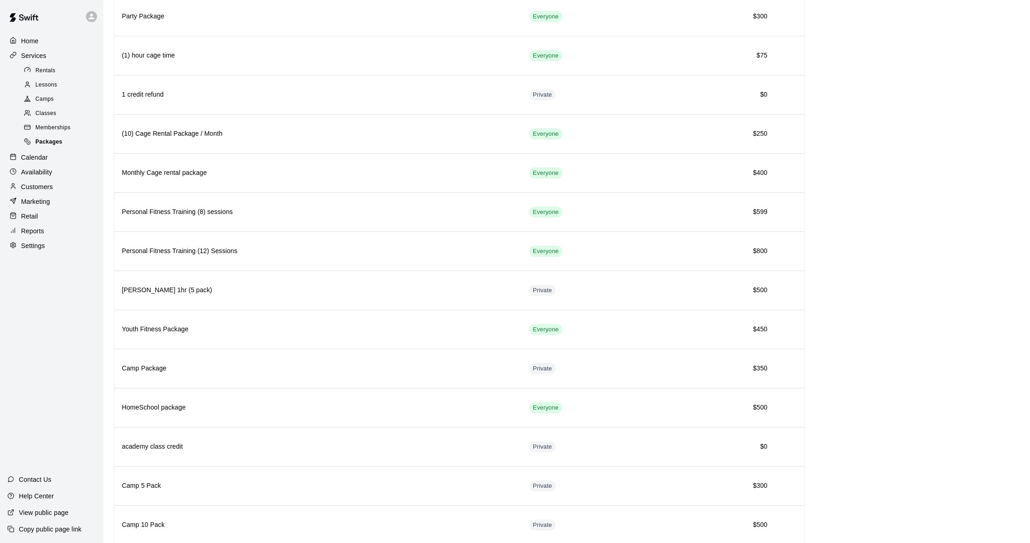
click at [58, 137] on span "Packages" at bounding box center [48, 141] width 27 height 9
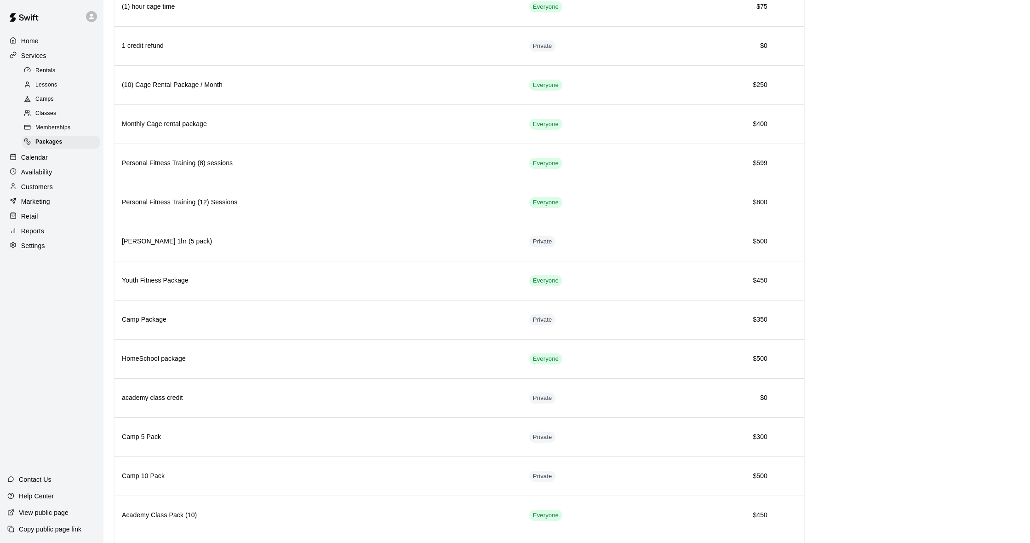
scroll to position [612, 0]
click at [54, 156] on div "Calendar" at bounding box center [51, 157] width 89 height 14
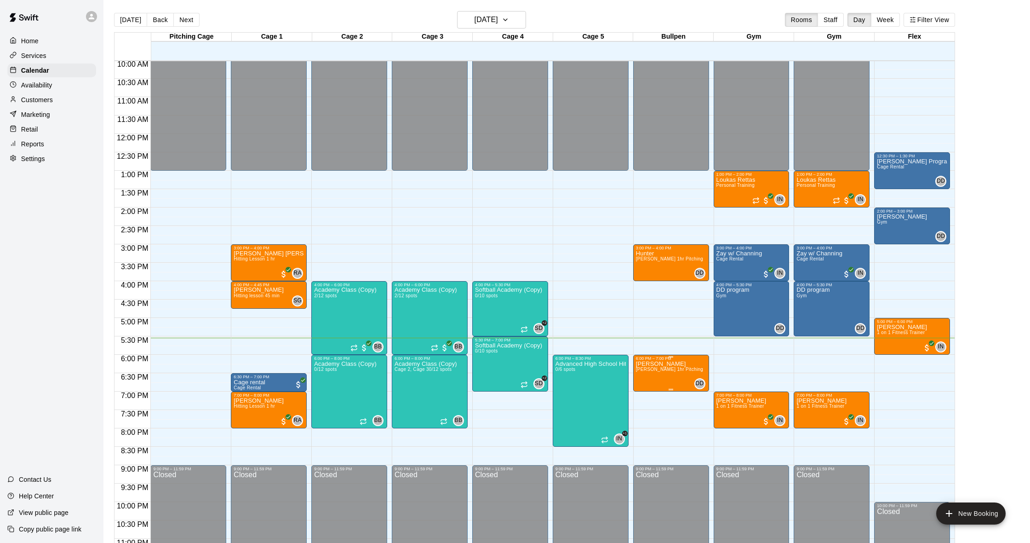
scroll to position [367, 0]
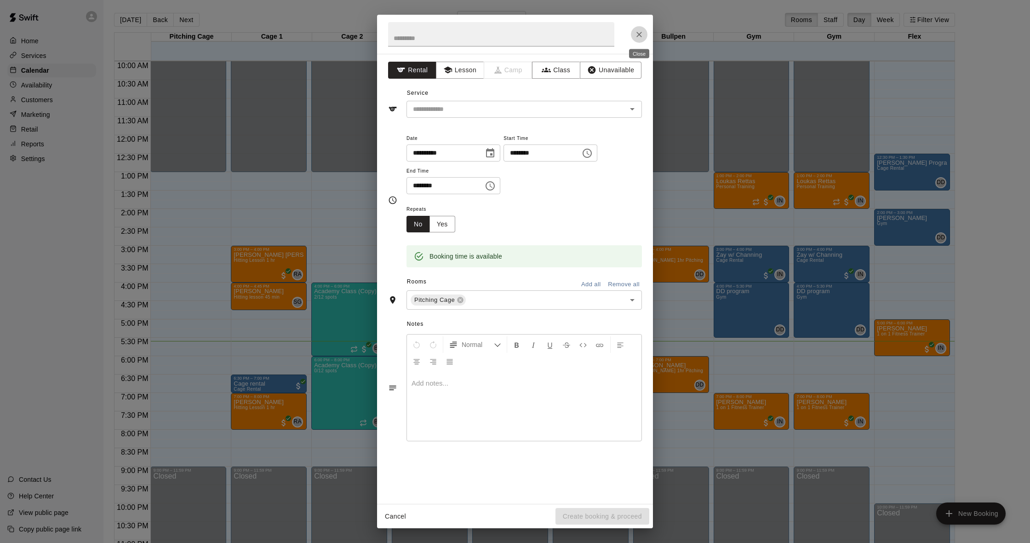
click at [642, 36] on icon "Close" at bounding box center [639, 34] width 9 height 9
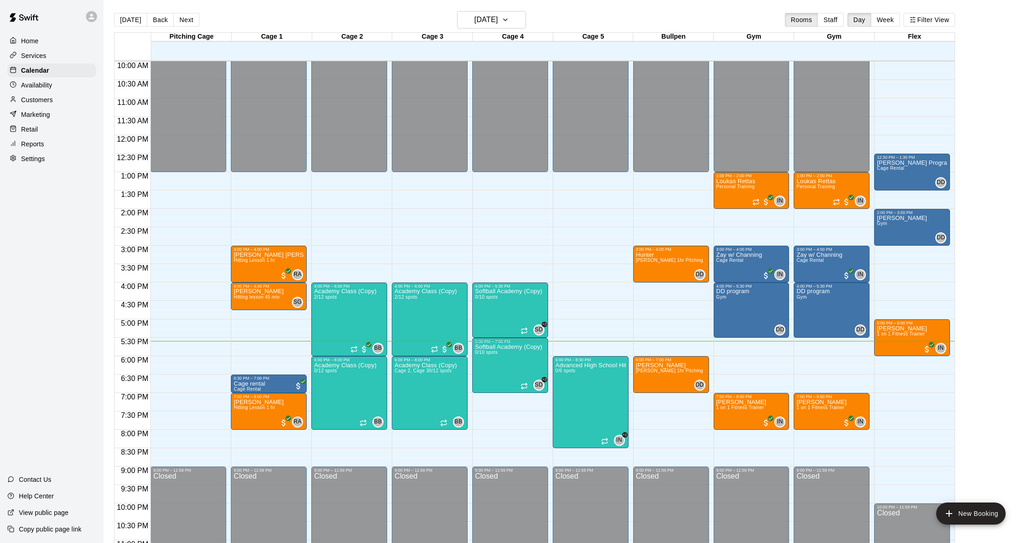
click at [43, 97] on p "Customers" at bounding box center [37, 99] width 32 height 9
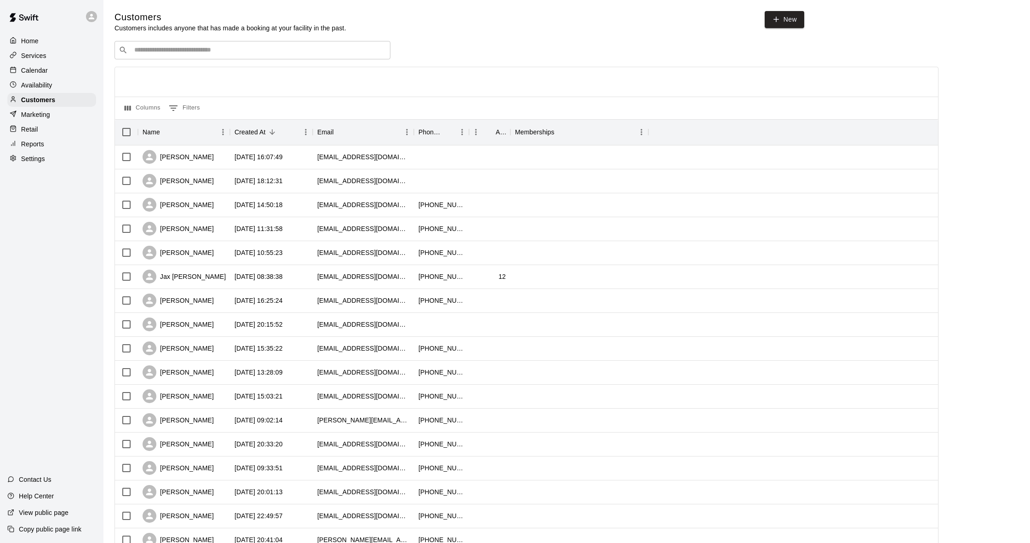
click at [258, 42] on div "​ ​" at bounding box center [253, 50] width 276 height 18
click at [57, 142] on div "Reports" at bounding box center [51, 144] width 89 height 14
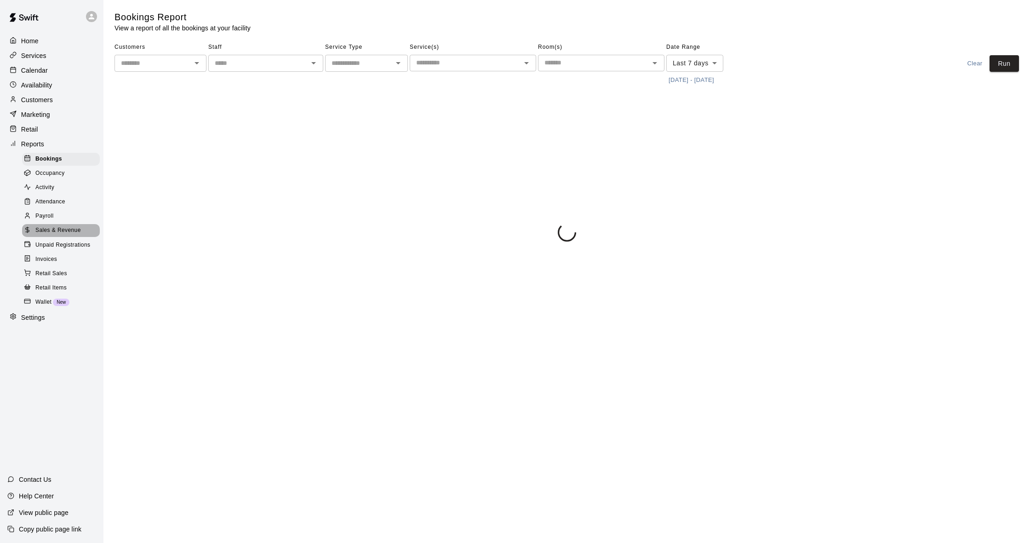
click at [74, 224] on div "Sales & Revenue" at bounding box center [61, 230] width 78 height 13
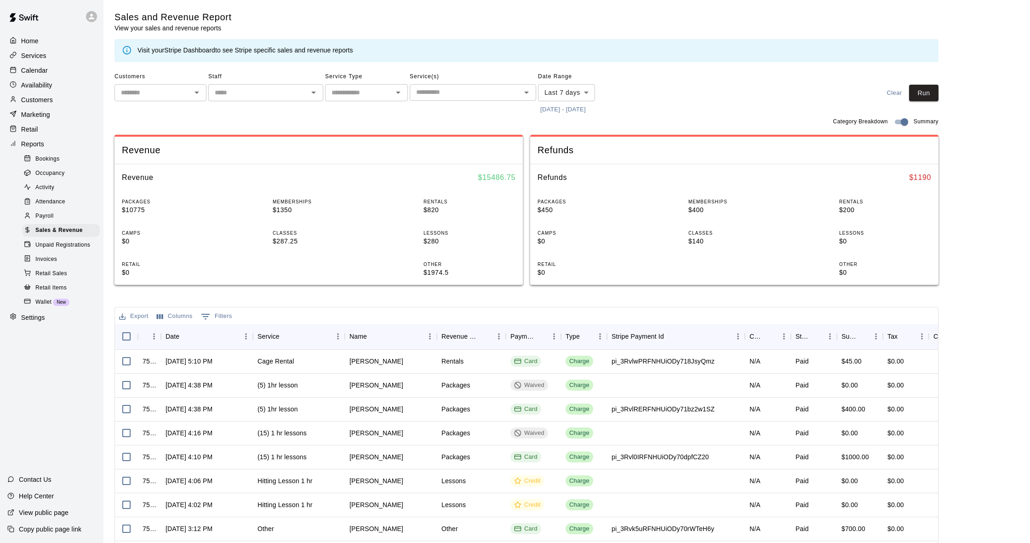
click at [182, 49] on link "Stripe Dashboard" at bounding box center [189, 49] width 51 height 7
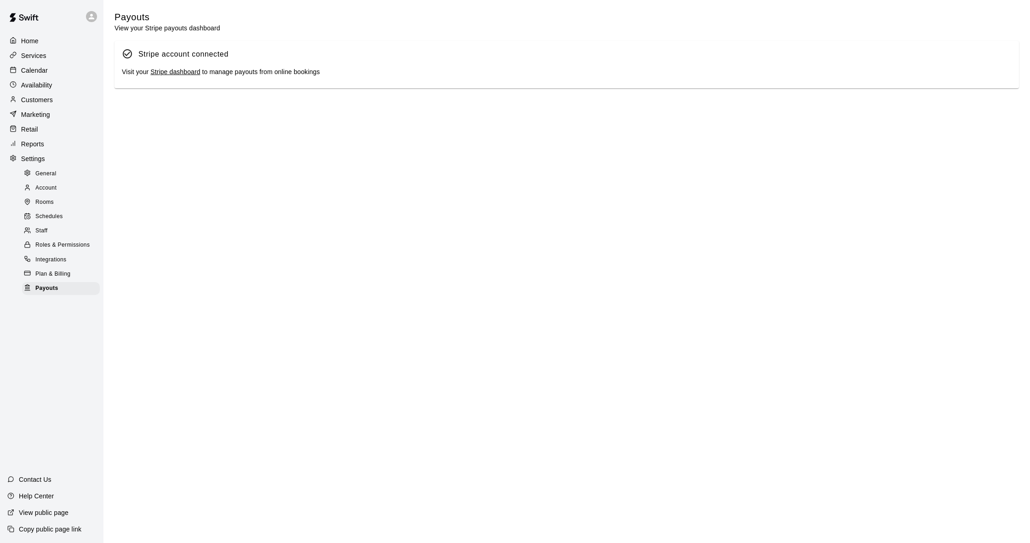
click at [163, 69] on link "Stripe dashboard" at bounding box center [175, 71] width 50 height 7
click at [13, 71] on icon at bounding box center [13, 69] width 7 height 7
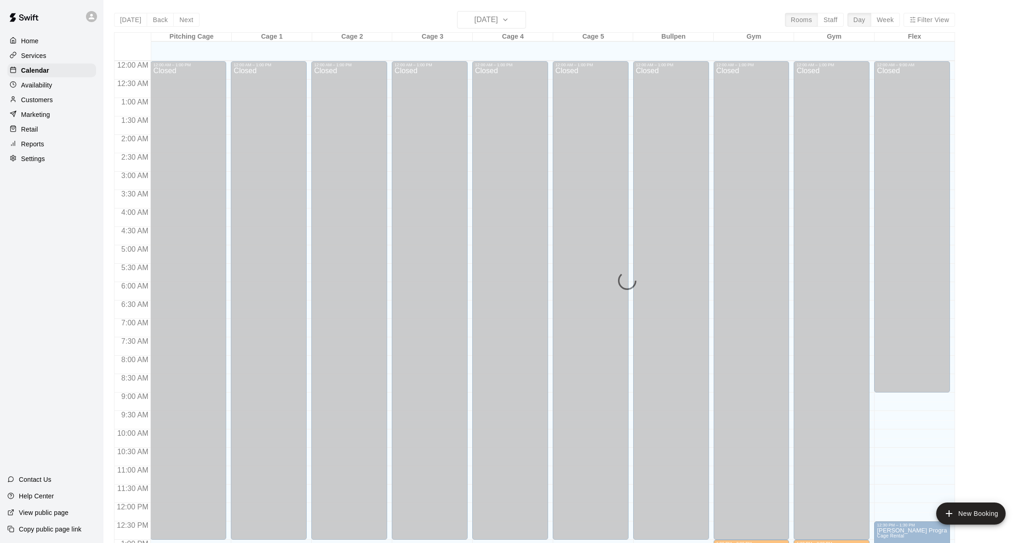
scroll to position [364, 0]
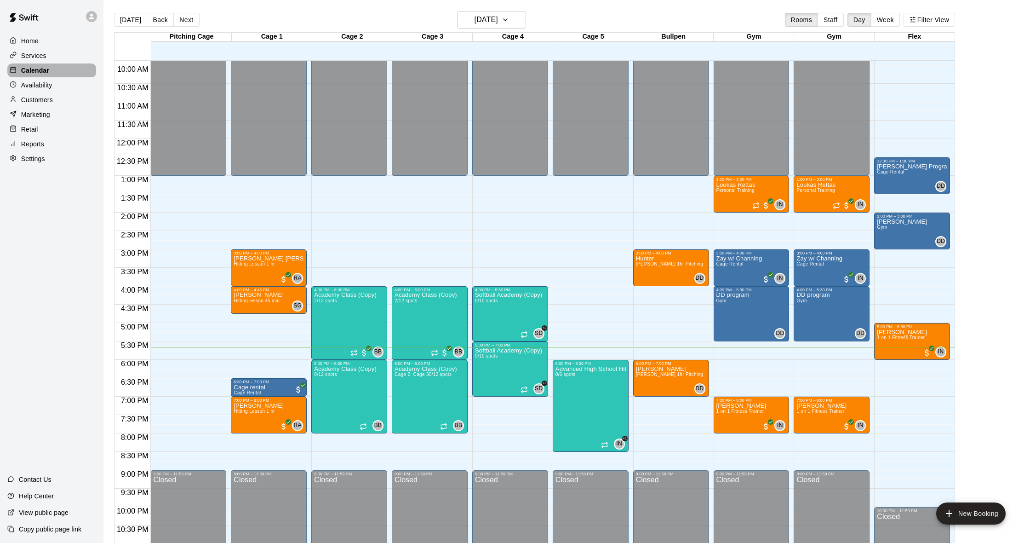
click at [51, 69] on div "Calendar" at bounding box center [51, 70] width 89 height 14
